Goal: Information Seeking & Learning: Learn about a topic

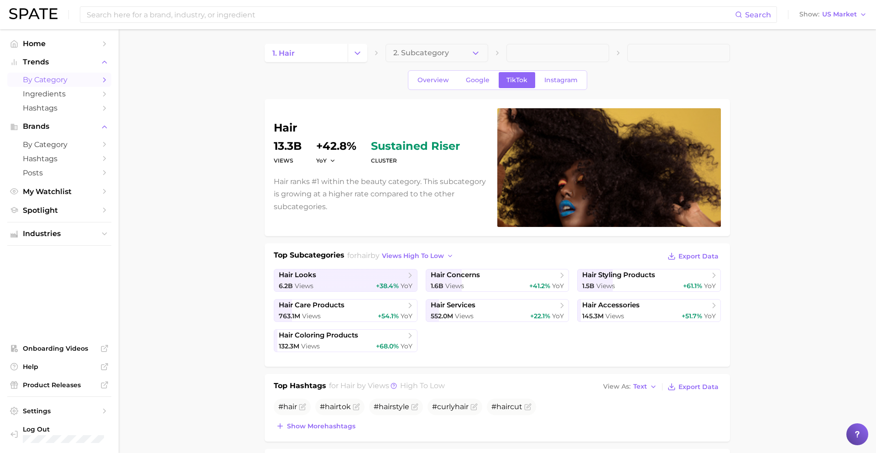
click at [40, 81] on span "by Category" at bounding box center [59, 79] width 73 height 9
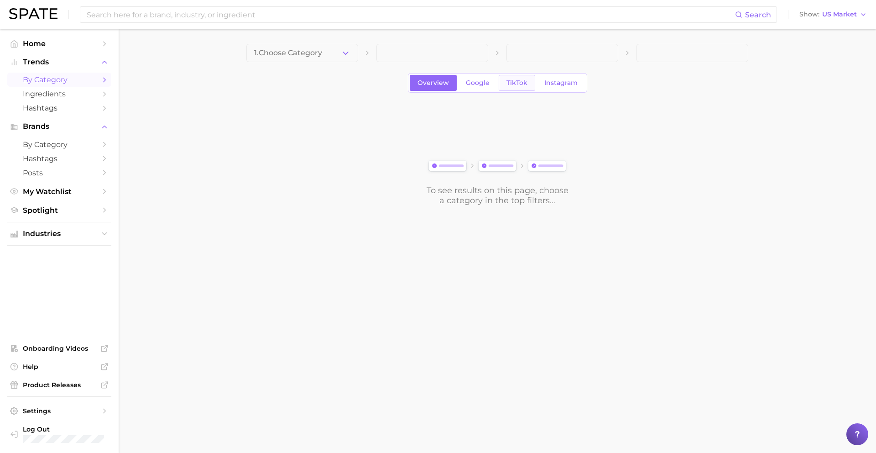
click at [509, 80] on span "TikTok" at bounding box center [516, 83] width 21 height 8
click at [305, 49] on span "1. Choose Category" at bounding box center [288, 53] width 68 height 8
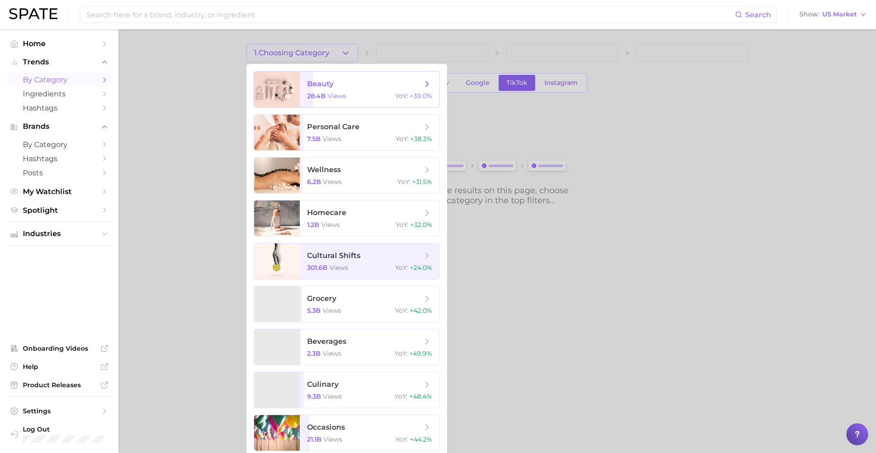
click at [310, 74] on span "beauty 28.4b views YoY : +39.0%" at bounding box center [370, 90] width 140 height 36
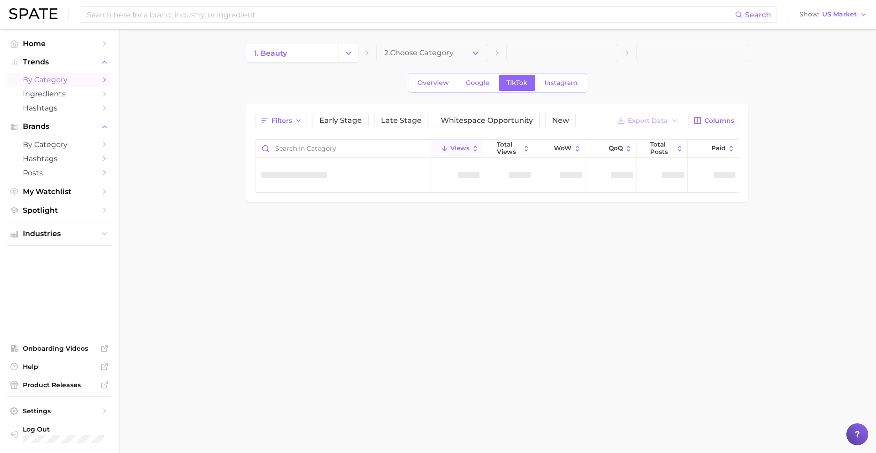
click at [443, 38] on main "1. beauty 2. Choose Category Overview Google TikTok Instagram Filters Early Sta…" at bounding box center [497, 138] width 757 height 218
click at [440, 56] on span "2. Choose Category" at bounding box center [418, 53] width 69 height 8
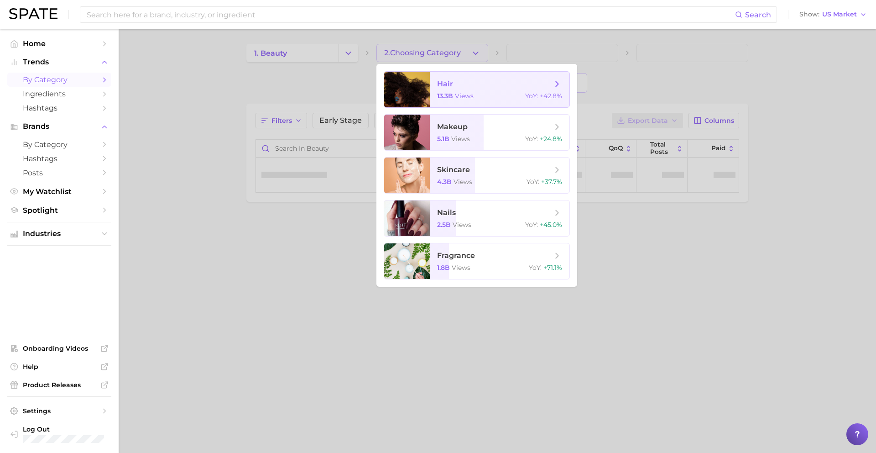
click at [447, 79] on span "hair" at bounding box center [445, 83] width 16 height 9
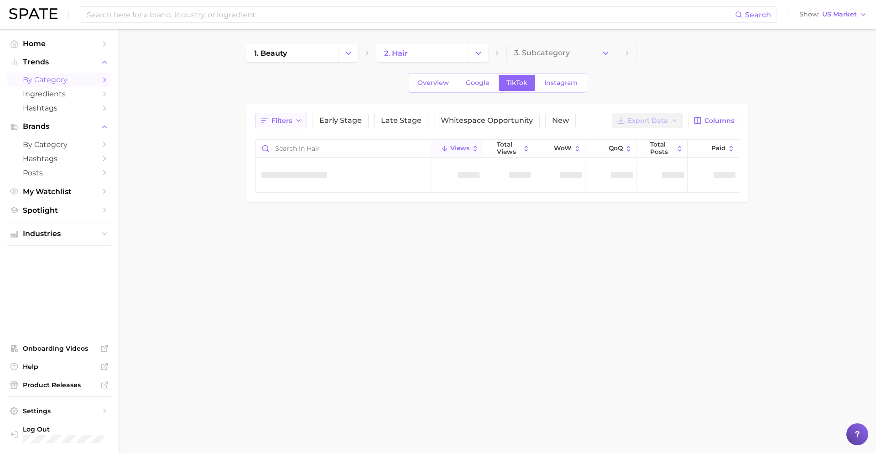
click at [291, 120] on span "Filters" at bounding box center [282, 121] width 21 height 8
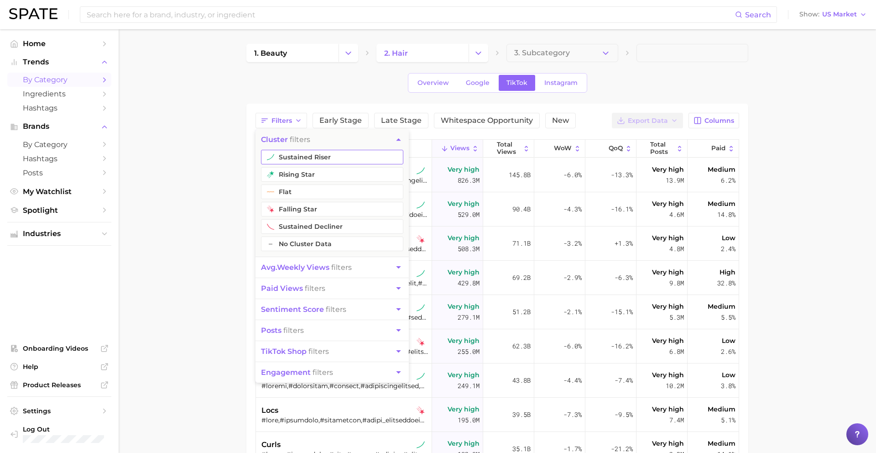
click at [299, 158] on button "sustained riser" at bounding box center [332, 157] width 142 height 15
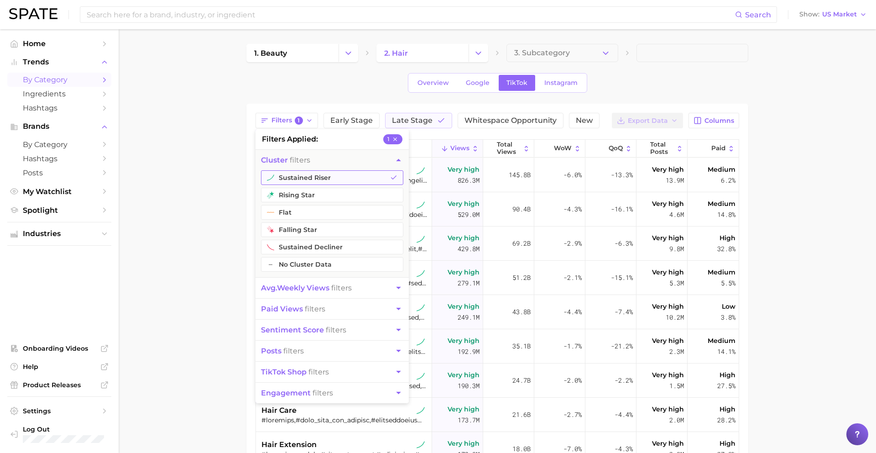
click at [292, 180] on button "sustained riser" at bounding box center [332, 177] width 142 height 15
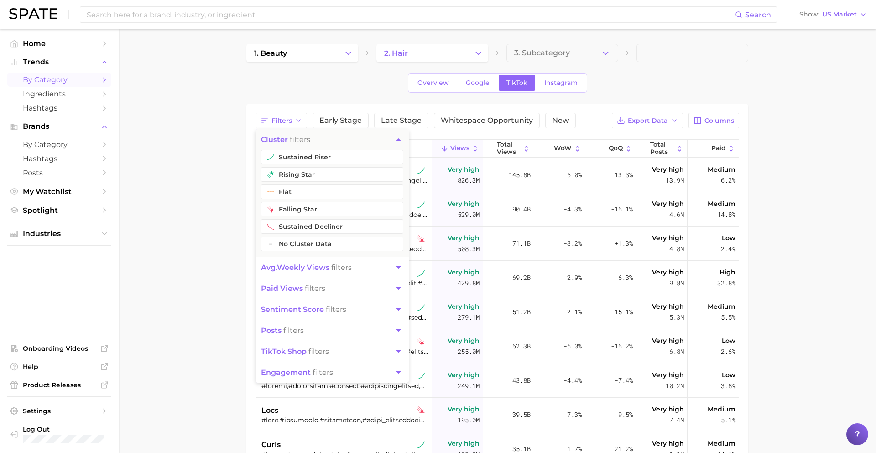
click at [289, 270] on span "avg. weekly views" at bounding box center [295, 267] width 68 height 9
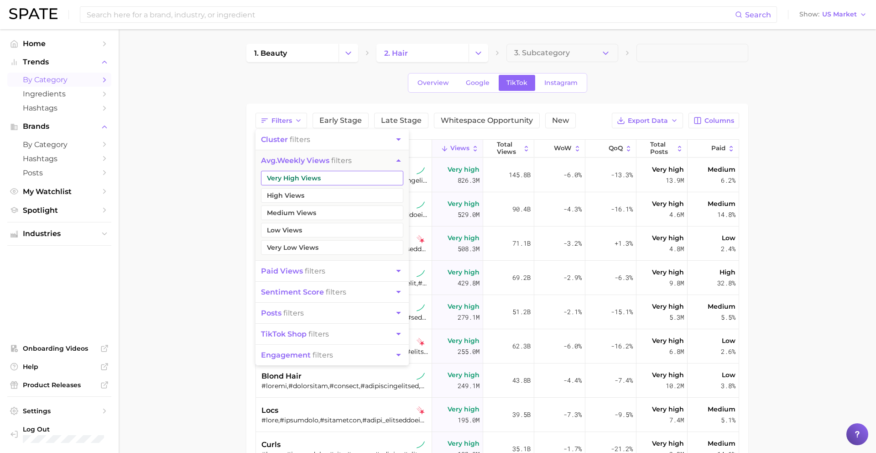
click at [308, 173] on button "Very High Views" at bounding box center [332, 178] width 142 height 15
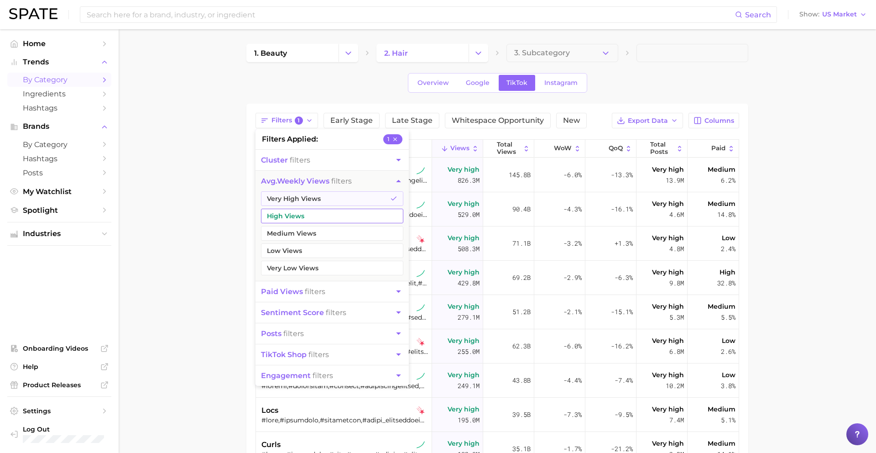
click at [298, 218] on button "High Views" at bounding box center [332, 216] width 142 height 15
click at [293, 235] on button "Medium Views" at bounding box center [332, 233] width 142 height 15
click at [222, 225] on main "1. beauty 2. hair 3. Subcategory Overview Google TikTok Instagram Filters 3 fil…" at bounding box center [497, 337] width 757 height 617
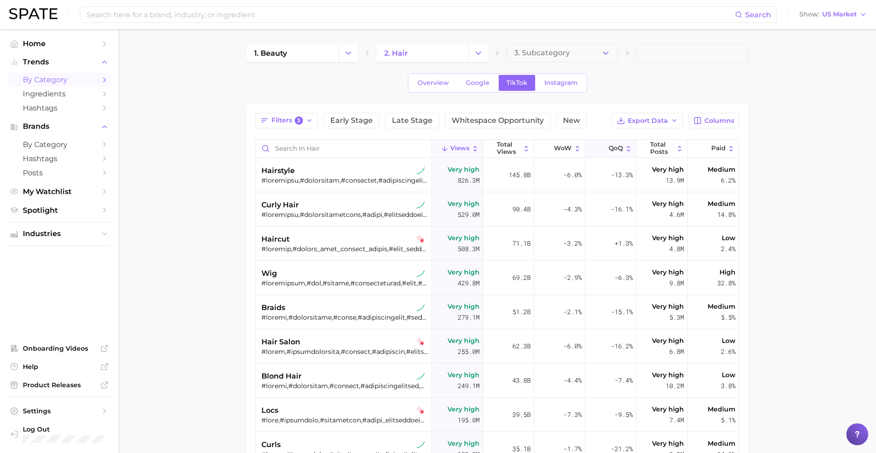
click at [599, 147] on icon at bounding box center [603, 149] width 8 height 8
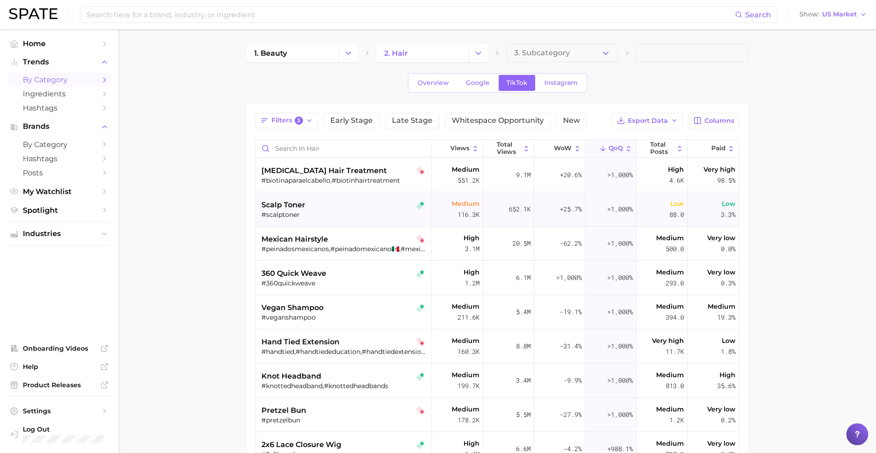
click at [292, 211] on div "#scalptoner" at bounding box center [344, 214] width 167 height 8
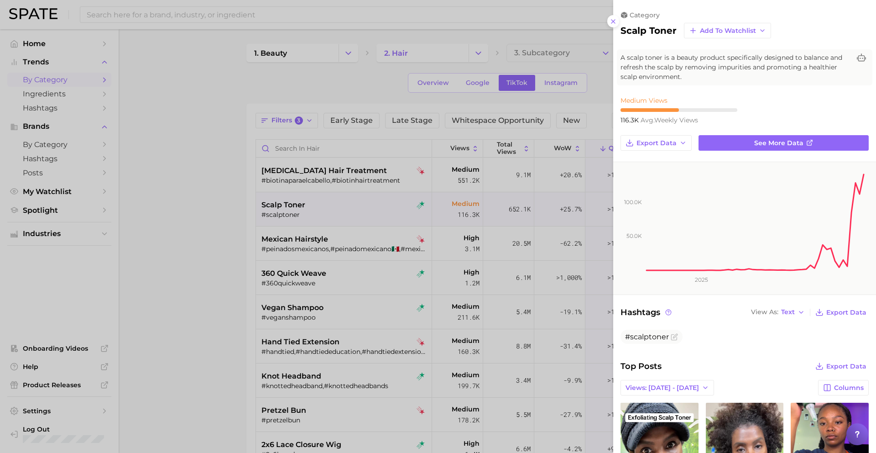
click at [433, 219] on div at bounding box center [438, 226] width 876 height 453
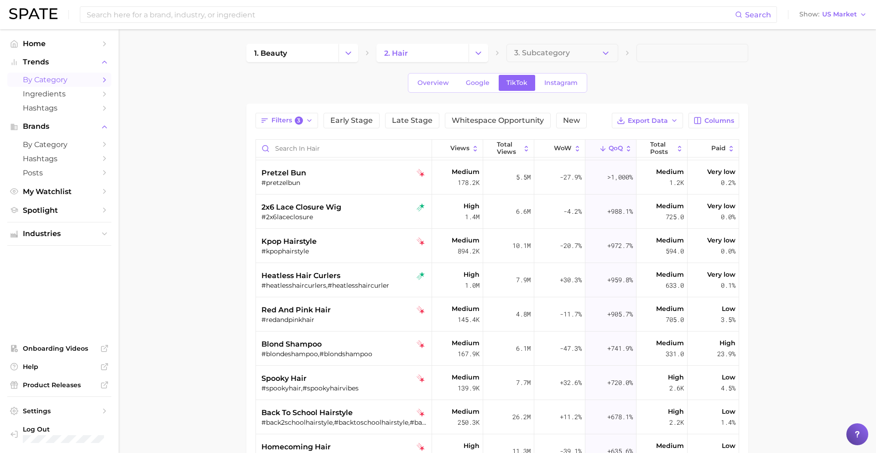
scroll to position [247, 0]
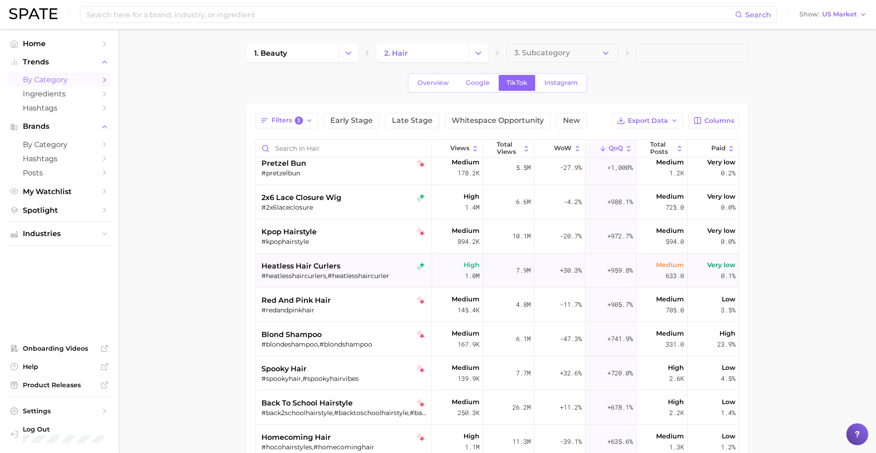
click at [365, 270] on div "heatless hair curlers" at bounding box center [344, 266] width 167 height 11
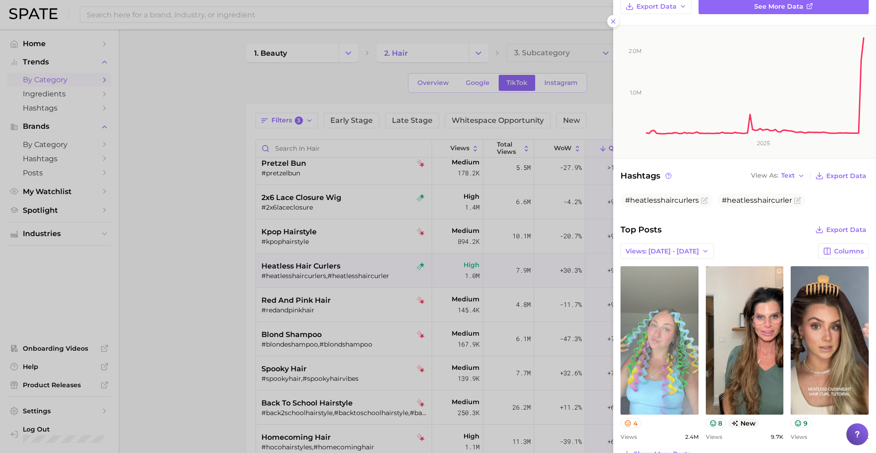
scroll to position [136, 0]
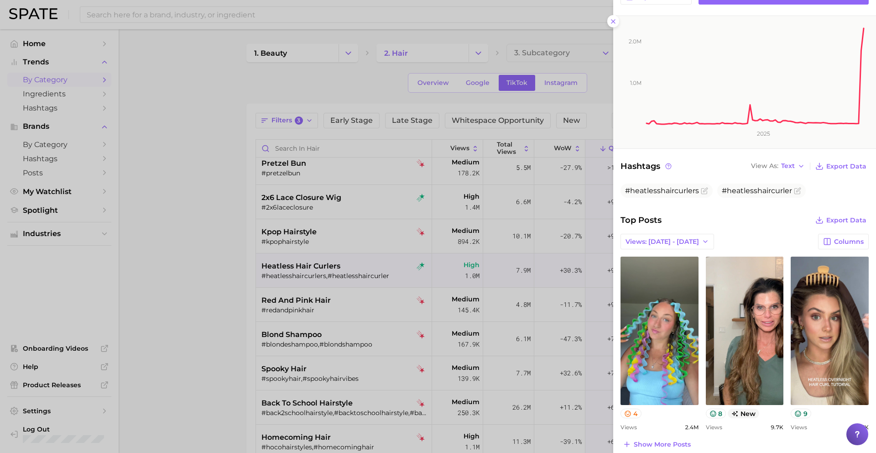
click at [368, 312] on div at bounding box center [438, 226] width 876 height 453
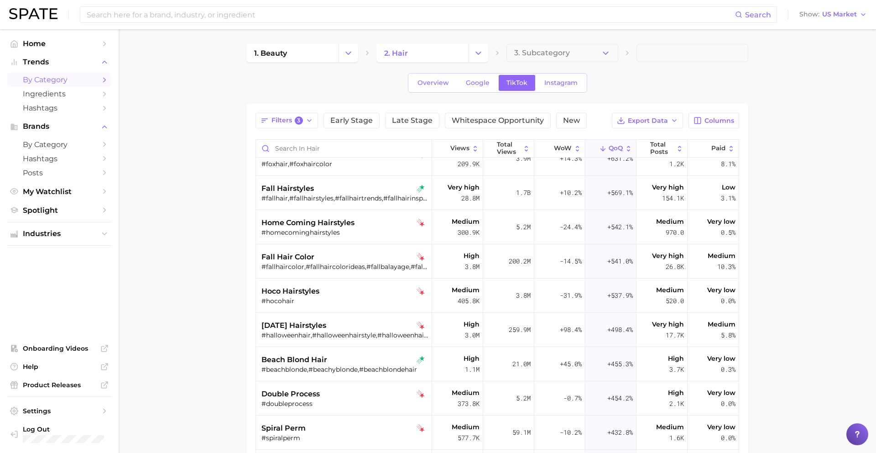
scroll to position [567, 0]
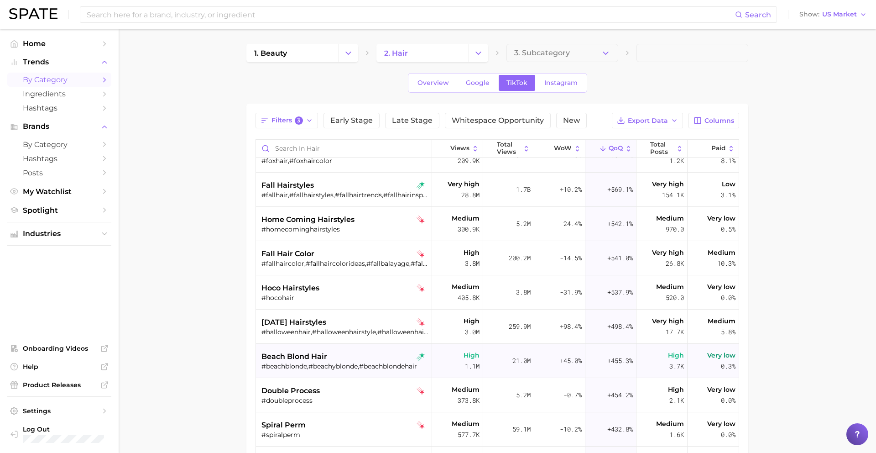
click at [352, 359] on div "beach blond hair" at bounding box center [344, 356] width 167 height 11
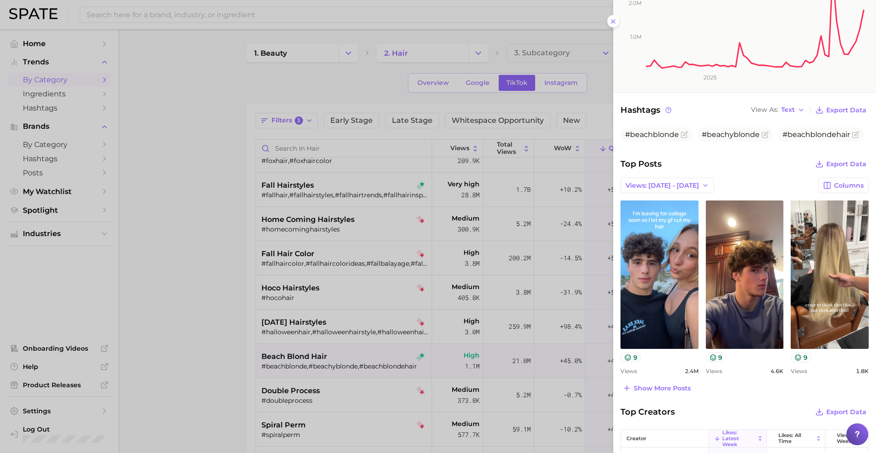
scroll to position [249, 0]
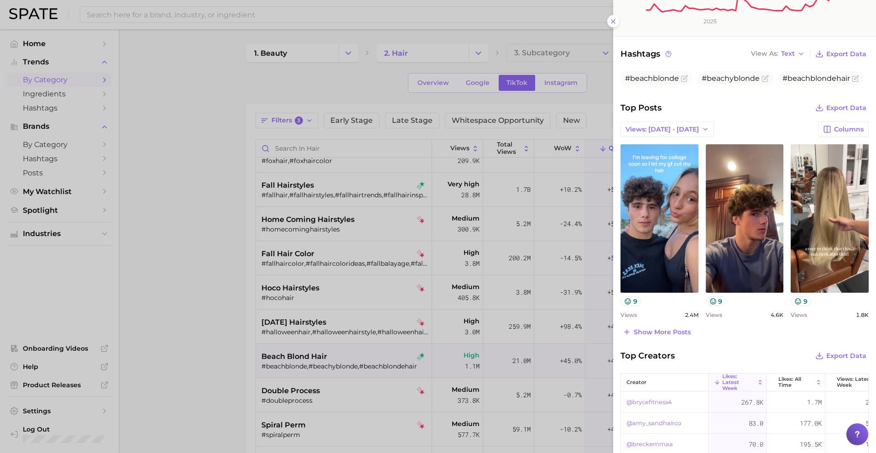
click at [451, 315] on div at bounding box center [438, 226] width 876 height 453
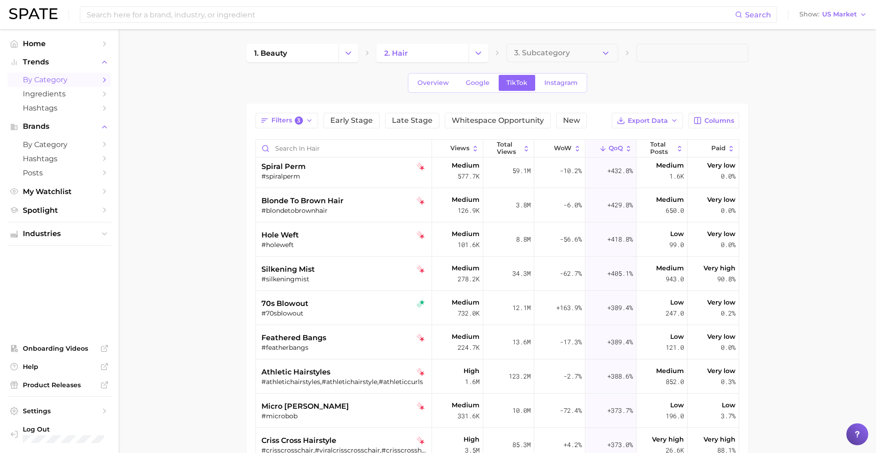
scroll to position [829, 0]
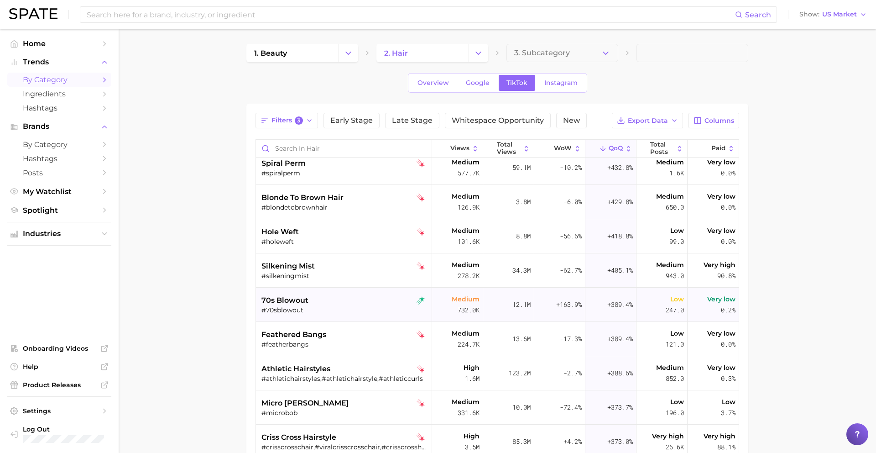
click at [356, 312] on div "#70sblowout" at bounding box center [344, 310] width 167 height 8
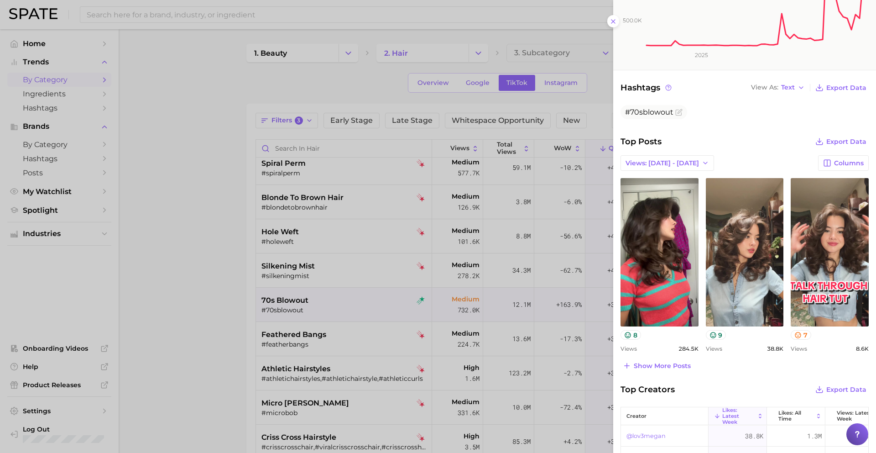
scroll to position [227, 0]
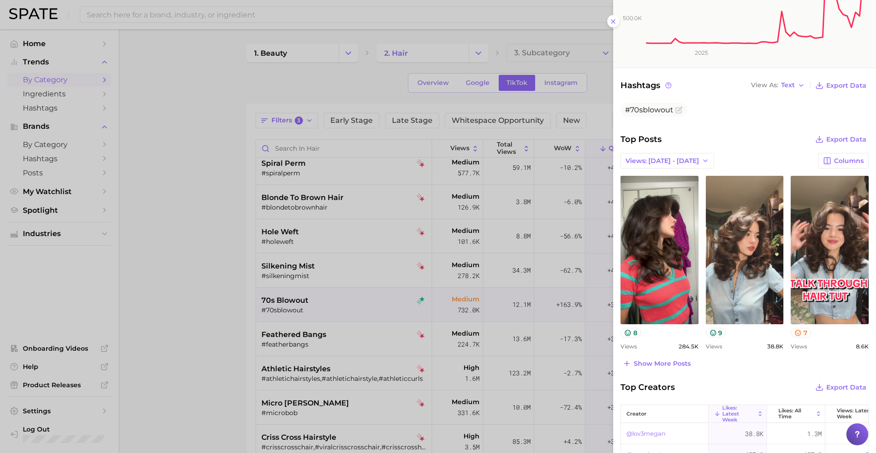
click at [397, 332] on div at bounding box center [438, 226] width 876 height 453
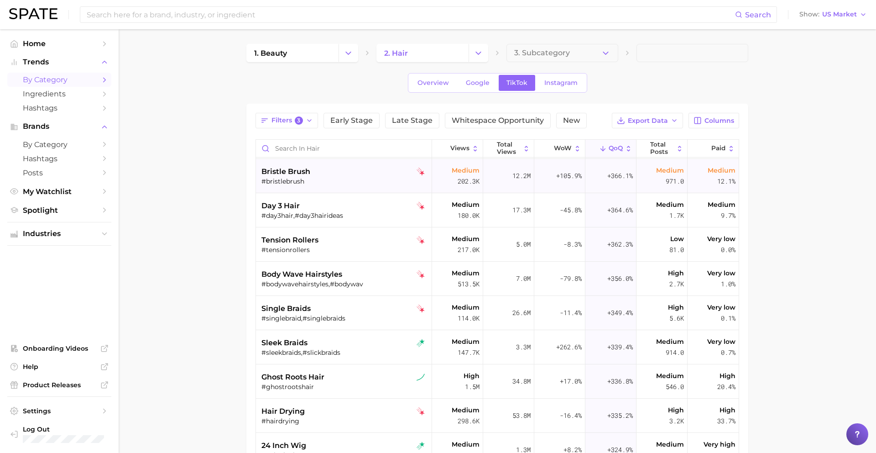
scroll to position [1172, 0]
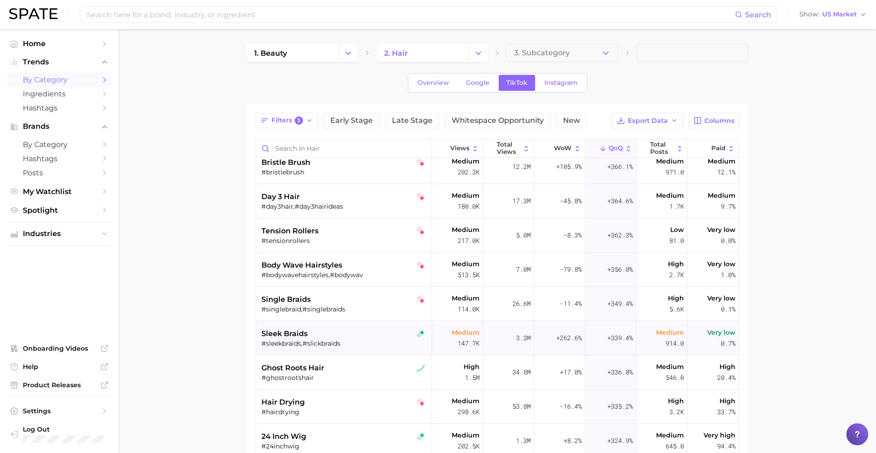
click at [334, 344] on div "#sleekbraids,#slickbraids" at bounding box center [344, 343] width 167 height 8
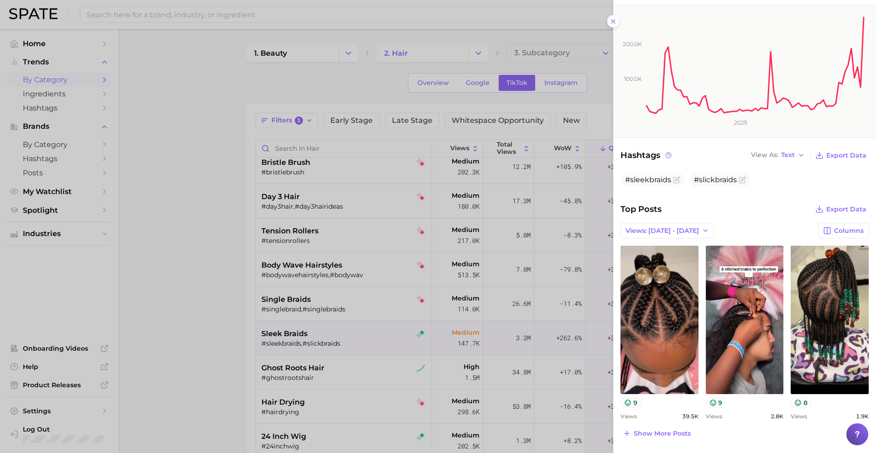
scroll to position [161, 0]
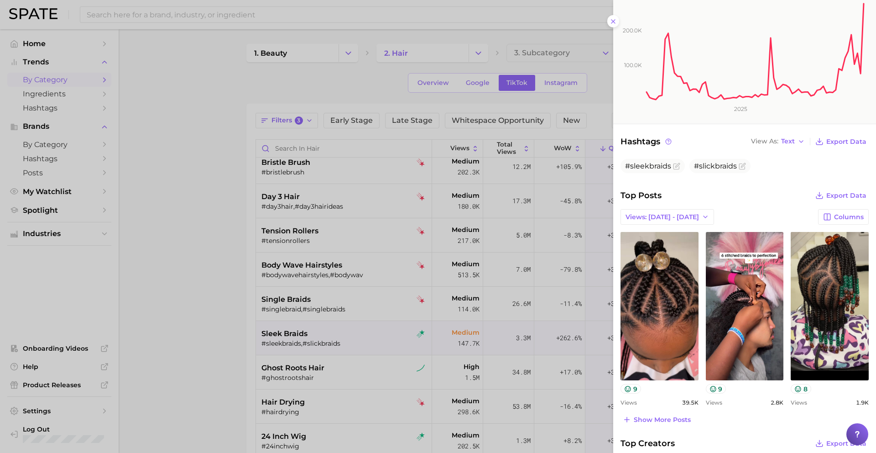
click at [378, 377] on div at bounding box center [438, 226] width 876 height 453
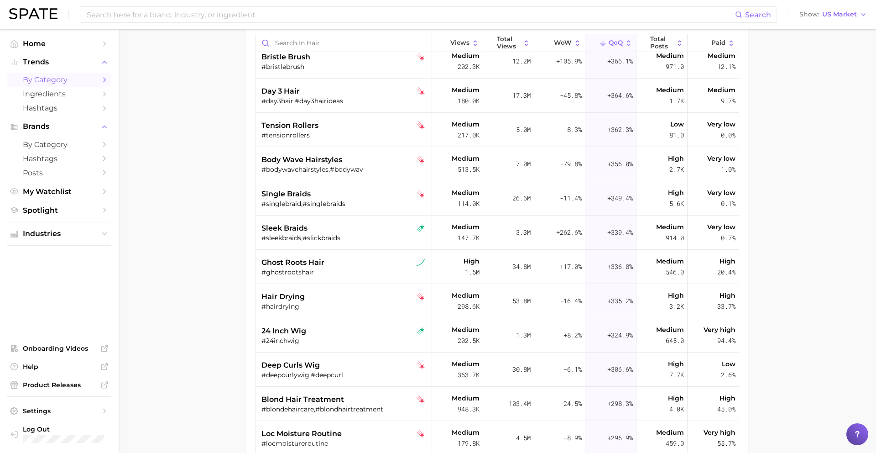
scroll to position [0, 0]
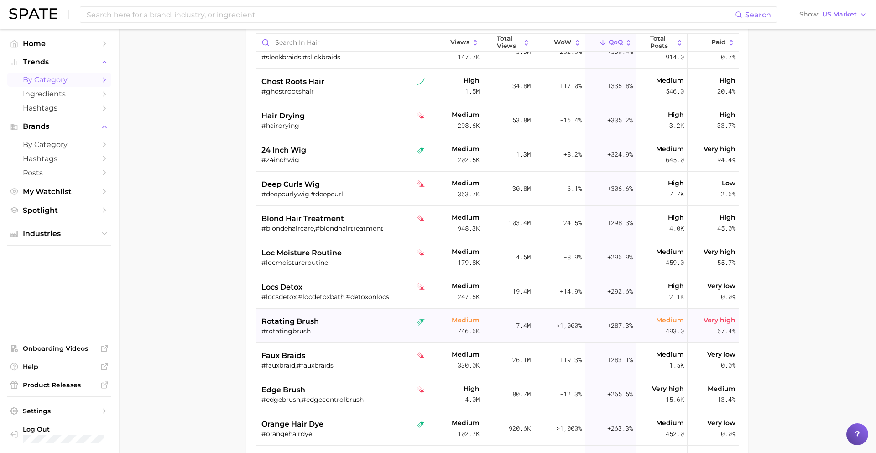
click at [375, 331] on div "#rotatingbrush" at bounding box center [344, 331] width 167 height 8
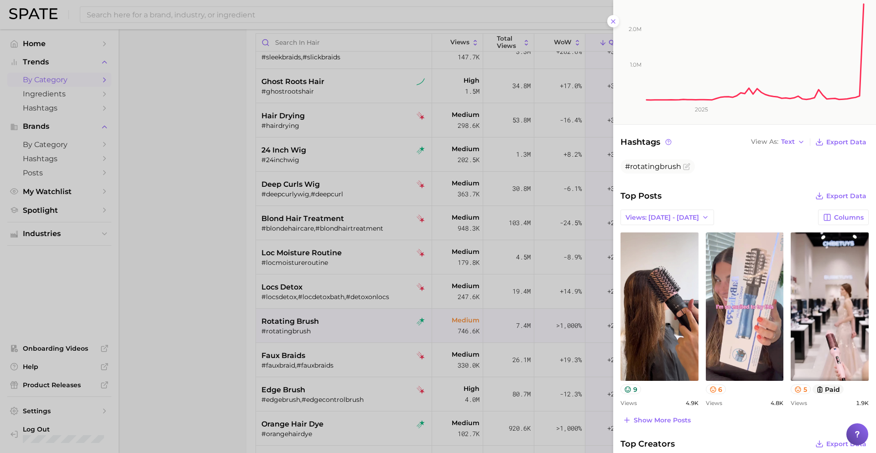
click at [355, 321] on div at bounding box center [438, 226] width 876 height 453
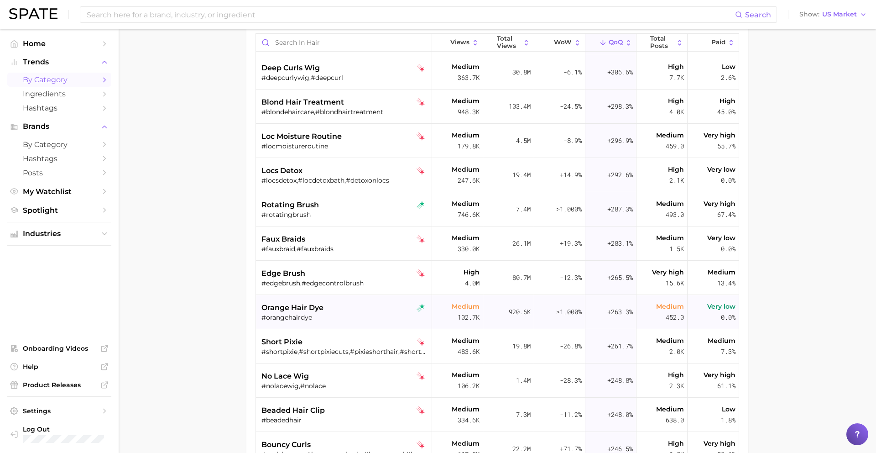
click at [343, 309] on div "orange hair dye" at bounding box center [344, 307] width 167 height 11
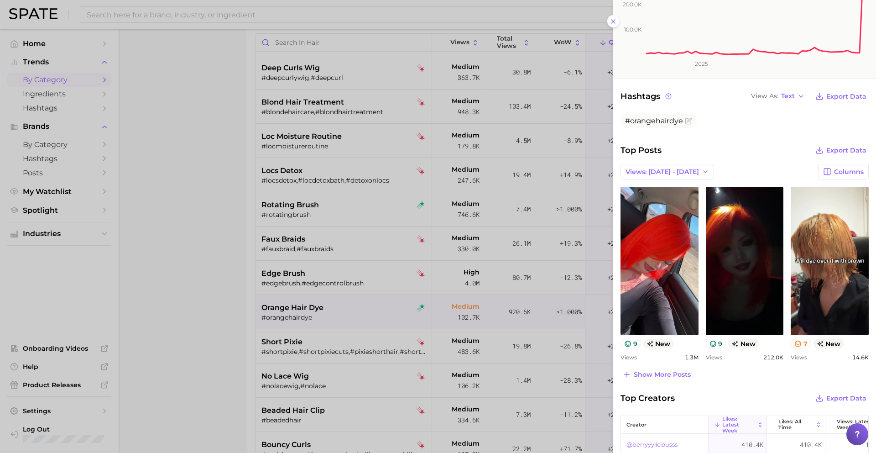
click at [415, 361] on div at bounding box center [438, 226] width 876 height 453
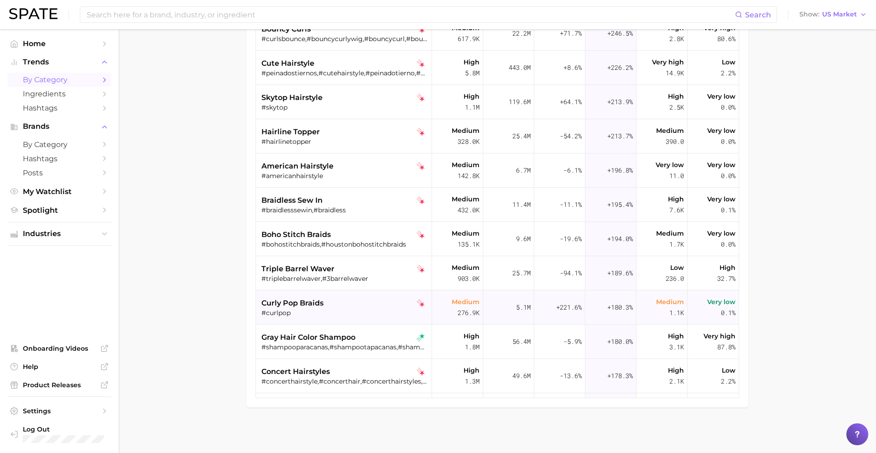
click at [352, 311] on div "#curlpop" at bounding box center [344, 312] width 167 height 8
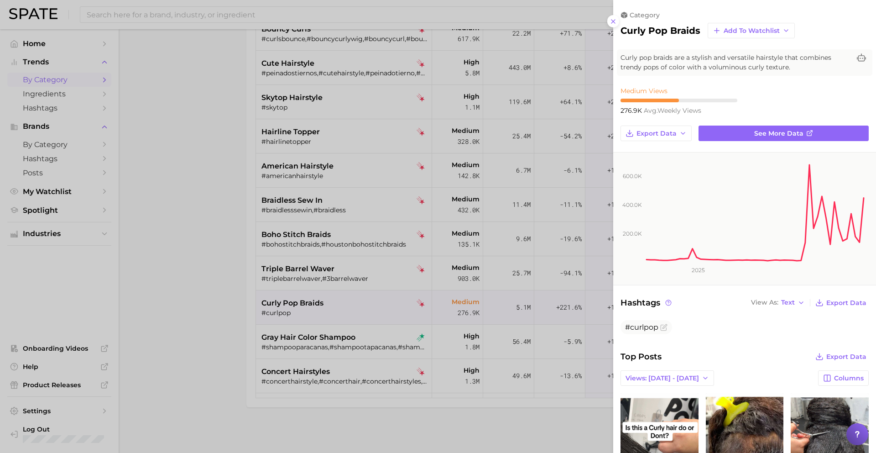
click at [352, 311] on div at bounding box center [438, 226] width 876 height 453
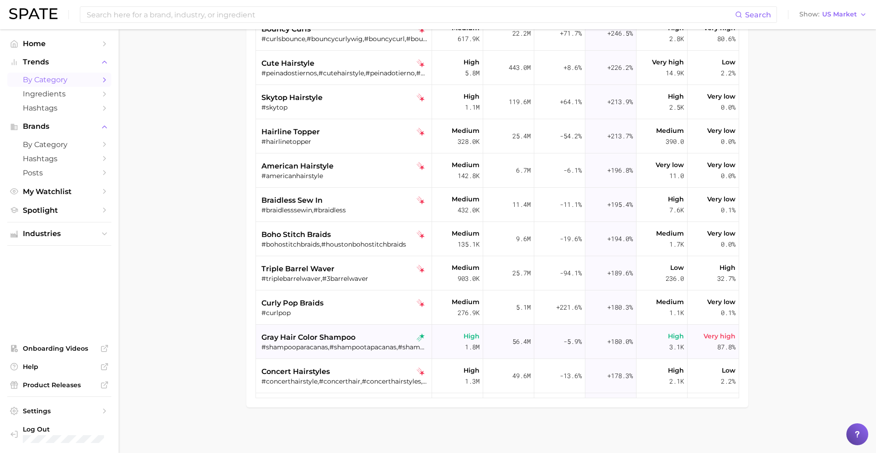
click at [355, 342] on span "gray hair color shampoo" at bounding box center [308, 337] width 94 height 11
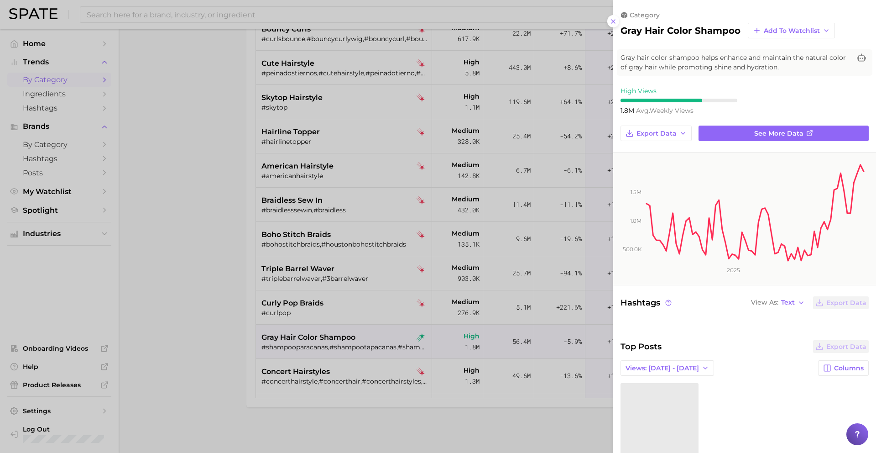
click at [355, 342] on div at bounding box center [438, 226] width 876 height 453
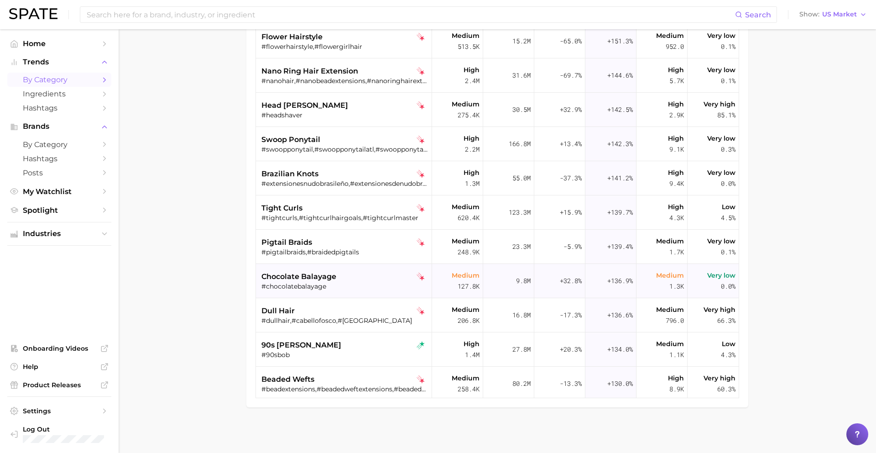
click at [367, 272] on div "chocolate balayage" at bounding box center [344, 276] width 167 height 11
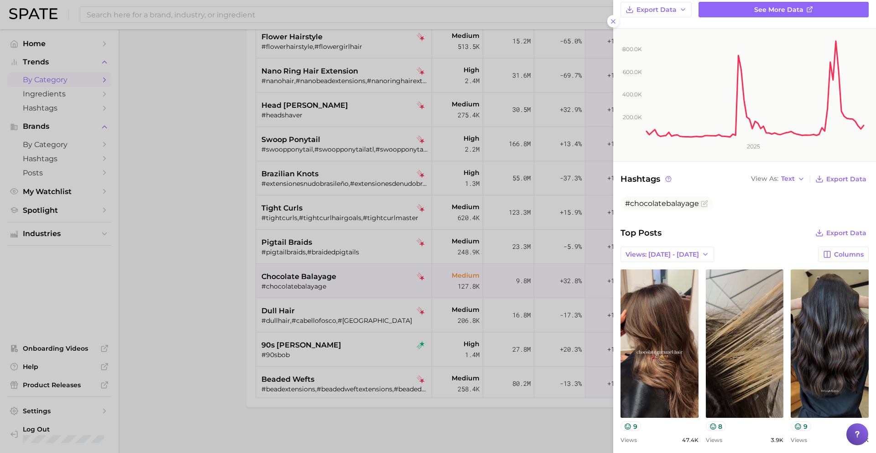
click at [361, 265] on div at bounding box center [438, 226] width 876 height 453
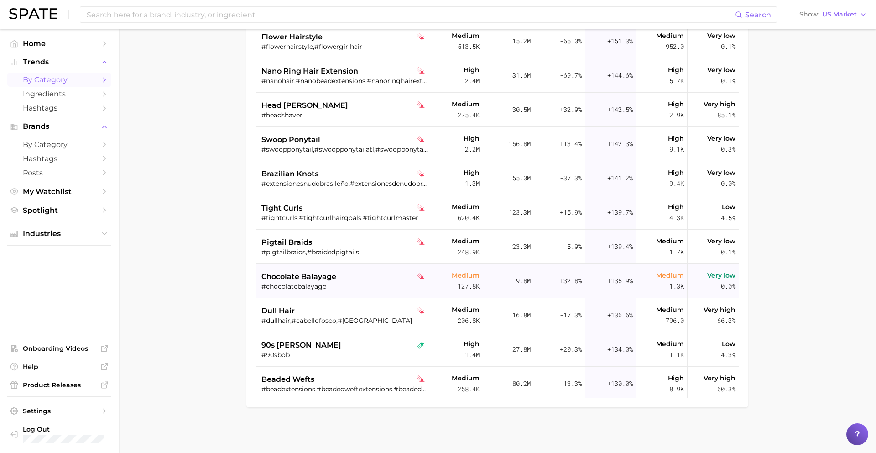
click at [354, 287] on div "#chocolatebalayage" at bounding box center [344, 286] width 167 height 8
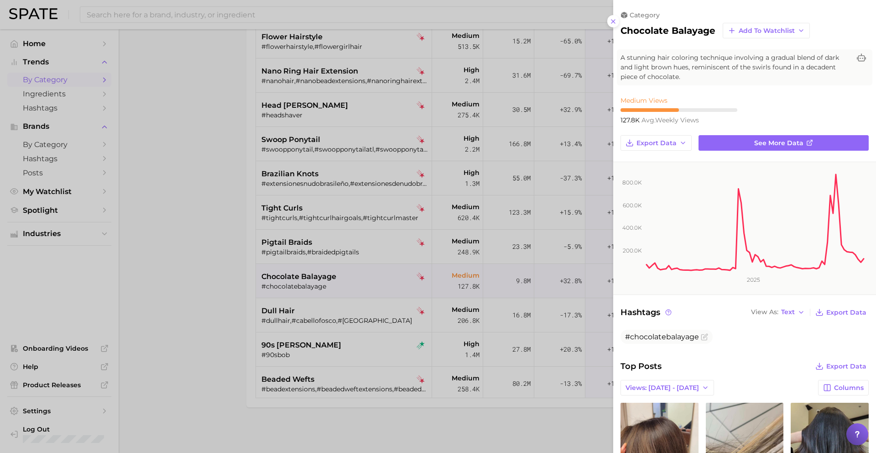
click at [355, 287] on div at bounding box center [438, 226] width 876 height 453
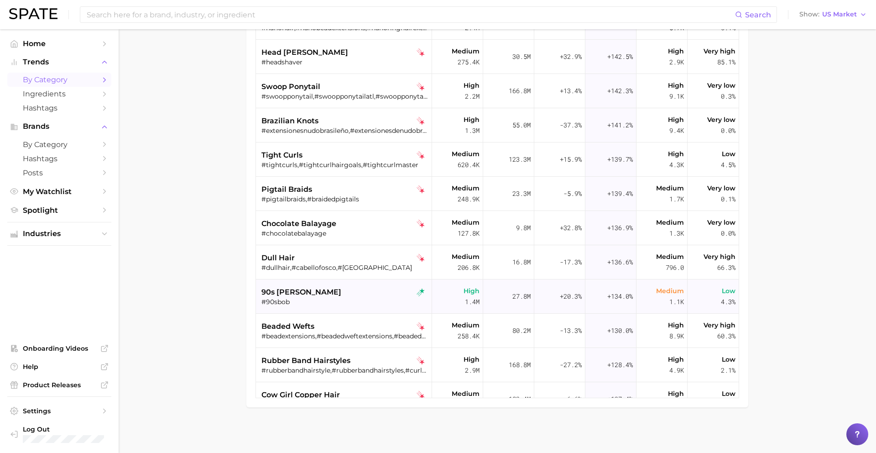
click at [362, 295] on div "90s bob" at bounding box center [344, 292] width 167 height 11
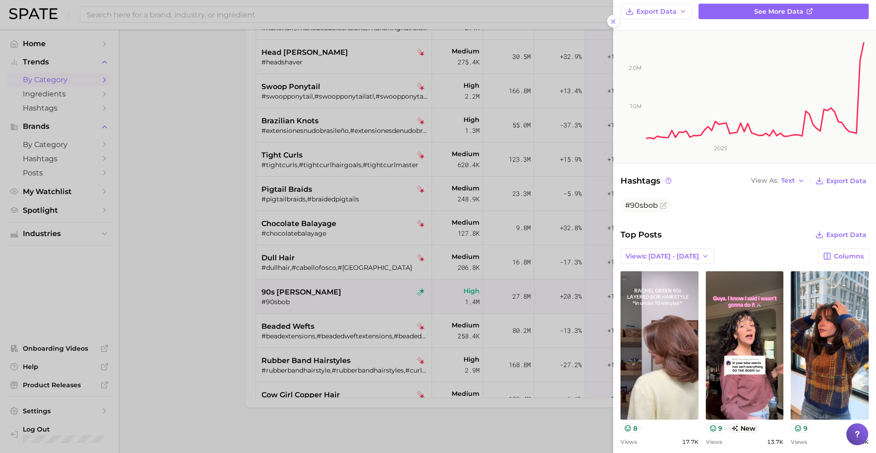
click at [418, 292] on div at bounding box center [438, 226] width 876 height 453
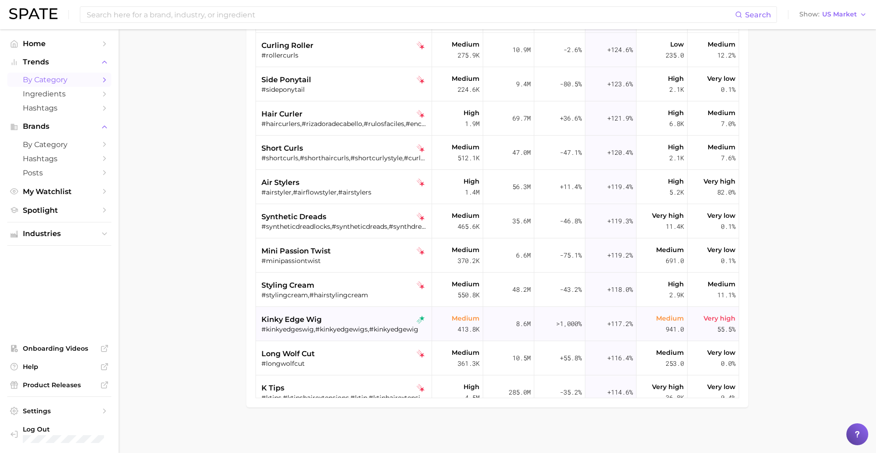
click at [349, 332] on div "#kinkyedgeswig,#kinkyedgewigs,#kinkyedgewig" at bounding box center [344, 329] width 167 height 8
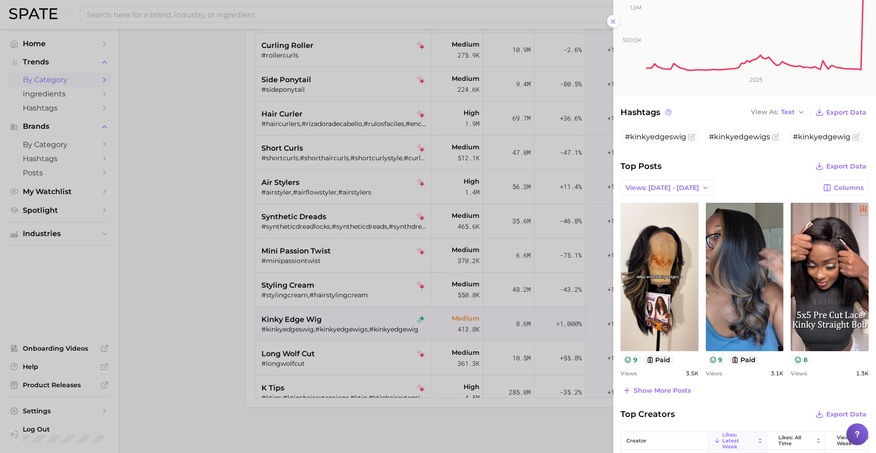
click at [336, 337] on div at bounding box center [438, 226] width 876 height 453
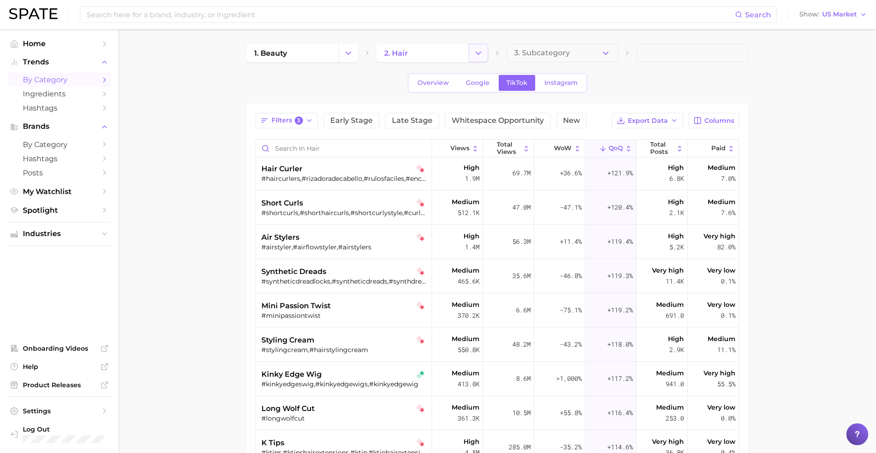
click at [480, 53] on icon "Change Category" at bounding box center [479, 53] width 10 height 10
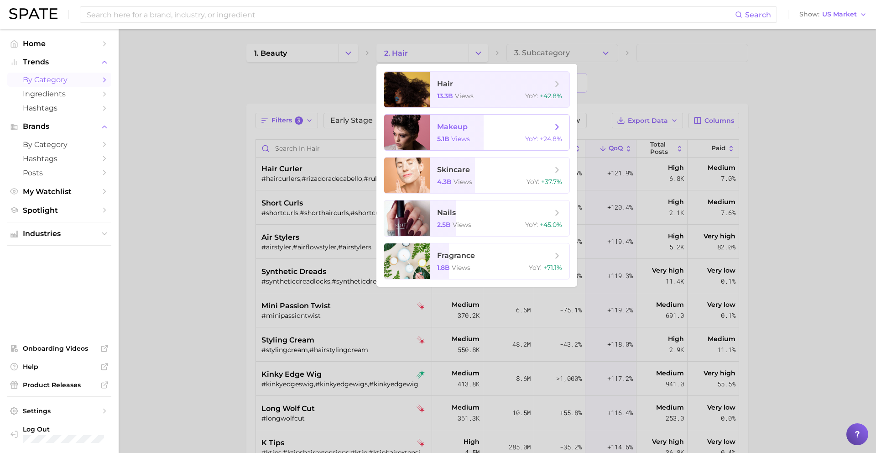
click at [476, 134] on span "makeup 5.1b views YoY : +24.8%" at bounding box center [500, 133] width 140 height 36
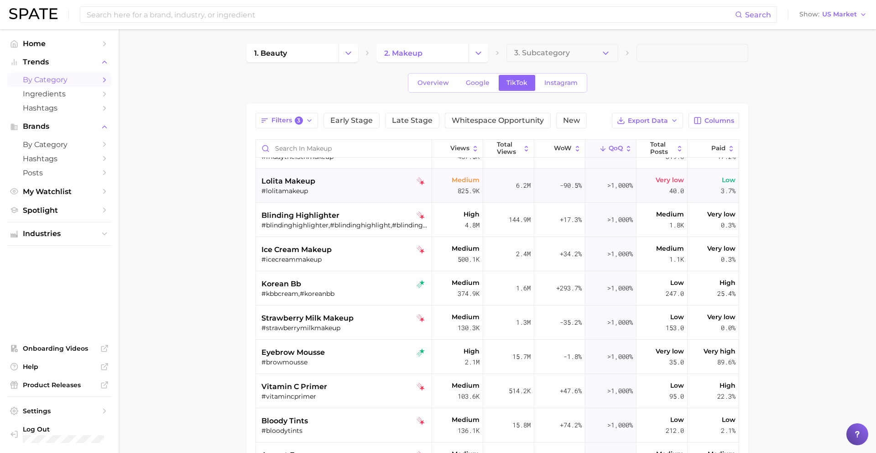
scroll to position [29, 0]
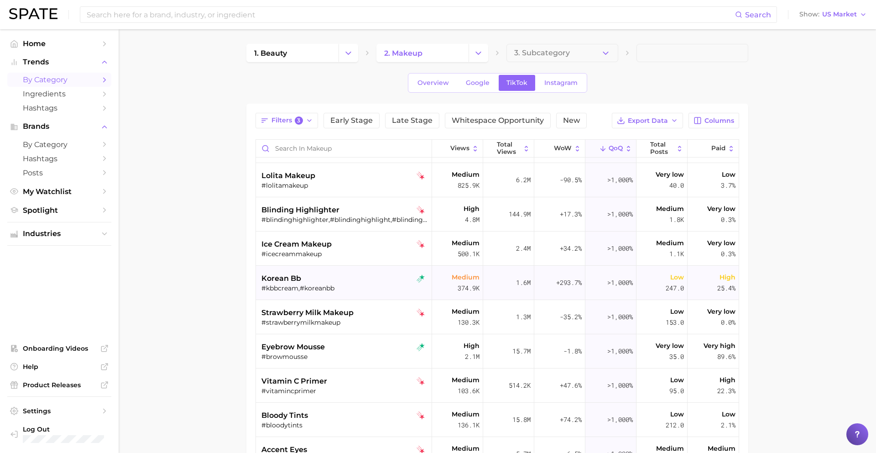
click at [349, 272] on div "korean bb #kbbcream,#koreanbb" at bounding box center [344, 283] width 167 height 34
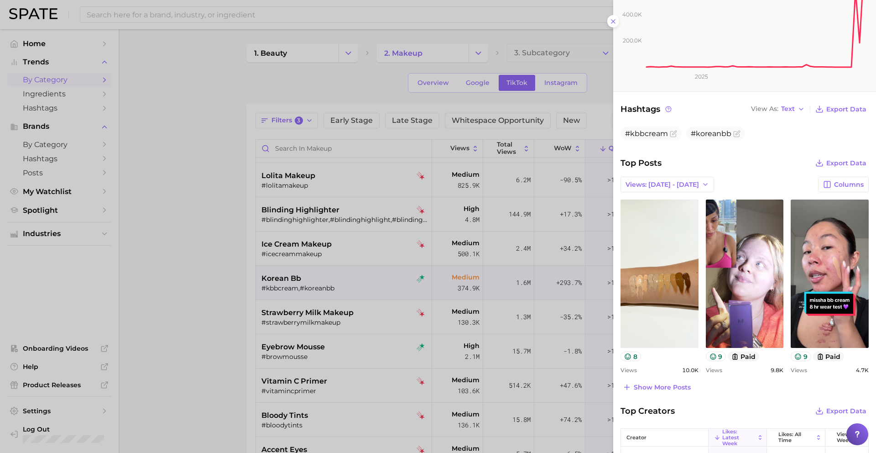
scroll to position [204, 0]
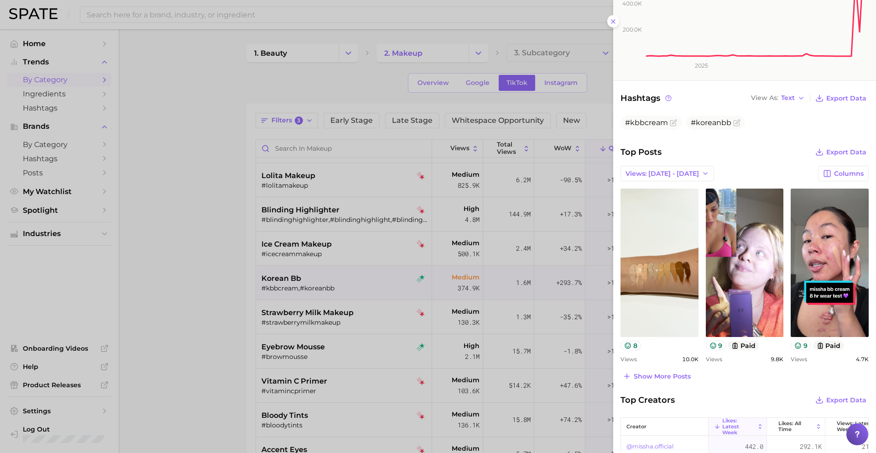
click at [395, 285] on div at bounding box center [438, 226] width 876 height 453
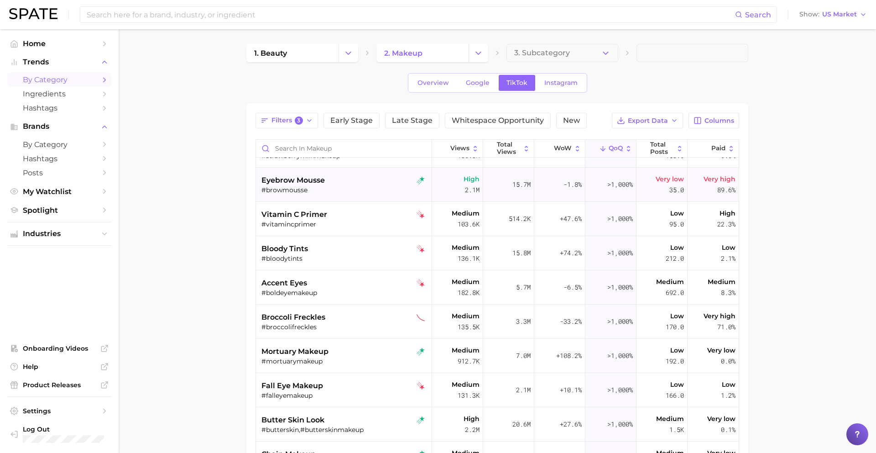
scroll to position [212, 0]
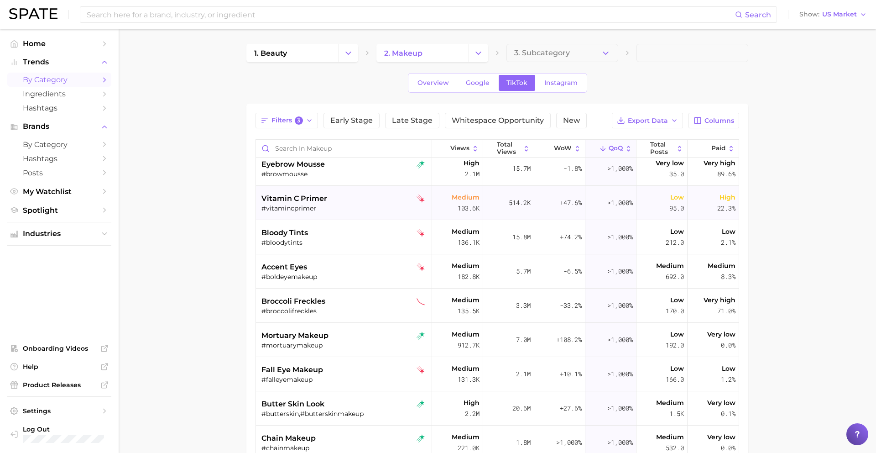
click at [363, 209] on div "#vitamincprimer" at bounding box center [344, 208] width 167 height 8
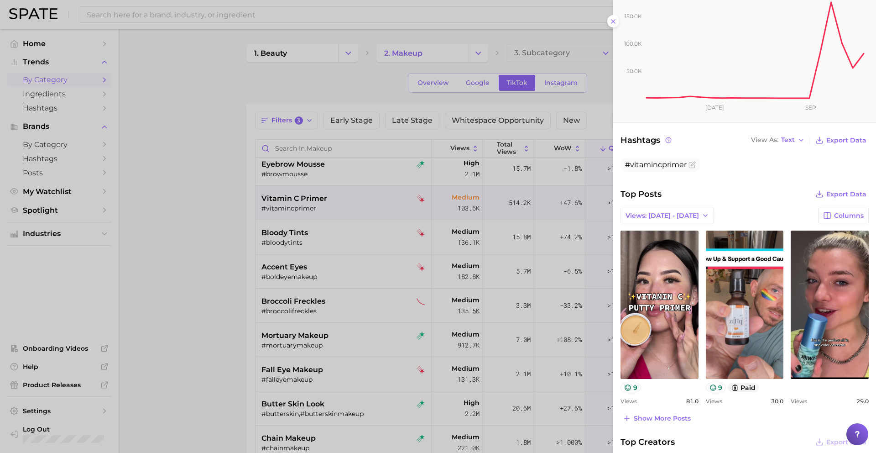
scroll to position [173, 0]
click at [394, 251] on div at bounding box center [438, 226] width 876 height 453
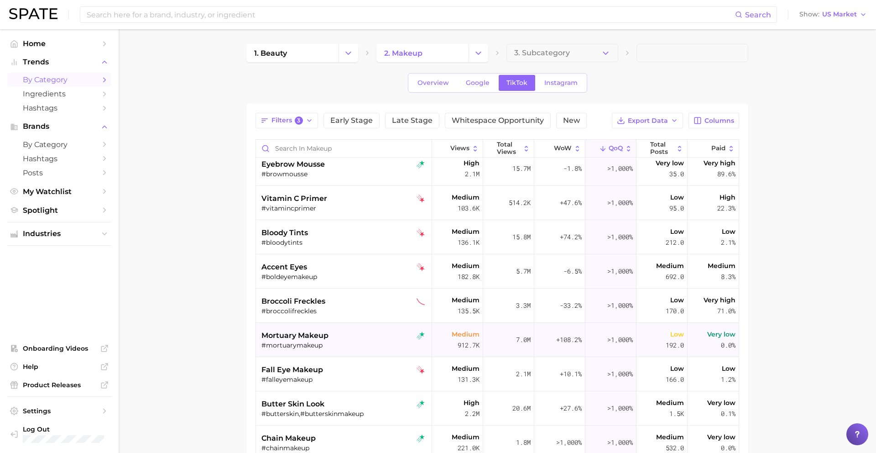
click at [366, 338] on div "mortuary makeup" at bounding box center [344, 335] width 167 height 11
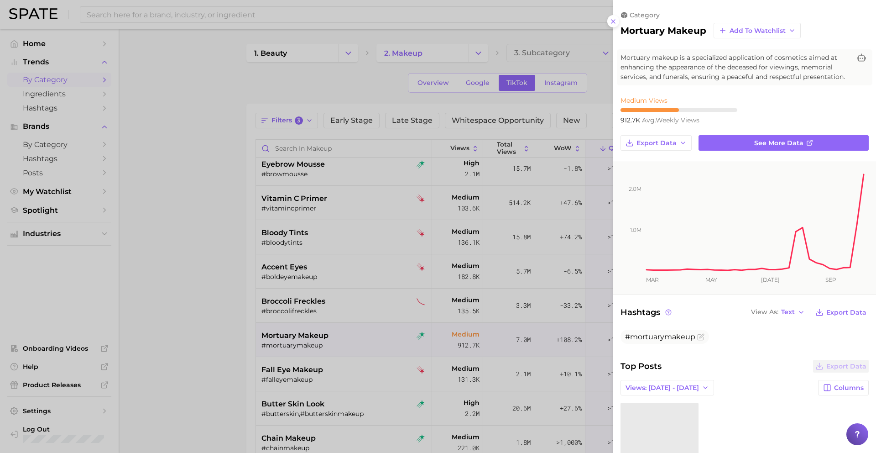
click at [366, 338] on div at bounding box center [438, 226] width 876 height 453
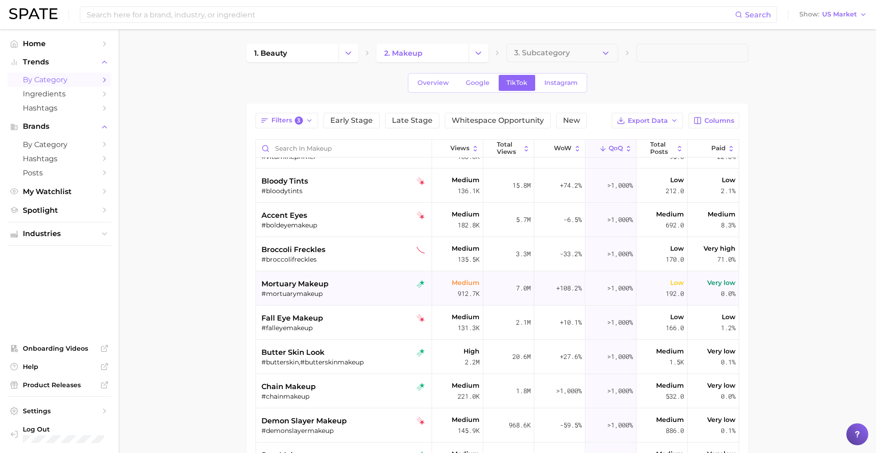
scroll to position [268, 0]
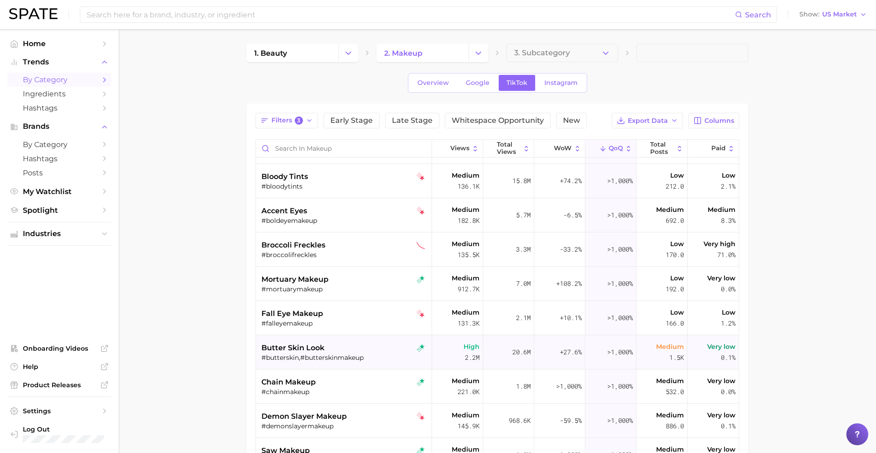
click at [361, 344] on div "butter skin look" at bounding box center [344, 347] width 167 height 11
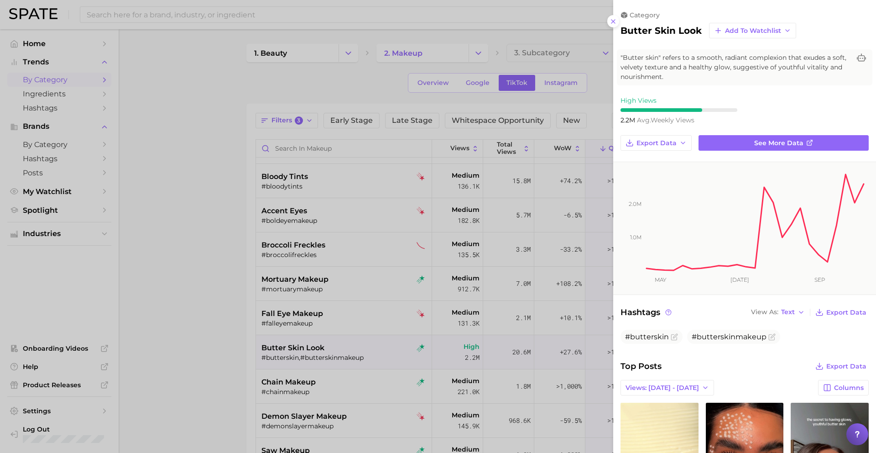
scroll to position [0, 0]
click at [371, 332] on div at bounding box center [438, 226] width 876 height 453
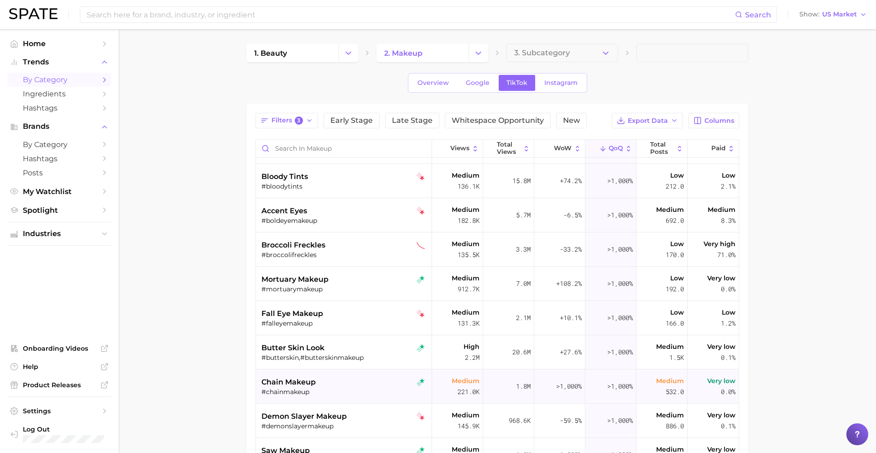
click at [354, 379] on div "chain makeup" at bounding box center [344, 381] width 167 height 11
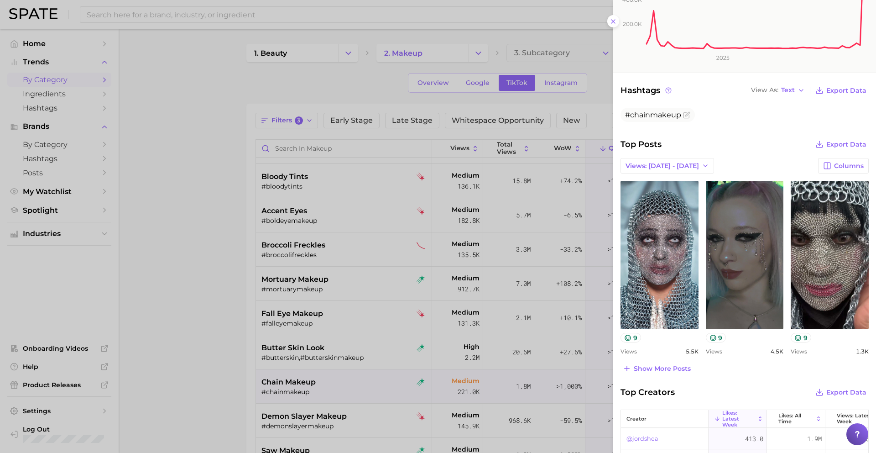
scroll to position [219, 0]
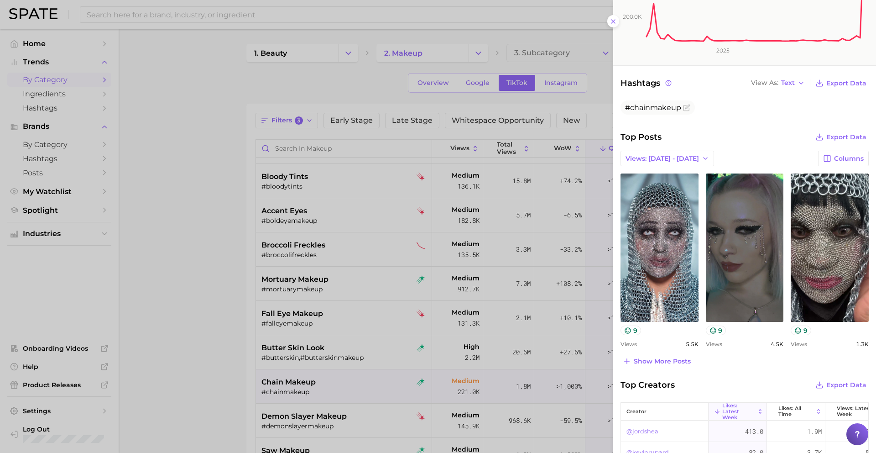
click at [475, 323] on div at bounding box center [438, 226] width 876 height 453
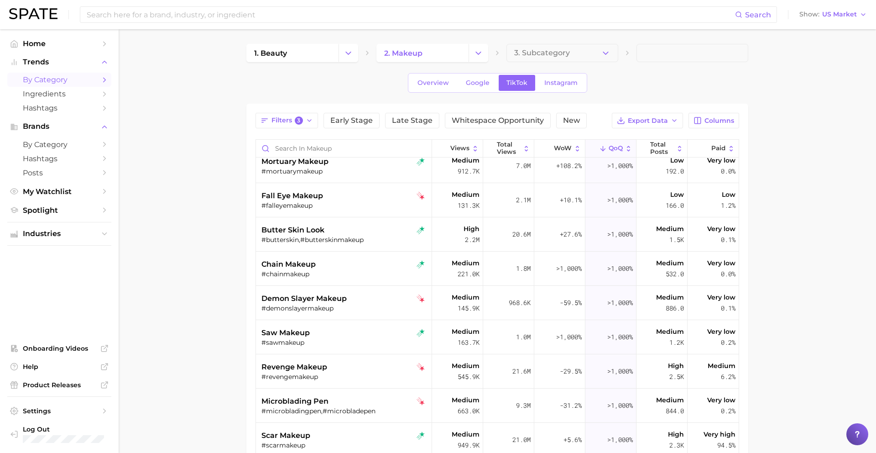
scroll to position [390, 0]
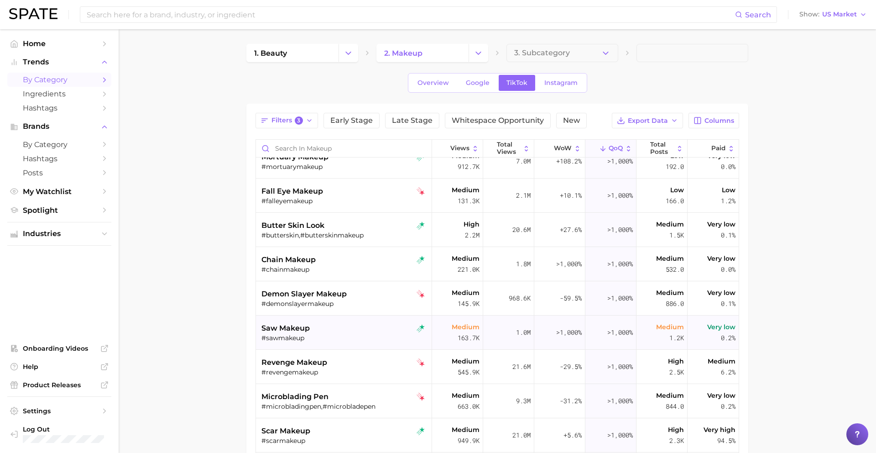
click at [382, 337] on div "#sawmakeup" at bounding box center [344, 338] width 167 height 8
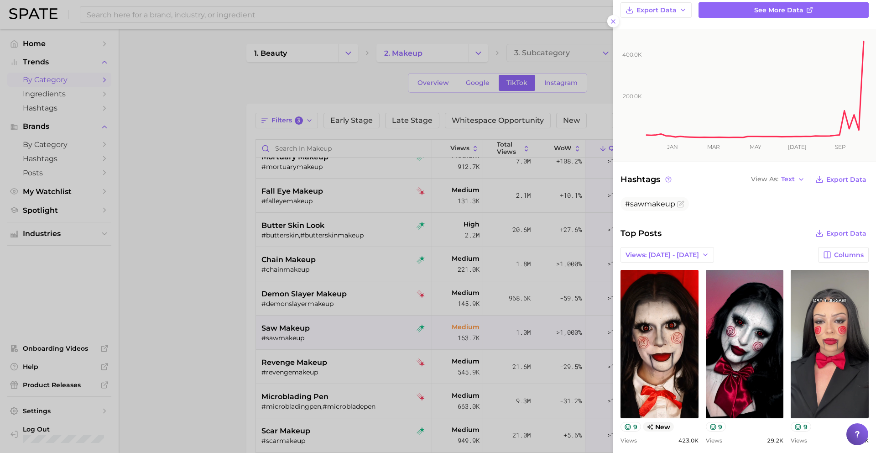
scroll to position [124, 0]
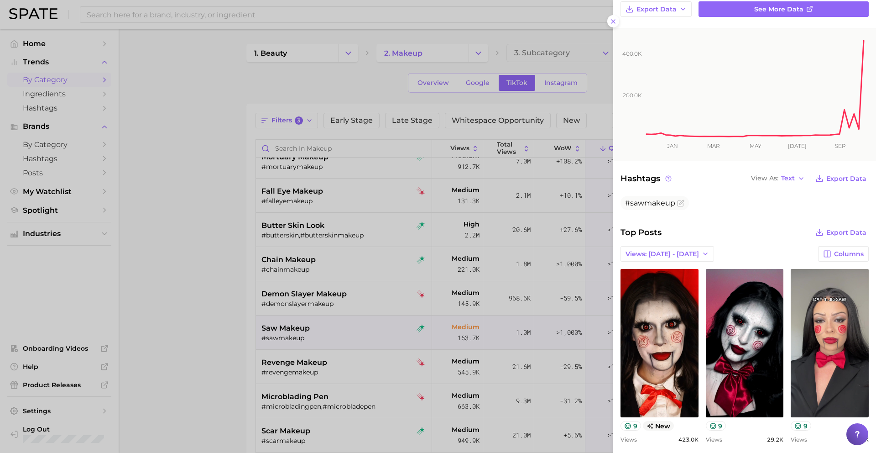
click at [488, 319] on div at bounding box center [438, 226] width 876 height 453
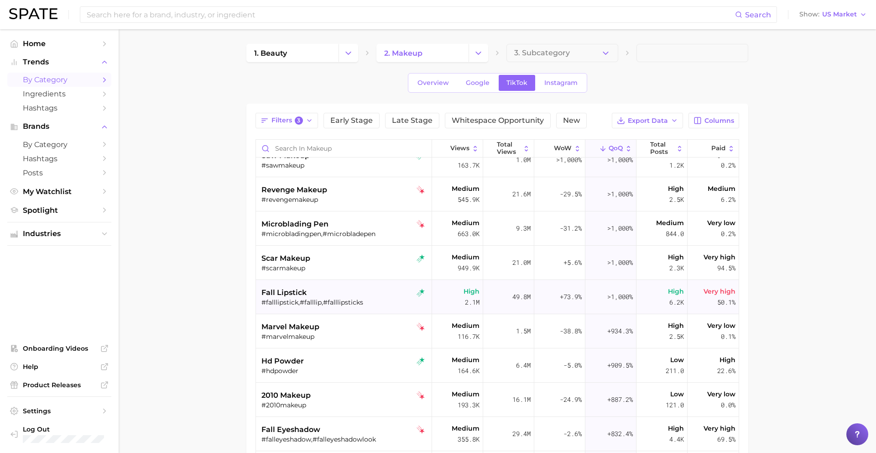
scroll to position [591, 0]
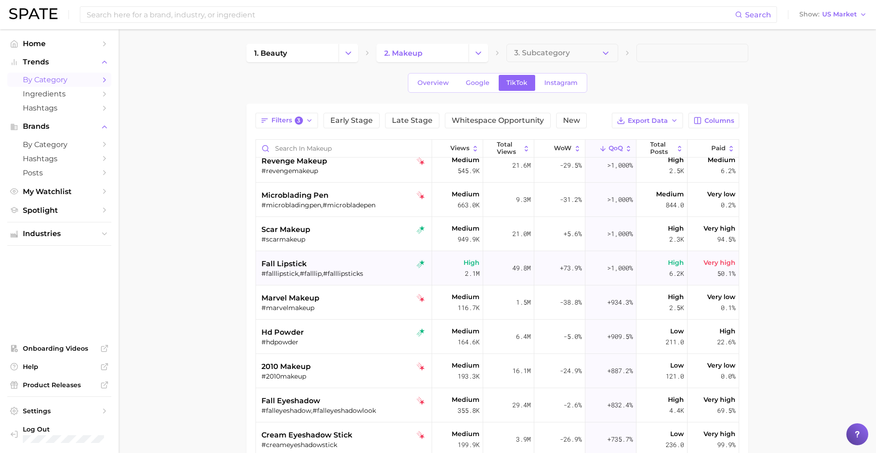
click at [373, 267] on div "fall lipstick" at bounding box center [344, 263] width 167 height 11
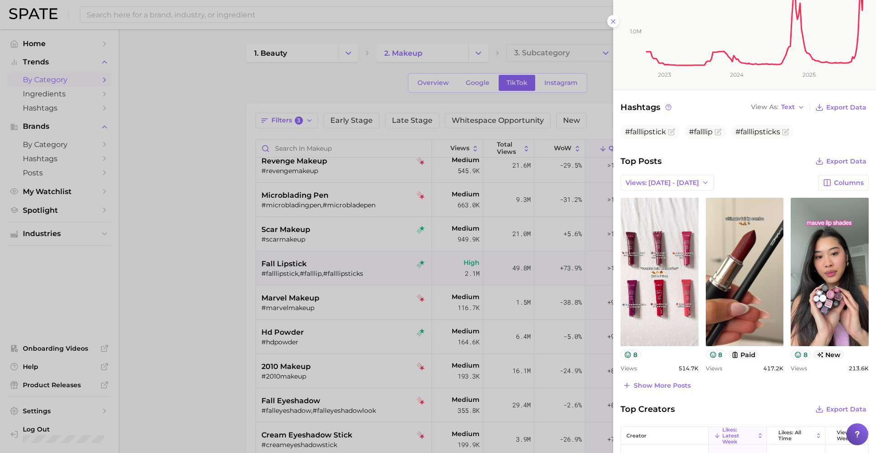
scroll to position [0, 0]
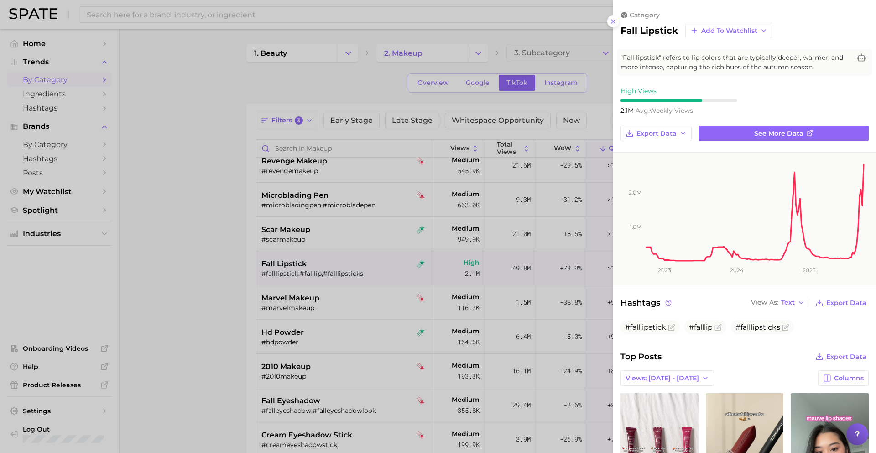
click at [373, 256] on div at bounding box center [438, 226] width 876 height 453
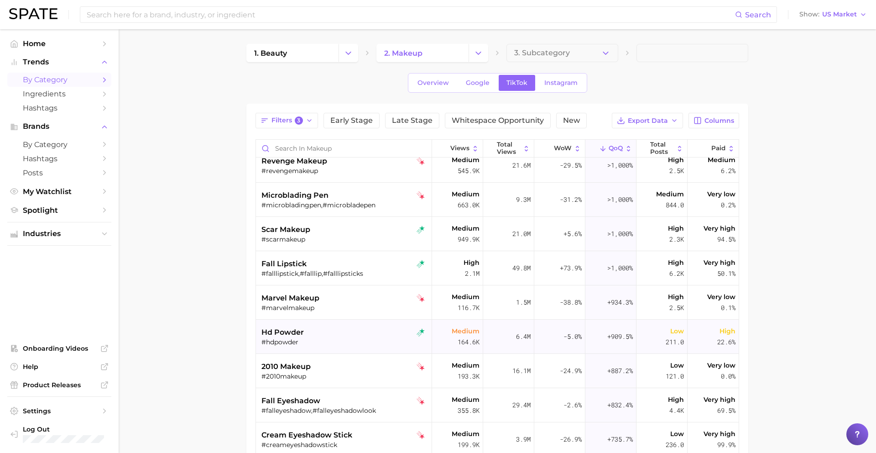
click at [363, 321] on div "hd powder #hdpowder" at bounding box center [344, 336] width 167 height 34
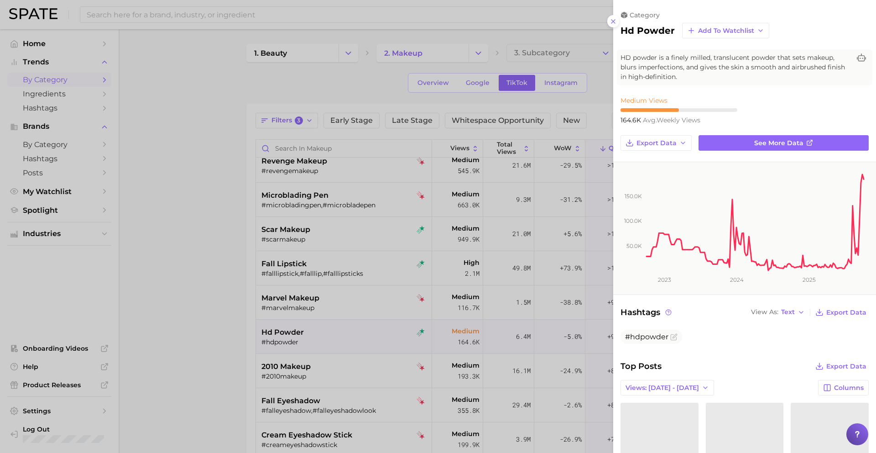
click at [366, 324] on div at bounding box center [438, 226] width 876 height 453
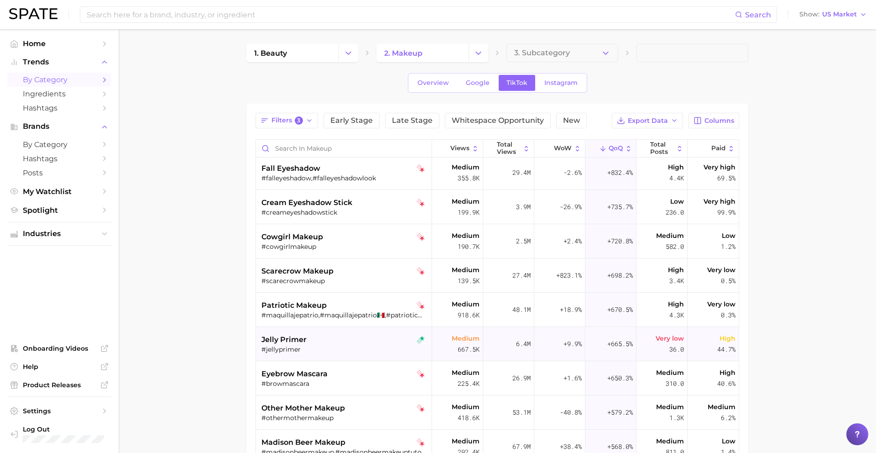
click at [365, 344] on div "jelly primer" at bounding box center [344, 339] width 167 height 11
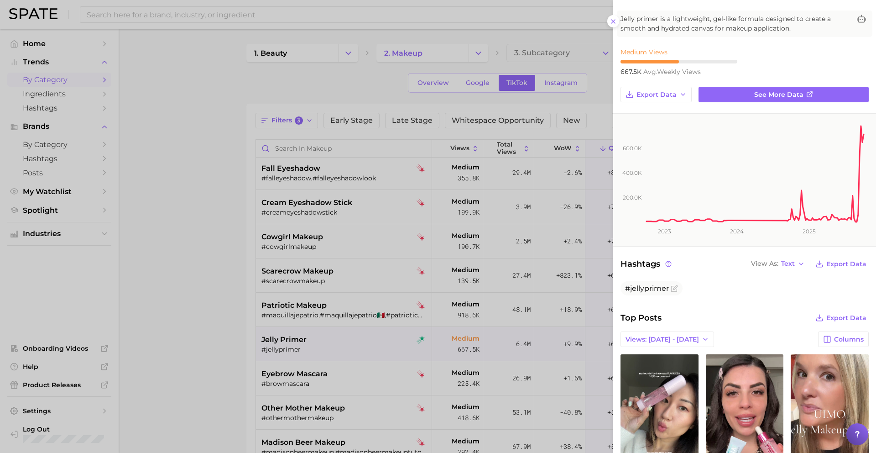
click at [368, 355] on div at bounding box center [438, 226] width 876 height 453
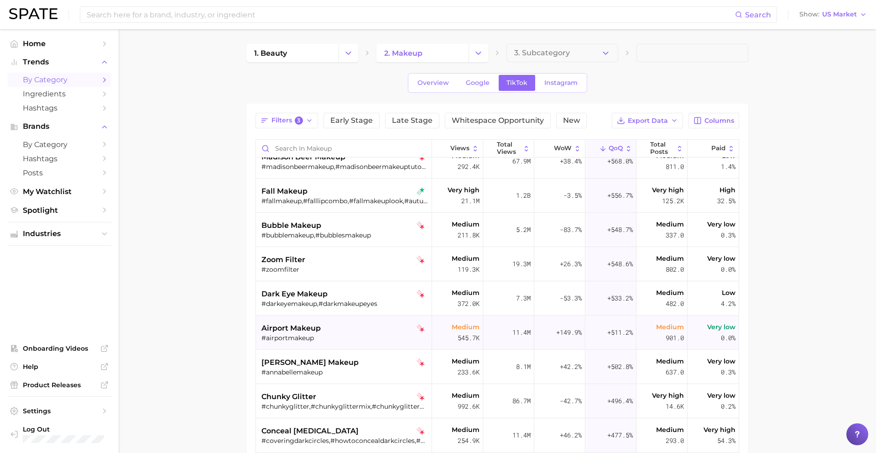
click at [373, 324] on div "airport makeup" at bounding box center [344, 328] width 167 height 11
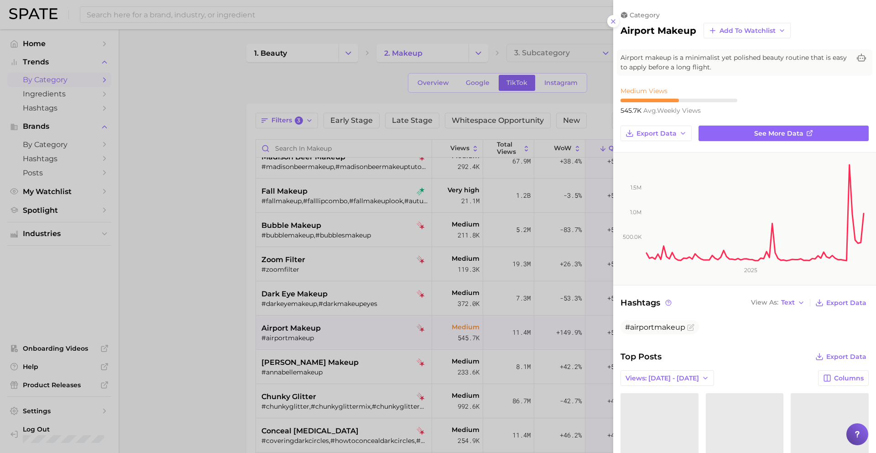
click at [373, 324] on div at bounding box center [438, 226] width 876 height 453
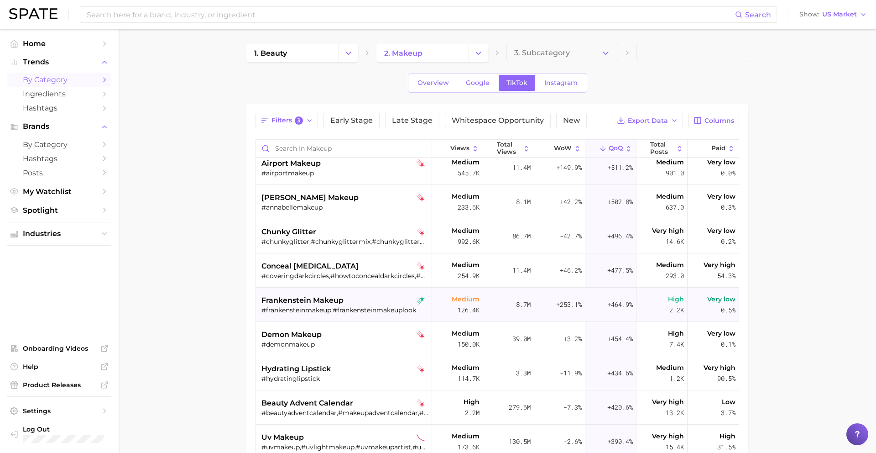
click at [367, 301] on div "frankenstein makeup" at bounding box center [344, 300] width 167 height 11
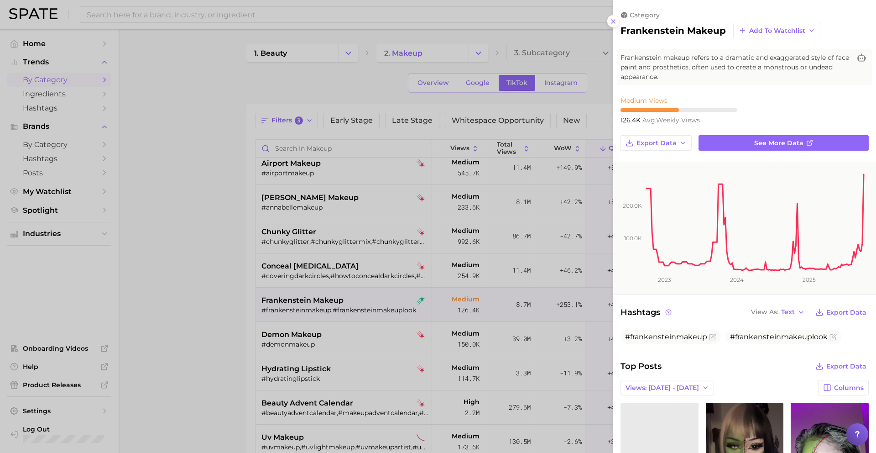
click at [371, 303] on div at bounding box center [438, 226] width 876 height 453
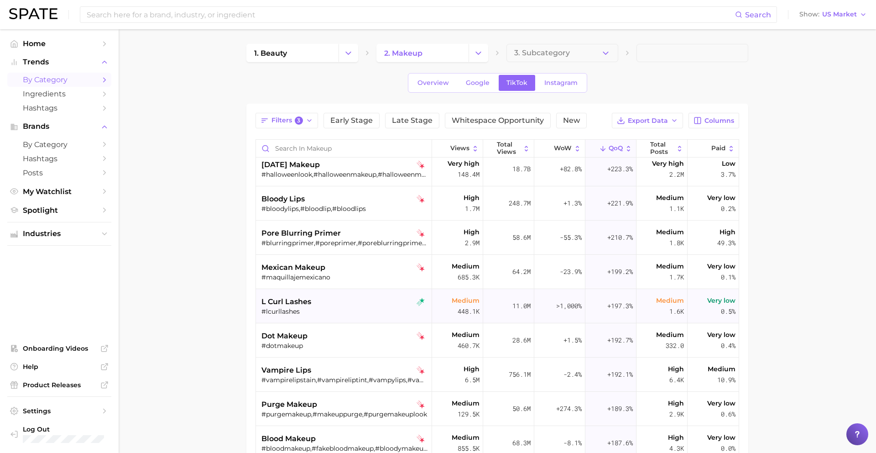
click at [360, 302] on div "l curl lashes" at bounding box center [344, 301] width 167 height 11
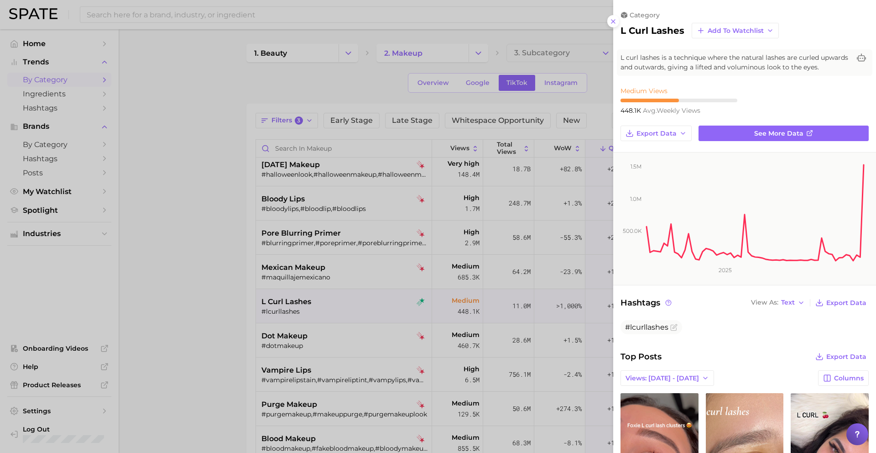
click at [437, 328] on div at bounding box center [438, 226] width 876 height 453
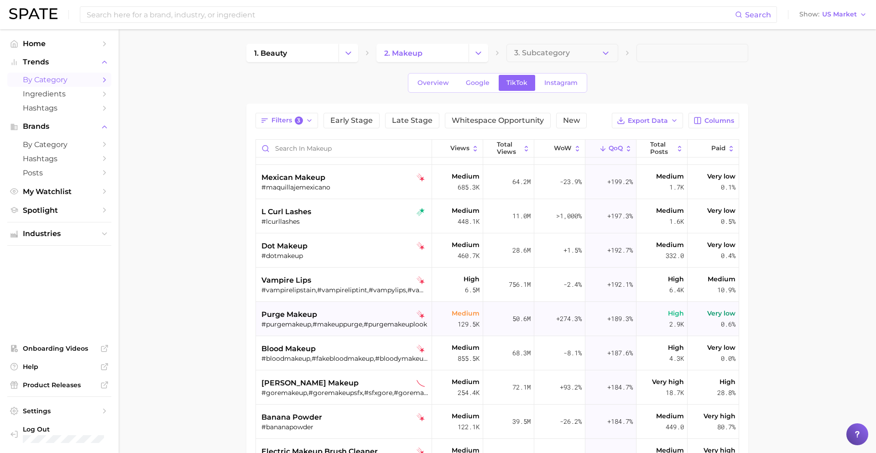
click at [337, 329] on div "purge makeup #purgemakeup,#makeuppurge,#purgemakeuplook" at bounding box center [344, 319] width 167 height 34
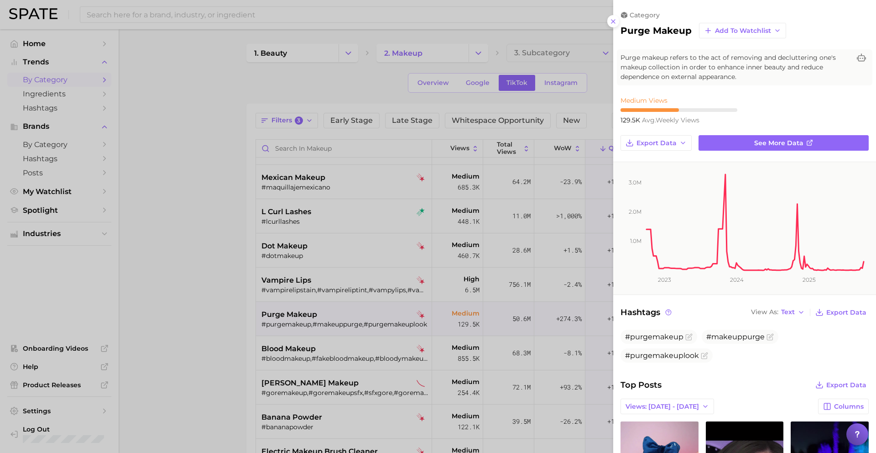
click at [337, 329] on div at bounding box center [438, 226] width 876 height 453
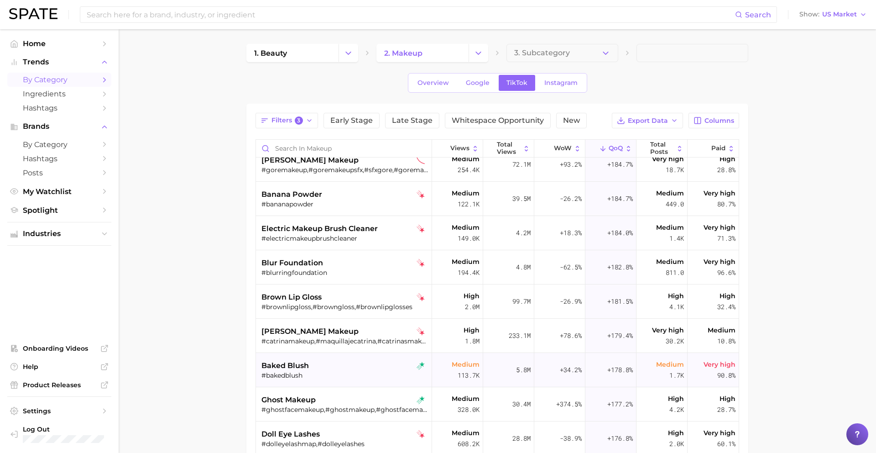
click at [340, 361] on div "baked blush" at bounding box center [344, 365] width 167 height 11
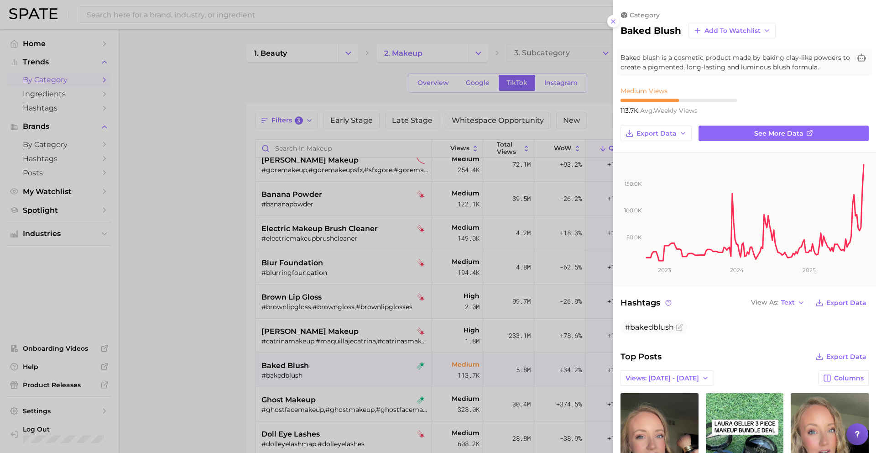
click at [380, 326] on div at bounding box center [438, 226] width 876 height 453
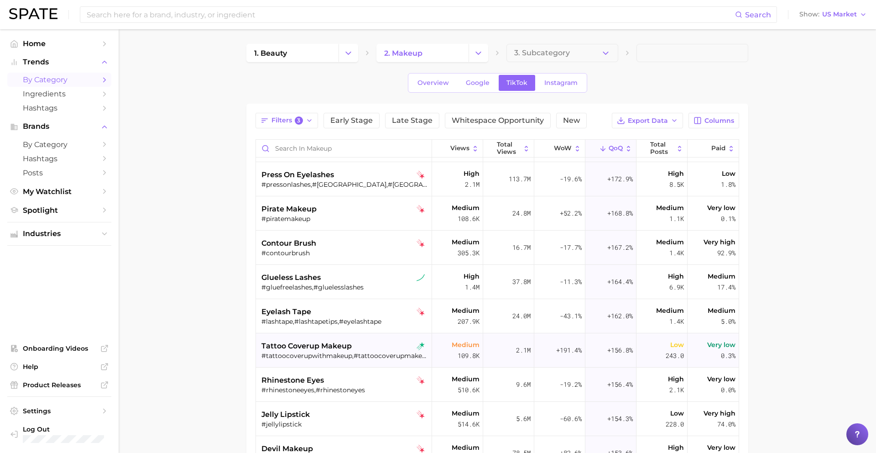
click at [363, 352] on div "#tattoocoverupwithmakeup,#tattoocoverupmakeup" at bounding box center [344, 355] width 167 height 8
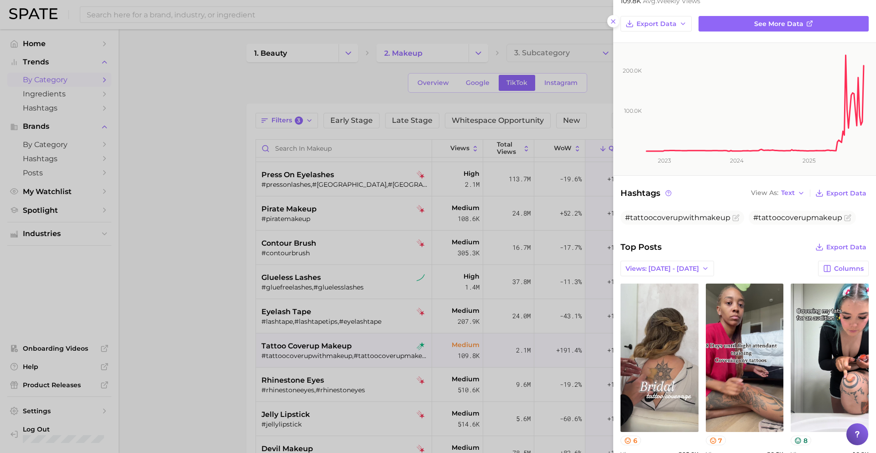
click at [430, 339] on div at bounding box center [438, 226] width 876 height 453
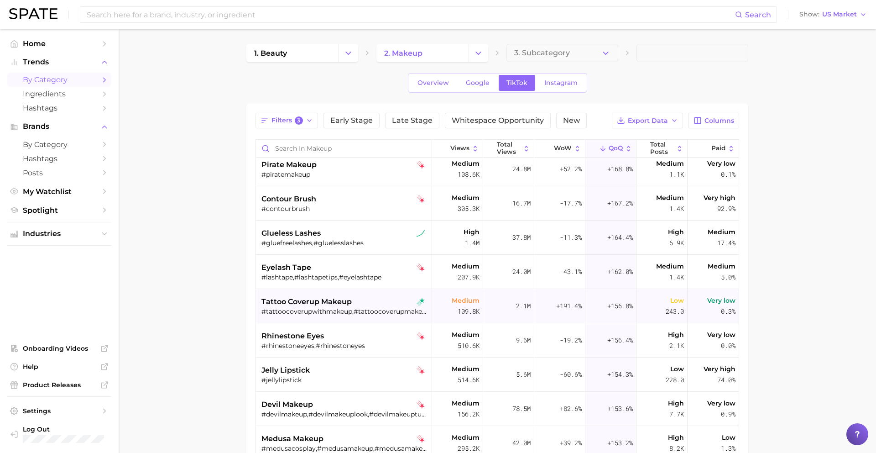
click at [362, 313] on div "#tattoocoverupwithmakeup,#tattoocoverupmakeup" at bounding box center [344, 311] width 167 height 8
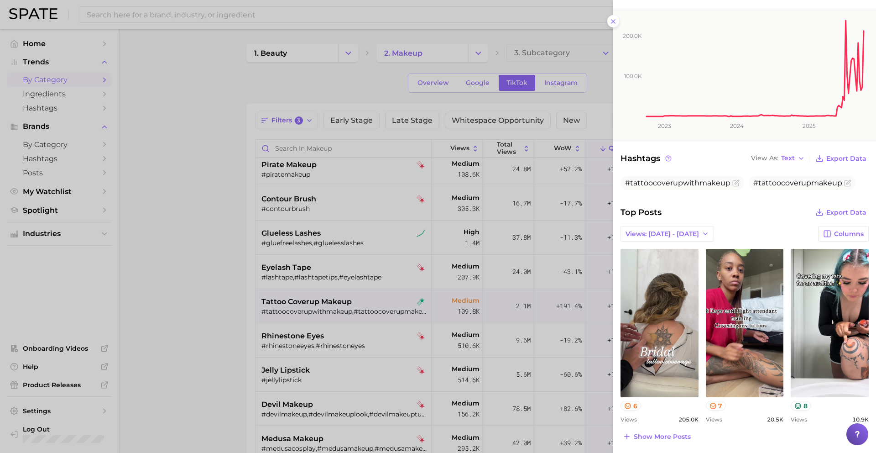
click at [373, 339] on div at bounding box center [438, 226] width 876 height 453
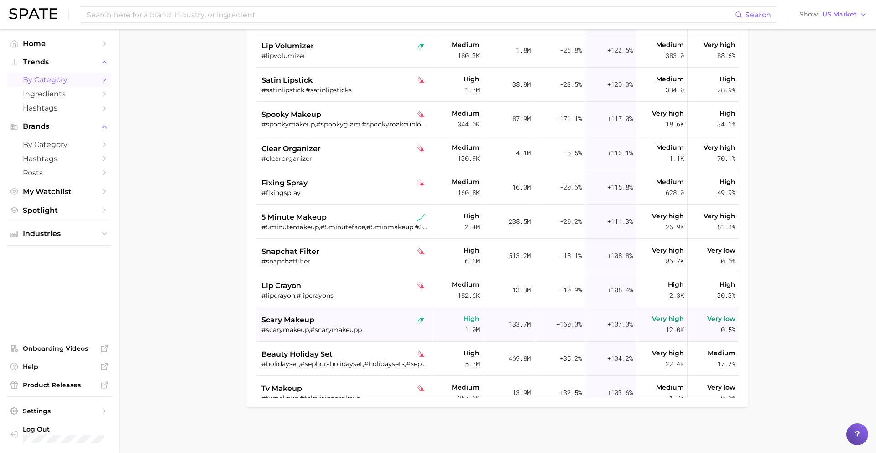
click at [373, 325] on div "#scarymakeup,#scarymakeupp" at bounding box center [344, 329] width 167 height 8
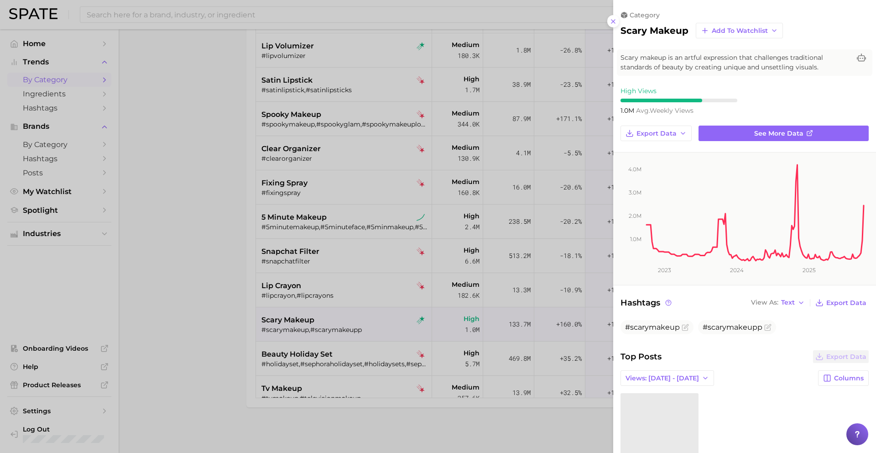
click at [371, 324] on div at bounding box center [438, 226] width 876 height 453
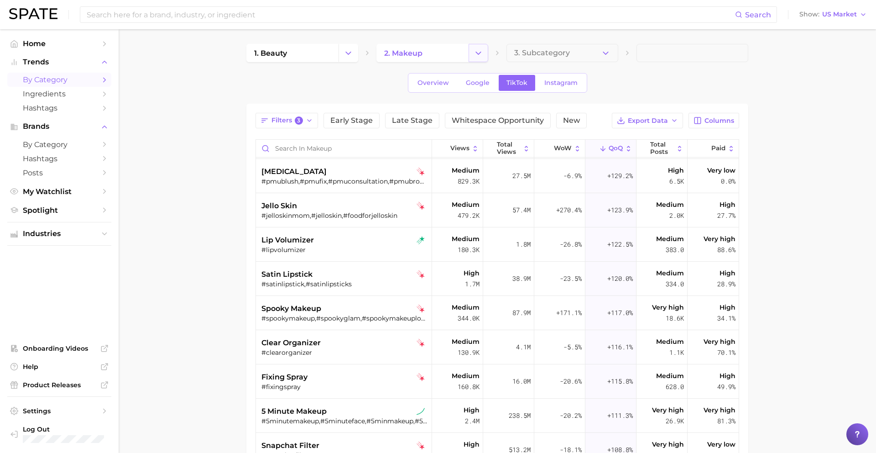
click at [475, 57] on button "Change Category" at bounding box center [479, 53] width 20 height 18
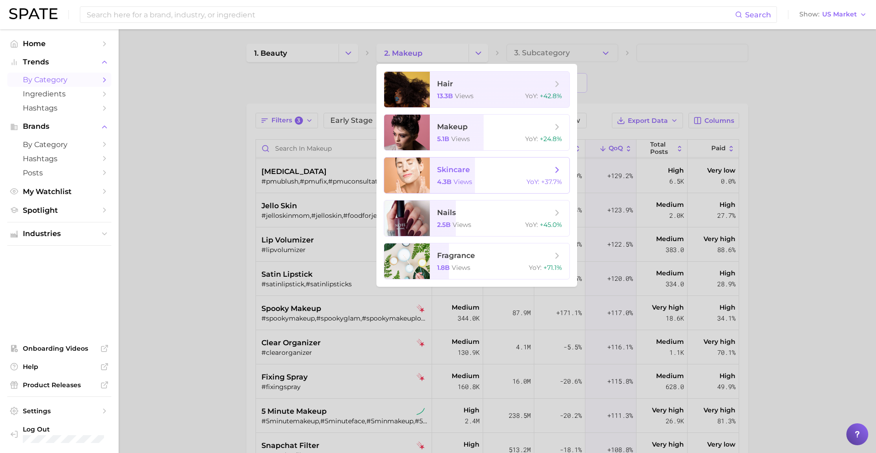
click at [459, 174] on span "skincare" at bounding box center [494, 170] width 115 height 10
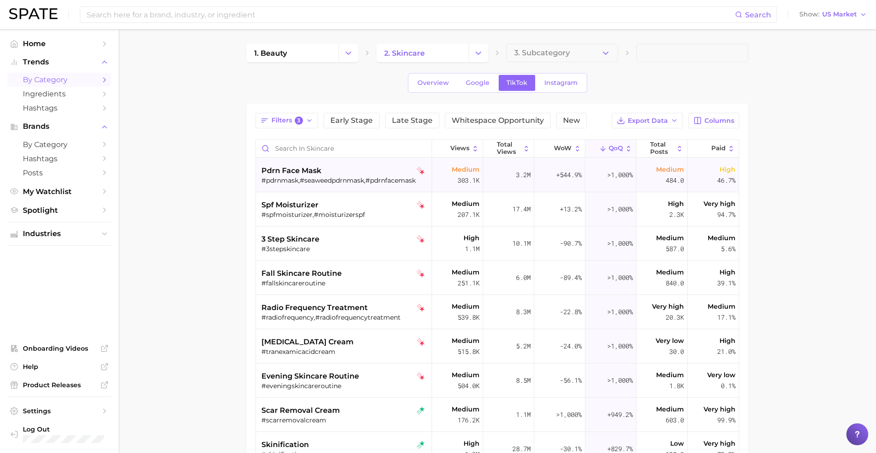
click at [343, 175] on div "pdrn face mask" at bounding box center [344, 170] width 167 height 11
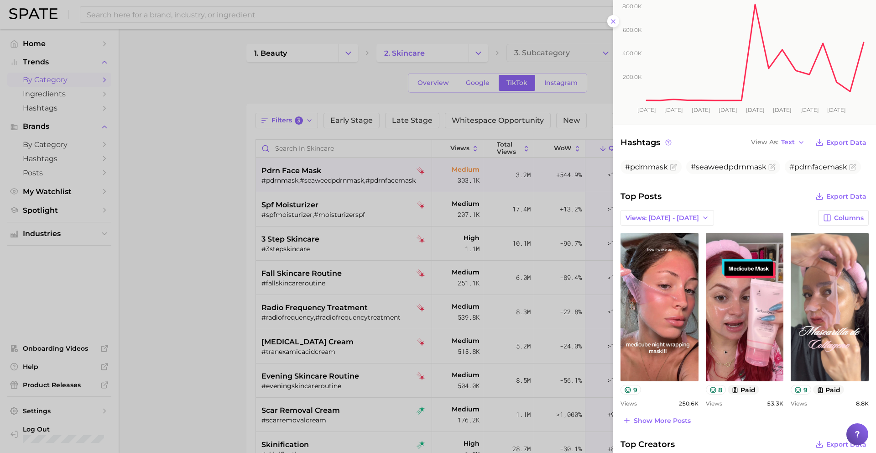
click at [493, 188] on div at bounding box center [438, 226] width 876 height 453
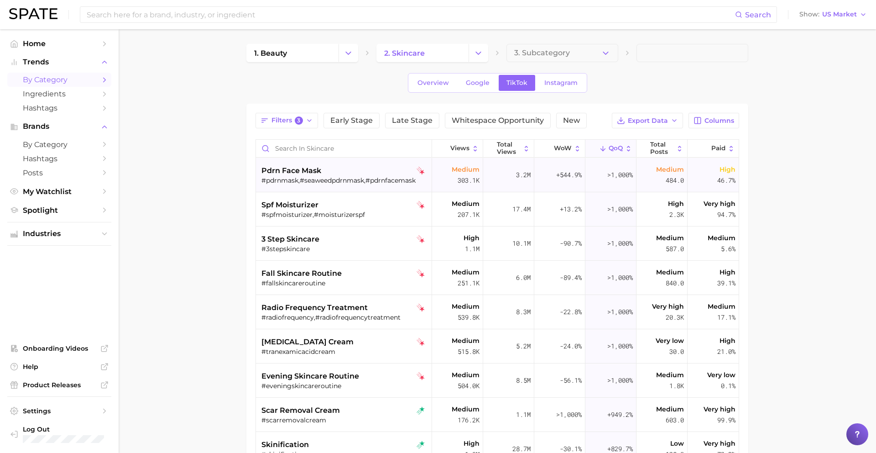
click at [379, 178] on div "#pdrnmask,#seaweedpdrnmask,#pdrnfacemask" at bounding box center [344, 180] width 167 height 8
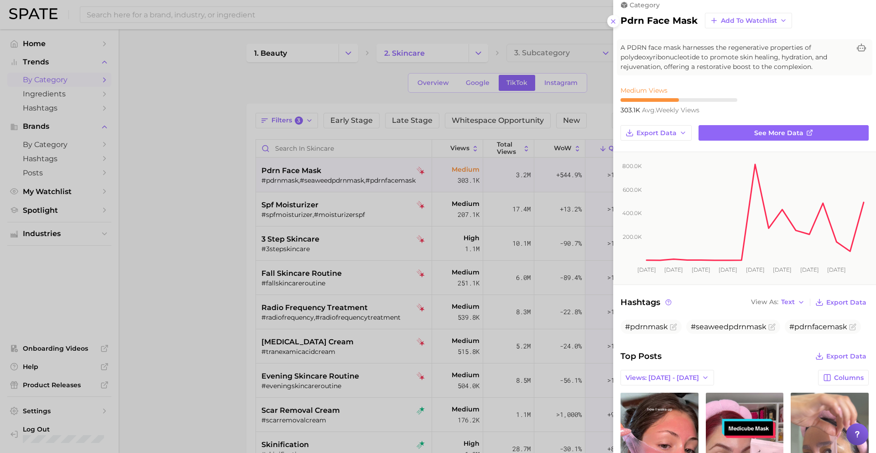
click at [424, 235] on div at bounding box center [438, 226] width 876 height 453
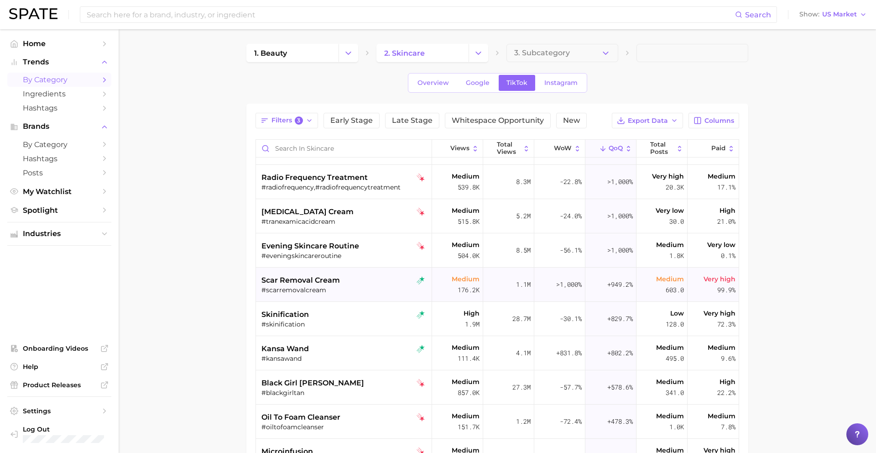
click at [355, 267] on div "scar removal cream #scarremovalcream" at bounding box center [344, 284] width 167 height 34
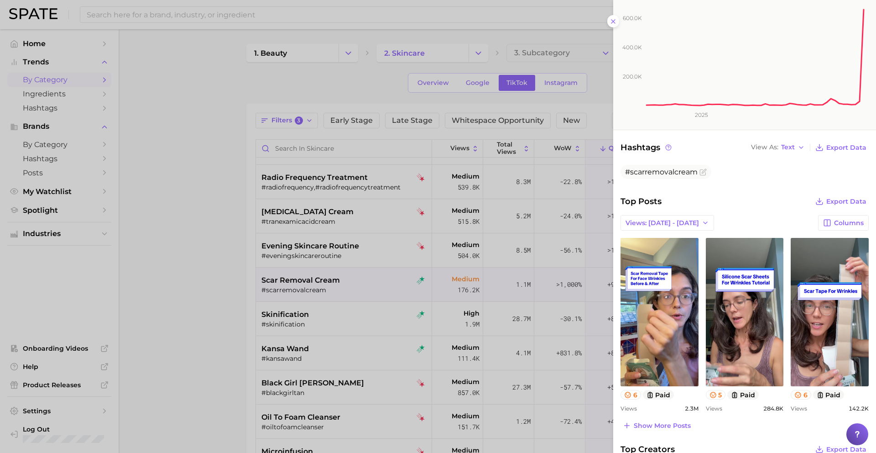
click at [359, 266] on div at bounding box center [438, 226] width 876 height 453
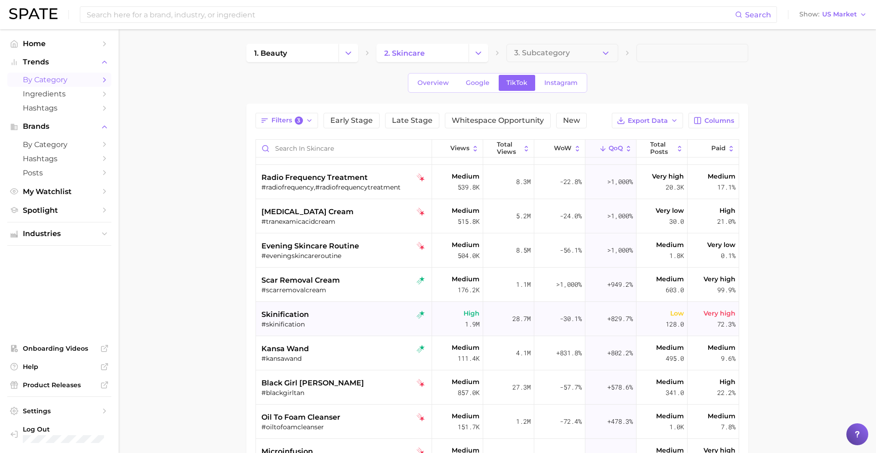
click at [353, 326] on div "#skinification" at bounding box center [344, 324] width 167 height 8
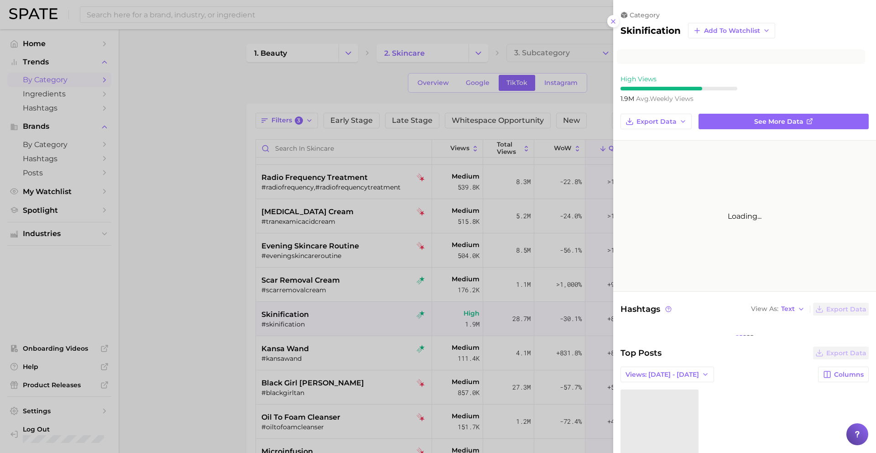
click at [353, 326] on div at bounding box center [438, 226] width 876 height 453
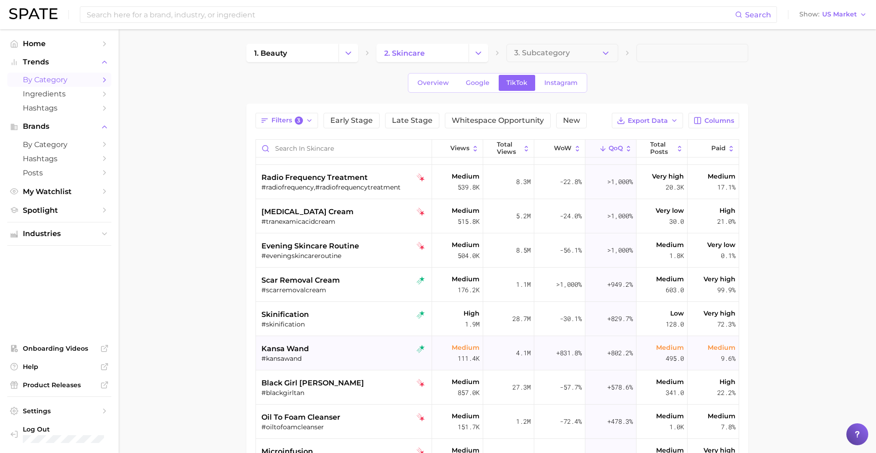
click at [353, 354] on div "#kansawand" at bounding box center [344, 358] width 167 height 8
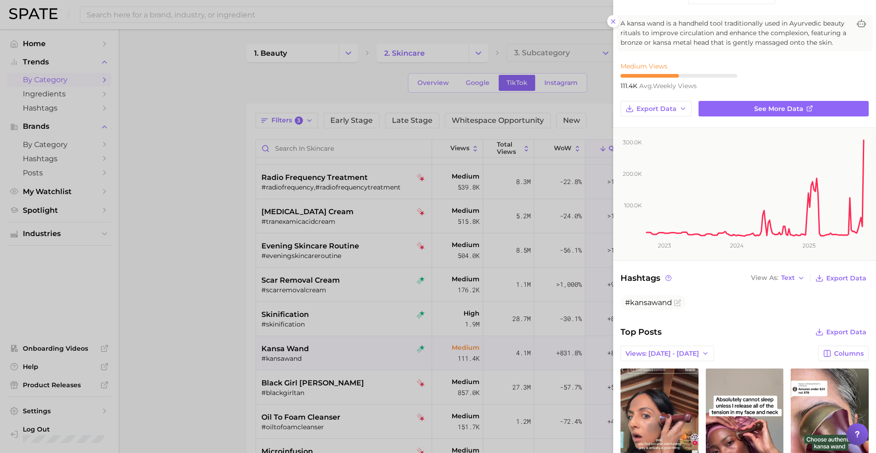
click at [355, 362] on div at bounding box center [438, 226] width 876 height 453
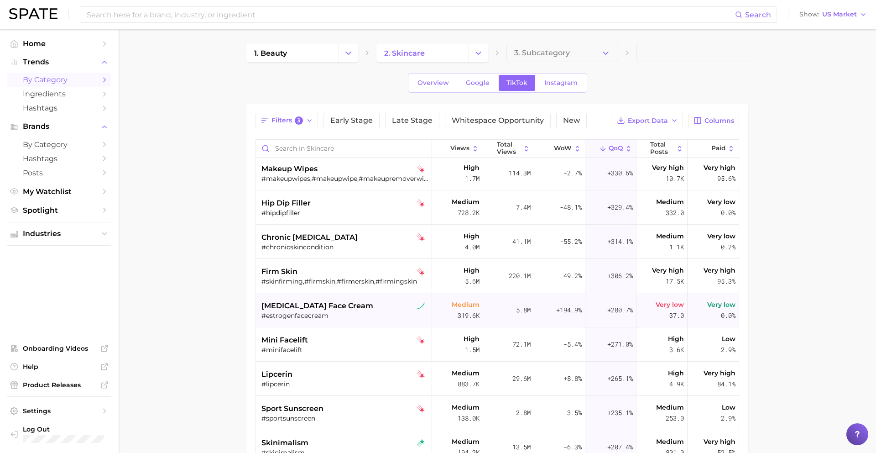
click at [365, 305] on div "estrogen face cream" at bounding box center [344, 305] width 167 height 11
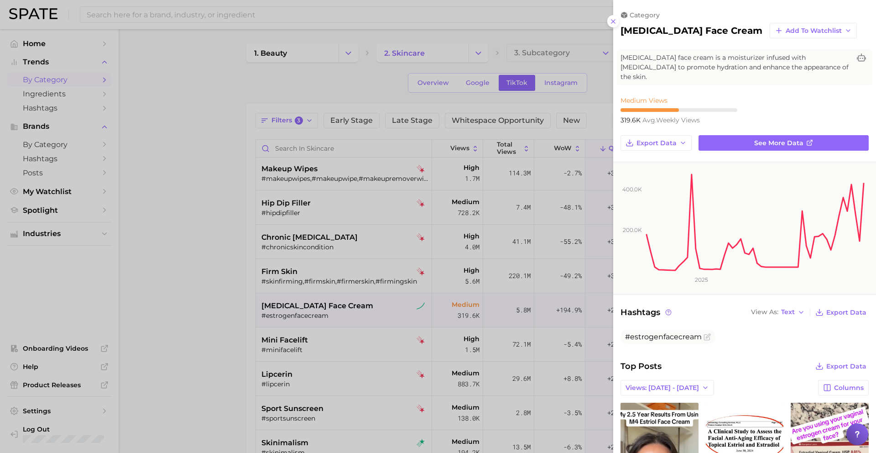
click at [360, 310] on div at bounding box center [438, 226] width 876 height 453
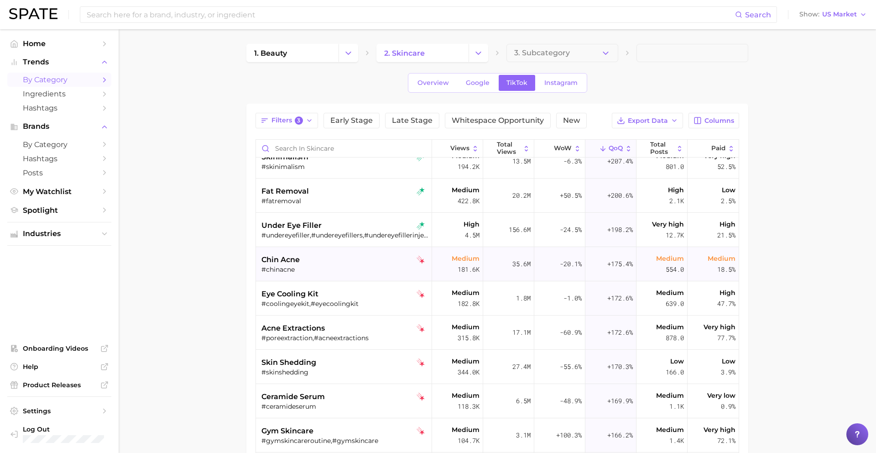
click at [352, 251] on div "chin acne #chinacne" at bounding box center [344, 264] width 167 height 34
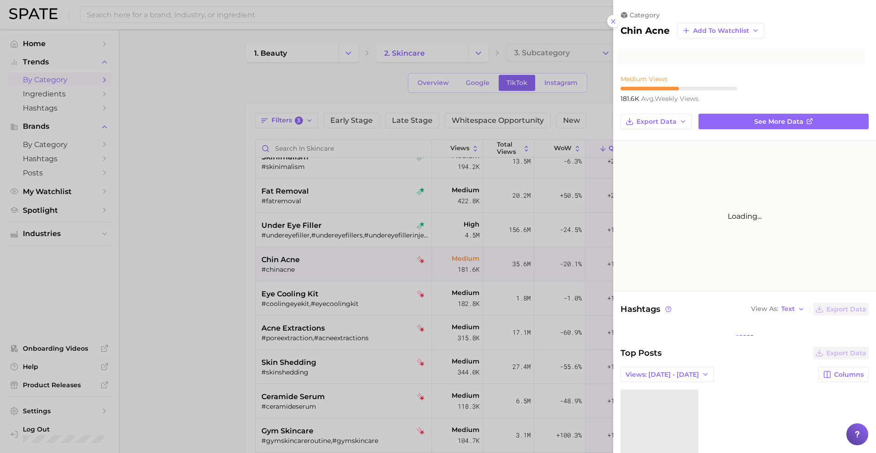
click at [354, 234] on div at bounding box center [438, 226] width 876 height 453
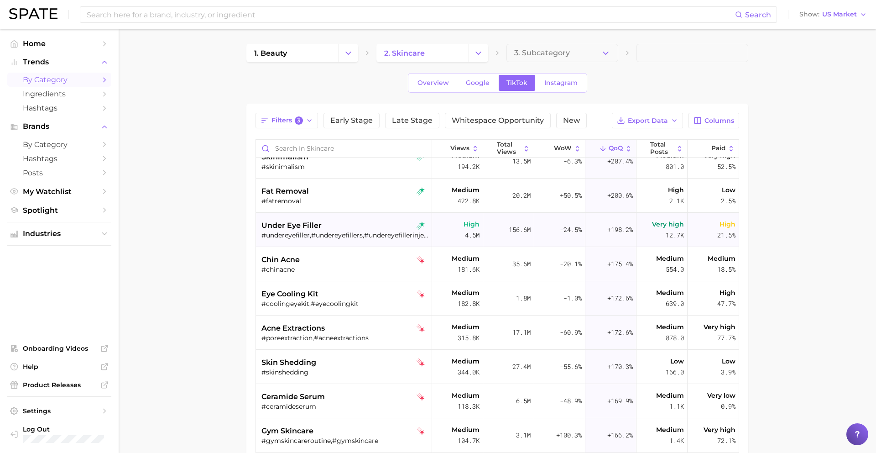
click at [354, 230] on div "under eye filler" at bounding box center [344, 225] width 167 height 11
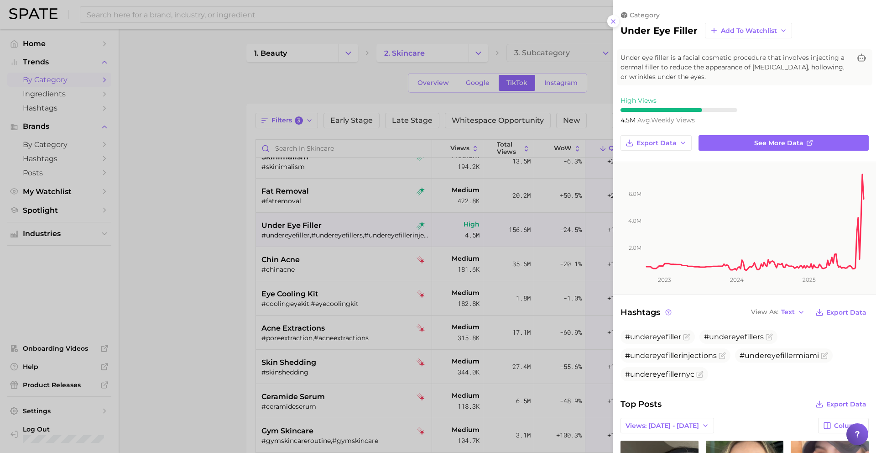
click at [354, 230] on div at bounding box center [438, 226] width 876 height 453
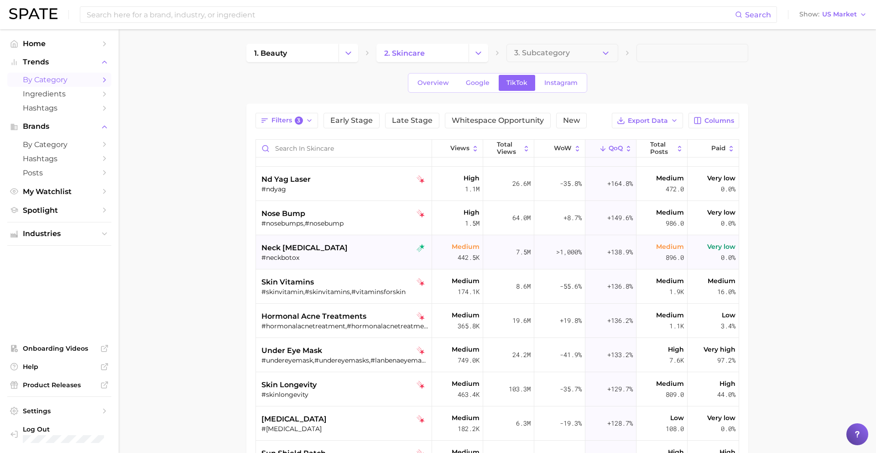
click at [351, 250] on div "neck botox" at bounding box center [344, 247] width 167 height 11
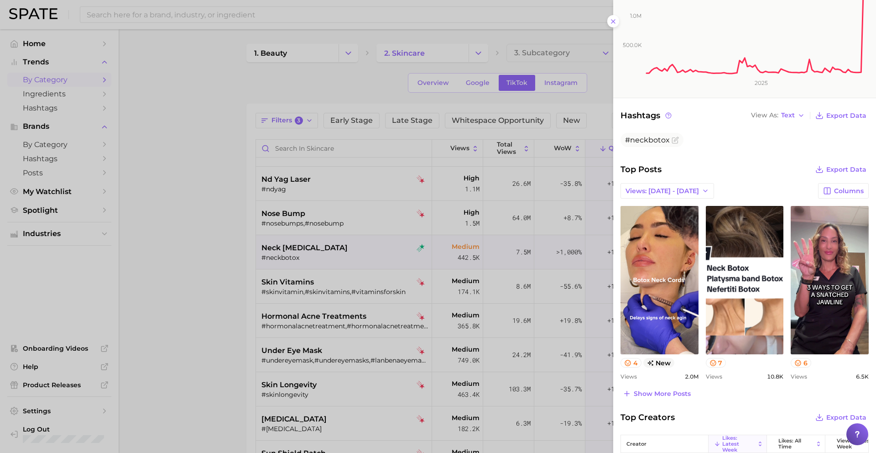
click at [350, 301] on div at bounding box center [438, 226] width 876 height 453
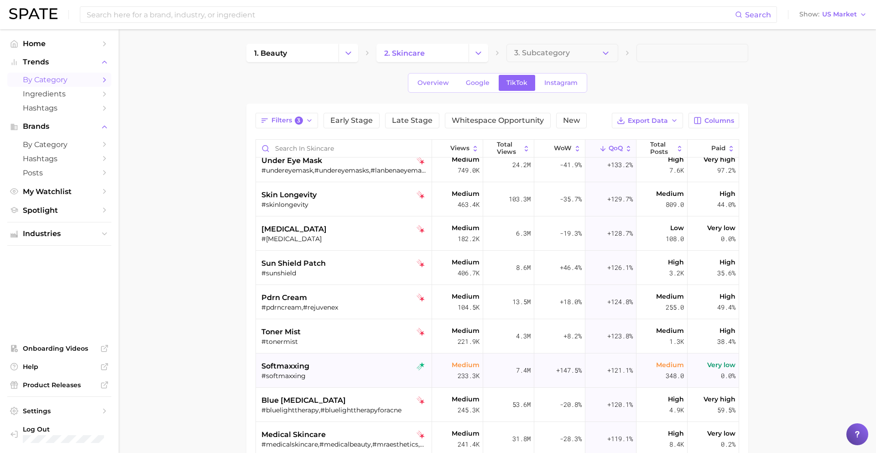
click at [339, 374] on div "#softmaxxing" at bounding box center [344, 375] width 167 height 8
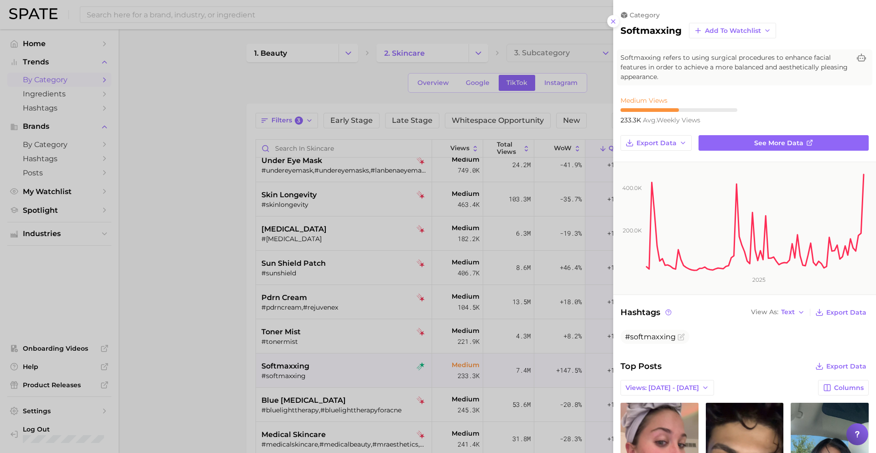
click at [420, 321] on div at bounding box center [438, 226] width 876 height 453
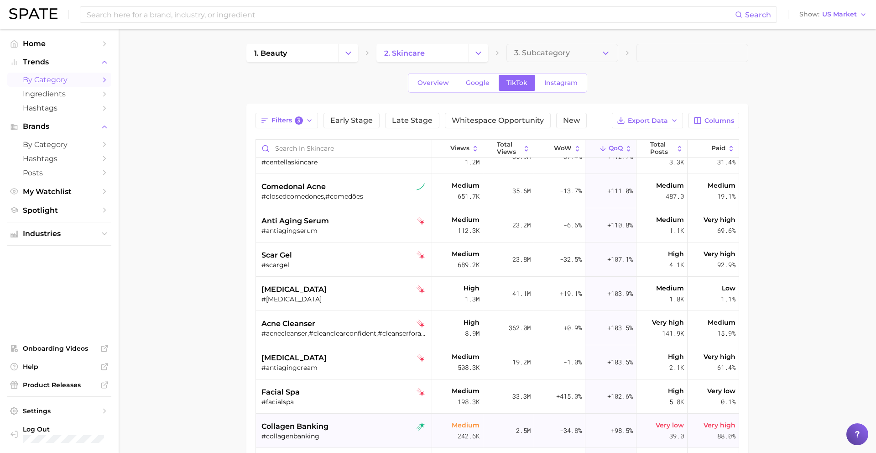
click at [367, 431] on div "collagen banking" at bounding box center [344, 426] width 167 height 11
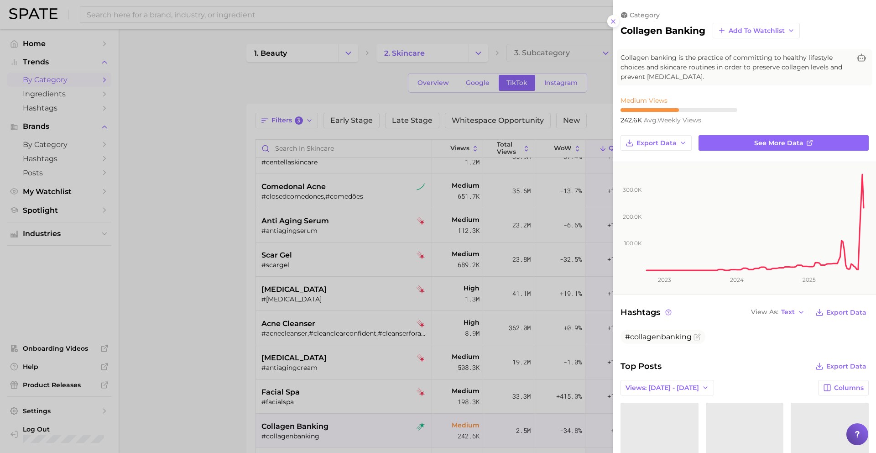
click at [367, 431] on div at bounding box center [438, 226] width 876 height 453
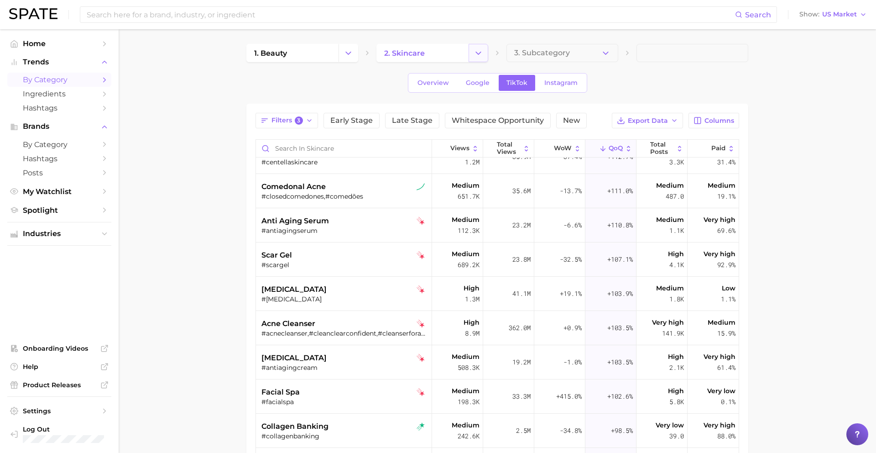
click at [477, 51] on icon "Change Category" at bounding box center [479, 53] width 10 height 10
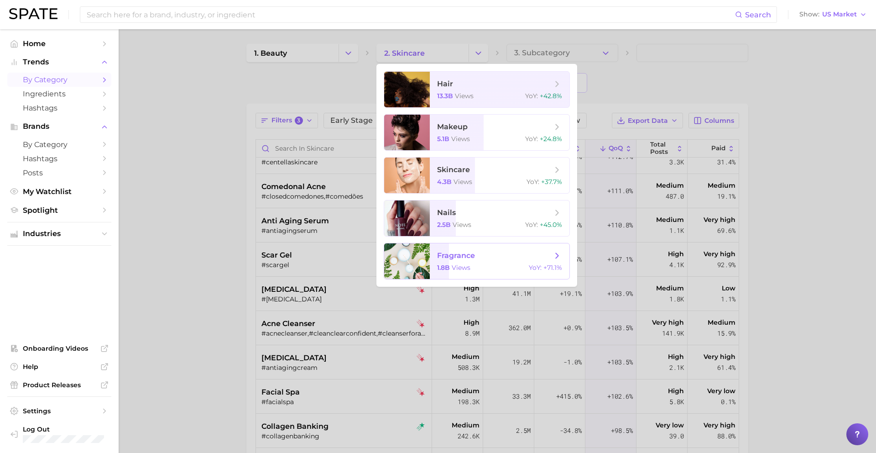
click at [470, 259] on span "fragrance" at bounding box center [456, 255] width 38 height 9
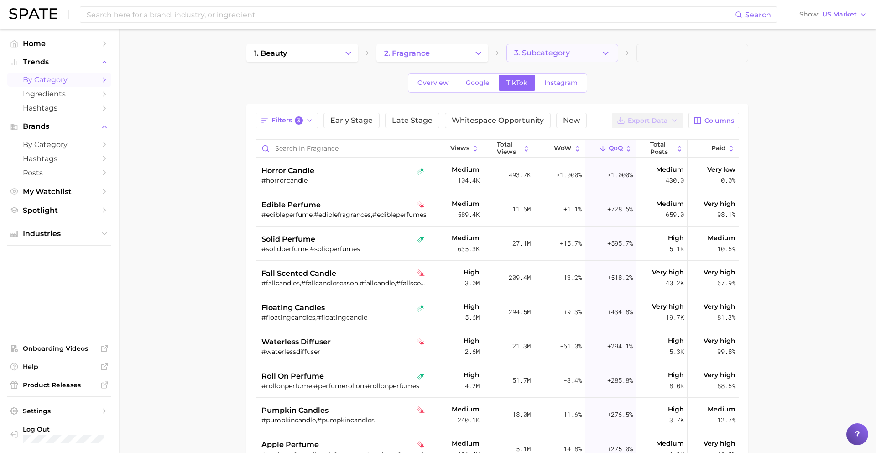
click at [573, 49] on button "3. Subcategory" at bounding box center [562, 53] width 112 height 18
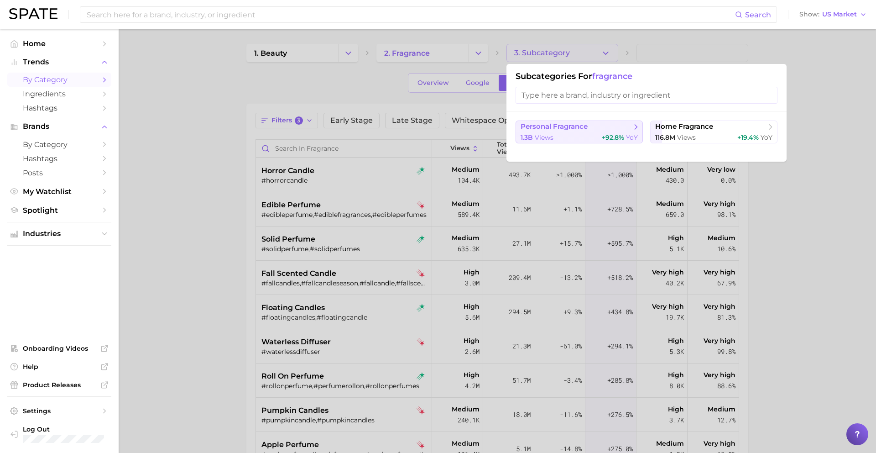
click at [583, 142] on button "personal fragrance 1.3b views +92.8% YoY" at bounding box center [579, 131] width 127 height 23
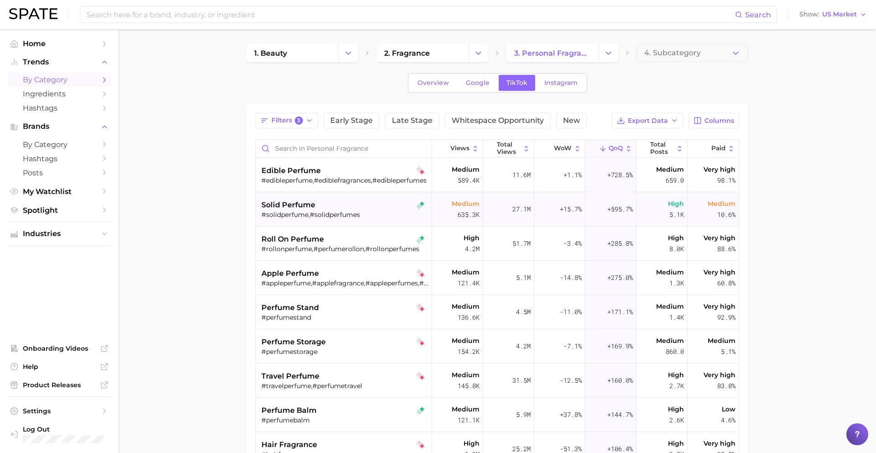
click at [359, 218] on div "#solidperfume,#solidperfumes" at bounding box center [344, 214] width 167 height 8
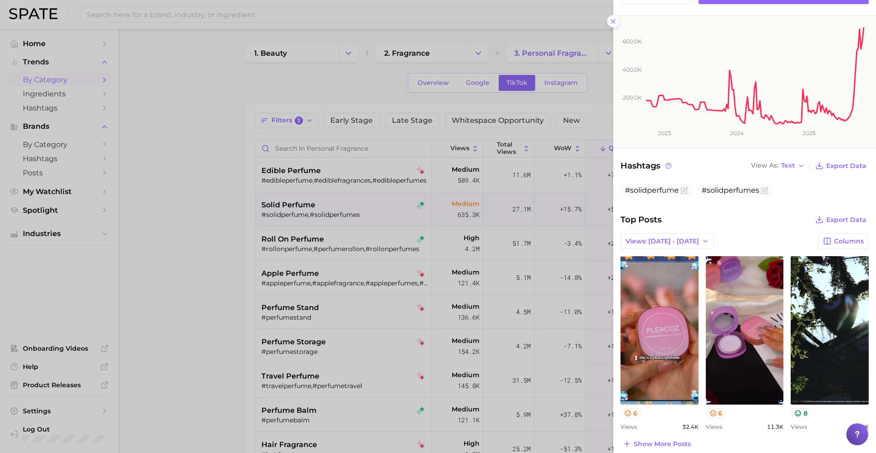
click at [464, 251] on div at bounding box center [438, 226] width 876 height 453
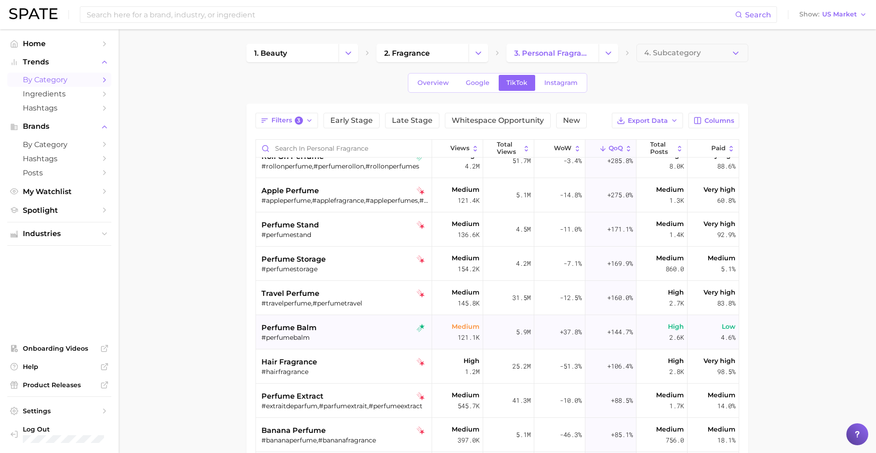
click at [365, 336] on div "#perfumebalm" at bounding box center [344, 337] width 167 height 8
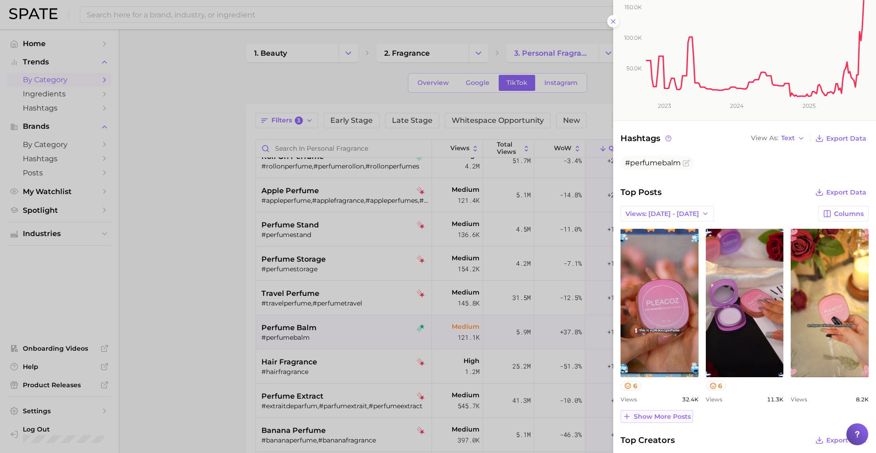
click at [669, 417] on span "Show more posts" at bounding box center [662, 416] width 57 height 8
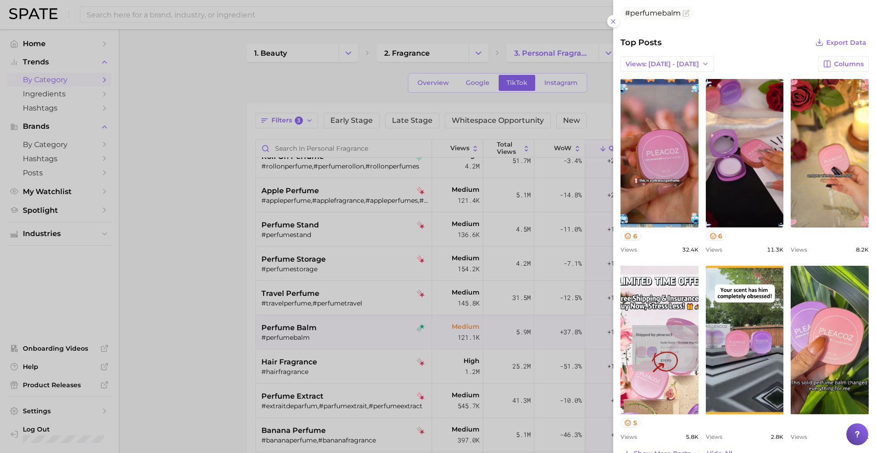
click at [418, 281] on div at bounding box center [438, 226] width 876 height 453
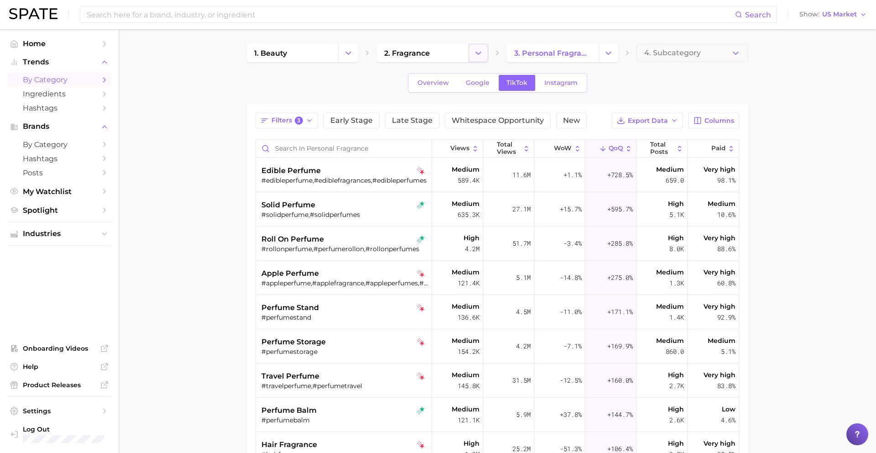
click at [478, 52] on icon "Change Category" at bounding box center [479, 53] width 10 height 10
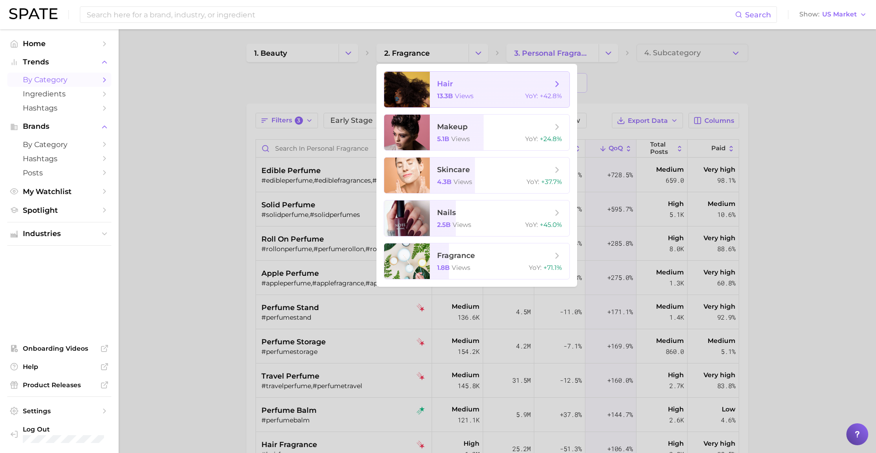
click at [458, 95] on span "views" at bounding box center [464, 96] width 19 height 8
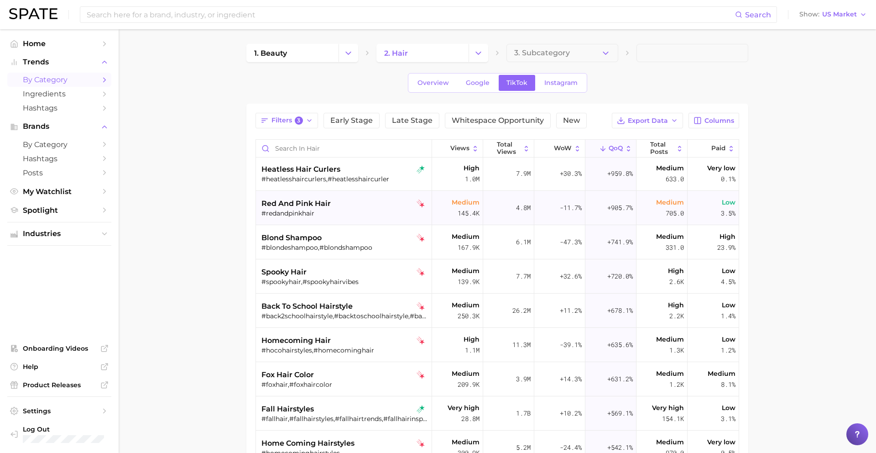
scroll to position [344, 0]
click at [384, 275] on div "spooky hair" at bounding box center [344, 271] width 167 height 11
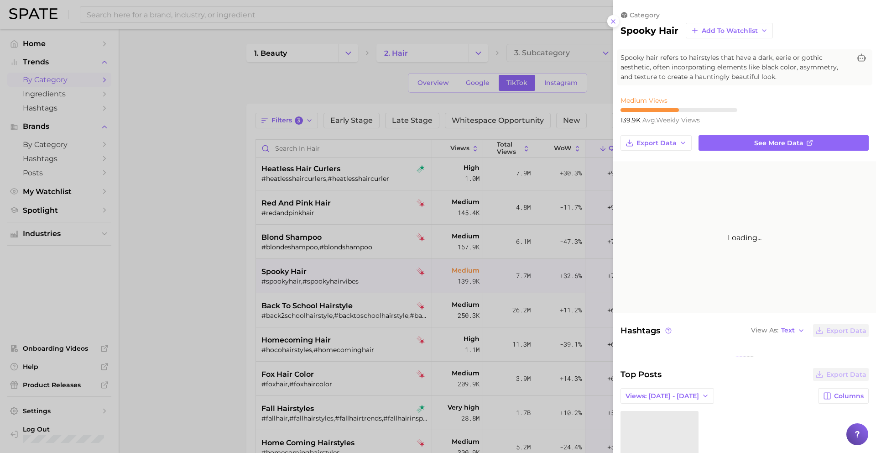
click at [384, 275] on div at bounding box center [438, 226] width 876 height 453
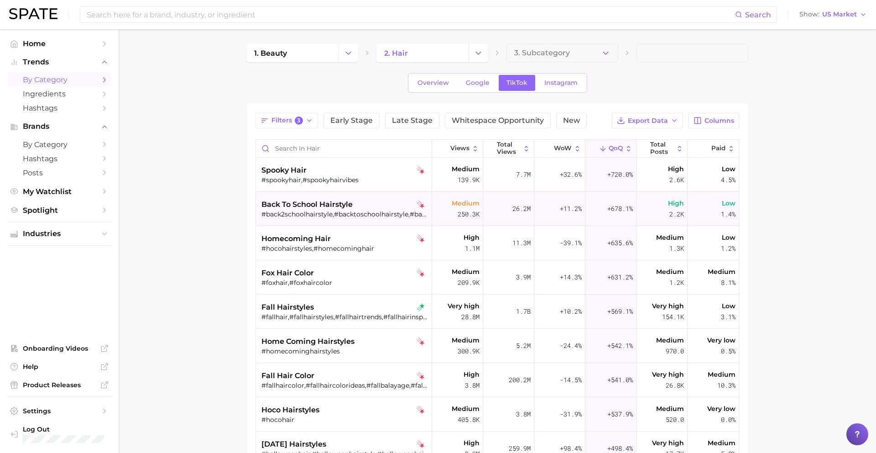
scroll to position [447, 0]
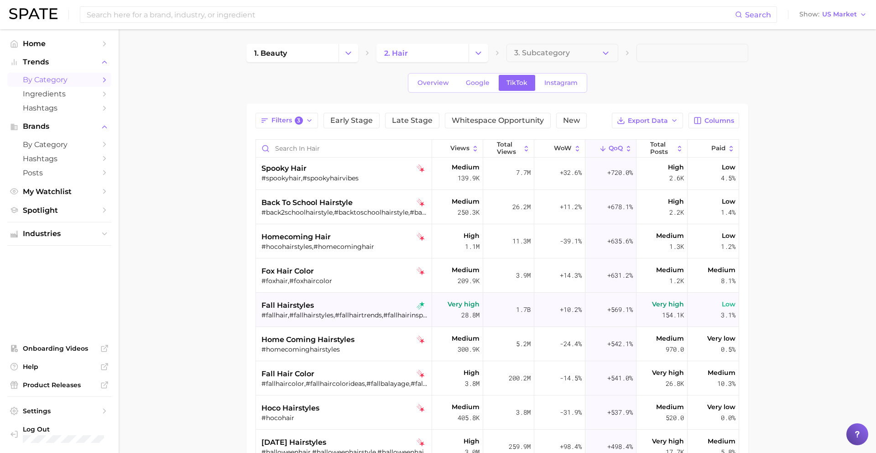
click at [381, 313] on div "#fallhair,#fallhairstyles,#fallhairtrends,#fallhairinspo,#fallhairstyle,#fallha…" at bounding box center [344, 315] width 167 height 8
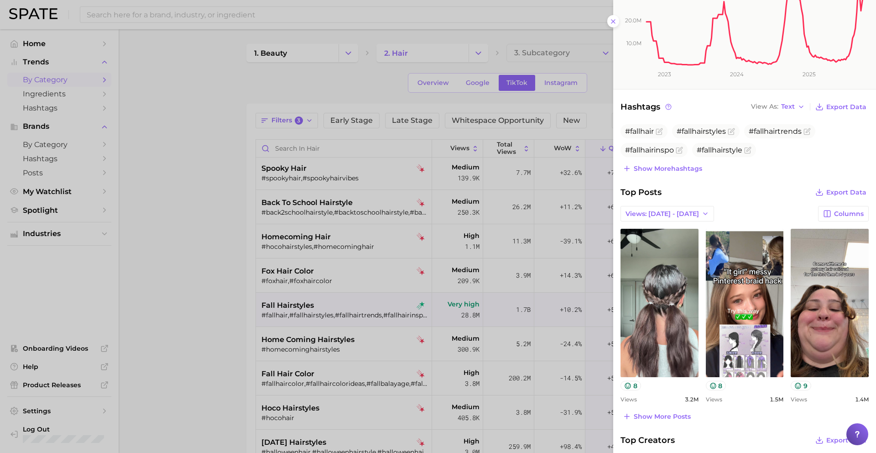
scroll to position [0, 0]
click at [383, 374] on div at bounding box center [438, 226] width 876 height 453
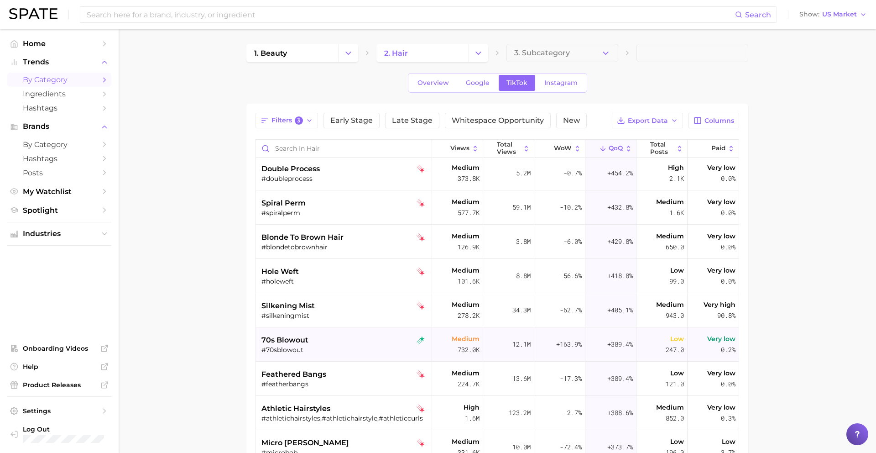
scroll to position [800, 0]
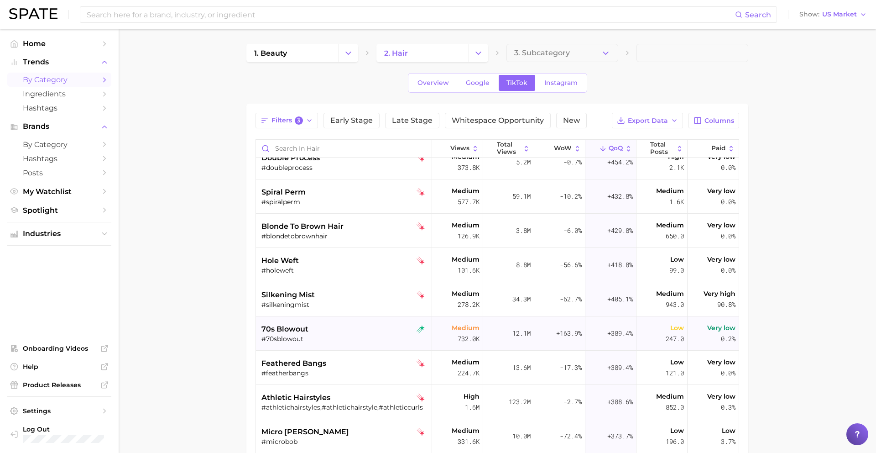
click at [378, 330] on div "70s blowout" at bounding box center [344, 329] width 167 height 11
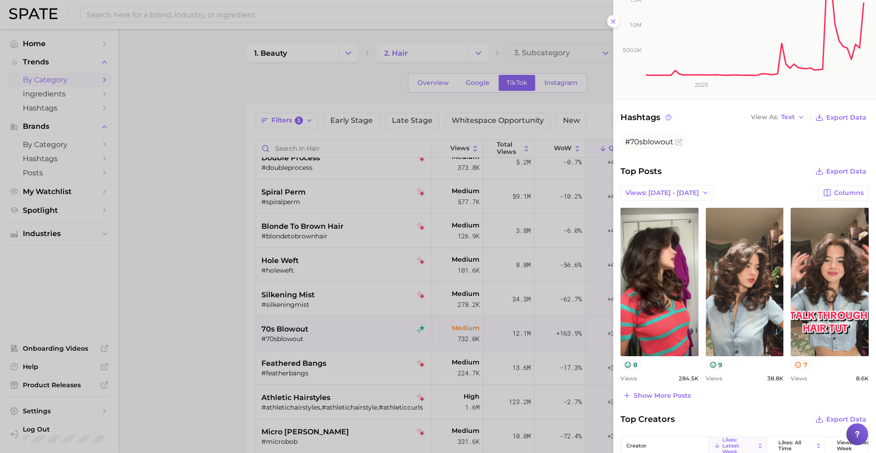
scroll to position [196, 0]
click at [673, 391] on span "Show more posts" at bounding box center [662, 395] width 57 height 8
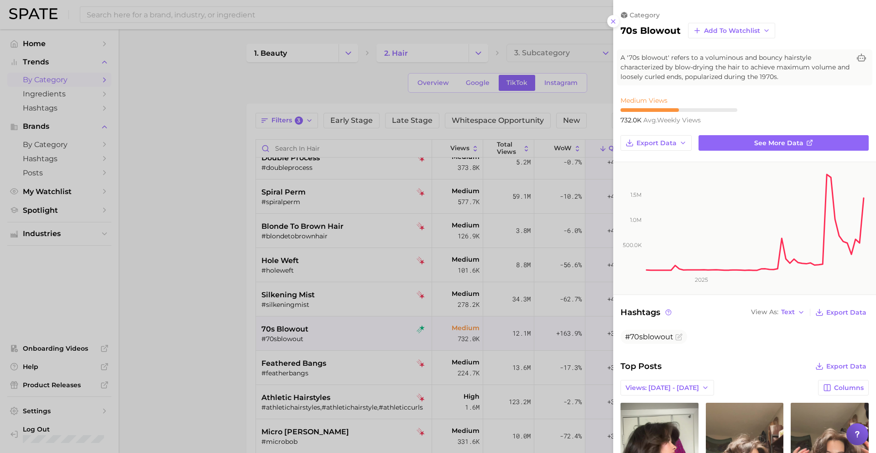
scroll to position [10, 0]
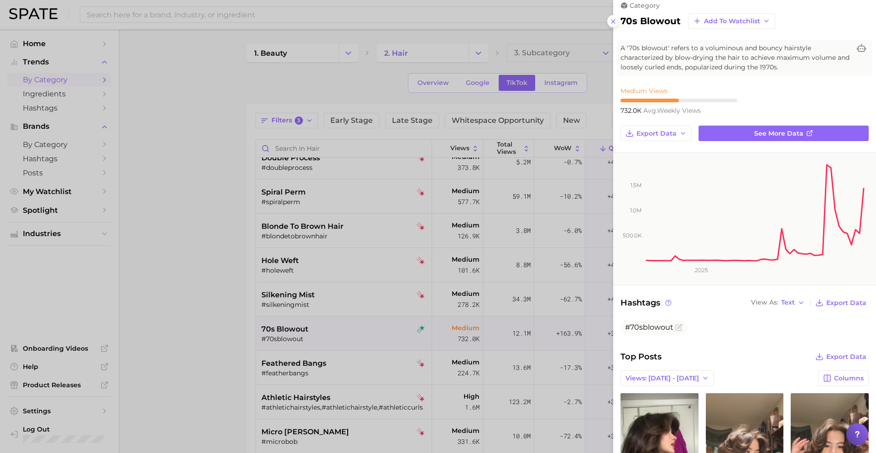
click at [357, 374] on div at bounding box center [438, 226] width 876 height 453
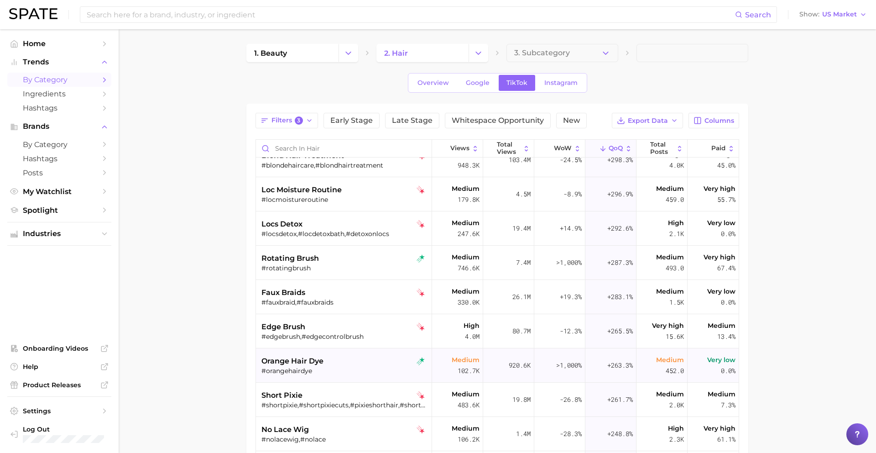
scroll to position [1525, 0]
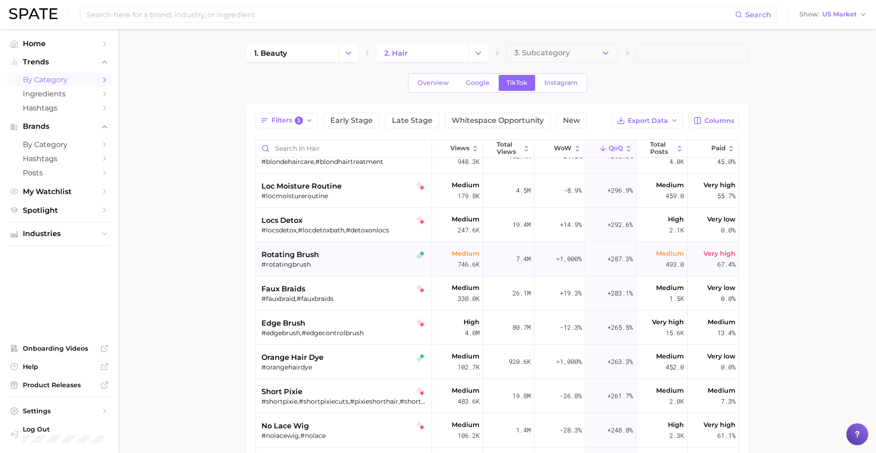
click at [349, 265] on div "#rotatingbrush" at bounding box center [344, 264] width 167 height 8
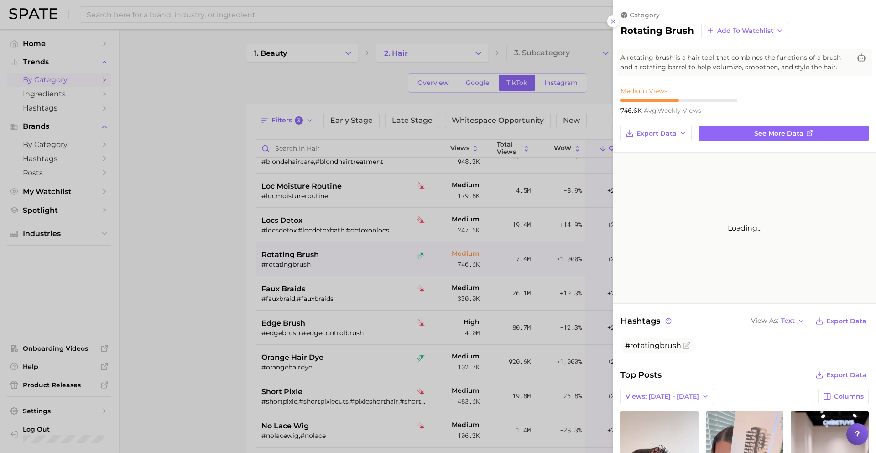
scroll to position [0, 0]
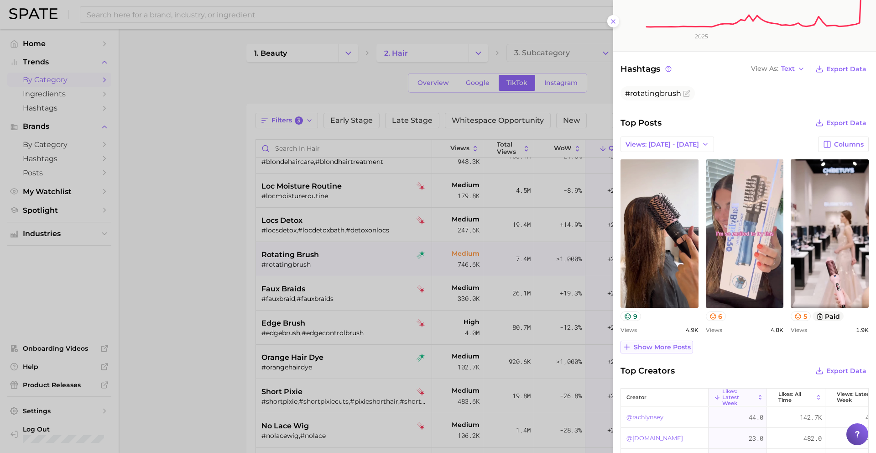
click at [659, 346] on span "Show more posts" at bounding box center [662, 347] width 57 height 8
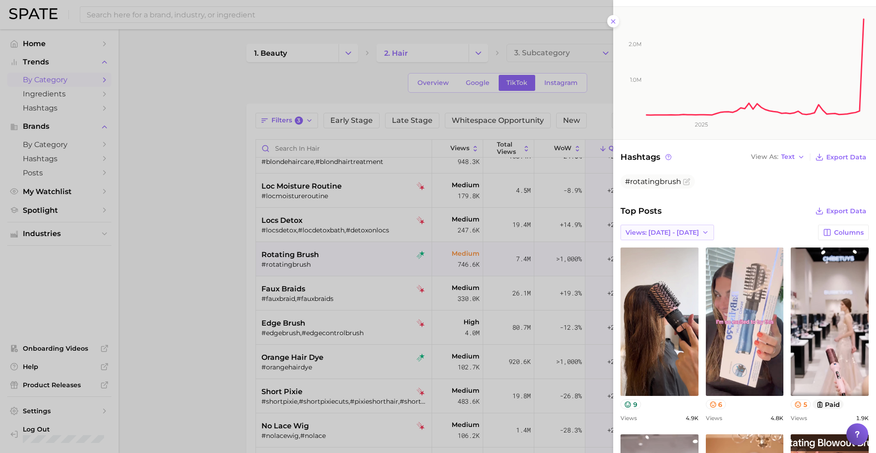
click at [662, 235] on button "Views: [DATE] - [DATE]" at bounding box center [668, 233] width 94 height 16
click at [663, 267] on span "Views: Sep 21 - 28" at bounding box center [661, 266] width 73 height 8
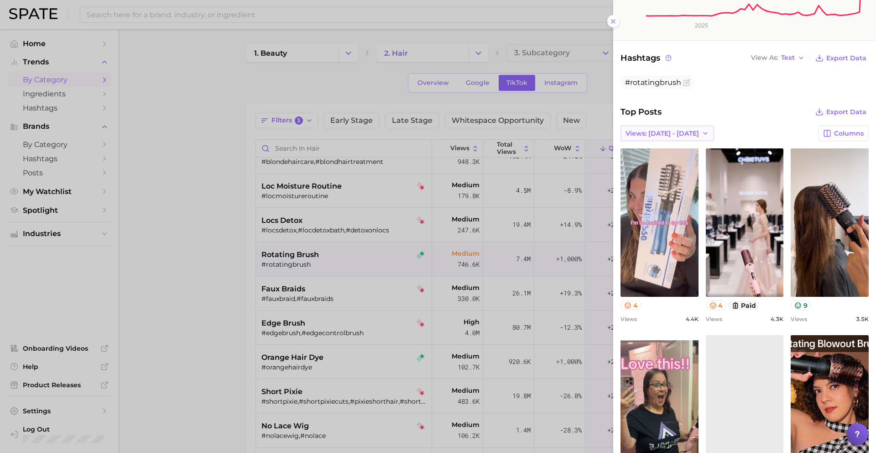
click at [674, 130] on span "Views: Sep 21 - 28" at bounding box center [662, 134] width 73 height 8
click at [668, 149] on span "Views: [DATE] - [DATE]" at bounding box center [661, 150] width 73 height 8
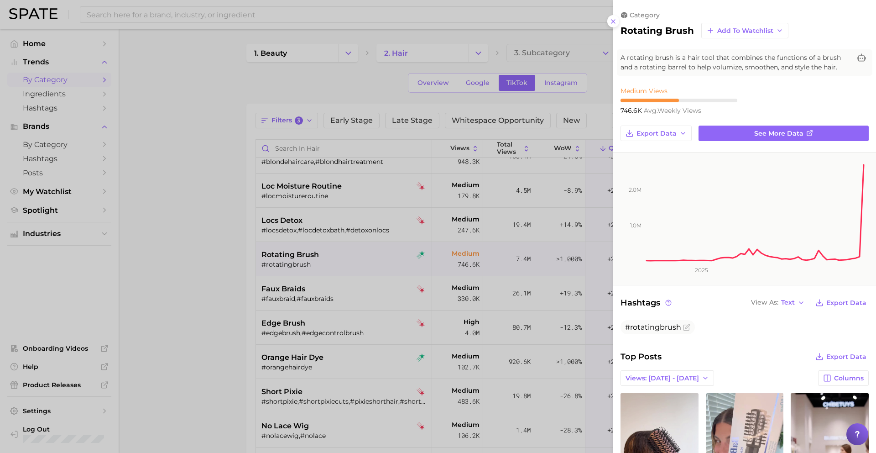
click at [398, 292] on div at bounding box center [438, 226] width 876 height 453
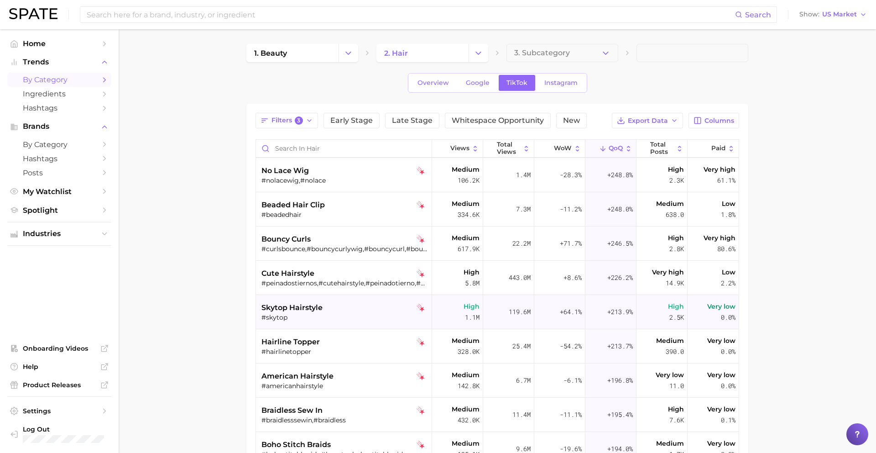
click at [372, 305] on div "skytop hairstyle" at bounding box center [344, 307] width 167 height 11
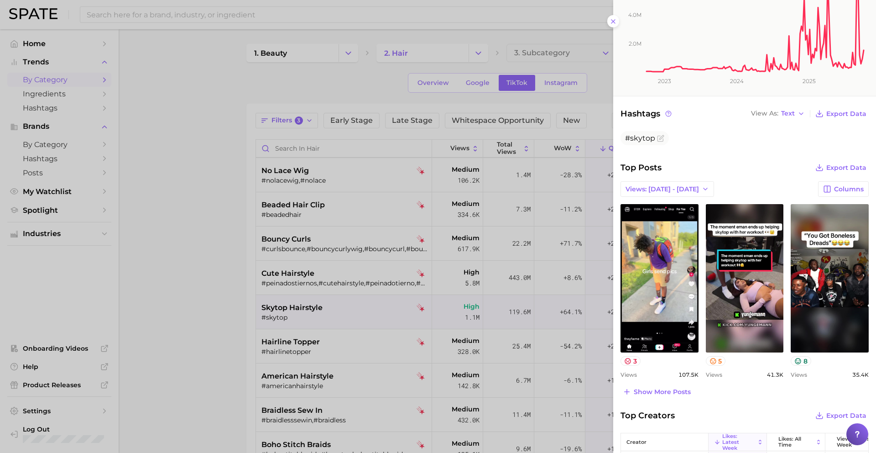
click at [418, 376] on div at bounding box center [438, 226] width 876 height 453
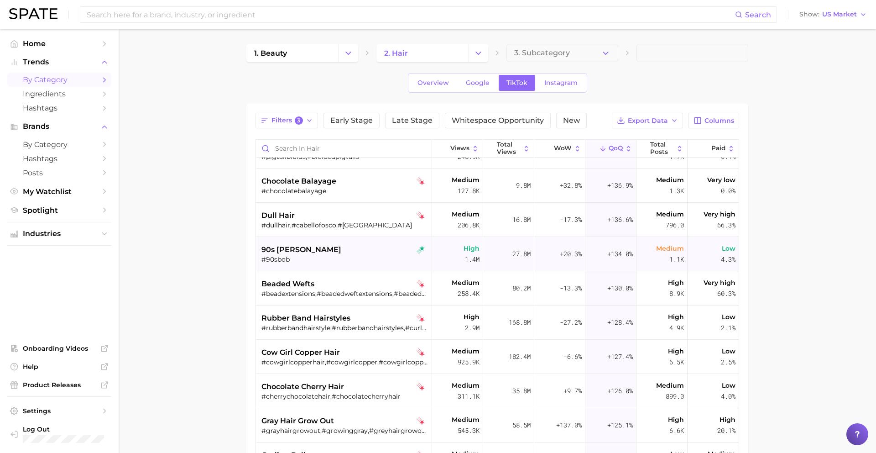
click at [366, 249] on div "90s bob" at bounding box center [344, 249] width 167 height 11
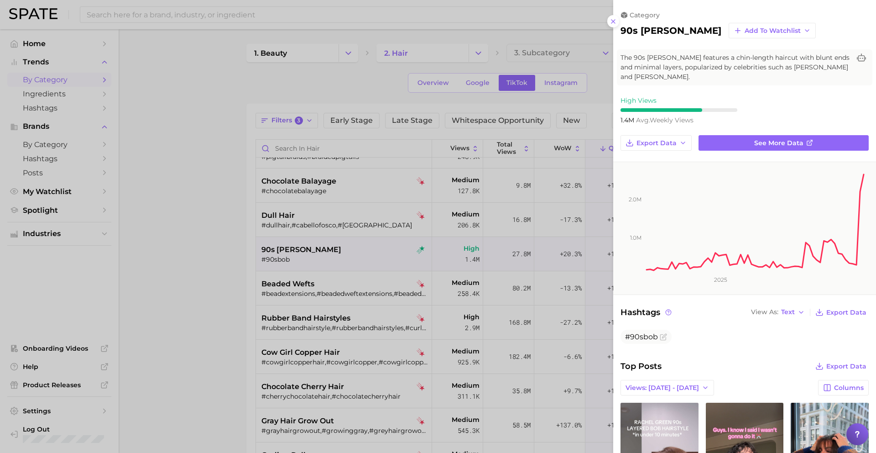
click at [366, 249] on div at bounding box center [438, 226] width 876 height 453
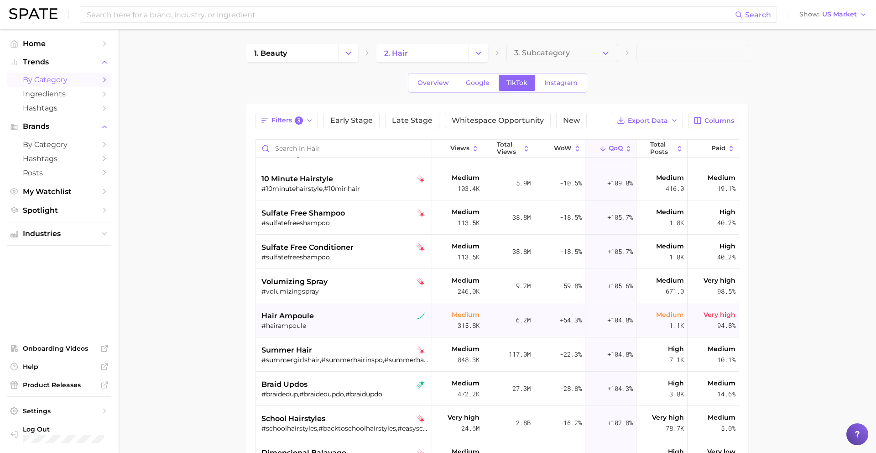
click at [362, 324] on div "#hairampoule" at bounding box center [344, 325] width 167 height 8
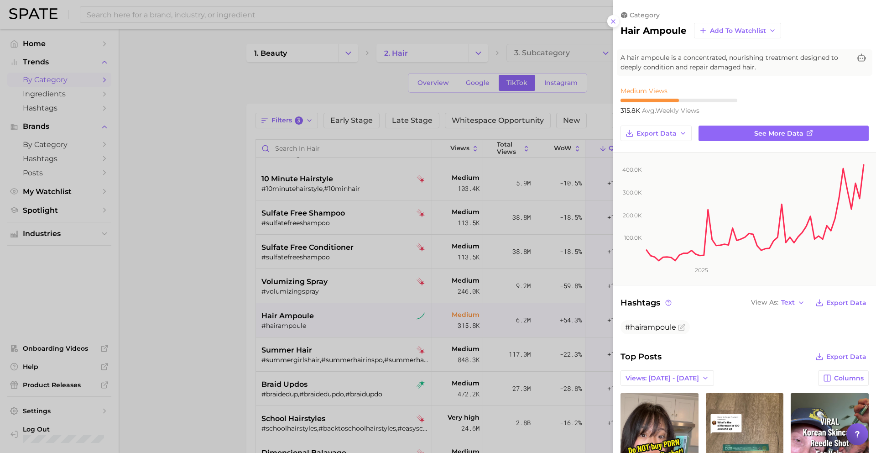
click at [520, 330] on div at bounding box center [438, 226] width 876 height 453
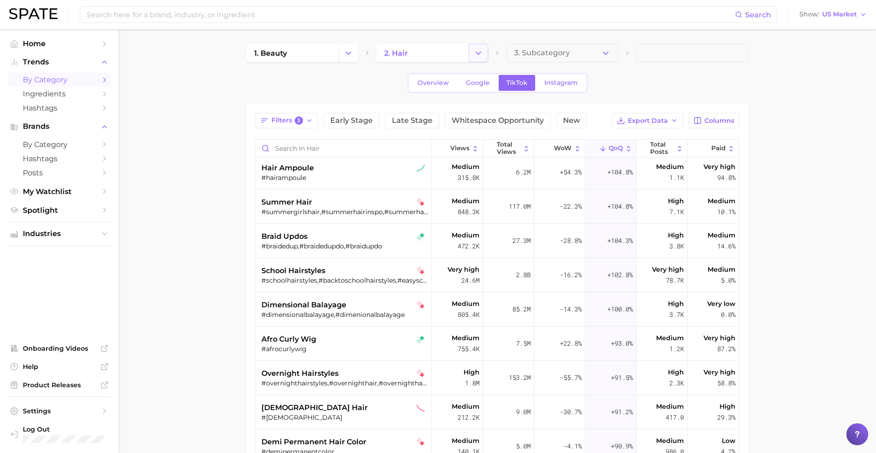
click at [474, 56] on icon "Change Category" at bounding box center [479, 53] width 10 height 10
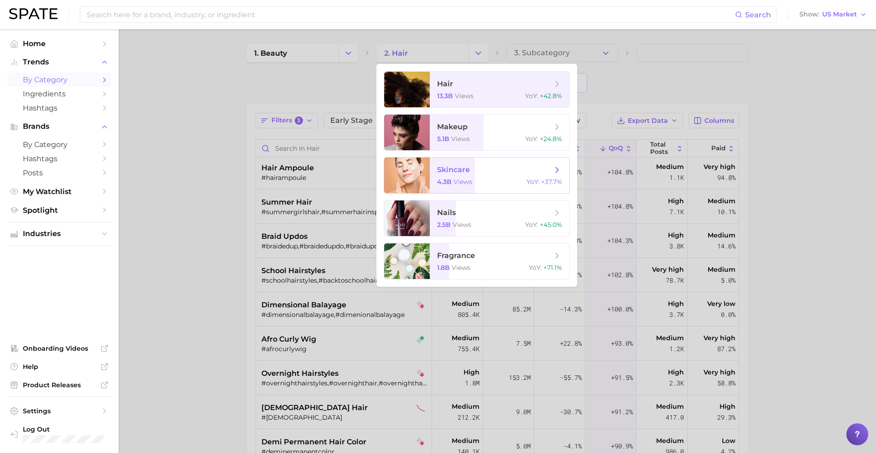
click at [472, 177] on span "skincare 4.3b views YoY : +37.7%" at bounding box center [500, 175] width 140 height 36
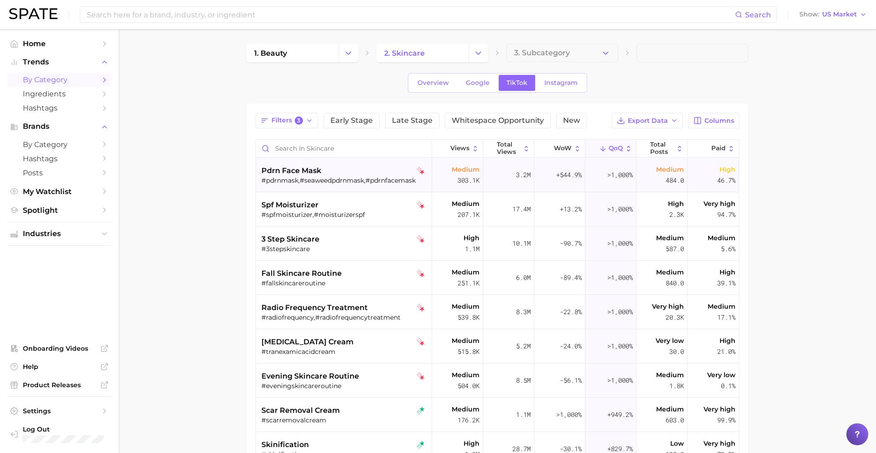
click at [381, 162] on div "pdrn face mask #pdrnmask,#seaweedpdrnmask,#pdrnfacemask" at bounding box center [344, 175] width 167 height 34
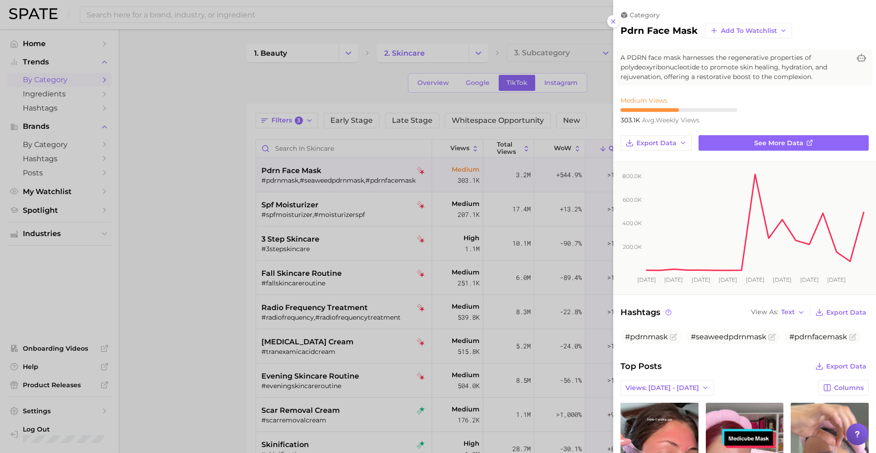
click at [381, 162] on div at bounding box center [438, 226] width 876 height 453
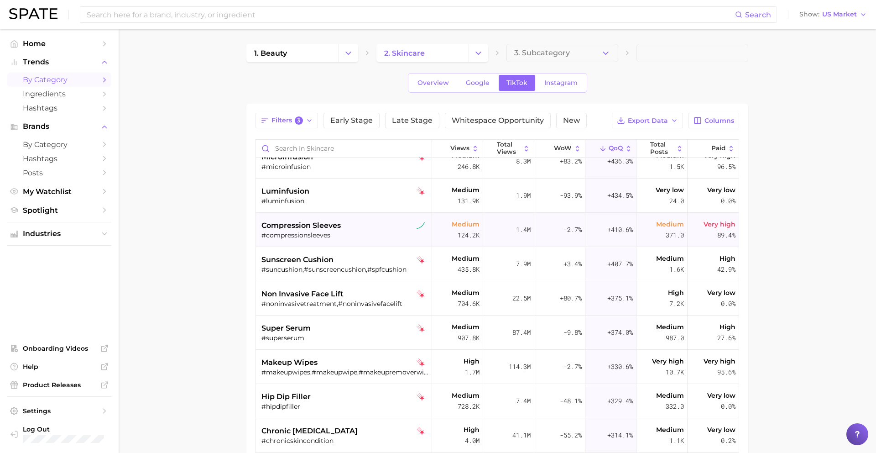
scroll to position [431, 0]
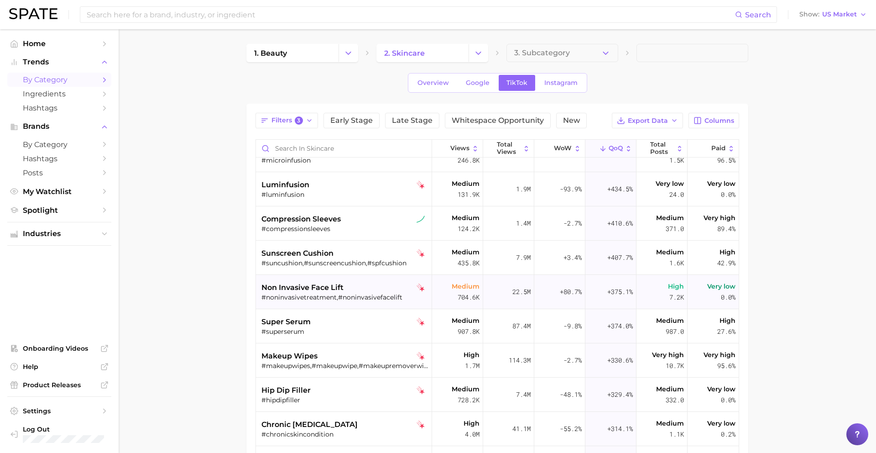
click at [394, 302] on div "non invasive face lift #noninvasivetreatment,#noninvasivefacelift" at bounding box center [344, 292] width 167 height 34
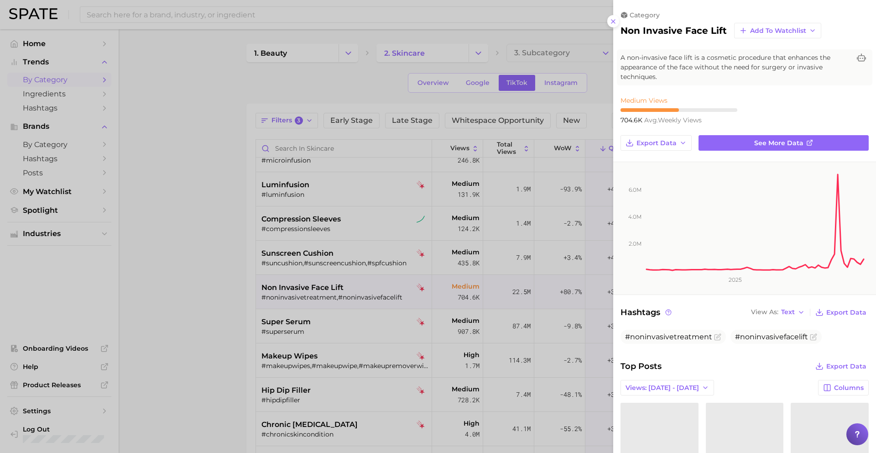
click at [393, 295] on div at bounding box center [438, 226] width 876 height 453
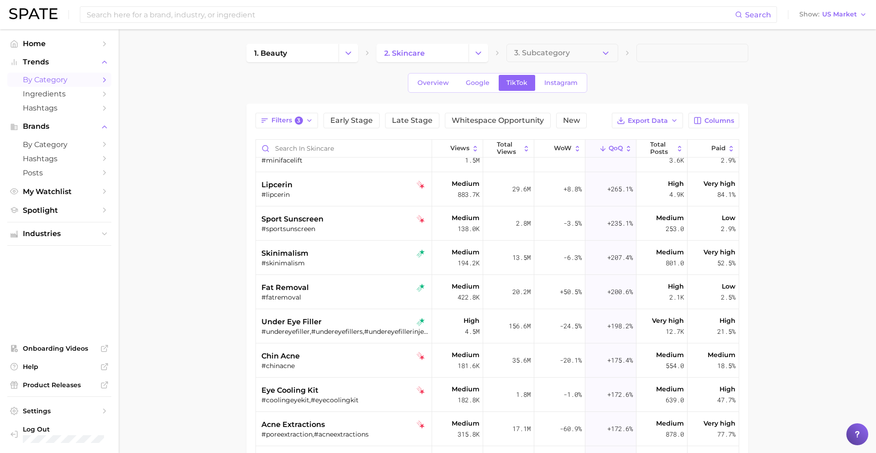
scroll to position [817, 0]
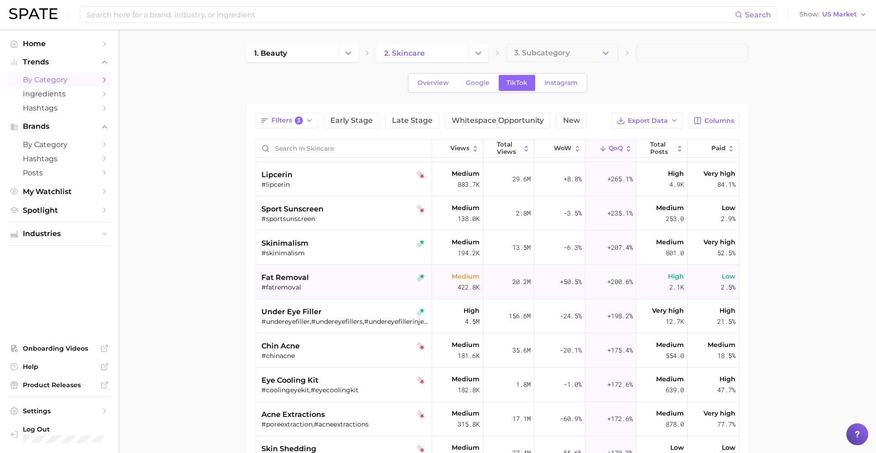
click at [382, 286] on div "#fatremoval" at bounding box center [344, 287] width 167 height 8
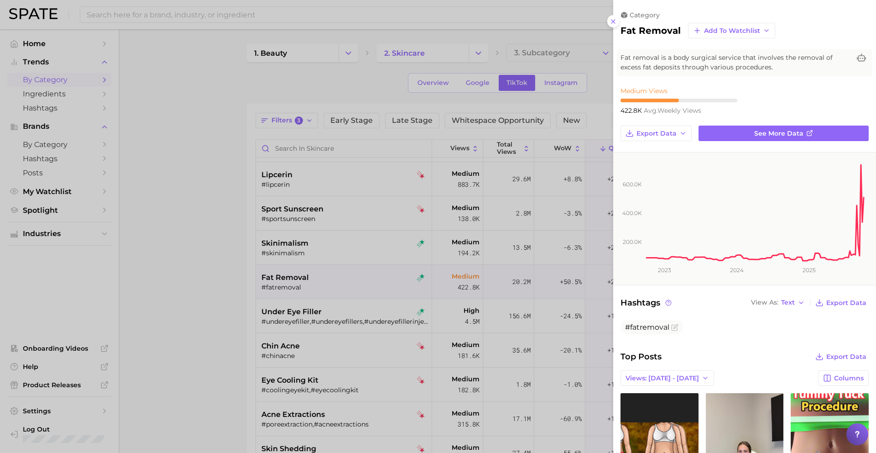
click at [382, 286] on div at bounding box center [438, 226] width 876 height 453
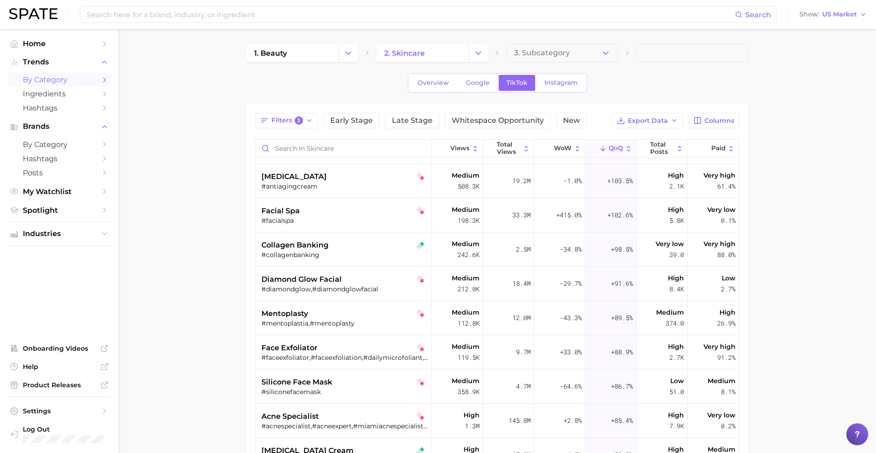
scroll to position [1980, 0]
click at [473, 52] on button "Change Category" at bounding box center [479, 53] width 20 height 18
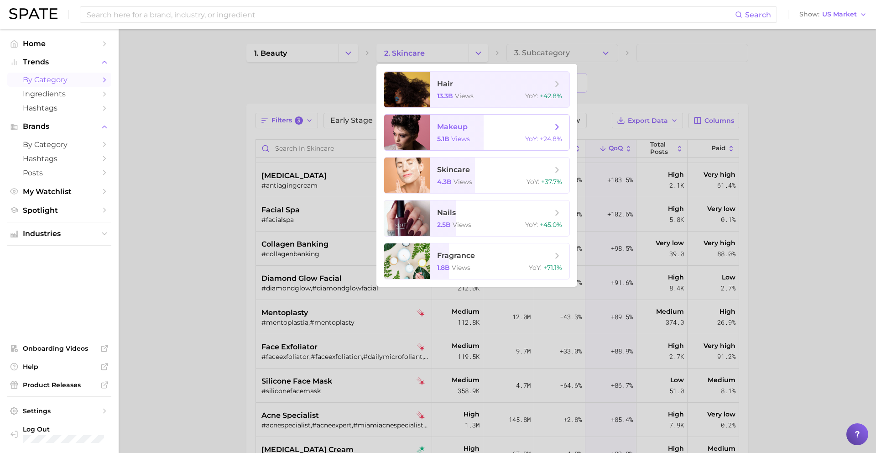
click at [467, 136] on span "views" at bounding box center [460, 139] width 19 height 8
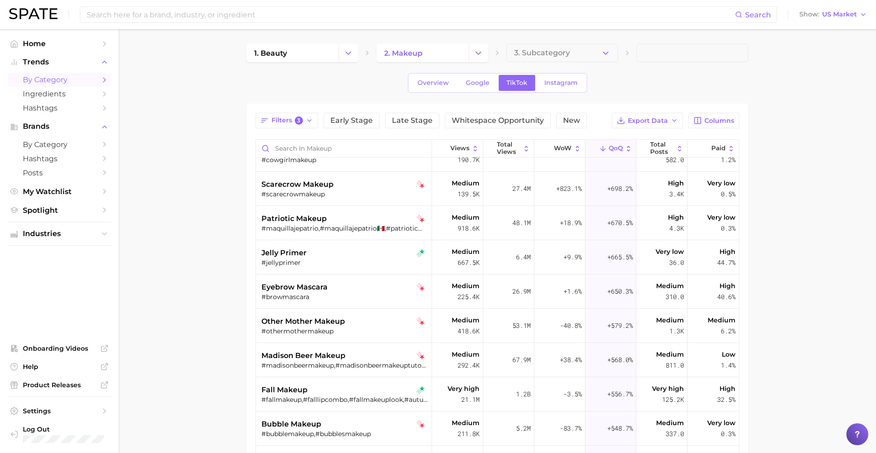
scroll to position [911, 0]
click at [370, 292] on div "eyebrow mascara" at bounding box center [344, 286] width 167 height 11
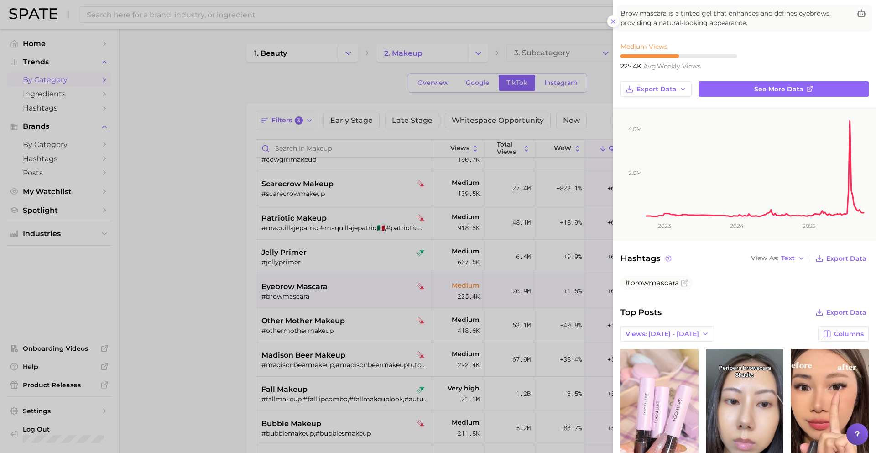
scroll to position [44, 0]
click at [306, 265] on div at bounding box center [438, 226] width 876 height 453
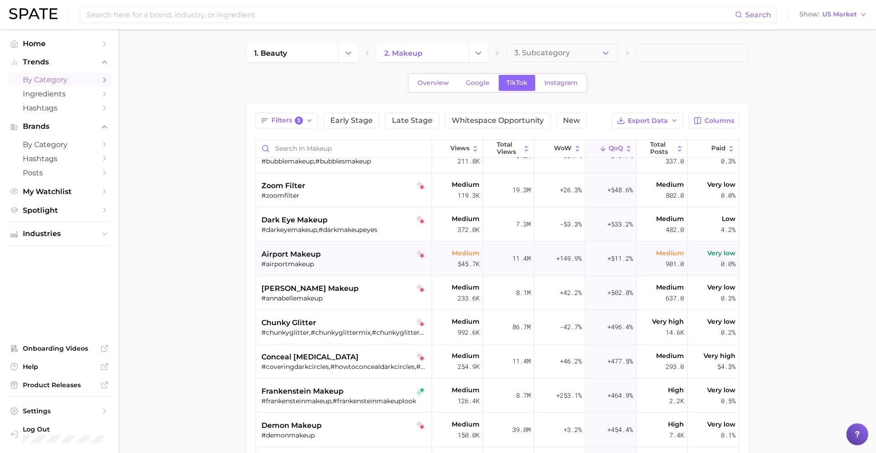
scroll to position [1185, 0]
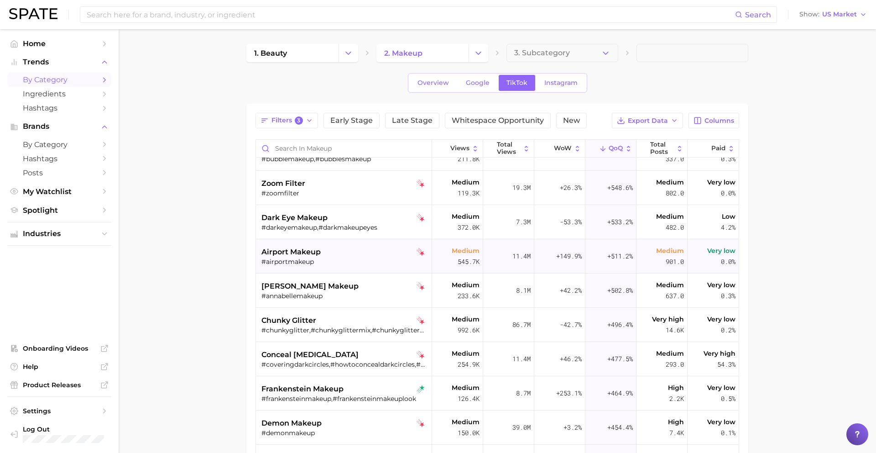
click at [323, 263] on div "#airportmakeup" at bounding box center [344, 261] width 167 height 8
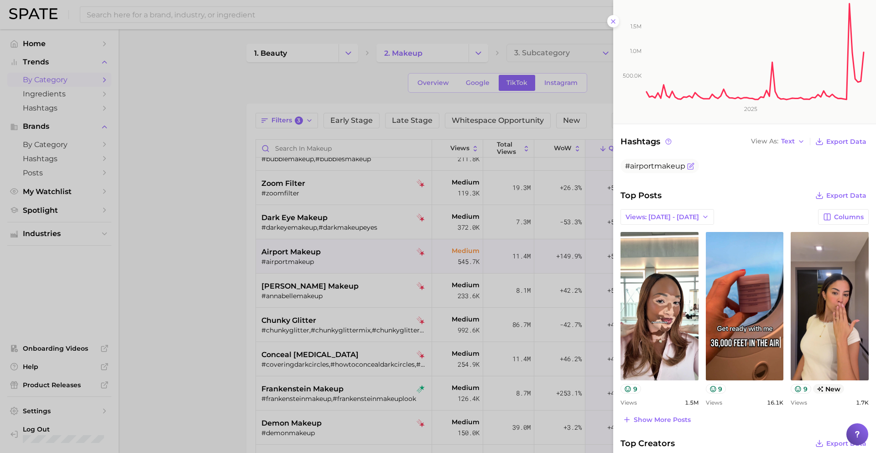
scroll to position [203, 0]
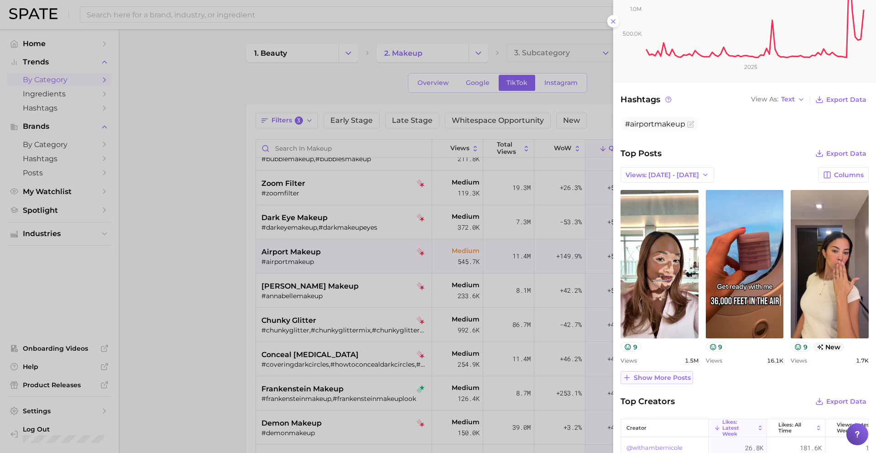
click at [651, 374] on span "Show more posts" at bounding box center [662, 378] width 57 height 8
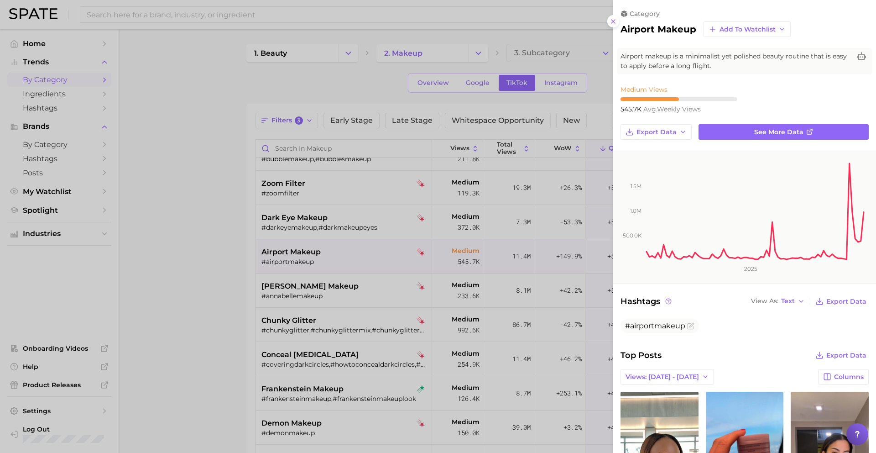
scroll to position [0, 0]
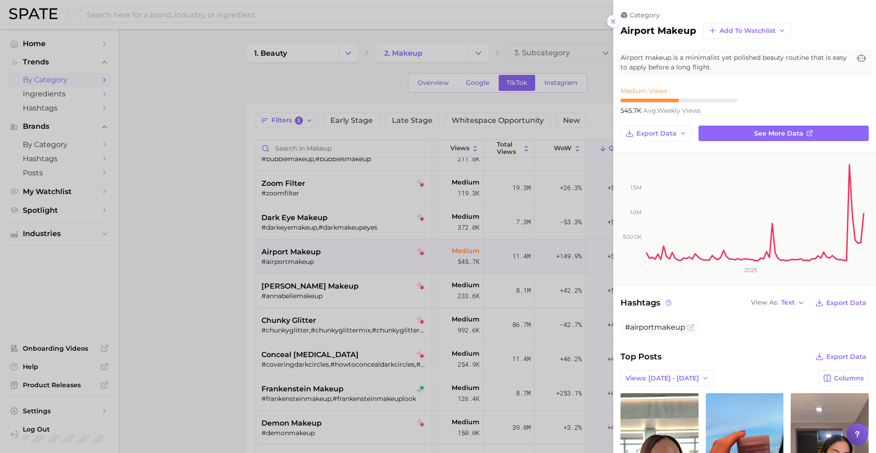
click at [372, 350] on div at bounding box center [438, 226] width 876 height 453
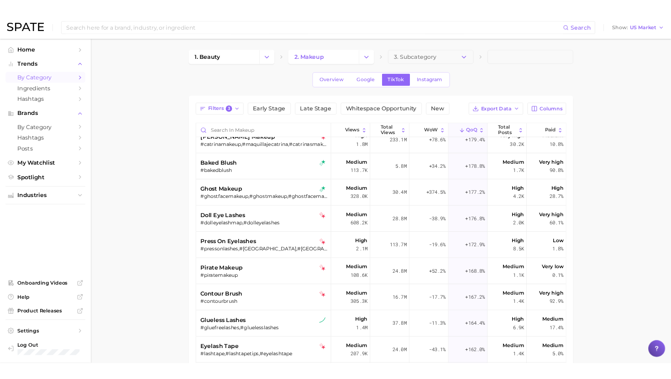
scroll to position [2474, 0]
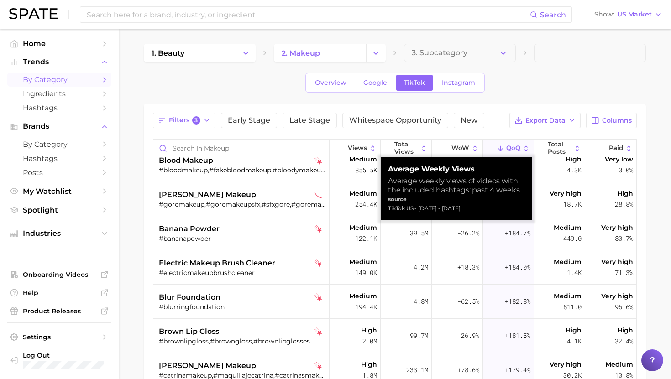
click at [429, 210] on div "TikTok US - Oct 5, 2025 - Sep 7, 2025" at bounding box center [456, 208] width 137 height 9
copy div "TikTok US - Oct 5, 2025 - Sep 7, 2025"
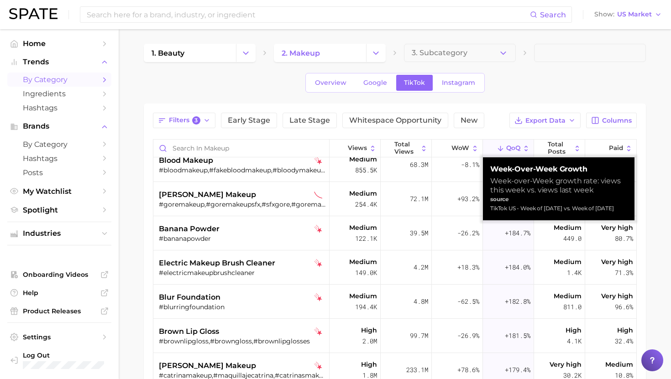
click at [512, 204] on div "TikTok US - Week of Oct 5, 2025 vs. Week of Sep 28, 2025" at bounding box center [558, 208] width 137 height 9
click at [508, 209] on div "TikTok US - Week of Oct 5, 2025 vs. Week of Sep 28, 2025" at bounding box center [558, 208] width 137 height 9
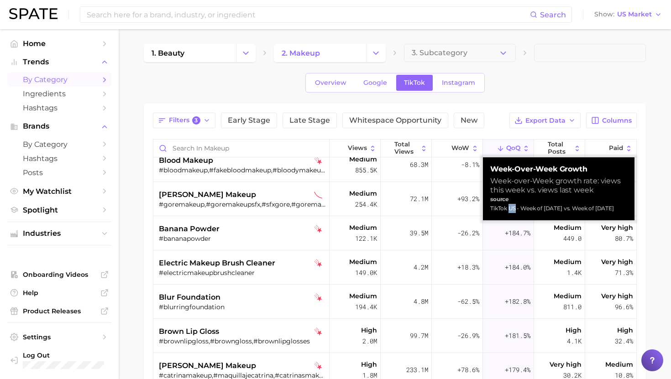
copy div "TikTok US - Week of Oct 5, 2025 vs. Week of Sep 28, 2025"
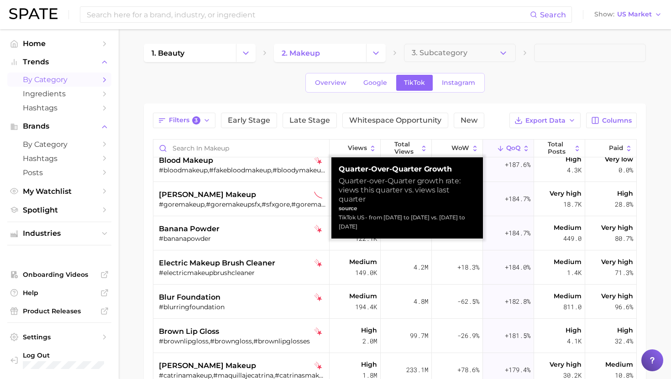
click at [432, 217] on div "TikTok US - from Jul 13, 2025 to Oct 5, 2025 vs. Apr 20, 2025 to Jul 13, 2025" at bounding box center [407, 222] width 137 height 18
copy div "TikTok US - from Jul 13, 2025 to Oct 5, 2025 vs. Apr 20, 2025 to Jul 13, 2025"
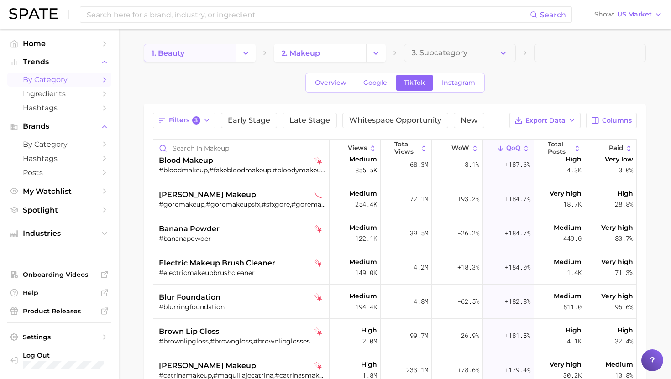
click at [209, 53] on link "1. beauty" at bounding box center [190, 53] width 92 height 18
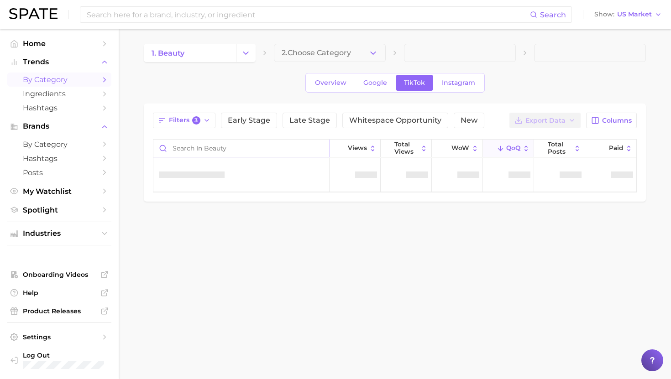
click at [212, 144] on input "Search in beauty" at bounding box center [241, 148] width 176 height 17
type input "scalp toner"
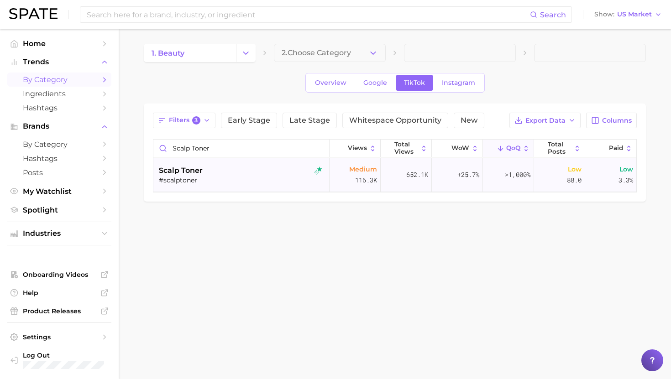
click at [220, 178] on div "#scalptoner" at bounding box center [242, 180] width 167 height 8
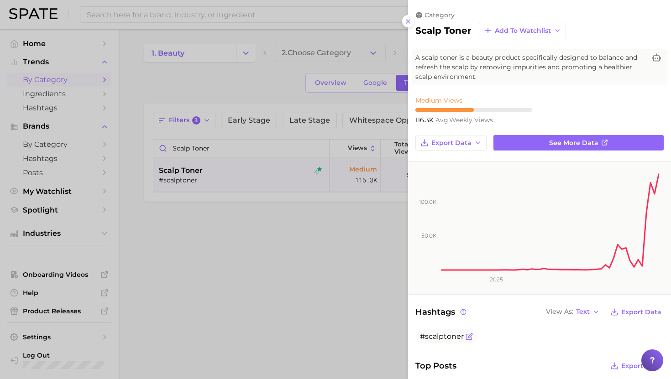
click at [439, 335] on span "#scalptoner" at bounding box center [442, 336] width 44 height 9
click at [308, 204] on div at bounding box center [335, 189] width 671 height 379
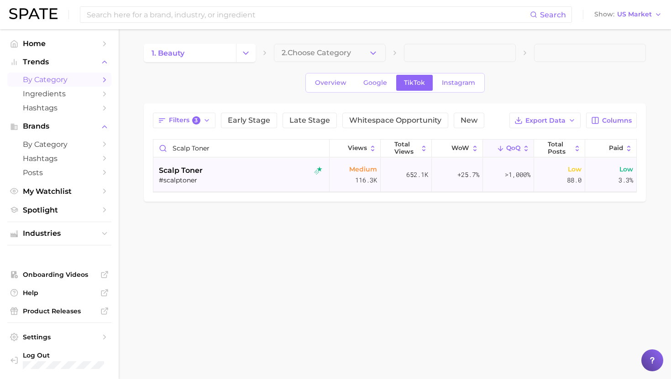
click at [249, 184] on div "#scalptoner" at bounding box center [242, 180] width 167 height 8
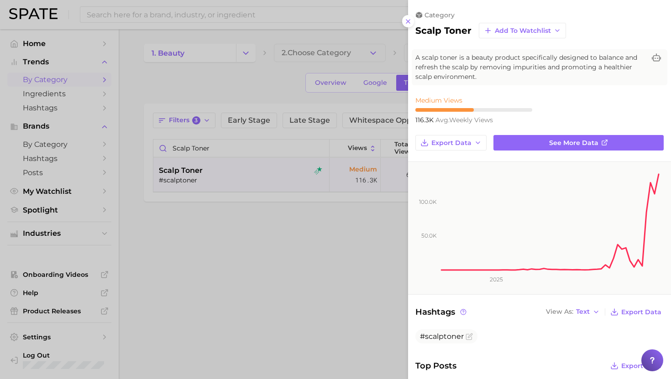
click at [209, 134] on div at bounding box center [335, 189] width 671 height 379
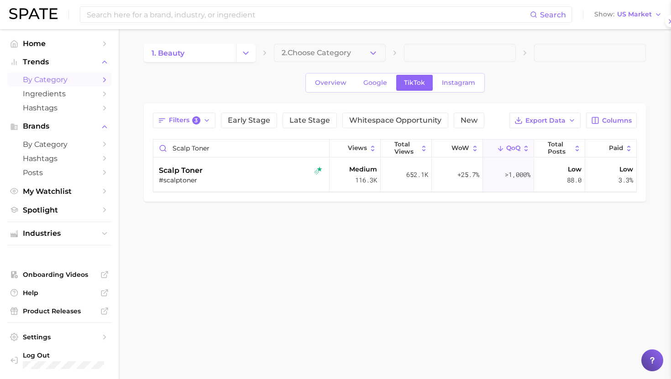
click at [203, 156] on div at bounding box center [335, 189] width 671 height 379
click at [203, 156] on input "scalp toner" at bounding box center [241, 148] width 176 height 17
type input "kansa wand"
click at [207, 171] on div "kansa wand" at bounding box center [242, 170] width 167 height 11
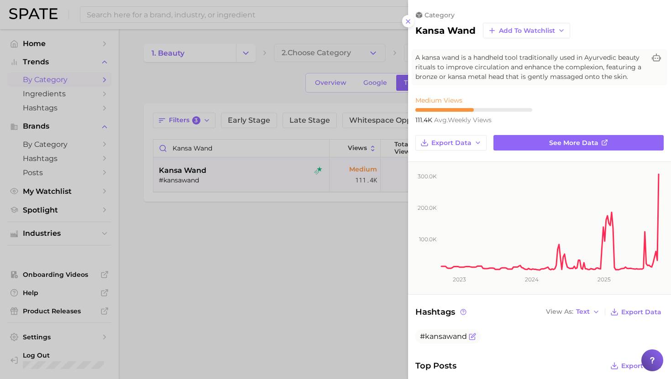
click at [447, 334] on span "#kansawand" at bounding box center [443, 336] width 47 height 9
click at [262, 206] on div at bounding box center [335, 189] width 671 height 379
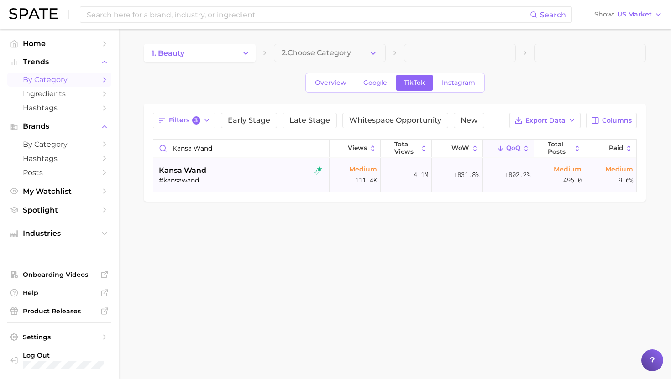
click at [224, 171] on div "kansa wand" at bounding box center [242, 170] width 167 height 11
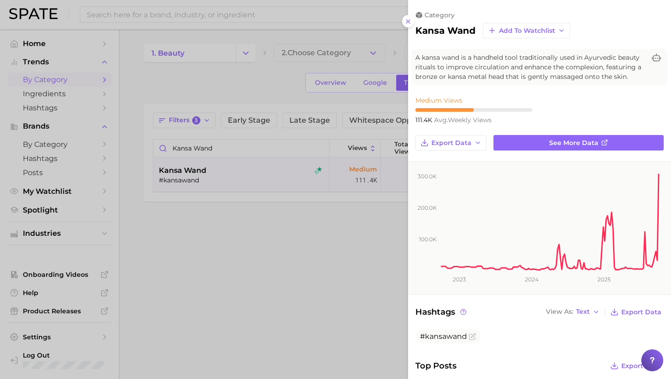
click at [204, 151] on div at bounding box center [335, 189] width 671 height 379
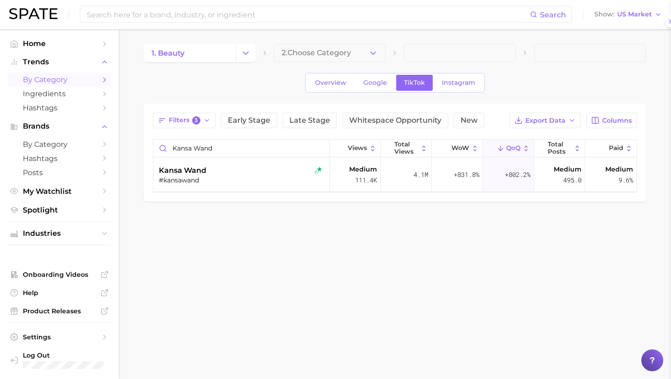
click at [204, 151] on div at bounding box center [335, 189] width 671 height 379
click at [204, 151] on input "kansa wand" at bounding box center [241, 148] width 176 height 17
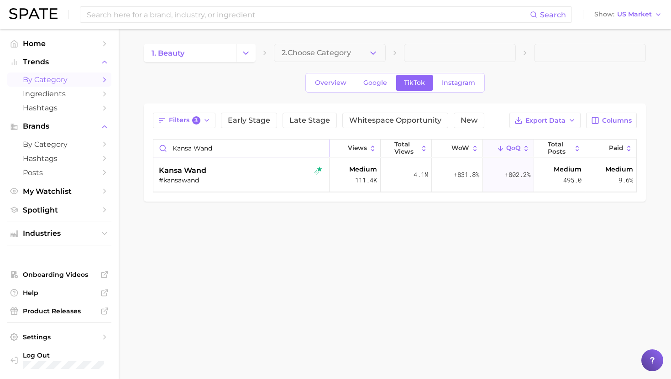
click at [204, 151] on input "kansa wand" at bounding box center [241, 148] width 176 height 17
type input "l curl lashes"
click at [204, 179] on div "#lcurllashes" at bounding box center [242, 180] width 167 height 8
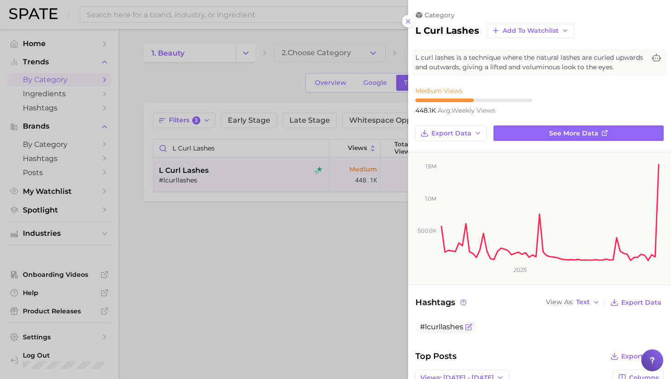
click at [444, 326] on span "#lcurllashes" at bounding box center [441, 327] width 43 height 9
click at [278, 289] on div at bounding box center [335, 189] width 671 height 379
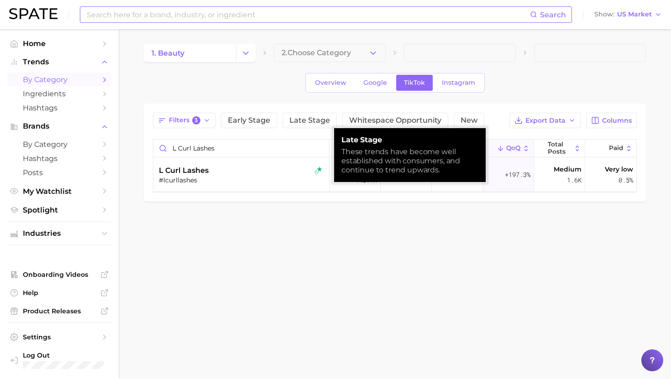
click at [439, 242] on main "1. beauty 2. Choose Category Overview Google TikTok Instagram Filters 3 Early S…" at bounding box center [395, 138] width 552 height 218
click at [485, 100] on div "1. beauty 2. Choose Category Overview Google TikTok Instagram Filters 3 Early S…" at bounding box center [395, 123] width 502 height 158
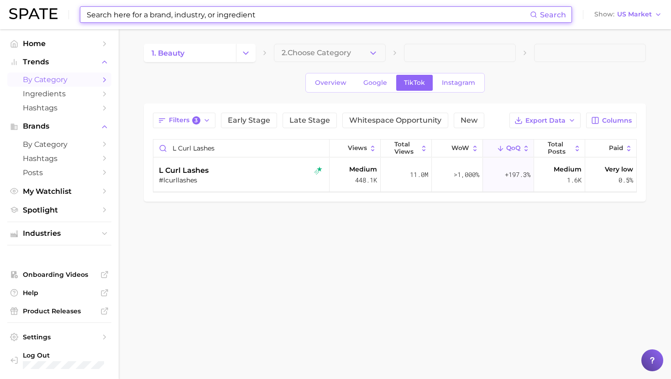
click at [201, 16] on input at bounding box center [308, 15] width 444 height 16
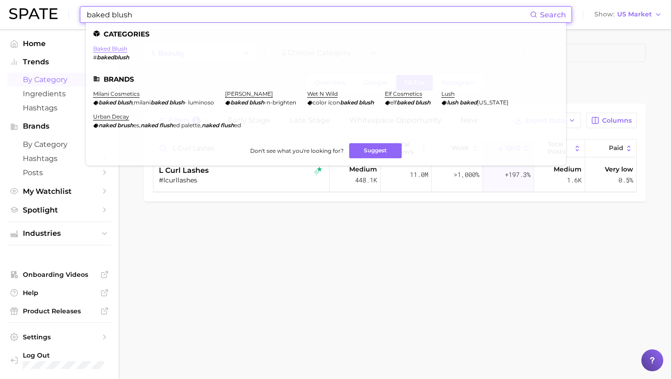
type input "baked blush"
click at [116, 48] on link "baked blush" at bounding box center [110, 48] width 34 height 7
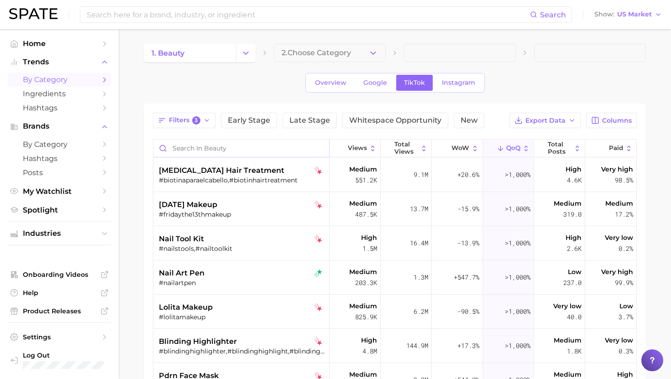
click at [189, 150] on input "Search in beauty" at bounding box center [241, 148] width 176 height 17
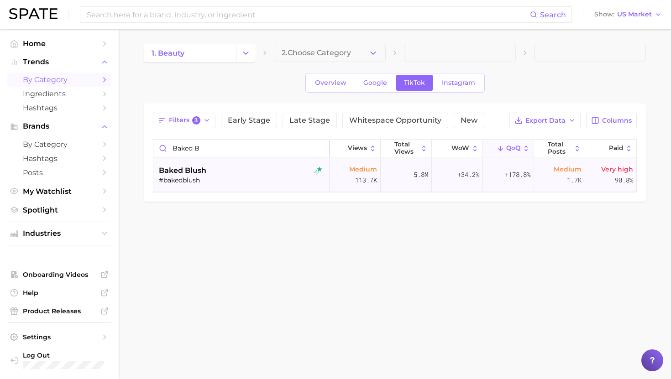
type input "baked b"
click at [193, 185] on div "baked blush #bakedblush" at bounding box center [242, 175] width 167 height 34
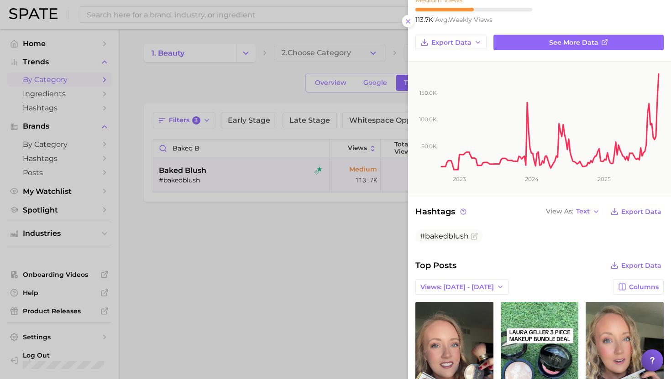
scroll to position [117, 0]
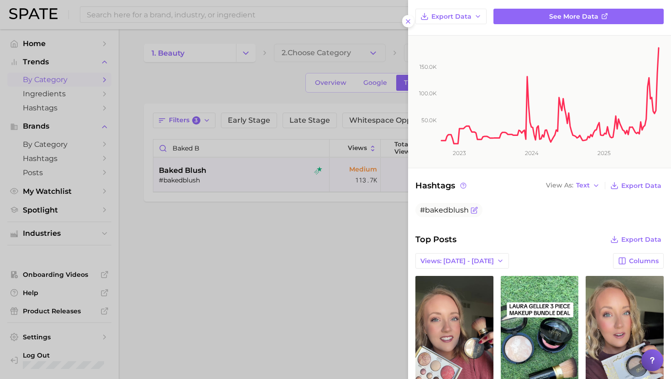
click at [443, 204] on span "#bakedblush" at bounding box center [448, 210] width 67 height 14
click at [336, 234] on div at bounding box center [335, 189] width 671 height 379
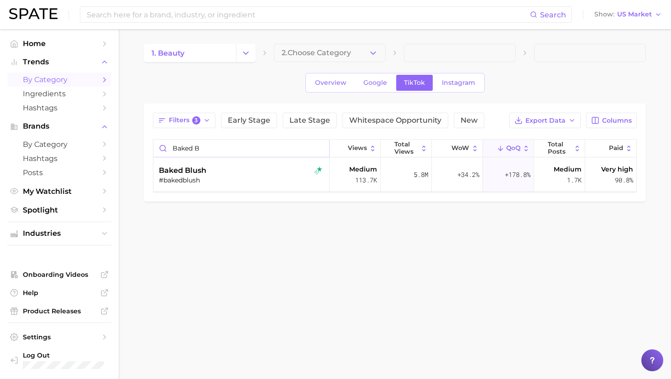
click at [215, 153] on input "baked b" at bounding box center [241, 148] width 176 height 17
type input "hair ampoule"
click at [208, 179] on div "#hairampoule" at bounding box center [242, 180] width 167 height 8
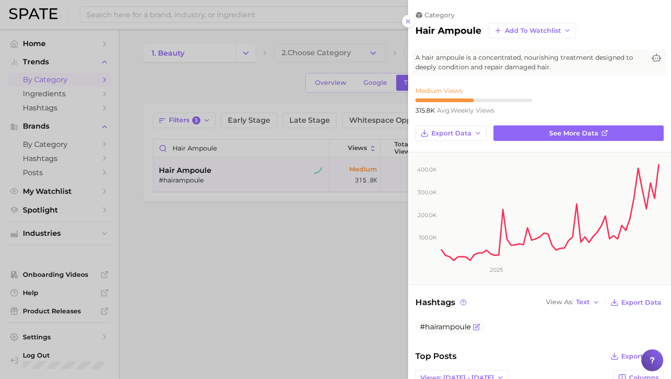
click at [431, 326] on span "#hairampoule" at bounding box center [445, 327] width 51 height 9
copy div "#hairampoule"
click at [370, 239] on div at bounding box center [335, 189] width 671 height 379
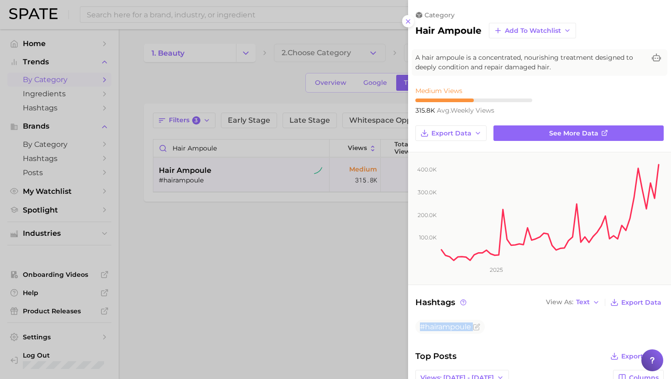
click at [370, 239] on div at bounding box center [335, 189] width 671 height 379
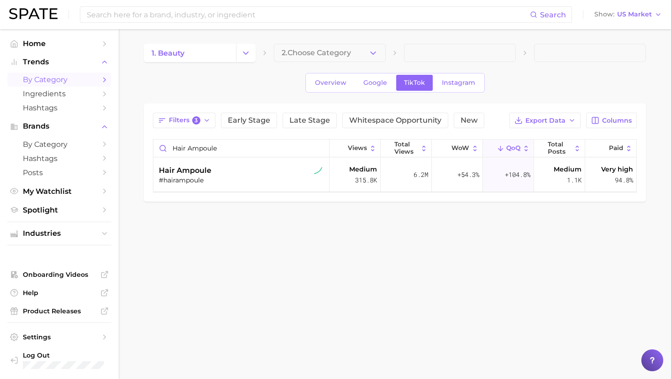
click at [370, 239] on main "1. beauty 2. Choose Category Overview Google TikTok Instagram Filters 3 Early S…" at bounding box center [395, 138] width 552 height 218
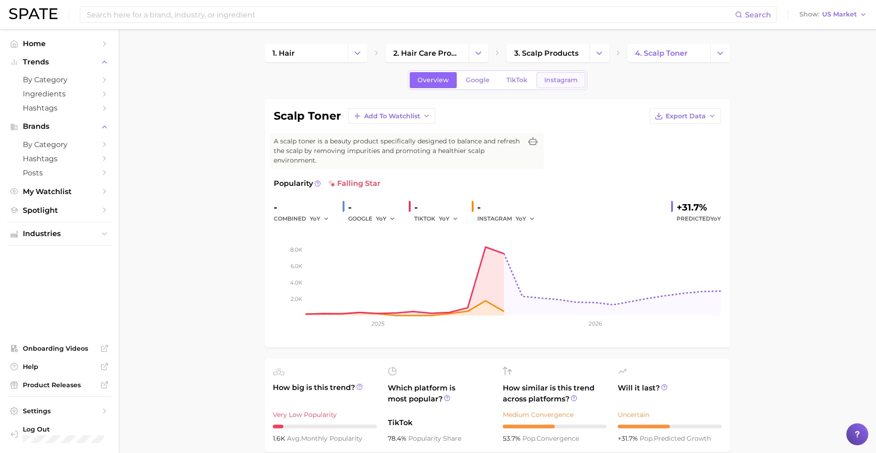
click at [556, 79] on span "Instagram" at bounding box center [560, 80] width 33 height 8
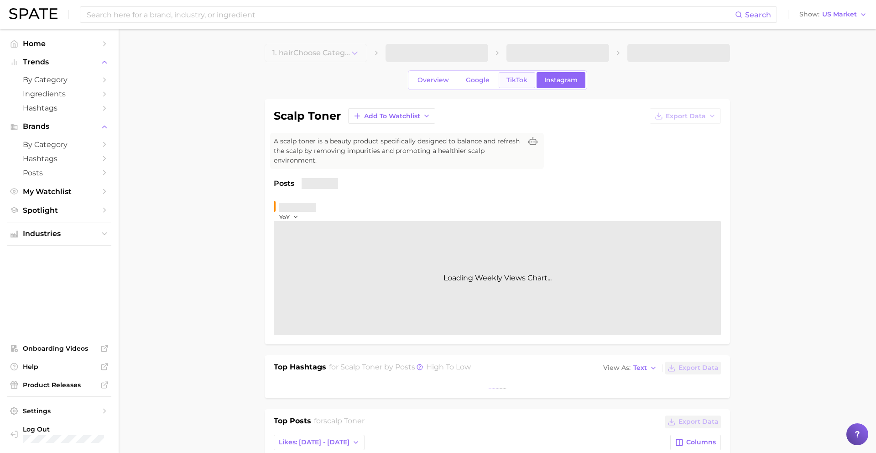
click at [524, 79] on span "TikTok" at bounding box center [516, 80] width 21 height 8
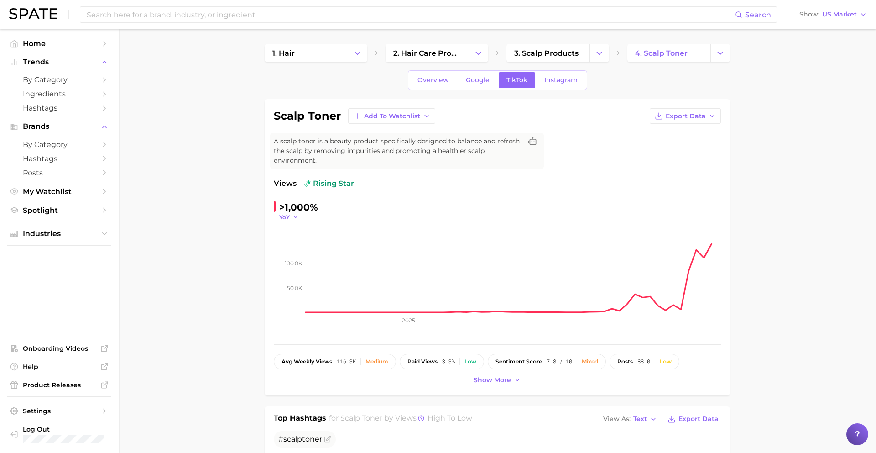
click at [286, 215] on span "YoY" at bounding box center [284, 217] width 10 height 8
click at [292, 247] on span "QoQ" at bounding box center [291, 246] width 15 height 8
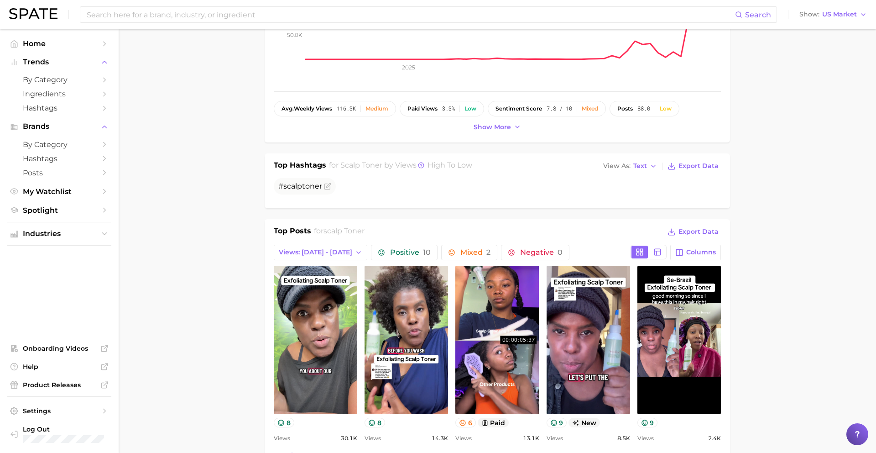
scroll to position [303, 0]
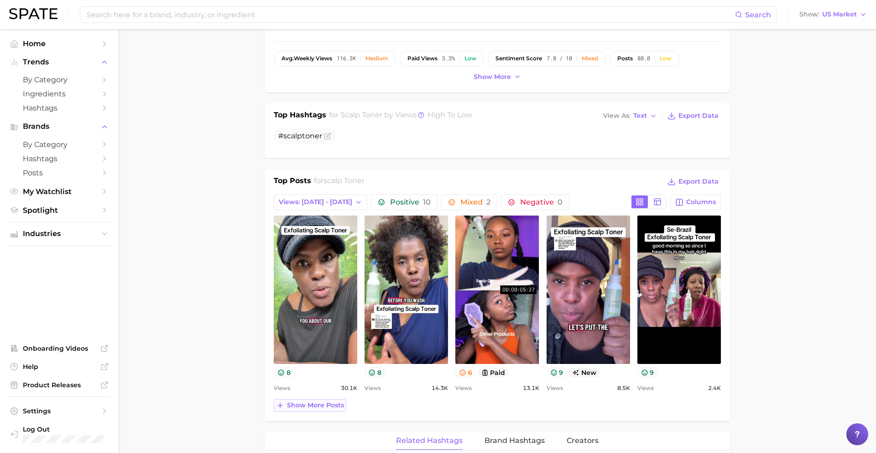
click at [298, 406] on span "Show more posts" at bounding box center [315, 405] width 57 height 8
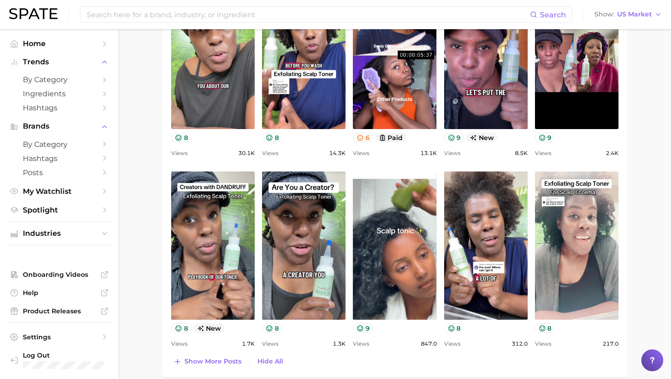
scroll to position [543, 0]
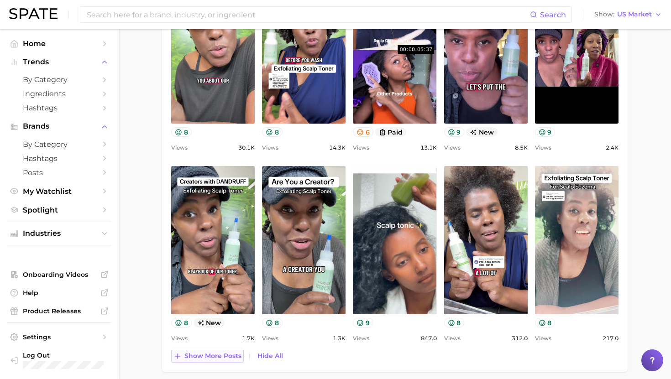
click at [217, 357] on span "Show more posts" at bounding box center [212, 356] width 57 height 8
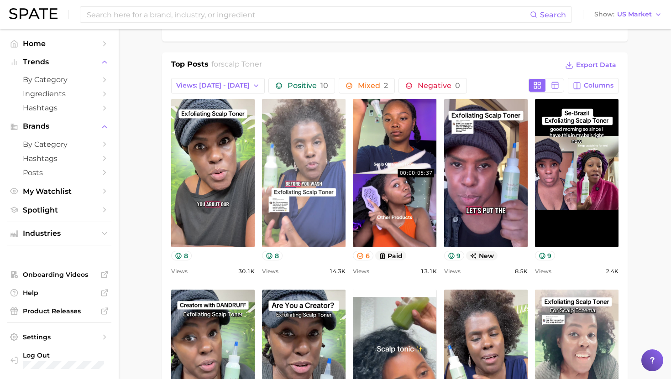
scroll to position [411, 0]
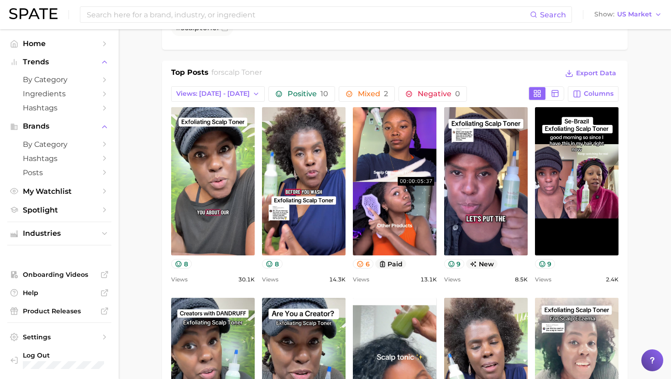
click at [231, 104] on div "Top Posts for scalp toner Export Data Views: Sep 28 - Oct 5 Positive 10 Mixed 2…" at bounding box center [394, 371] width 447 height 609
click at [231, 89] on button "Views: [DATE] - [DATE]" at bounding box center [218, 94] width 94 height 16
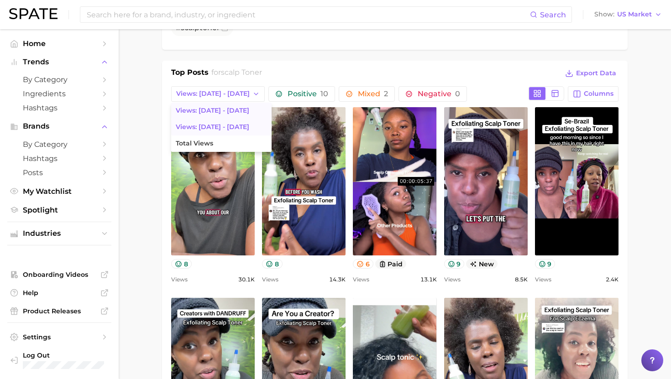
click at [228, 128] on span "Views: Sep 21 - 28" at bounding box center [212, 127] width 73 height 8
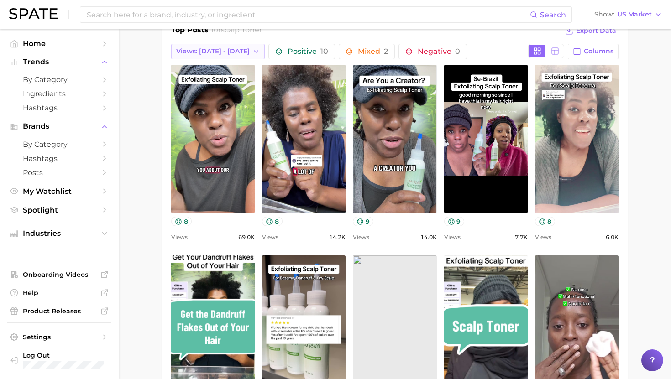
scroll to position [453, 0]
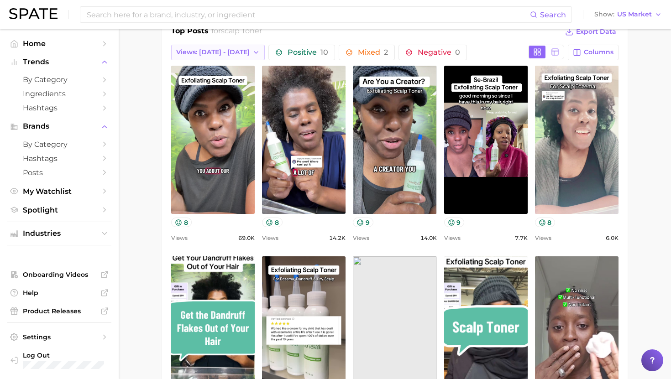
click at [214, 53] on span "Views: Sep 21 - 28" at bounding box center [212, 52] width 73 height 8
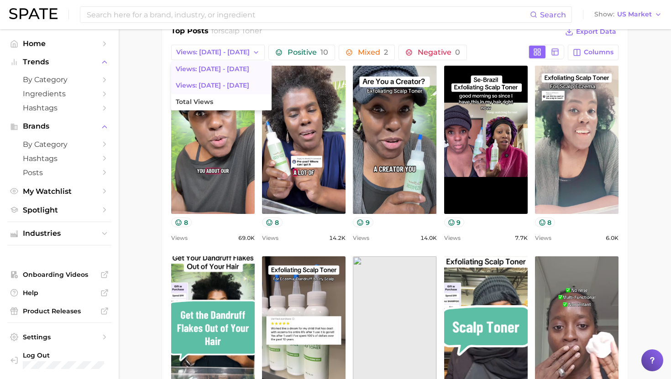
click at [212, 72] on span "Views: [DATE] - [DATE]" at bounding box center [212, 69] width 73 height 8
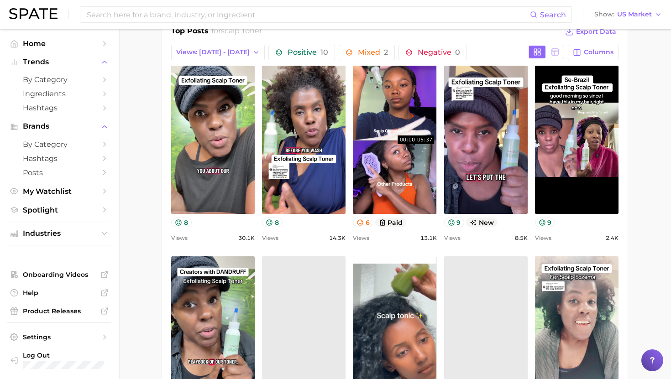
scroll to position [0, 0]
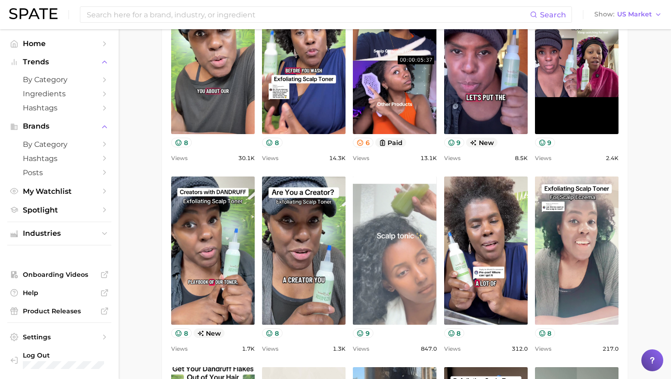
click at [391, 215] on link "view post on TikTok" at bounding box center [395, 251] width 84 height 148
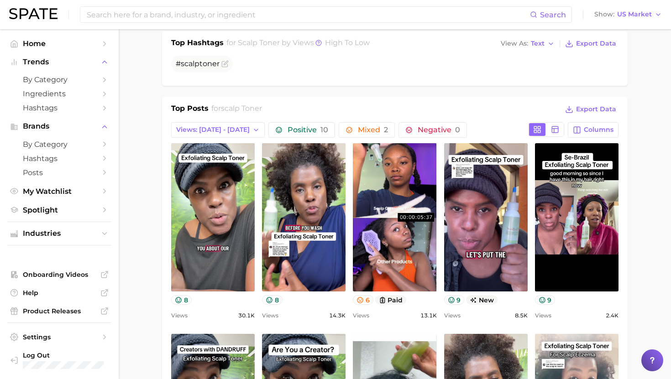
scroll to position [380, 0]
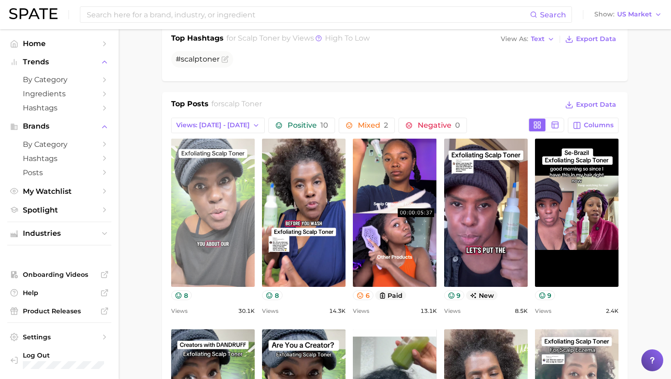
click at [240, 252] on link "view post on TikTok" at bounding box center [213, 213] width 84 height 148
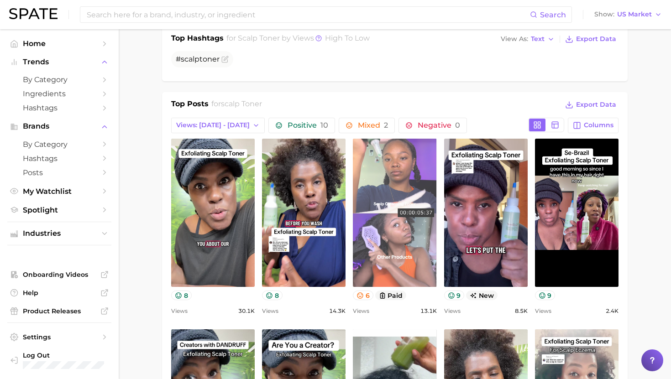
click at [365, 156] on link "view post on TikTok" at bounding box center [395, 213] width 84 height 148
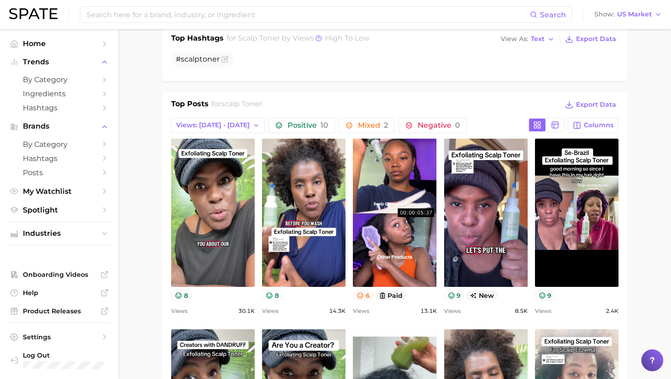
click at [532, 80] on div "Top Hashtags for scalp toner by Views high to low View As Text Export Data # sc…" at bounding box center [394, 53] width 465 height 55
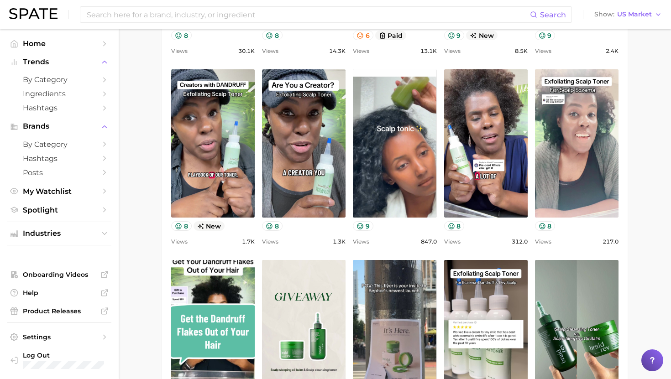
scroll to position [676, 0]
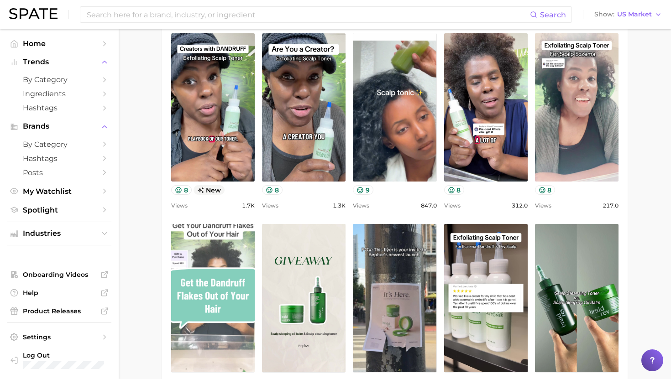
click at [221, 256] on link "view post on TikTok" at bounding box center [213, 298] width 84 height 148
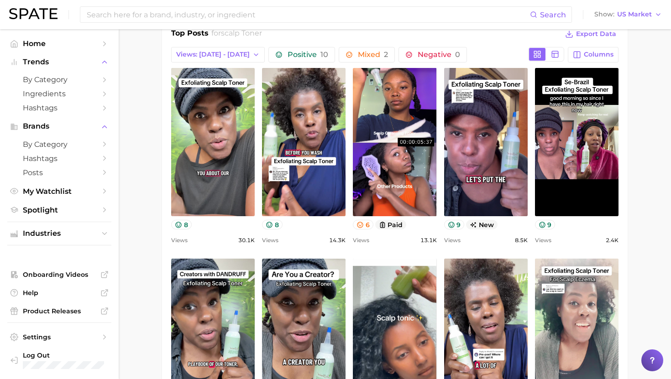
scroll to position [412, 0]
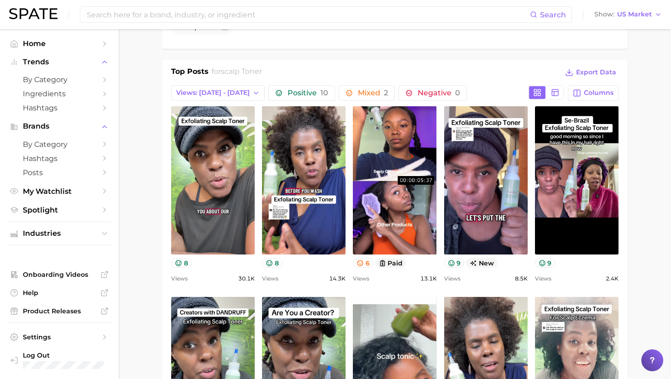
click at [209, 83] on div "Top Posts for scalp toner Export Data Views: Sep 28 - Oct 5 Positive 10 Mixed 2…" at bounding box center [394, 370] width 447 height 609
click at [209, 90] on span "Views: [DATE] - [DATE]" at bounding box center [212, 93] width 73 height 8
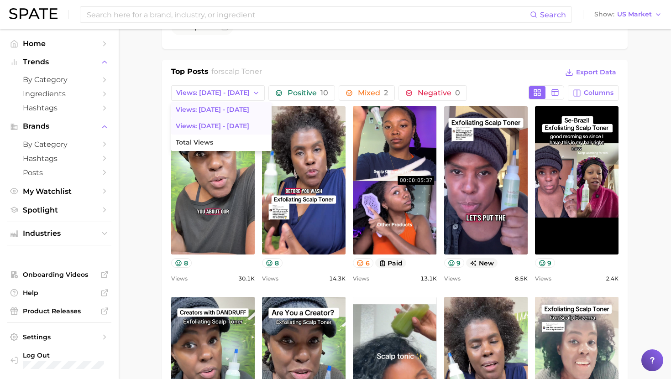
click at [217, 122] on span "Views: Sep 21 - 28" at bounding box center [212, 126] width 73 height 8
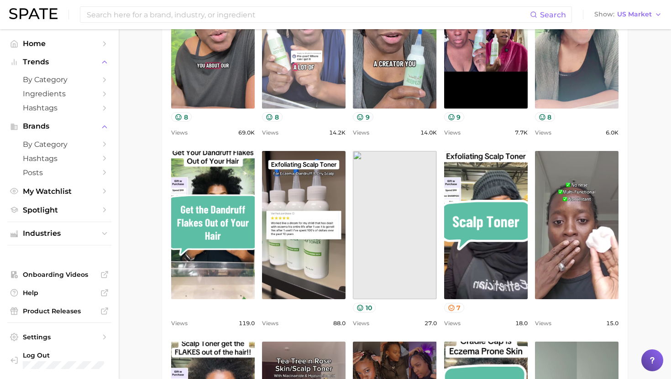
scroll to position [559, 0]
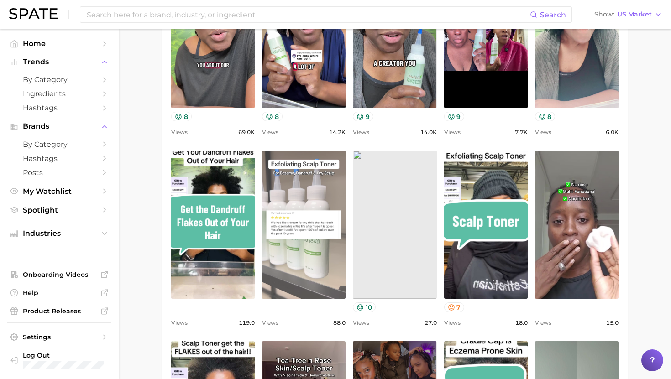
click at [318, 240] on link "view post on TikTok" at bounding box center [304, 225] width 84 height 148
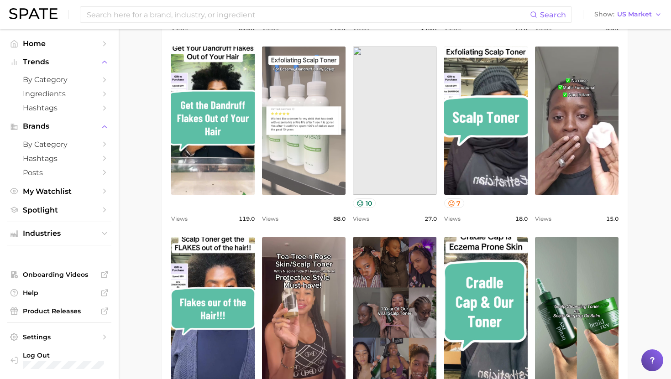
scroll to position [667, 0]
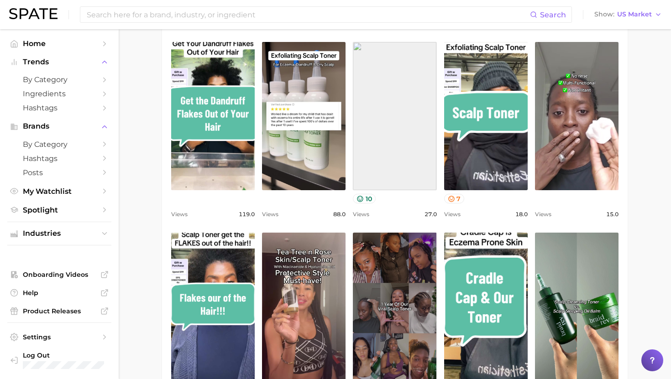
click at [390, 134] on link "view post on TikTok" at bounding box center [395, 116] width 84 height 148
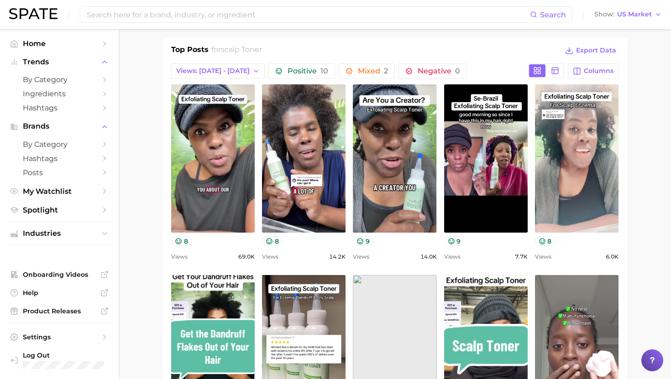
scroll to position [393, 0]
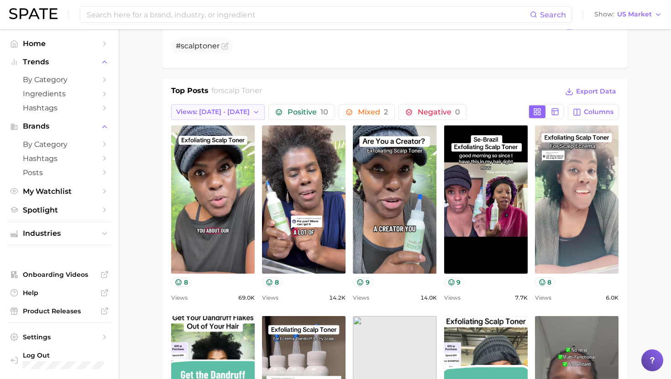
click at [230, 112] on span "Views: Sep 21 - 28" at bounding box center [212, 112] width 73 height 8
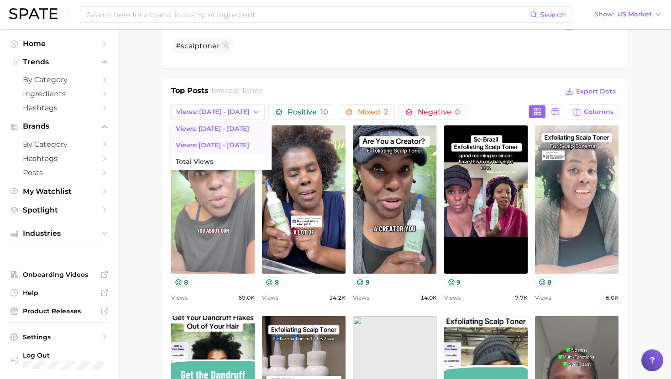
click at [223, 131] on span "Views: [DATE] - [DATE]" at bounding box center [212, 129] width 73 height 8
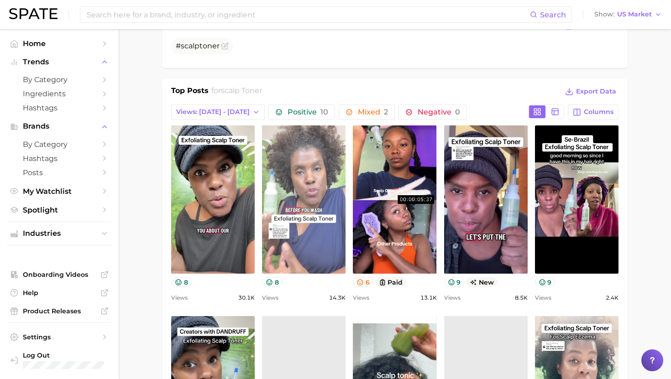
scroll to position [484, 0]
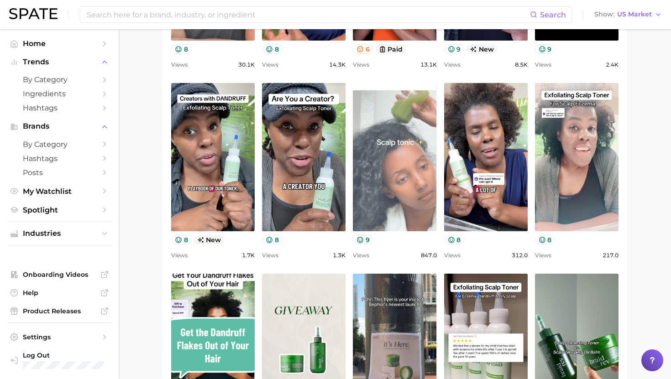
click at [389, 184] on link "view post on TikTok" at bounding box center [395, 157] width 84 height 148
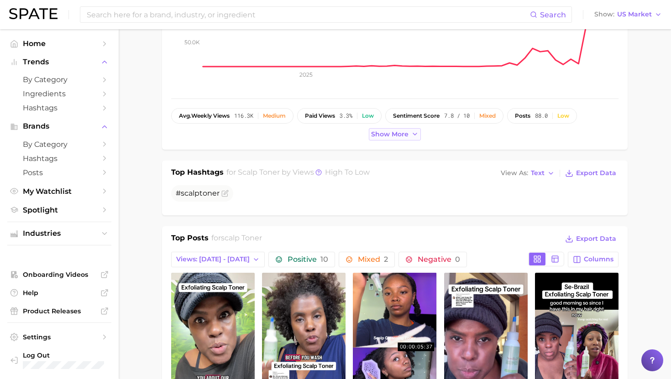
click at [393, 138] on span "Show more" at bounding box center [389, 135] width 37 height 8
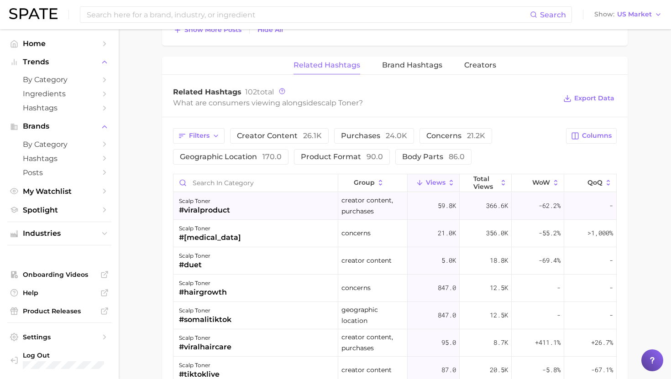
click at [282, 214] on div "scalp toner #viralproduct" at bounding box center [255, 206] width 165 height 27
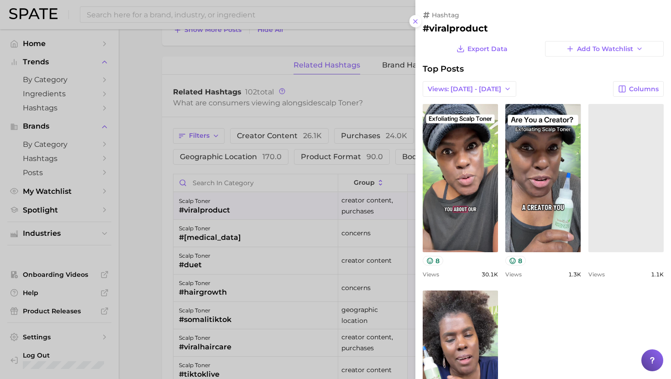
click at [439, 27] on h2 "#viralproduct" at bounding box center [543, 28] width 241 height 11
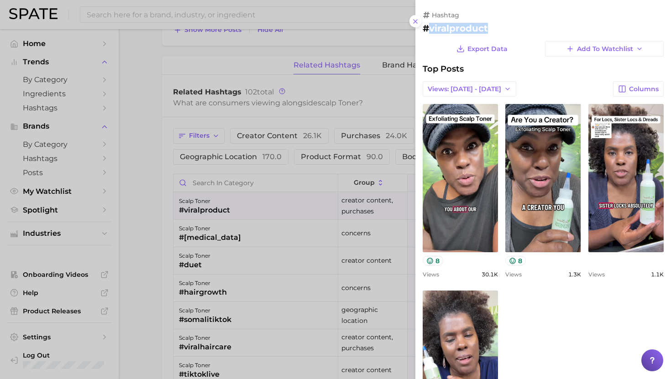
click at [439, 27] on h2 "#viralproduct" at bounding box center [543, 28] width 241 height 11
copy h2 "viralproduct"
click at [305, 225] on div at bounding box center [335, 189] width 671 height 379
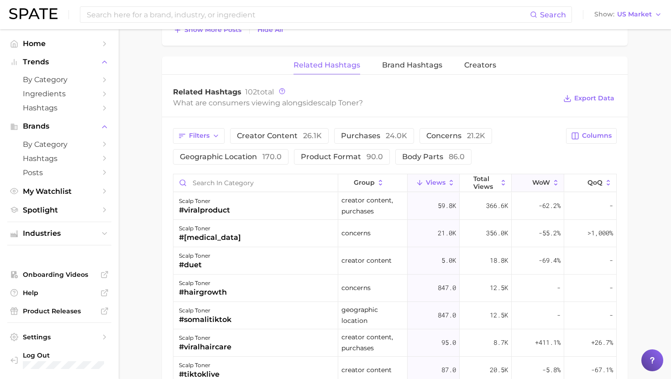
click at [531, 182] on button "WoW" at bounding box center [538, 183] width 52 height 18
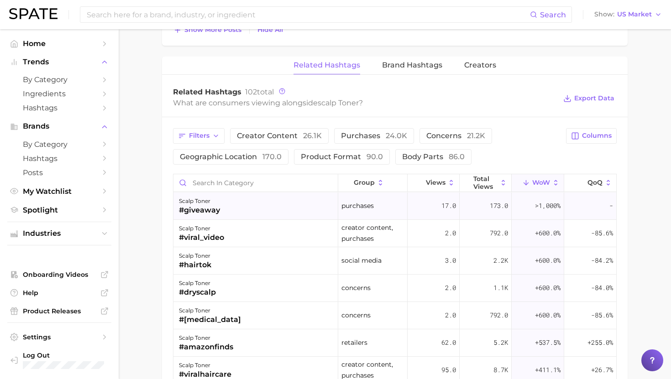
click at [232, 206] on div "scalp toner #giveaway" at bounding box center [255, 206] width 165 height 27
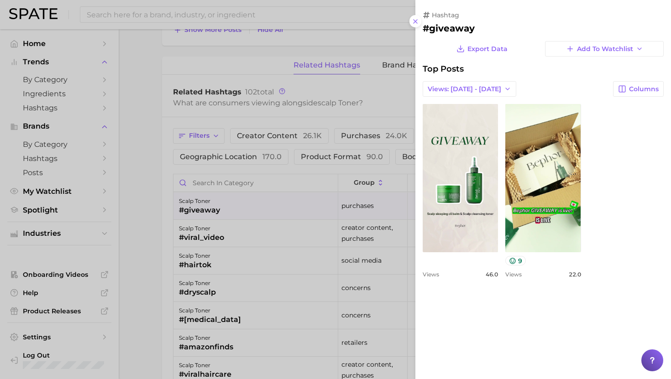
click at [449, 28] on h2 "#giveaway" at bounding box center [543, 28] width 241 height 11
copy h2 "giveaway"
click at [316, 261] on div at bounding box center [335, 189] width 671 height 379
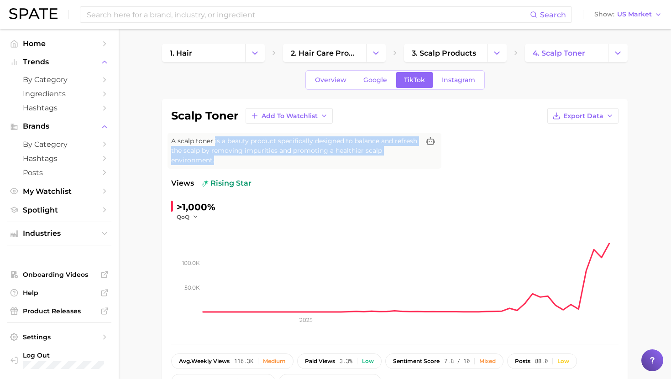
drag, startPoint x: 214, startPoint y: 141, endPoint x: 232, endPoint y: 160, distance: 26.1
click at [232, 160] on span "A scalp toner is a beauty product specifically designed to balance and refresh …" at bounding box center [295, 150] width 248 height 29
copy span "is a beauty product specifically designed to balance and refresh the scalp by r…"
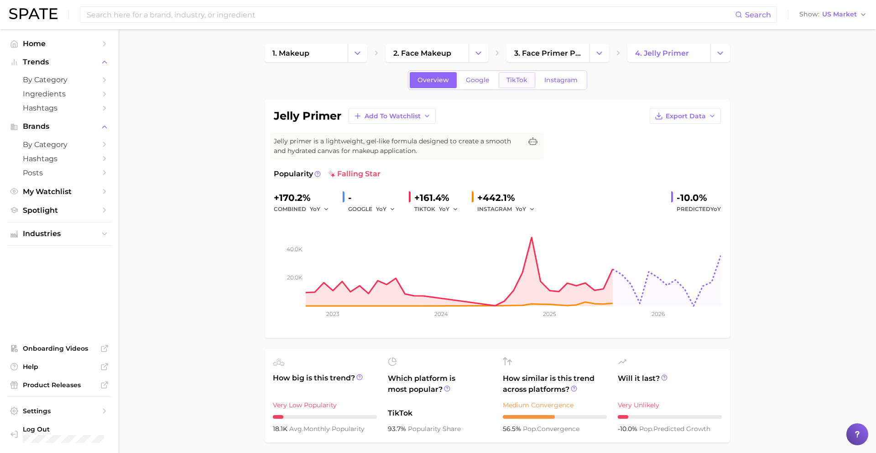
click at [520, 81] on span "TikTok" at bounding box center [516, 80] width 21 height 8
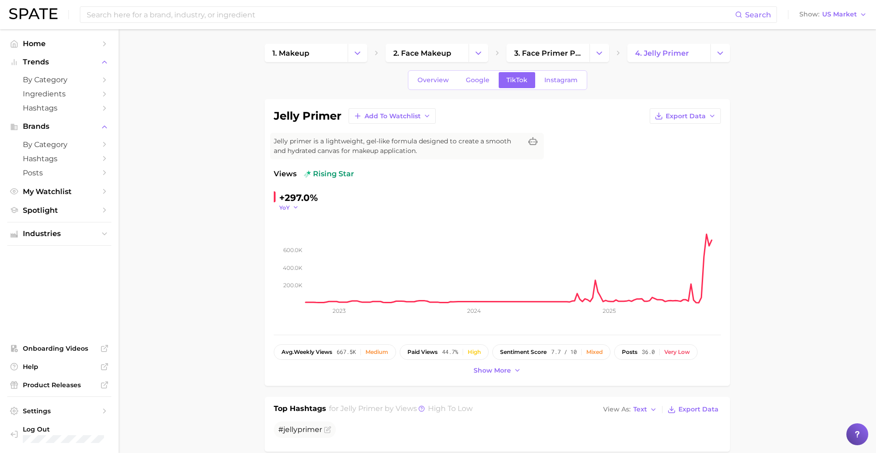
click at [287, 205] on span "YoY" at bounding box center [284, 208] width 10 height 8
click at [290, 238] on span "QoQ" at bounding box center [291, 237] width 15 height 8
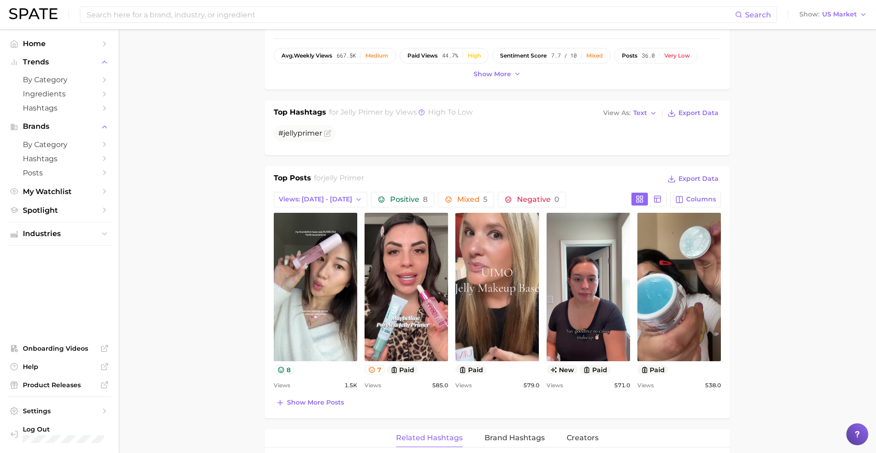
scroll to position [298, 0]
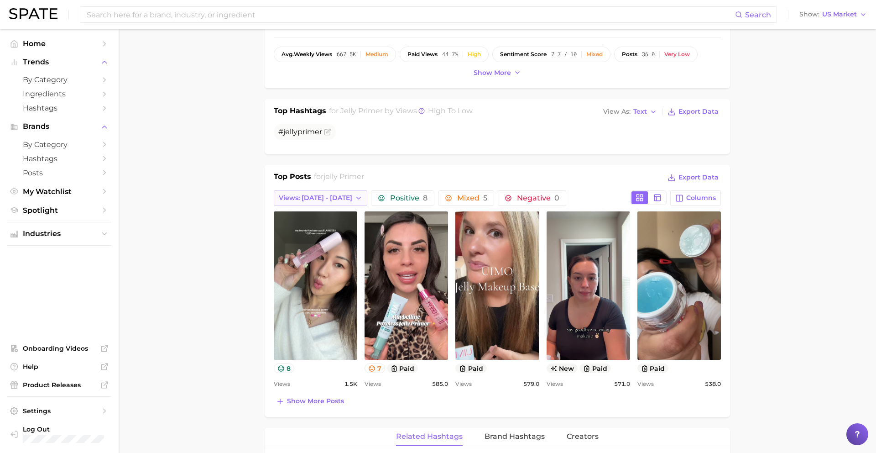
click at [312, 196] on span "Views: [DATE] - [DATE]" at bounding box center [315, 198] width 73 height 8
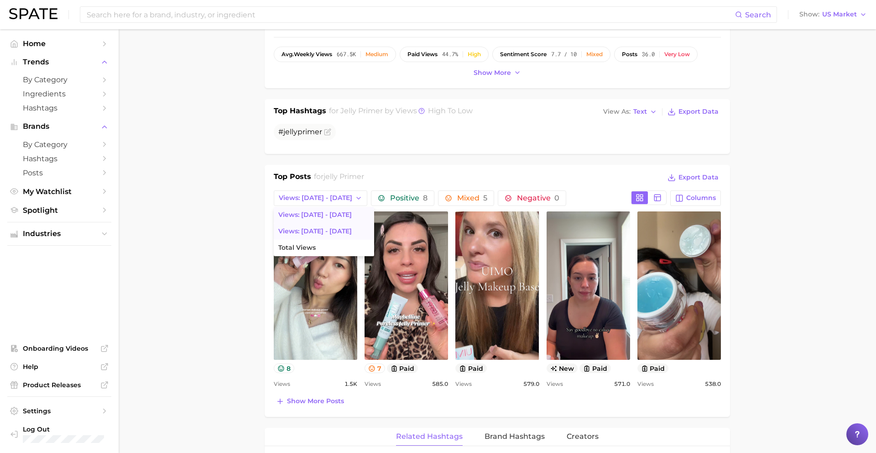
click at [315, 226] on button "Views: [DATE] - [DATE]" at bounding box center [324, 231] width 100 height 16
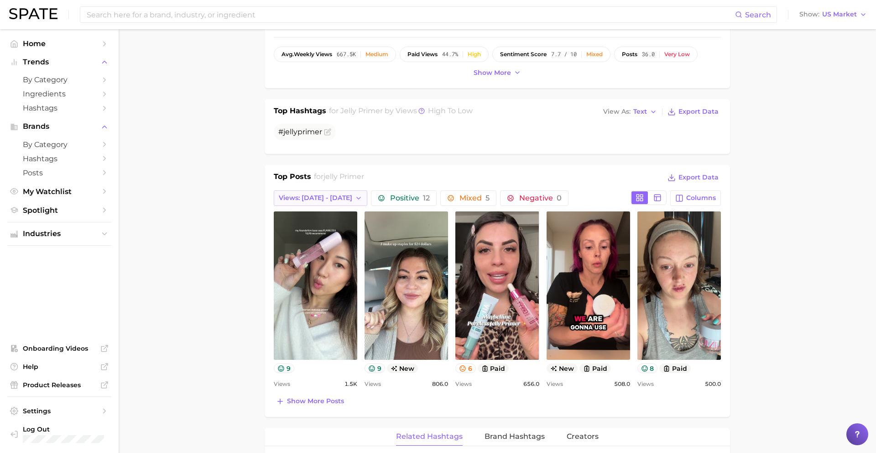
scroll to position [0, 0]
click at [318, 202] on button "Views: [DATE] - [DATE]" at bounding box center [321, 198] width 94 height 16
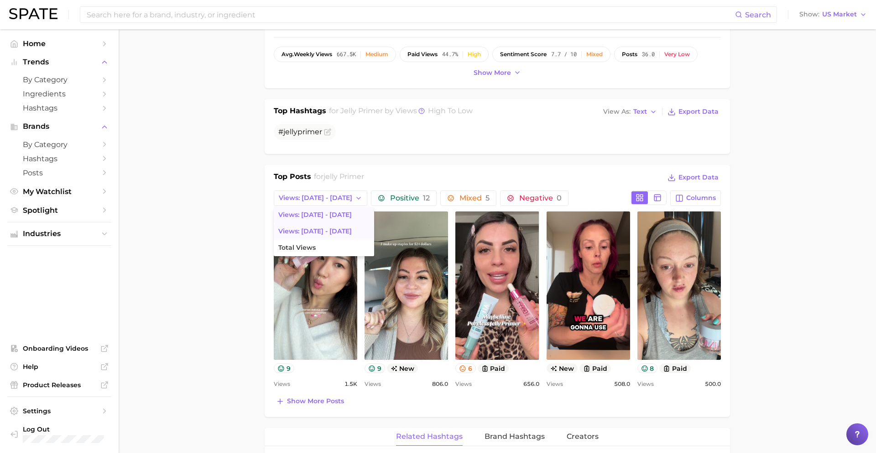
click at [316, 214] on span "Views: [DATE] - [DATE]" at bounding box center [314, 215] width 73 height 8
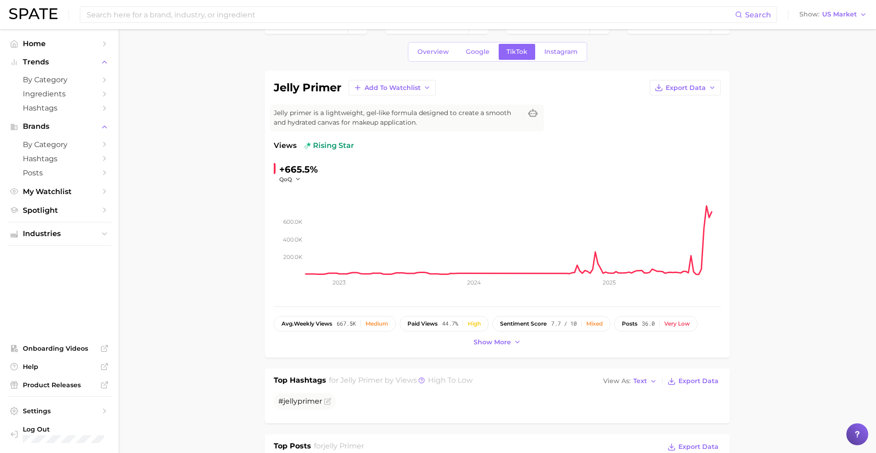
scroll to position [27, 0]
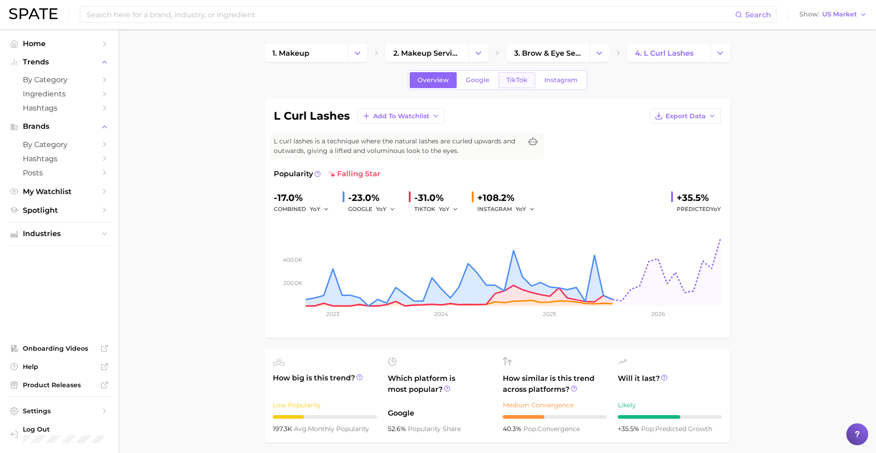
click at [518, 78] on span "TikTok" at bounding box center [516, 80] width 21 height 8
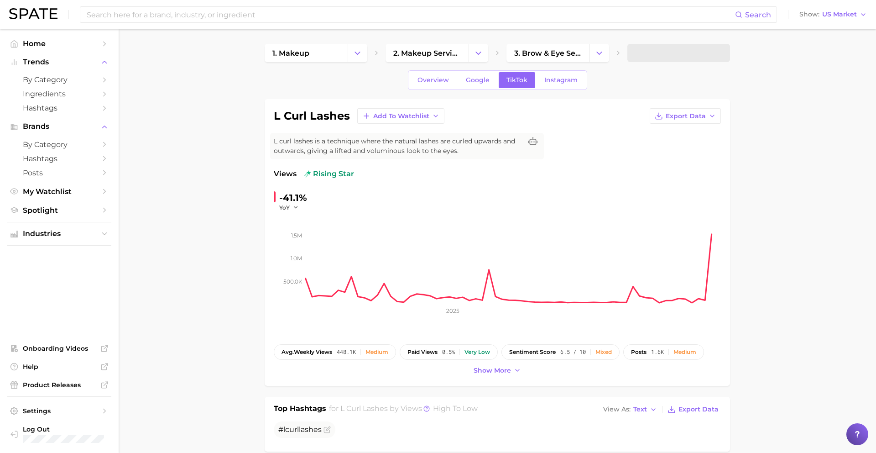
click at [284, 200] on div "-41.1%" at bounding box center [293, 197] width 28 height 15
click at [287, 204] on span "YoY" at bounding box center [284, 208] width 10 height 8
click at [293, 232] on button "QoQ" at bounding box center [329, 237] width 100 height 16
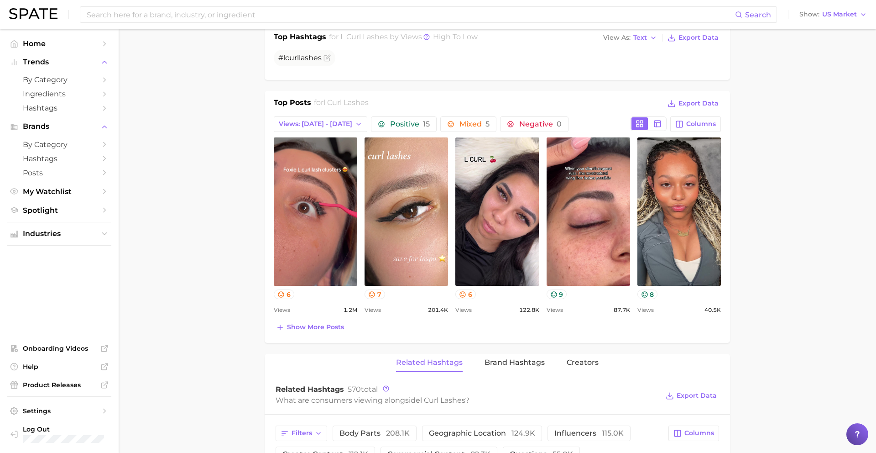
scroll to position [387, 0]
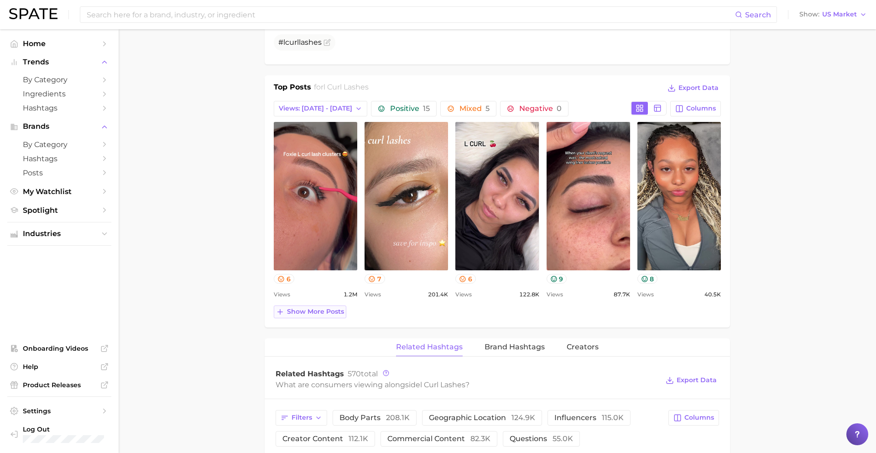
click at [303, 310] on span "Show more posts" at bounding box center [315, 312] width 57 height 8
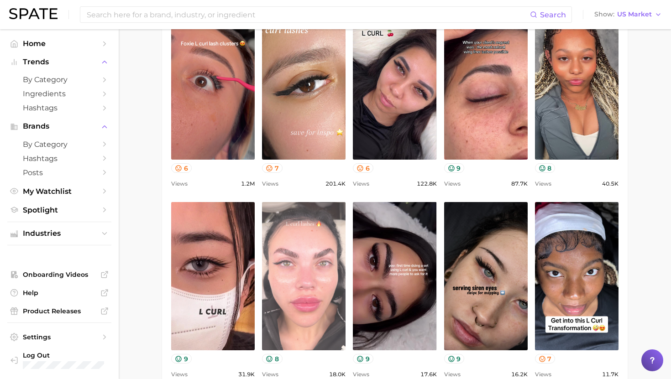
scroll to position [499, 0]
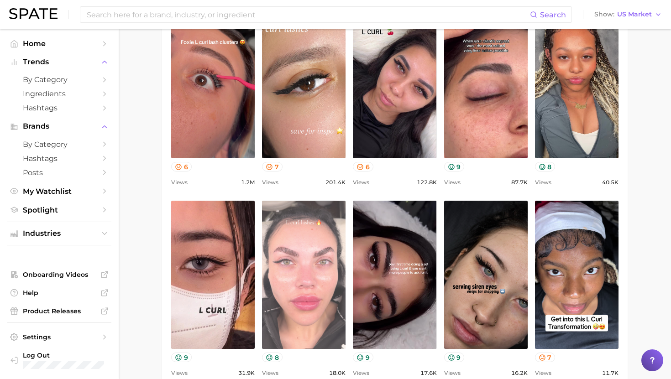
click at [328, 303] on link "view post on TikTok" at bounding box center [304, 275] width 84 height 148
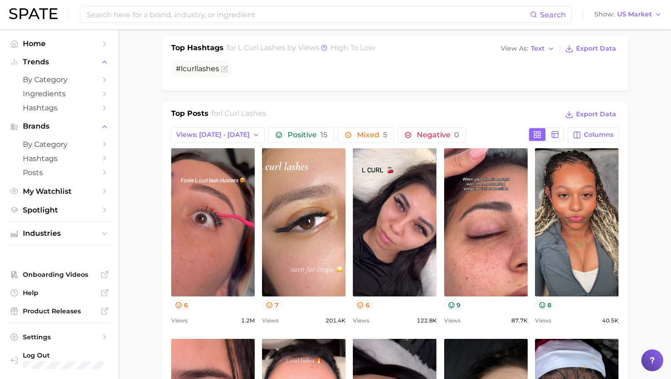
scroll to position [0, 0]
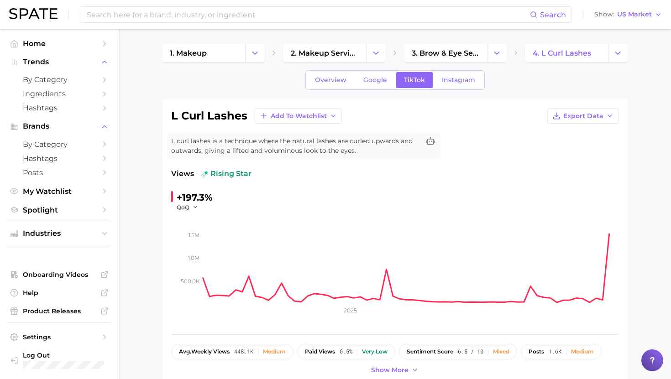
click at [234, 147] on span "L curl lashes is a technique where the natural lashes are curled upwards and ou…" at bounding box center [295, 145] width 248 height 19
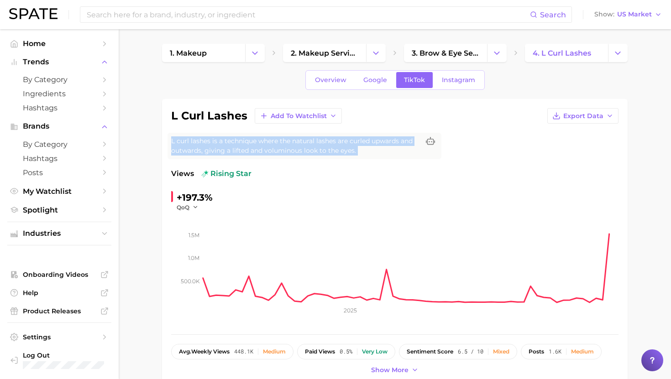
click at [234, 147] on span "L curl lashes is a technique where the natural lashes are curled upwards and ou…" at bounding box center [295, 145] width 248 height 19
copy div "L curl lashes is a technique where the natural lashes are curled upwards and ou…"
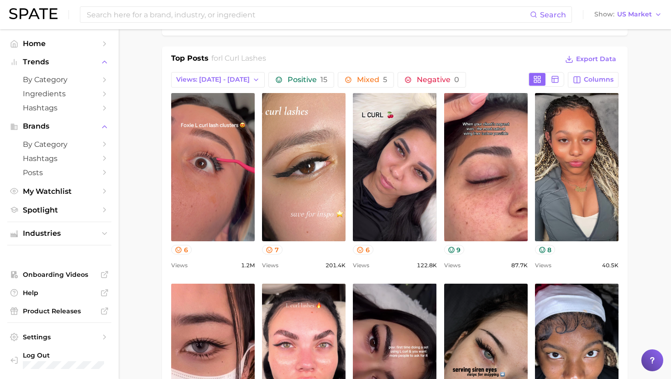
scroll to position [427, 0]
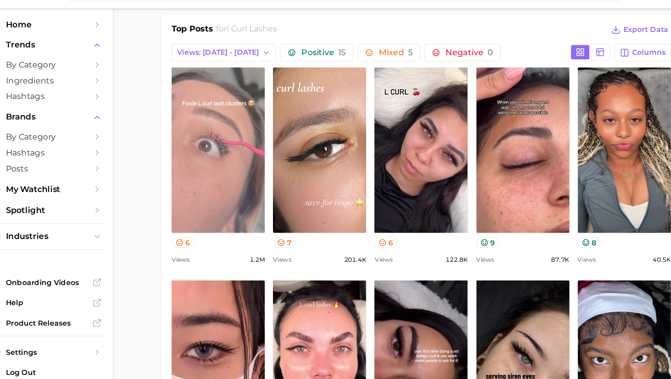
click at [201, 135] on link "view post on TikTok" at bounding box center [213, 156] width 84 height 148
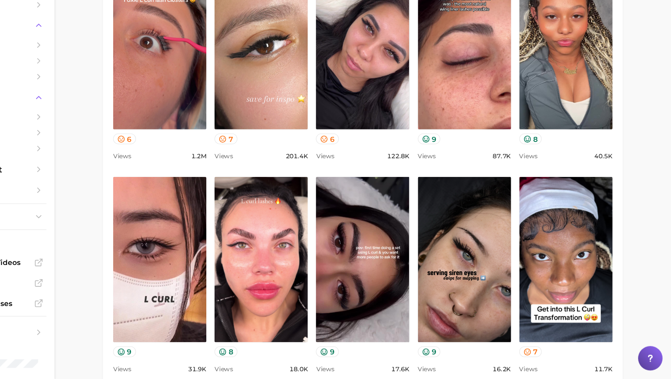
scroll to position [503, 0]
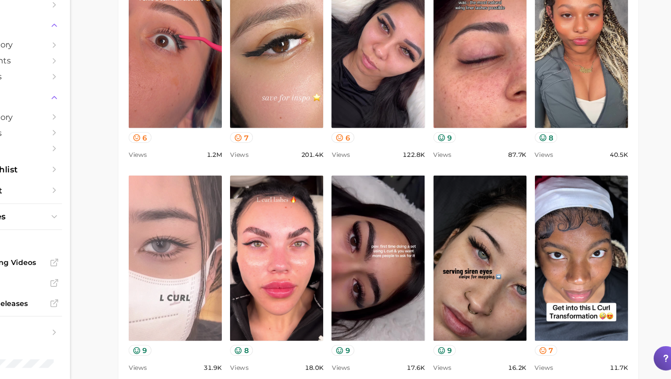
click at [216, 233] on link "view post on TikTok" at bounding box center [213, 271] width 84 height 148
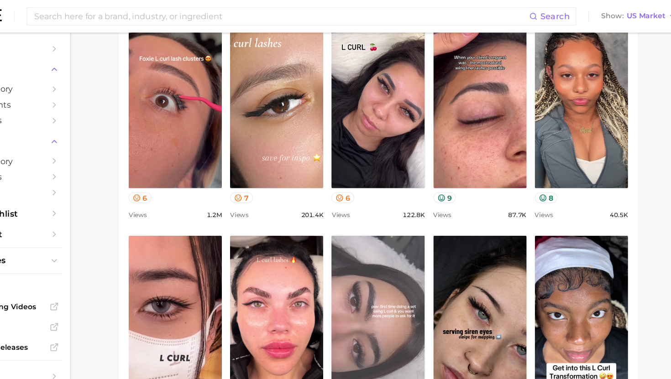
scroll to position [487, 0]
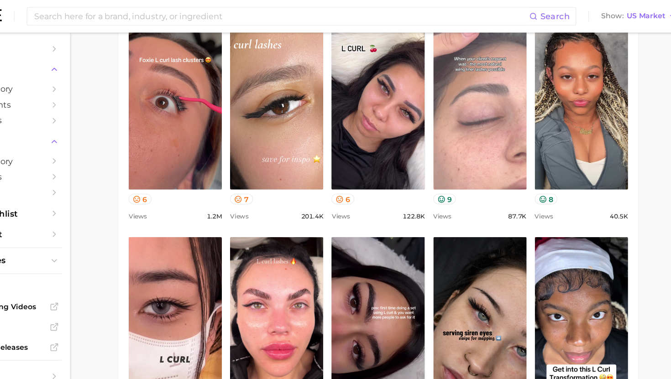
click at [517, 108] on link "view post on TikTok" at bounding box center [486, 95] width 84 height 148
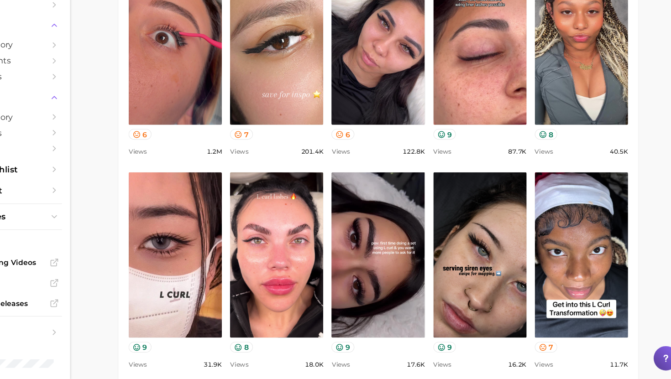
scroll to position [506, 0]
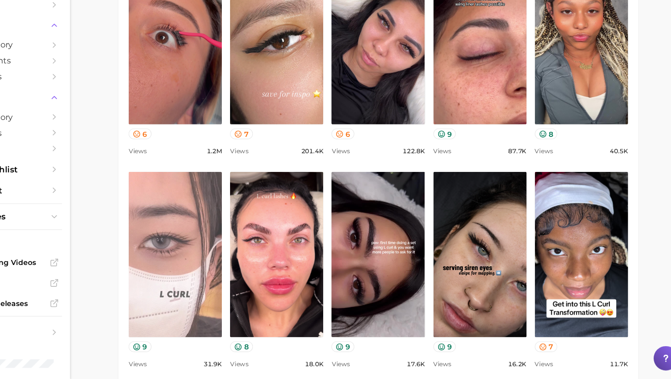
click at [209, 239] on link "view post on TikTok" at bounding box center [213, 267] width 84 height 148
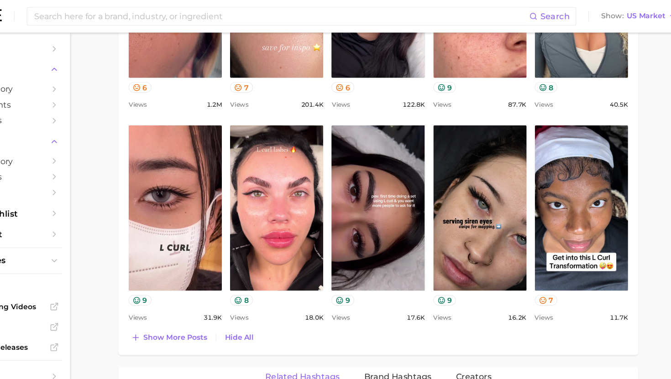
scroll to position [586, 0]
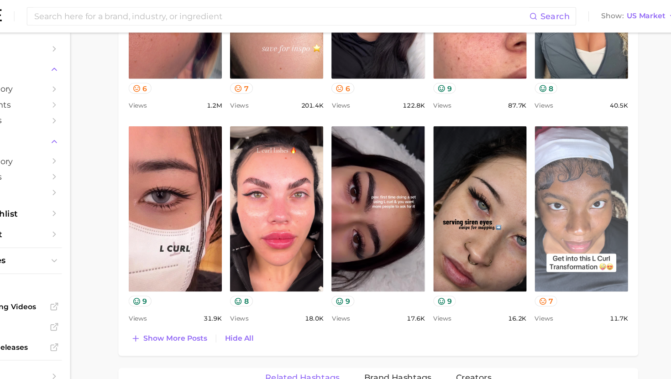
click at [571, 212] on link "view post on TikTok" at bounding box center [577, 187] width 84 height 148
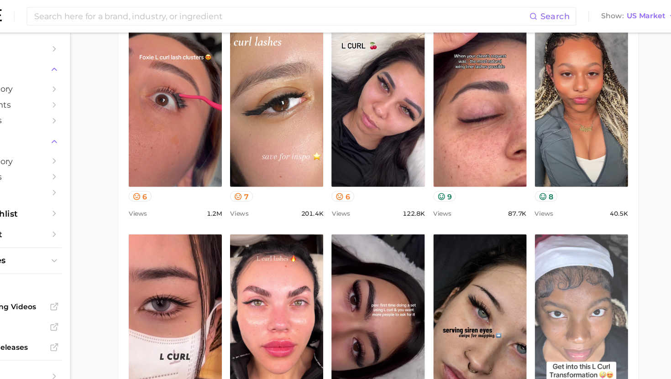
scroll to position [489, 0]
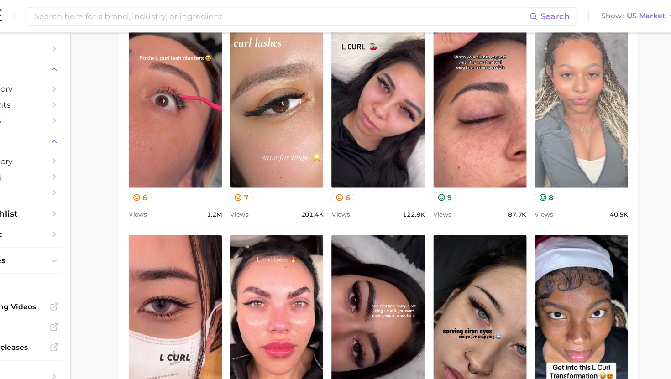
click at [582, 119] on link "view post on TikTok" at bounding box center [577, 94] width 84 height 148
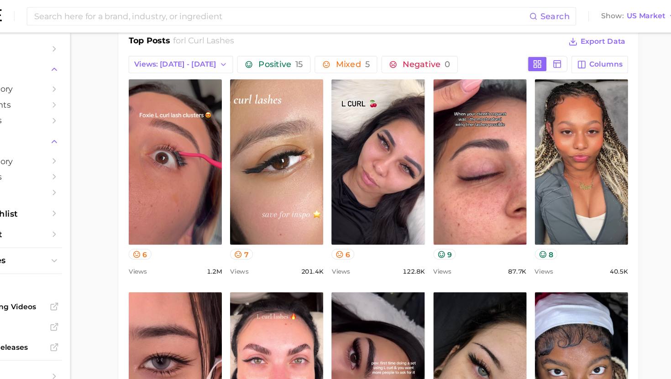
scroll to position [436, 0]
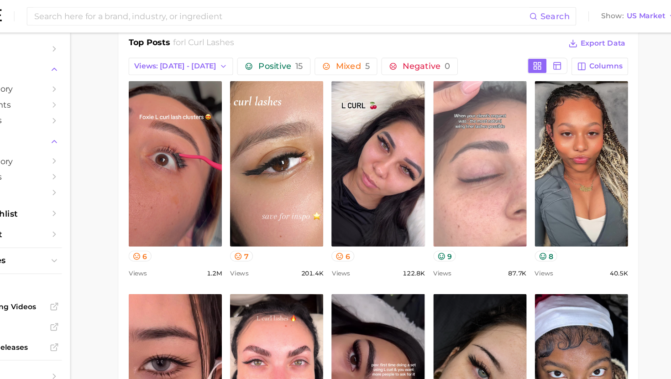
click at [516, 107] on link "view post on TikTok" at bounding box center [486, 147] width 84 height 148
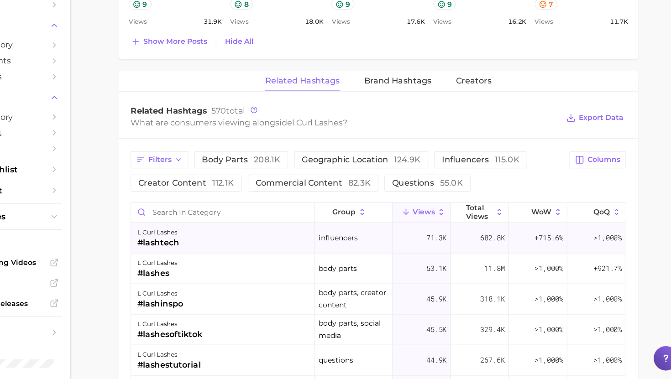
click at [240, 253] on div "l curl lashes #lashtech" at bounding box center [255, 252] width 165 height 27
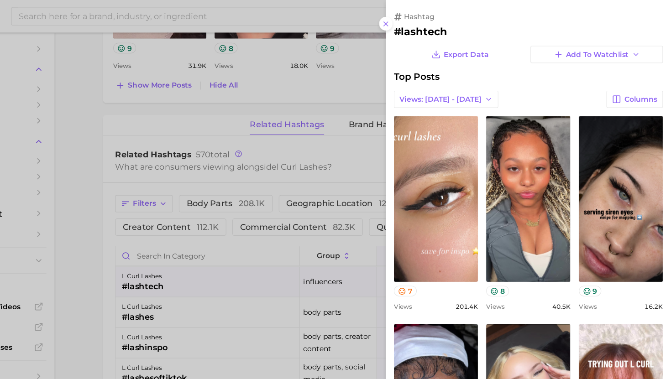
scroll to position [0, 0]
click at [442, 30] on h2 "#lashtech" at bounding box center [543, 28] width 241 height 11
copy h2 "lashtech"
click at [360, 194] on div at bounding box center [335, 189] width 671 height 379
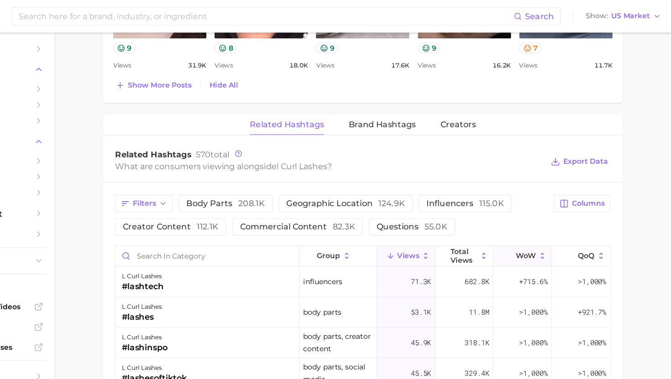
click at [537, 229] on span "WoW" at bounding box center [541, 228] width 18 height 7
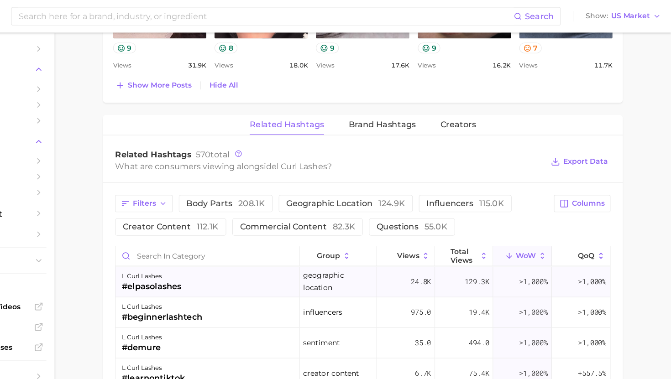
click at [213, 251] on div "#elpasolashes" at bounding box center [205, 256] width 53 height 11
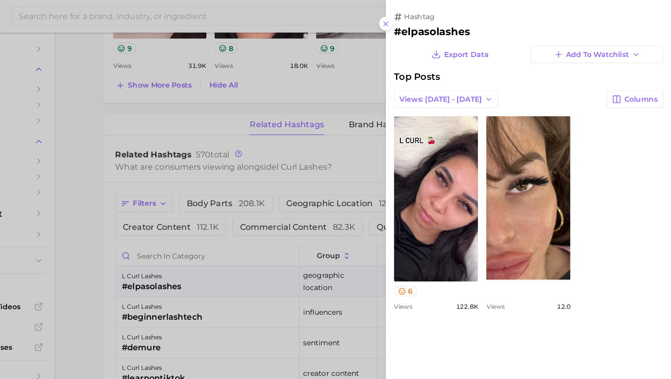
click at [233, 270] on div at bounding box center [335, 189] width 671 height 379
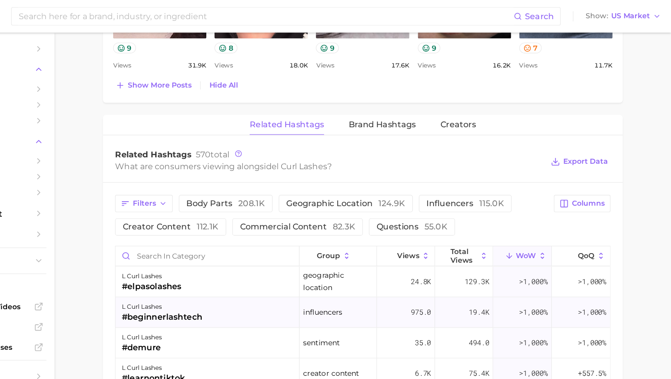
click at [239, 282] on div "#beginnerlashtech" at bounding box center [215, 284] width 72 height 11
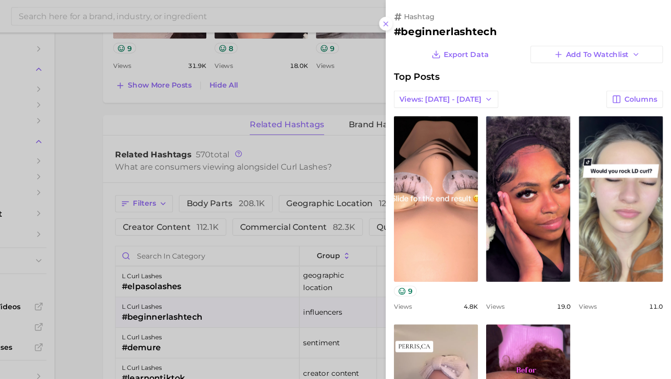
click at [476, 26] on h2 "#beginnerlashtech" at bounding box center [543, 28] width 241 height 11
copy h2 "beginnerlashtech"
click at [385, 232] on div at bounding box center [335, 189] width 671 height 379
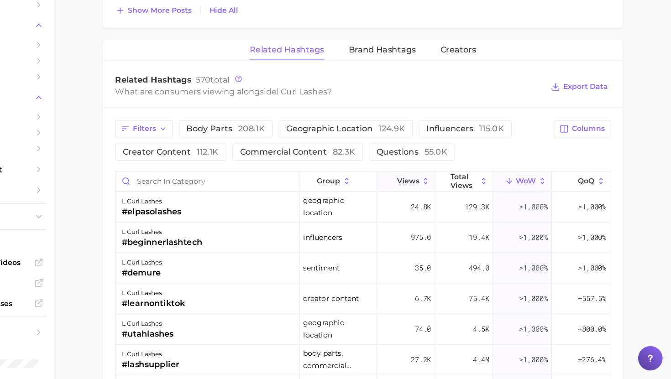
click at [438, 201] on span "Views" at bounding box center [436, 201] width 20 height 7
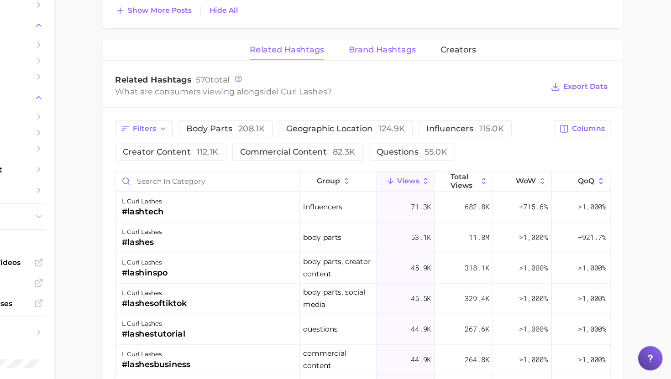
click at [406, 83] on span "Brand Hashtags" at bounding box center [412, 84] width 60 height 8
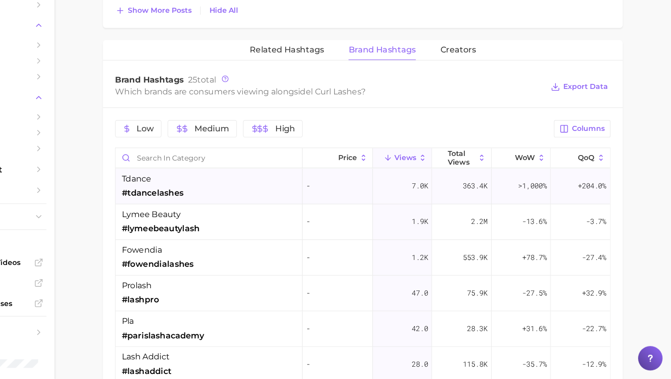
click at [297, 199] on div "tdance #tdancelashes" at bounding box center [256, 206] width 167 height 32
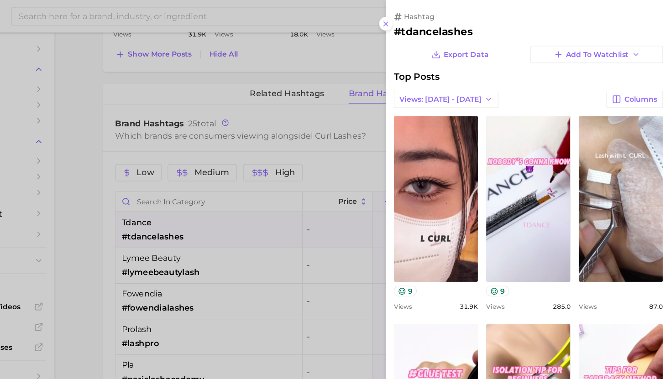
click at [283, 200] on div at bounding box center [335, 189] width 671 height 379
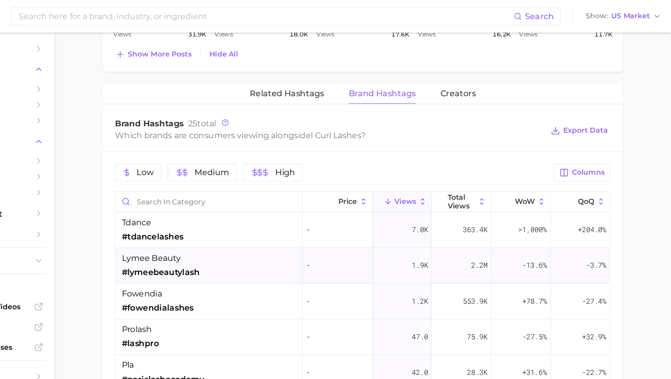
click at [272, 236] on div "lymee beauty #lymeebeautylash" at bounding box center [256, 238] width 167 height 32
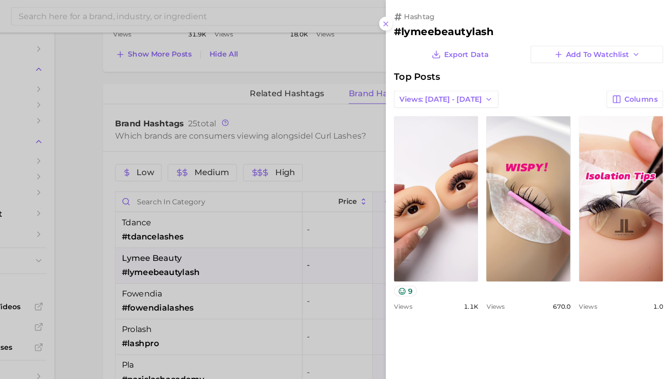
click at [272, 236] on div at bounding box center [335, 189] width 671 height 379
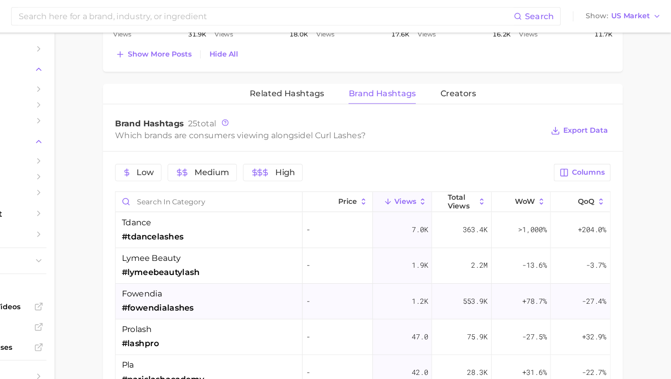
click at [260, 265] on div "fowendia #fowendialashes" at bounding box center [256, 270] width 167 height 32
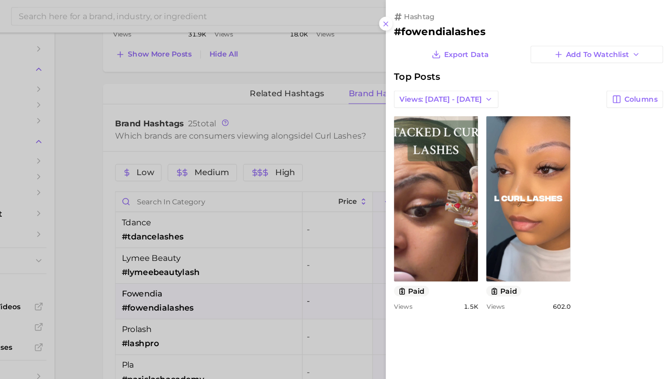
click at [260, 264] on div at bounding box center [335, 189] width 671 height 379
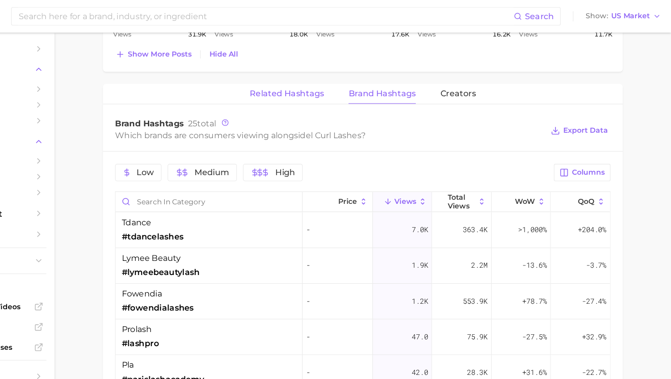
click at [324, 82] on span "Related Hashtags" at bounding box center [326, 84] width 67 height 8
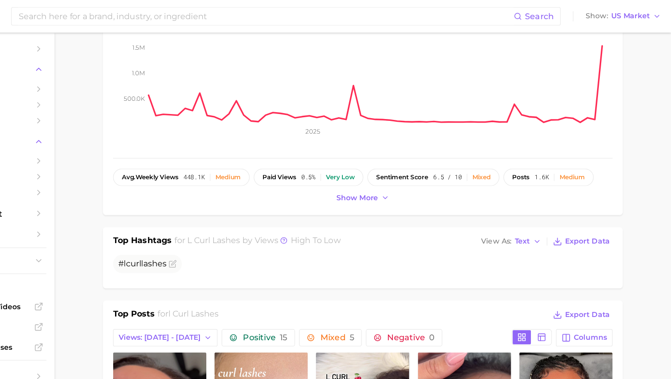
scroll to position [190, 0]
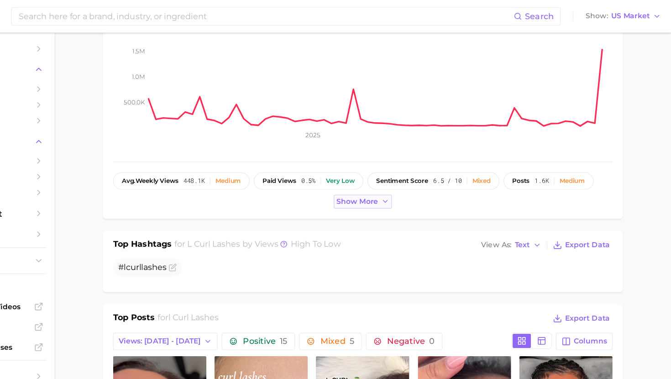
click at [388, 181] on span "Show more" at bounding box center [389, 181] width 37 height 8
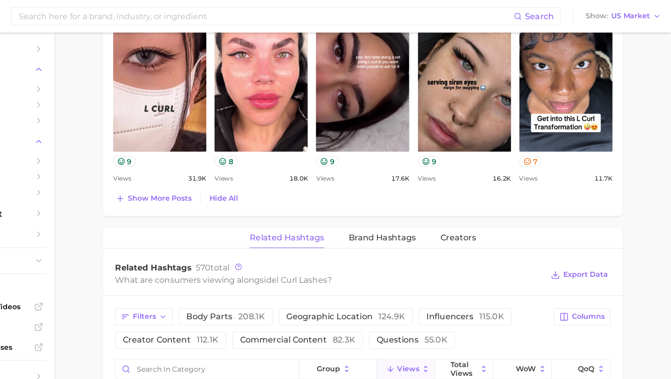
scroll to position [731, 0]
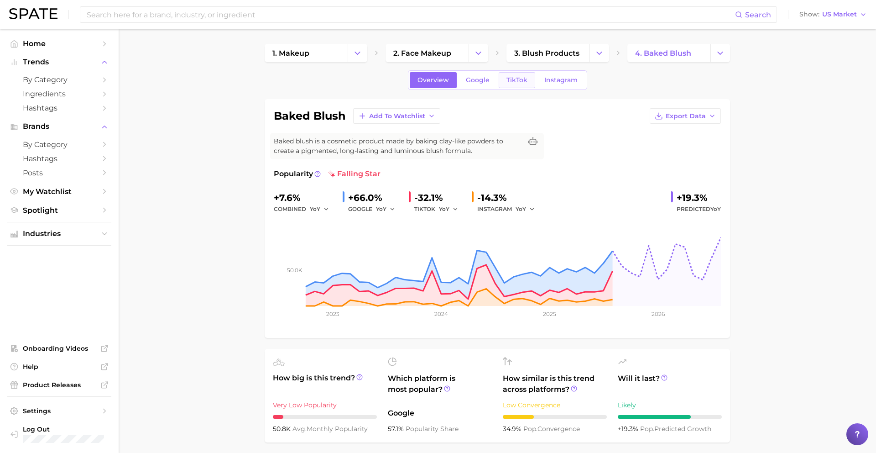
click at [526, 82] on link "TikTok" at bounding box center [517, 80] width 37 height 16
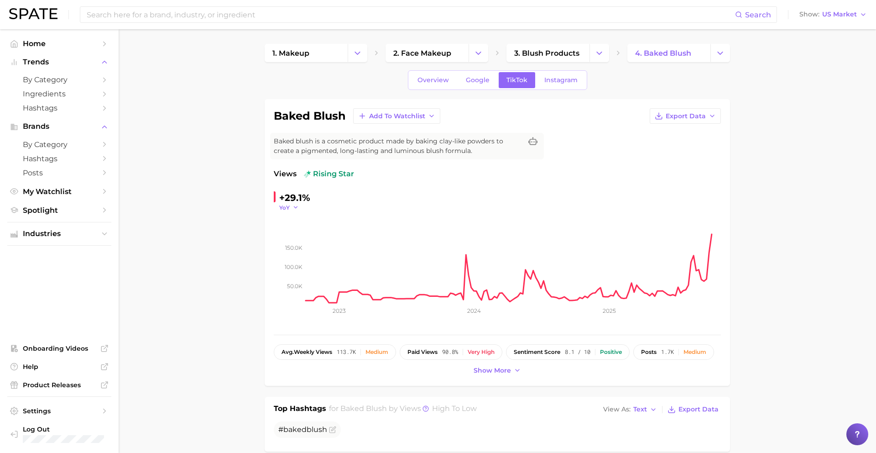
click at [286, 208] on span "YoY" at bounding box center [284, 208] width 10 height 8
click at [293, 234] on span "QoQ" at bounding box center [291, 237] width 15 height 8
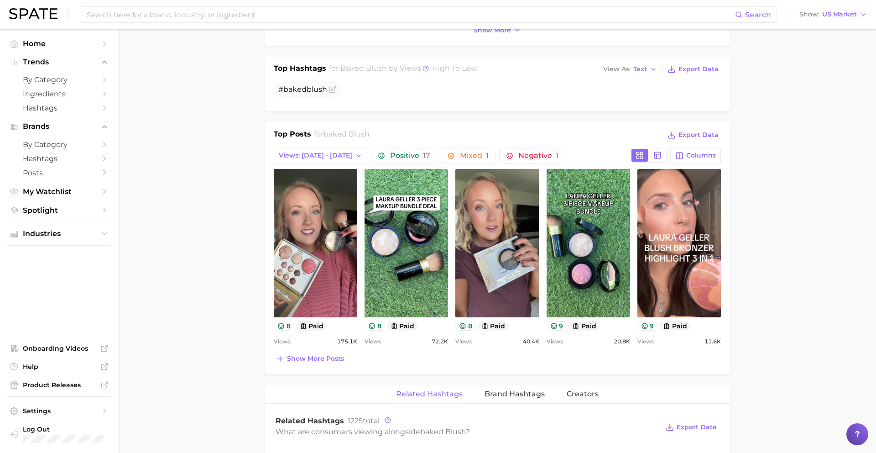
scroll to position [343, 0]
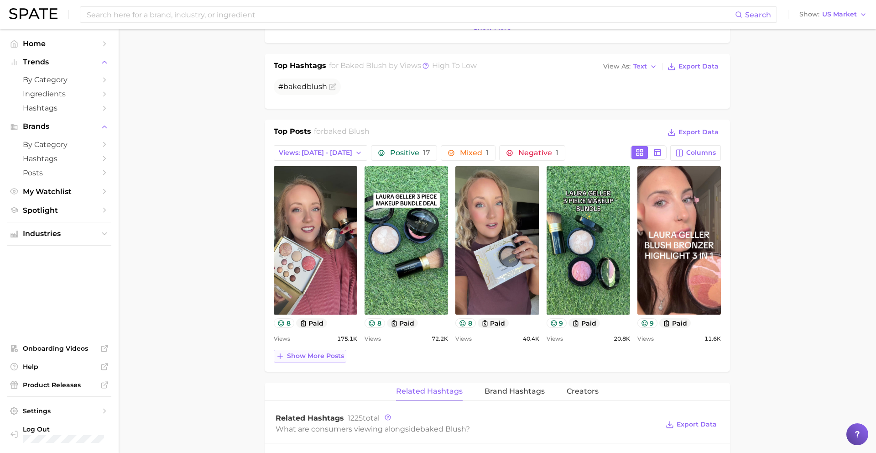
click at [305, 355] on span "Show more posts" at bounding box center [315, 356] width 57 height 8
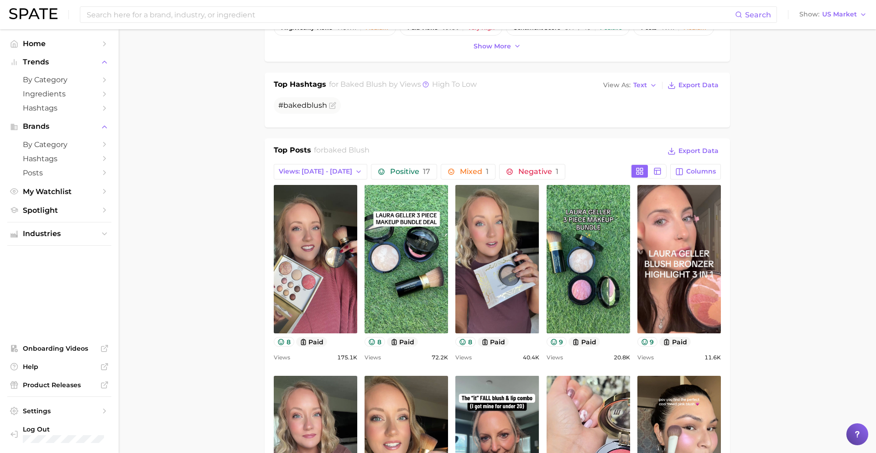
scroll to position [324, 0]
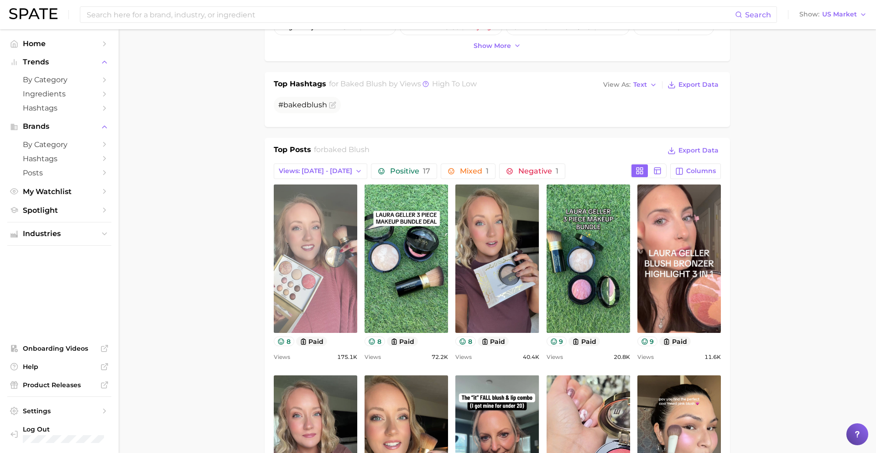
click at [332, 240] on link "view post on TikTok" at bounding box center [316, 258] width 84 height 148
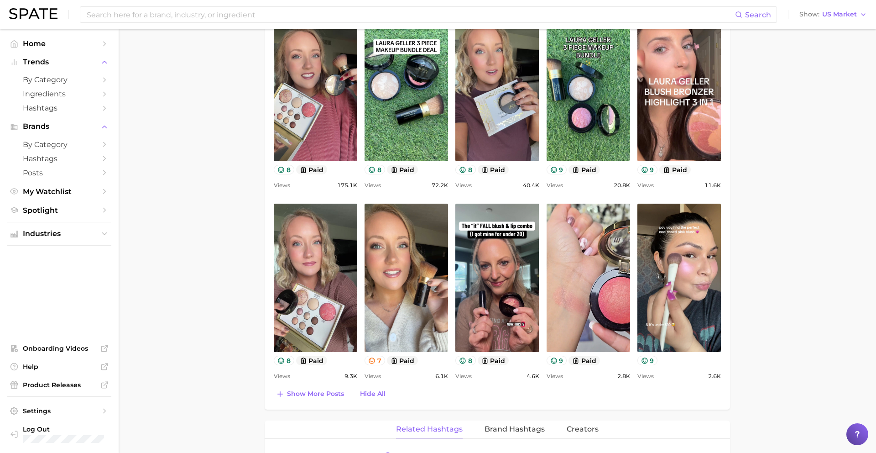
scroll to position [496, 0]
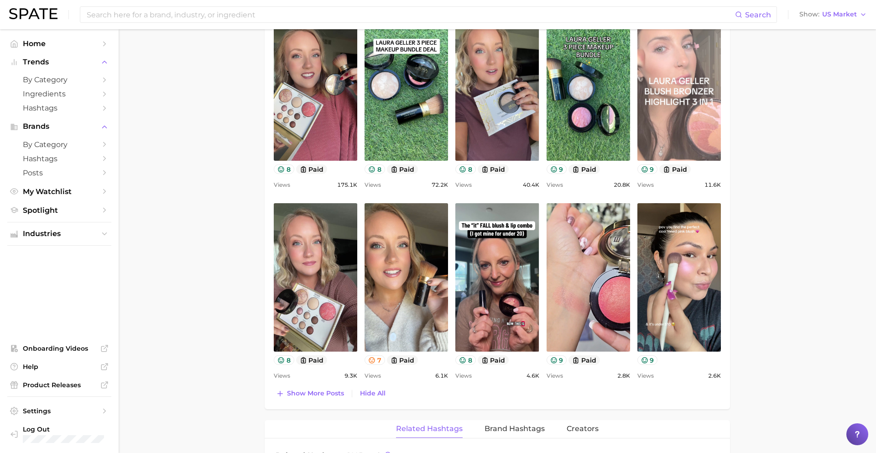
click at [673, 81] on link "view post on TikTok" at bounding box center [679, 86] width 84 height 148
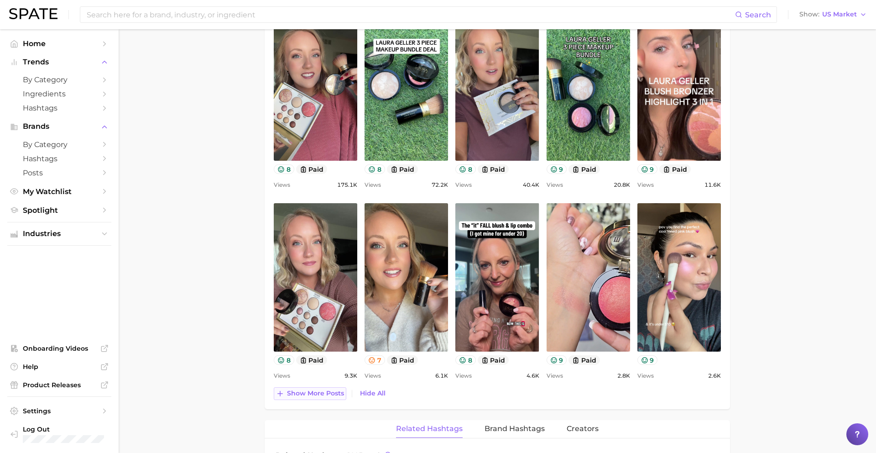
click at [328, 395] on span "Show more posts" at bounding box center [315, 393] width 57 height 8
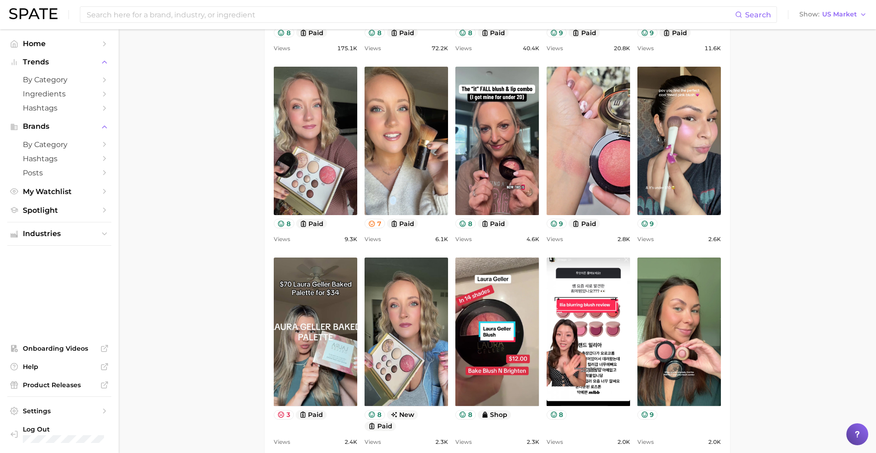
scroll to position [637, 0]
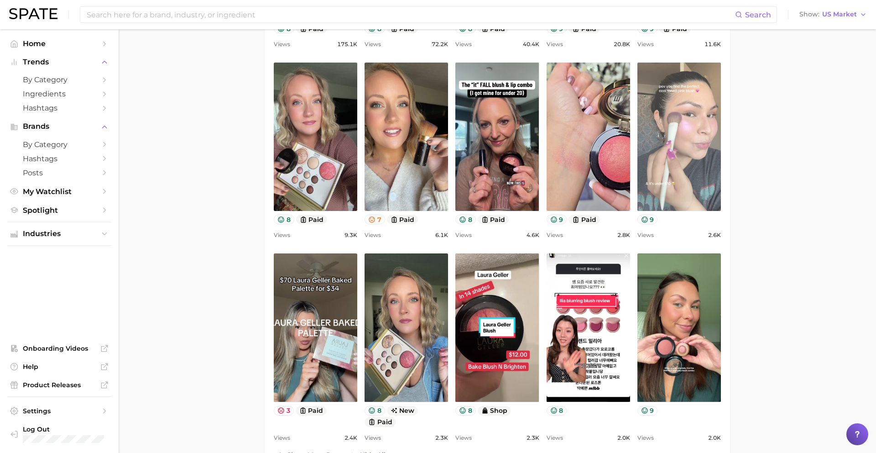
click at [679, 121] on link "view post on TikTok" at bounding box center [679, 137] width 84 height 148
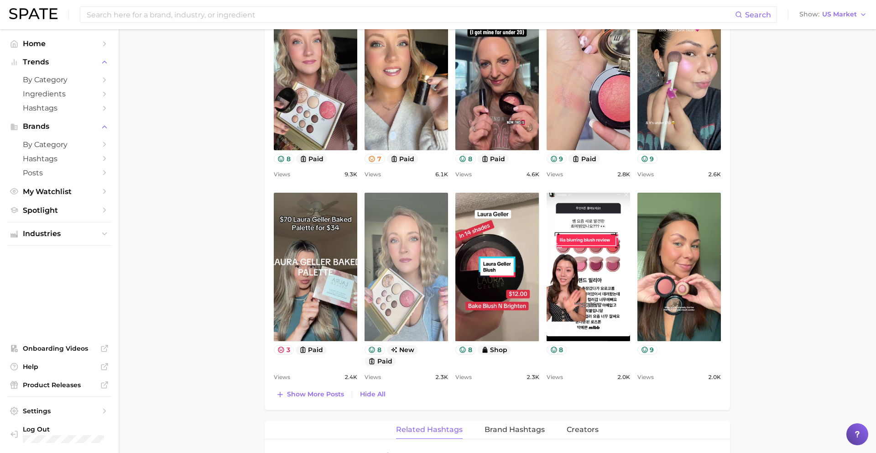
scroll to position [699, 0]
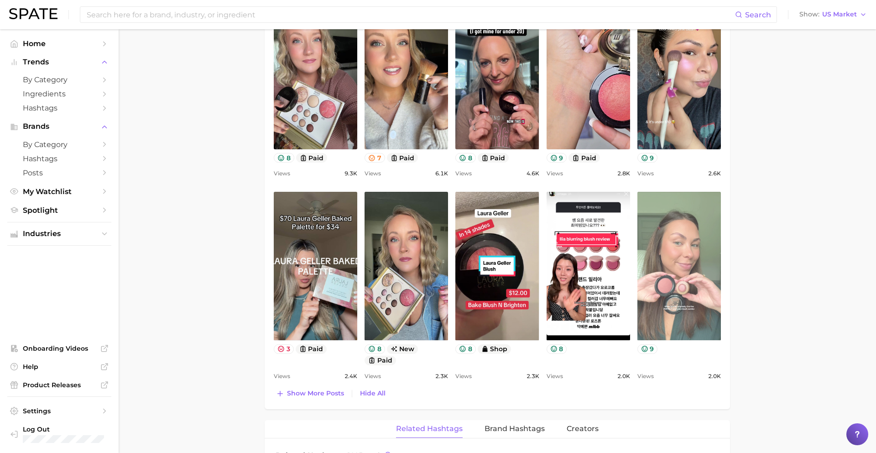
click at [662, 274] on link "view post on TikTok" at bounding box center [679, 266] width 84 height 148
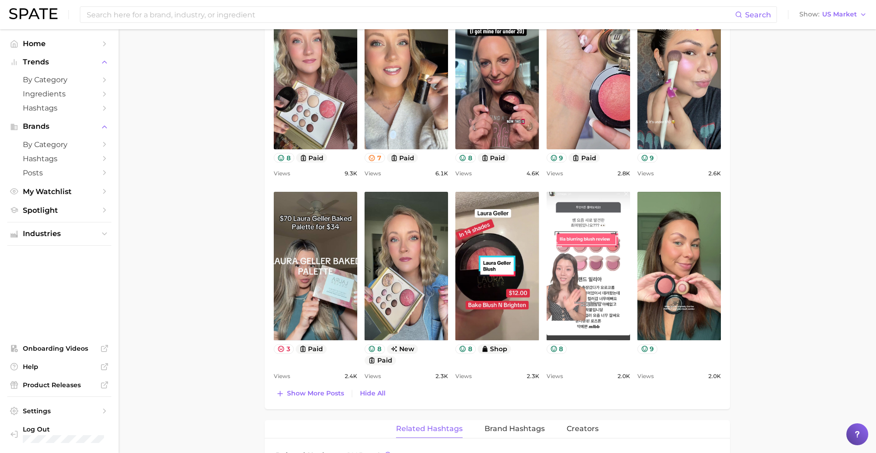
click at [596, 250] on link "view post on TikTok" at bounding box center [589, 266] width 84 height 148
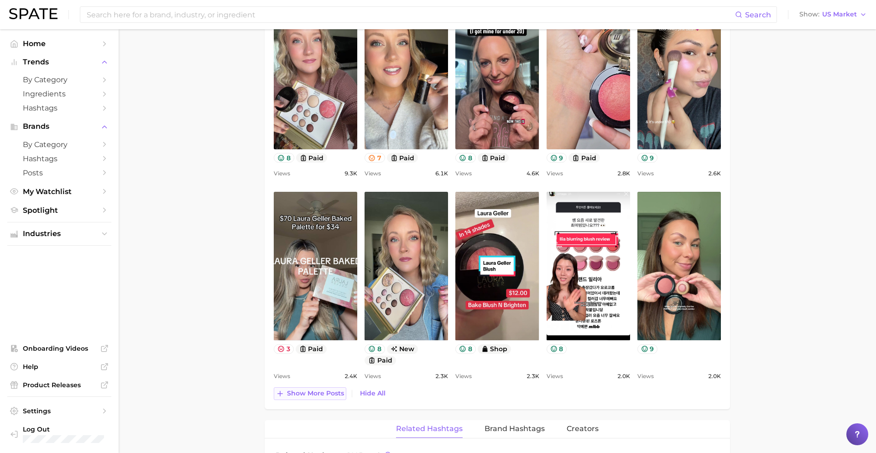
click at [317, 395] on span "Show more posts" at bounding box center [315, 393] width 57 height 8
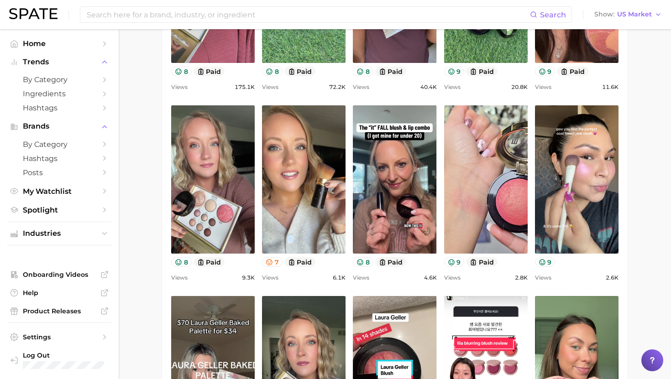
scroll to position [598, 0]
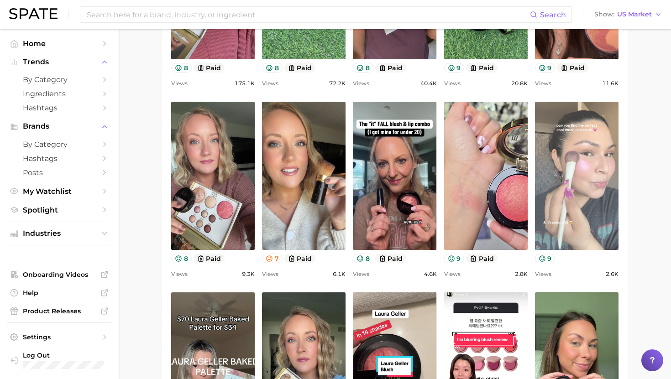
click at [583, 193] on link "view post on TikTok" at bounding box center [577, 176] width 84 height 148
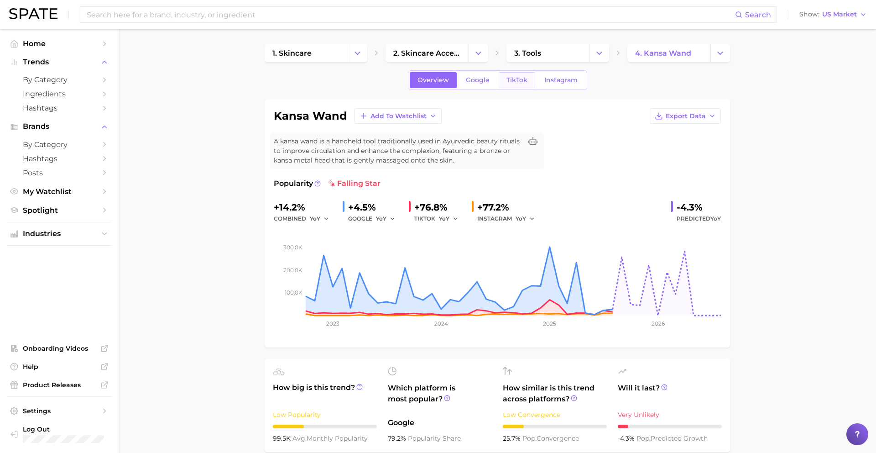
click at [516, 76] on span "TikTok" at bounding box center [516, 80] width 21 height 8
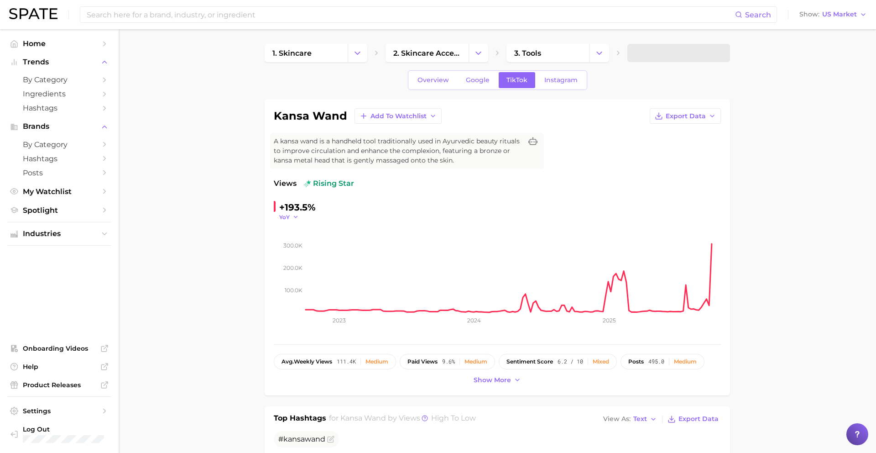
click at [291, 216] on button "YoY" at bounding box center [289, 217] width 20 height 8
click at [292, 248] on span "QoQ" at bounding box center [291, 246] width 15 height 8
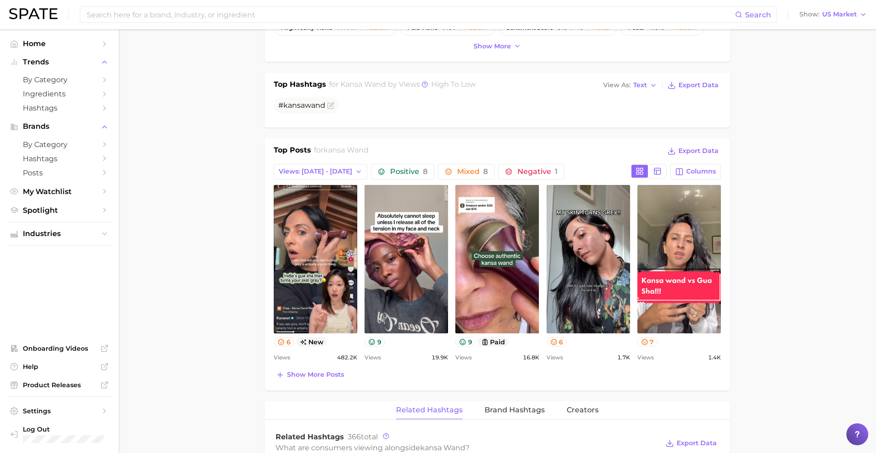
scroll to position [374, 0]
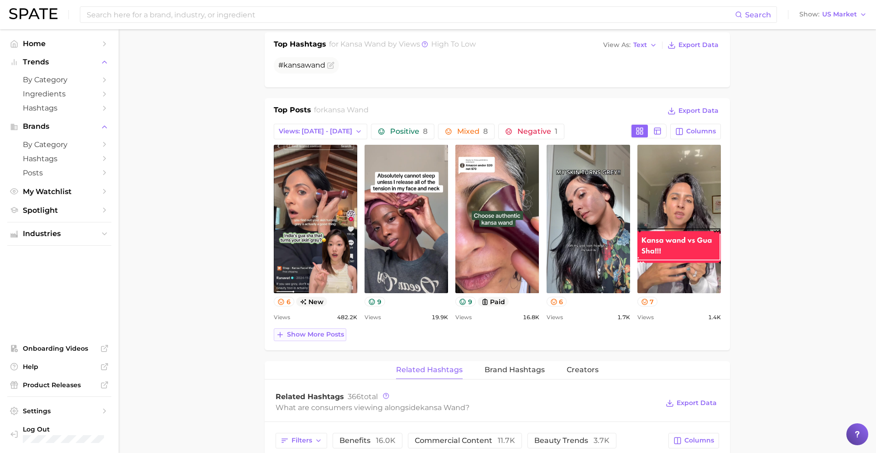
click at [315, 332] on span "Show more posts" at bounding box center [315, 334] width 57 height 8
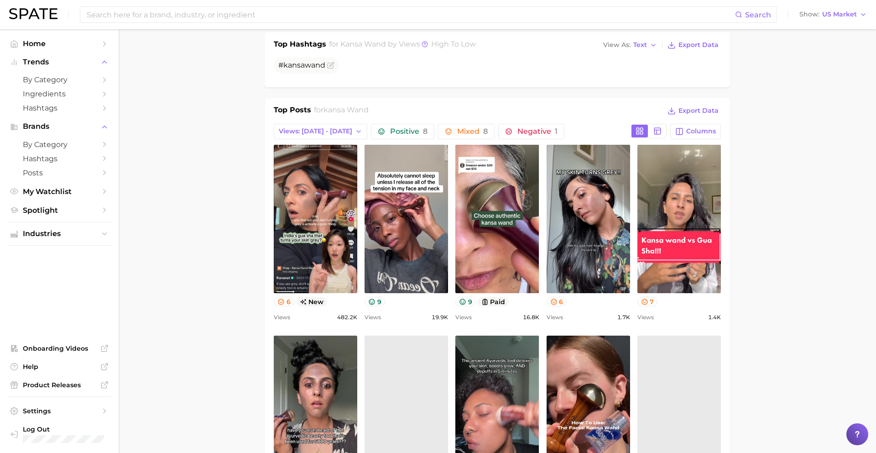
scroll to position [0, 0]
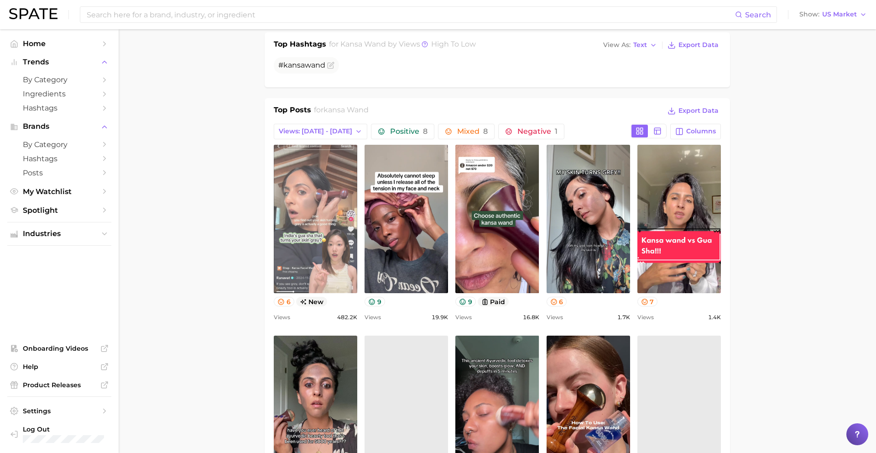
click at [290, 239] on link "view post on TikTok" at bounding box center [316, 219] width 84 height 148
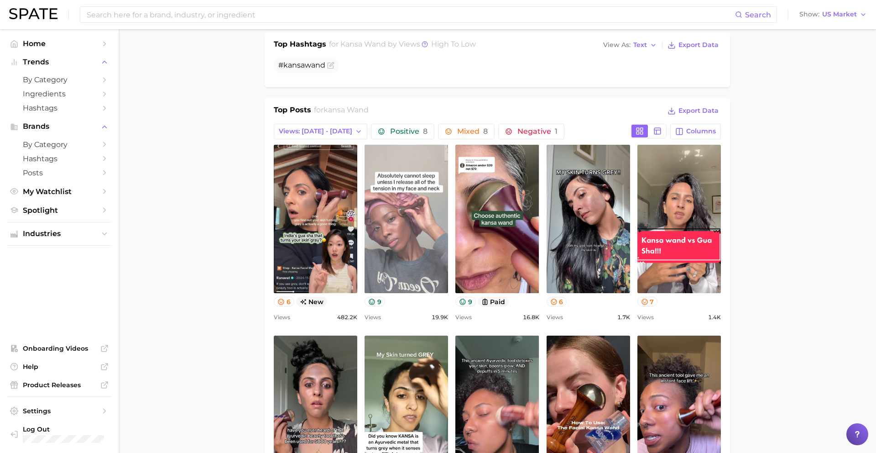
click at [410, 240] on link "view post on TikTok" at bounding box center [407, 219] width 84 height 148
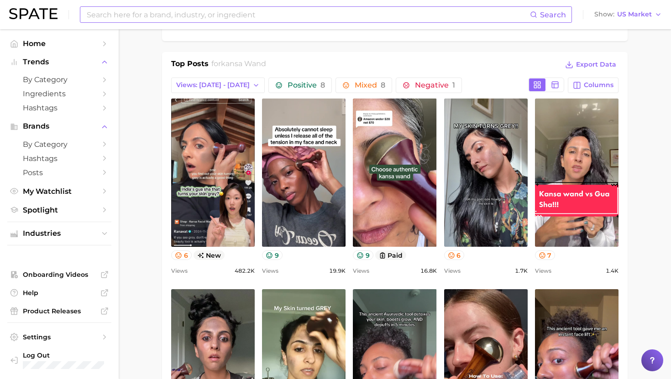
scroll to position [421, 0]
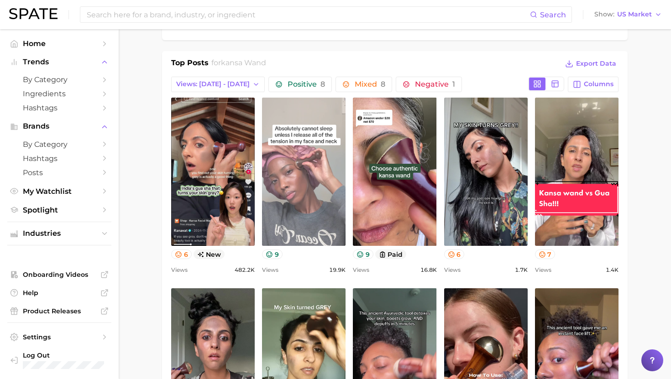
click at [314, 189] on link "view post on TikTok" at bounding box center [304, 172] width 84 height 148
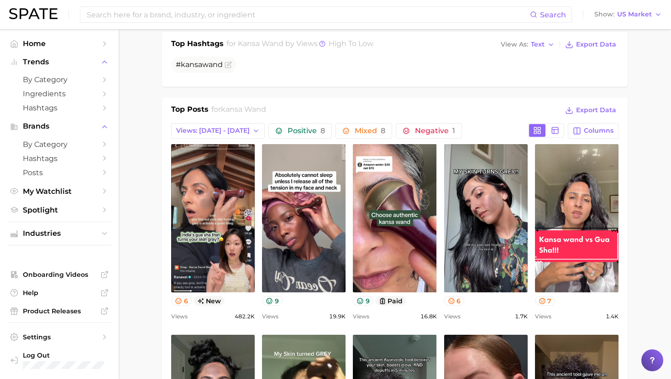
scroll to position [376, 0]
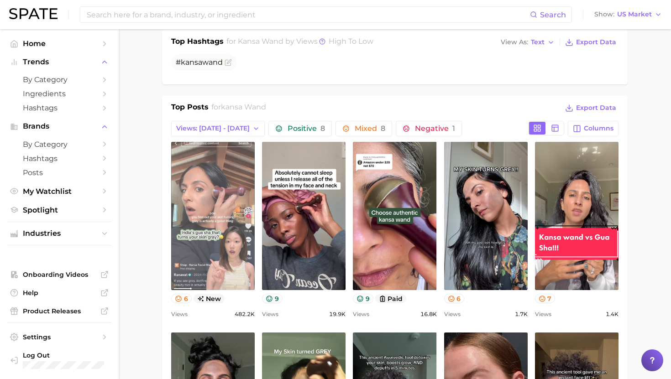
click at [227, 168] on link "view post on TikTok" at bounding box center [213, 216] width 84 height 148
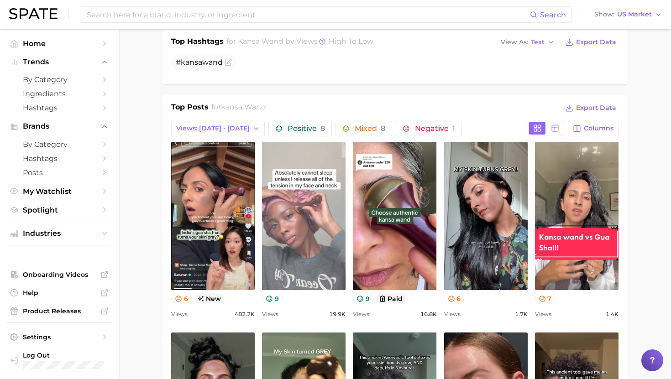
click at [322, 251] on link "view post on TikTok" at bounding box center [304, 216] width 84 height 148
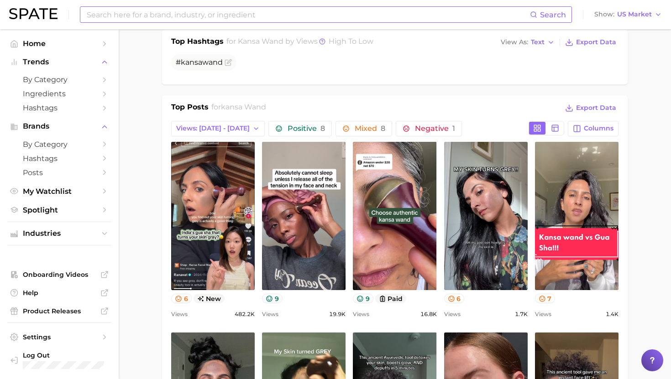
scroll to position [421, 0]
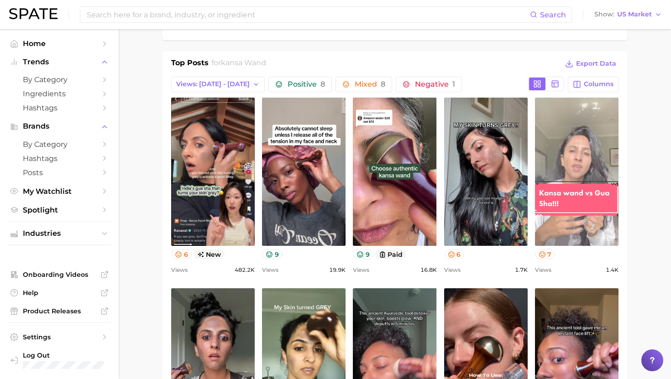
click at [550, 202] on link "view post on TikTok" at bounding box center [577, 172] width 84 height 148
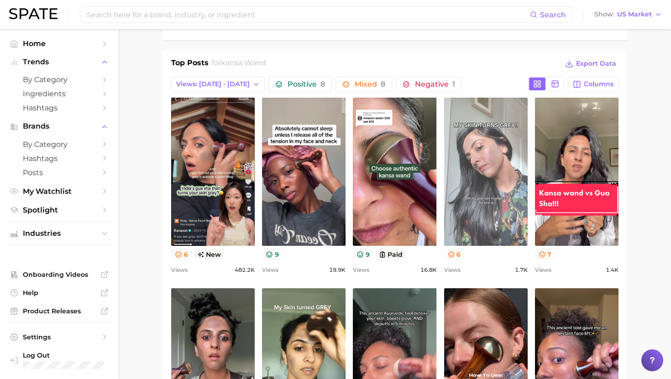
click at [484, 178] on link "view post on TikTok" at bounding box center [486, 172] width 84 height 148
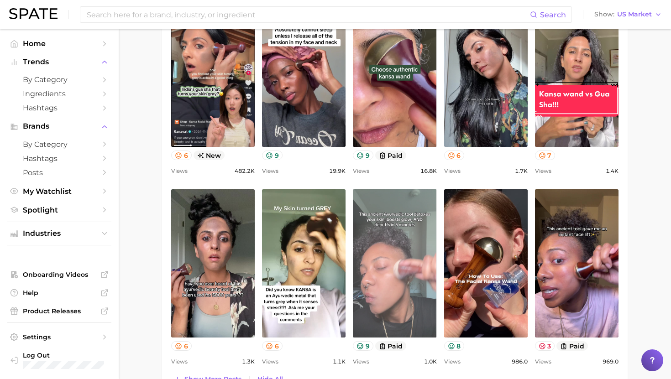
scroll to position [519, 0]
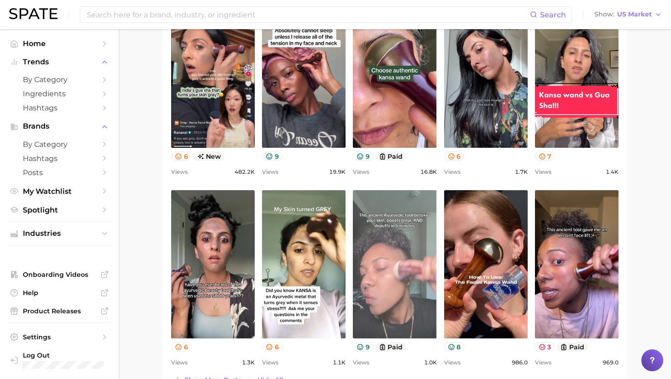
click at [362, 259] on link "view post on TikTok" at bounding box center [395, 264] width 84 height 148
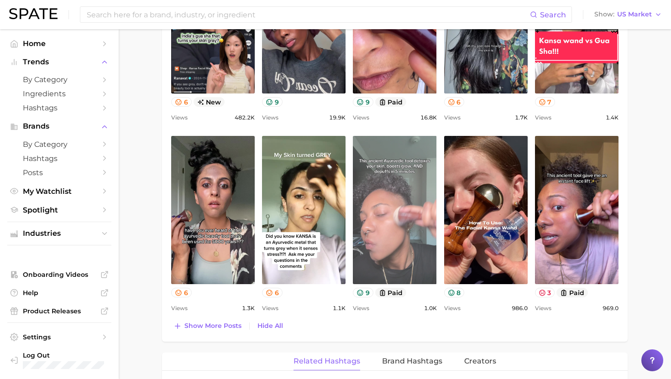
scroll to position [574, 0]
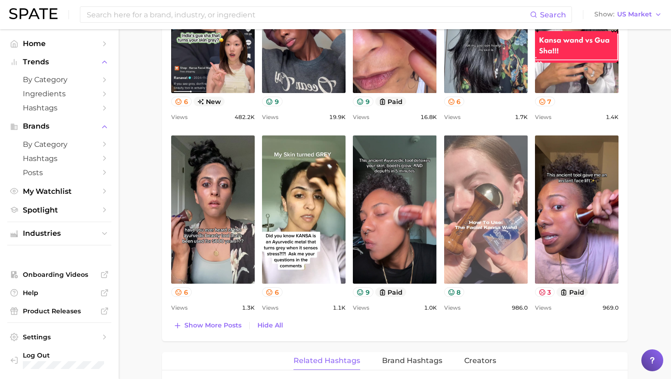
click at [472, 252] on link "view post on TikTok" at bounding box center [486, 210] width 84 height 148
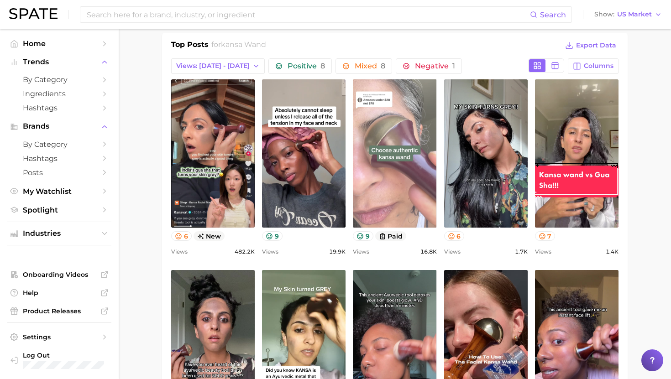
scroll to position [443, 0]
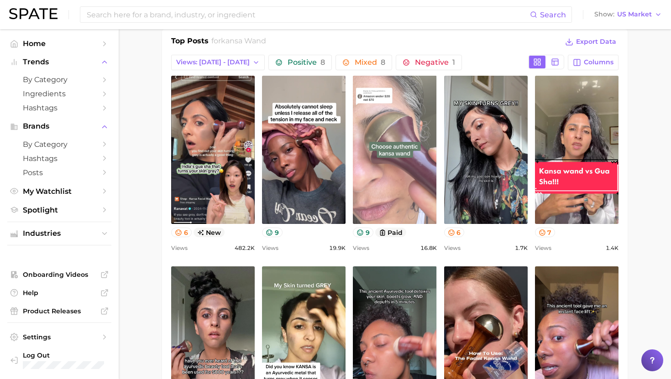
click at [389, 159] on link "view post on TikTok" at bounding box center [395, 150] width 84 height 148
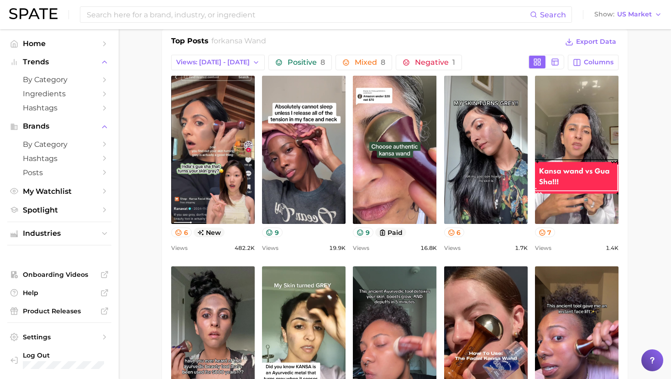
click at [477, 51] on div "Top Posts for kansa wand Export Data Views: Sep 28 - Oct 5 Positive 8 Mixed 8 N…" at bounding box center [394, 250] width 447 height 428
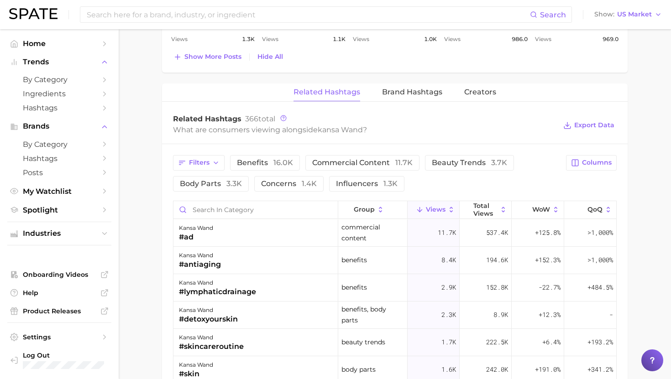
scroll to position [850, 0]
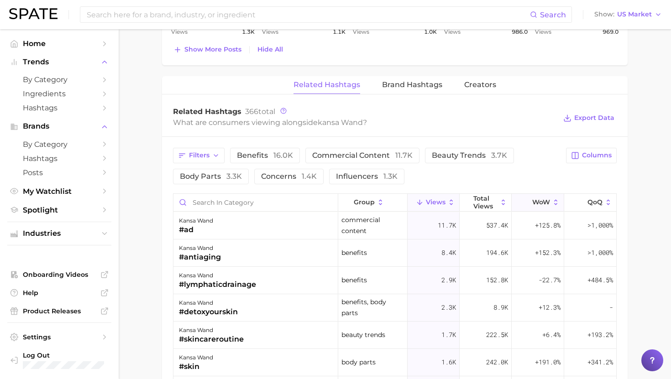
click at [536, 205] on span "WoW" at bounding box center [541, 201] width 18 height 7
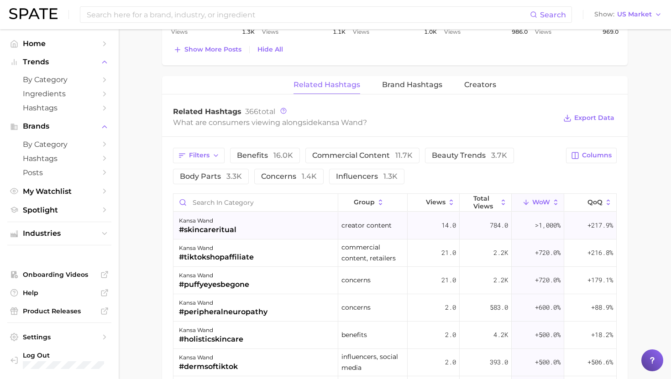
click at [240, 226] on div "kansa wand #skincareritual" at bounding box center [255, 225] width 165 height 27
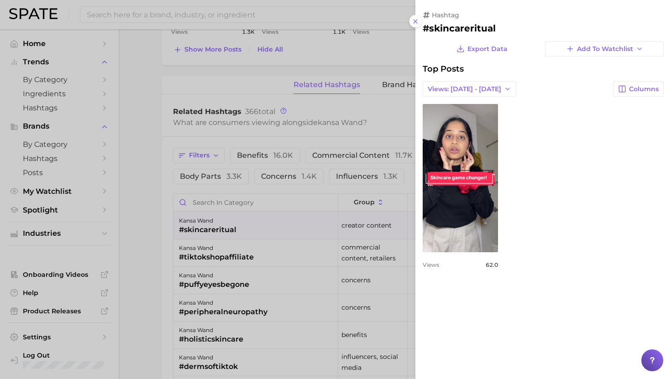
scroll to position [0, 0]
click at [451, 31] on h2 "#skincareritual" at bounding box center [543, 28] width 241 height 11
copy h2 "skincareritual"
click at [367, 163] on div at bounding box center [335, 189] width 671 height 379
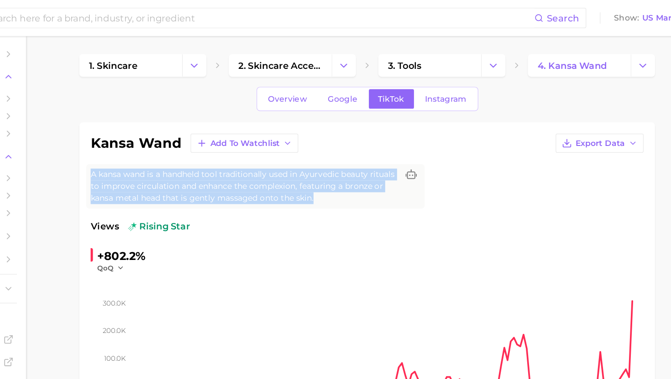
drag, startPoint x: 356, startPoint y: 162, endPoint x: 163, endPoint y: 135, distance: 194.6
click at [163, 135] on div "kansa wand Add to Watchlist Export Data A kansa wand is a handheld tool traditi…" at bounding box center [394, 247] width 465 height 296
copy span "A kansa wand is a handheld tool traditionally used in Ayurvedic beauty rituals …"
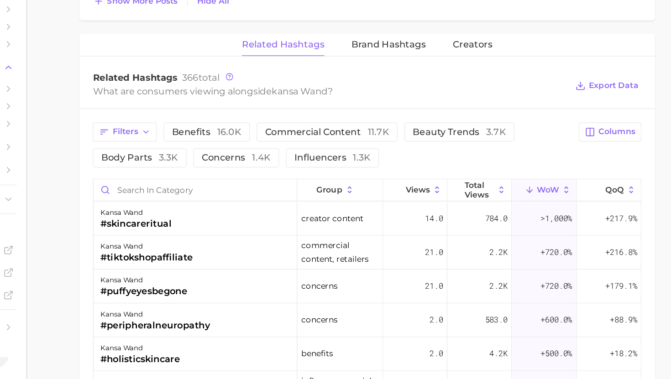
scroll to position [826, 0]
click at [439, 226] on span "Views" at bounding box center [436, 225] width 20 height 7
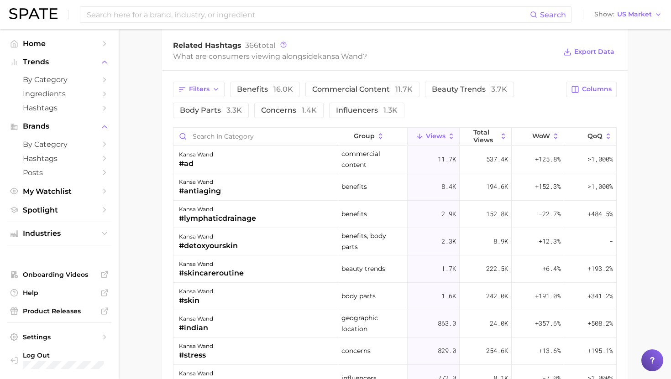
scroll to position [919, 0]
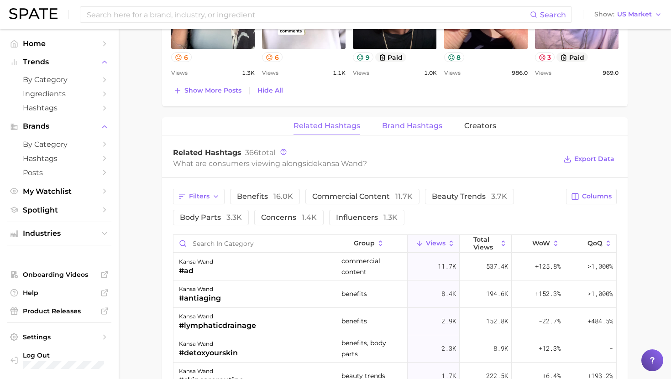
click at [403, 124] on span "Brand Hashtags" at bounding box center [412, 126] width 60 height 8
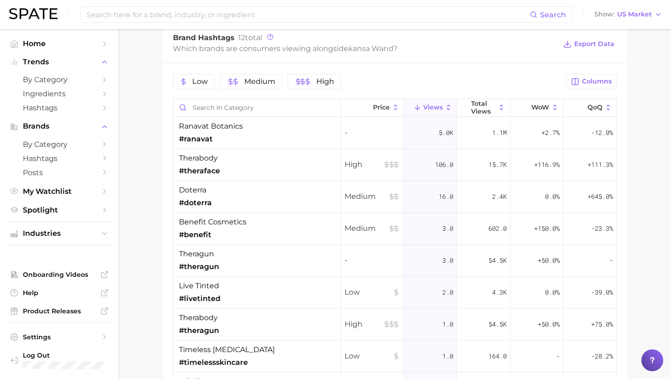
scroll to position [924, 0]
click at [275, 113] on input "Search in category" at bounding box center [256, 107] width 167 height 17
click at [275, 126] on div "ranavat botanics #ranavat" at bounding box center [256, 133] width 167 height 32
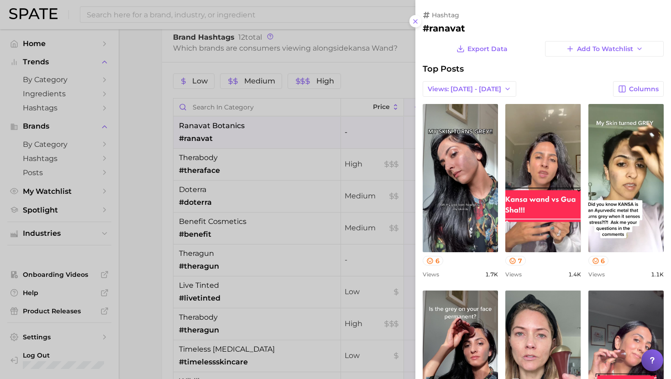
scroll to position [0, 0]
click at [275, 126] on div at bounding box center [335, 189] width 671 height 379
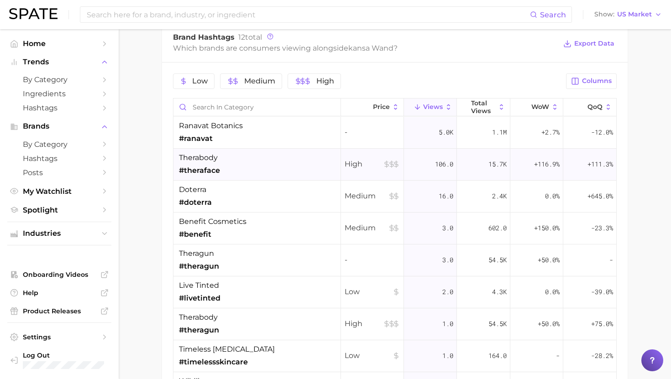
click at [275, 169] on div "therabody #theraface" at bounding box center [256, 165] width 167 height 32
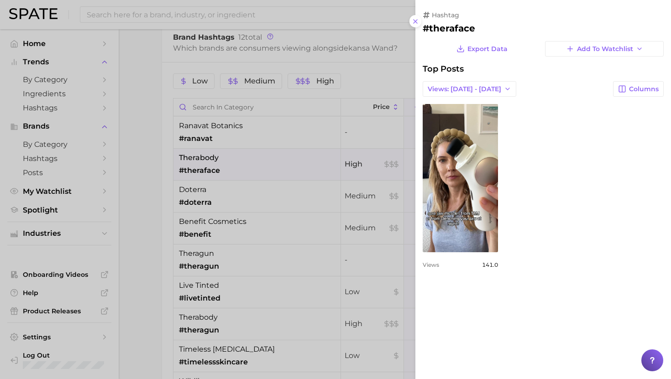
click at [275, 169] on div at bounding box center [335, 189] width 671 height 379
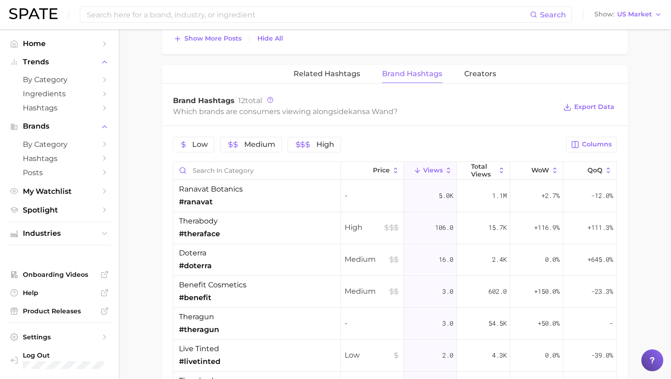
scroll to position [854, 0]
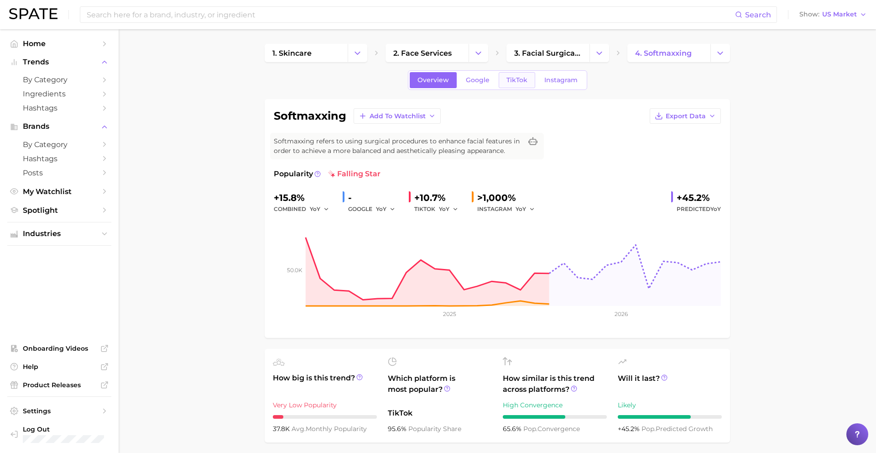
click at [520, 82] on span "TikTok" at bounding box center [516, 80] width 21 height 8
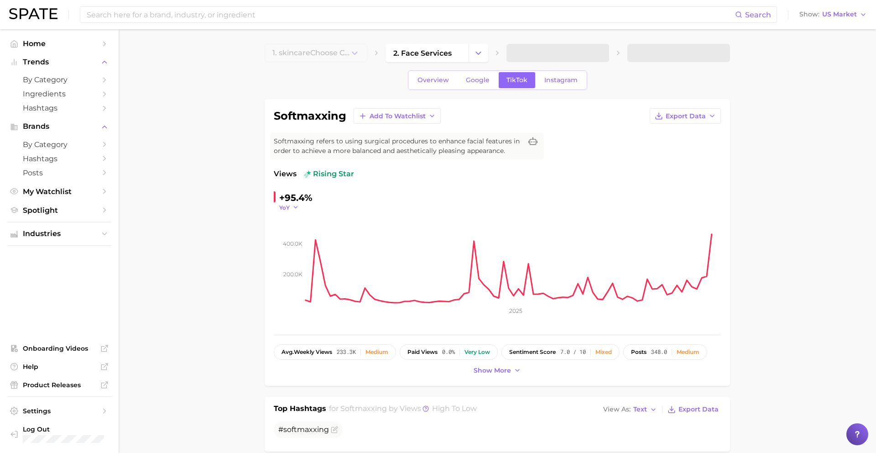
click at [294, 209] on icon "button" at bounding box center [295, 207] width 6 height 6
click at [295, 237] on span "QoQ" at bounding box center [291, 237] width 15 height 8
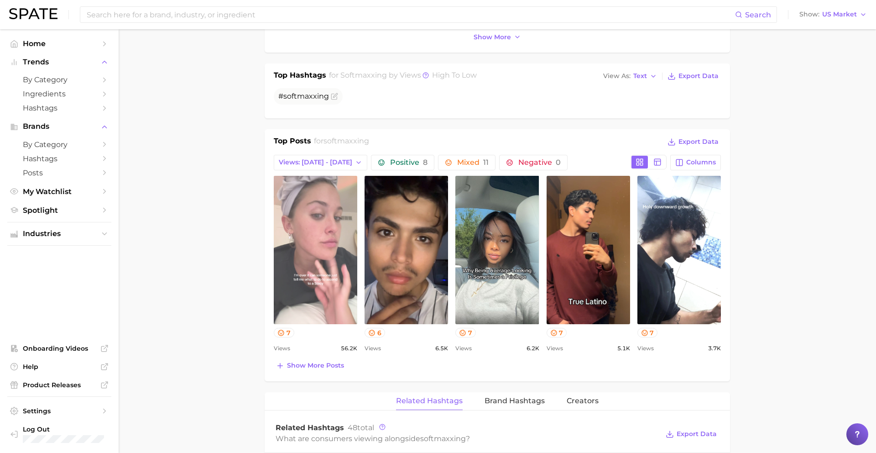
scroll to position [336, 0]
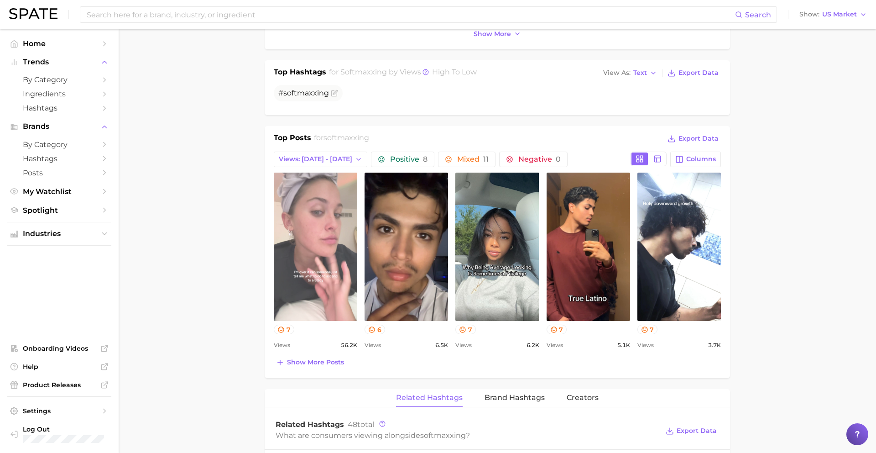
click at [318, 234] on link "view post on TikTok" at bounding box center [316, 246] width 84 height 148
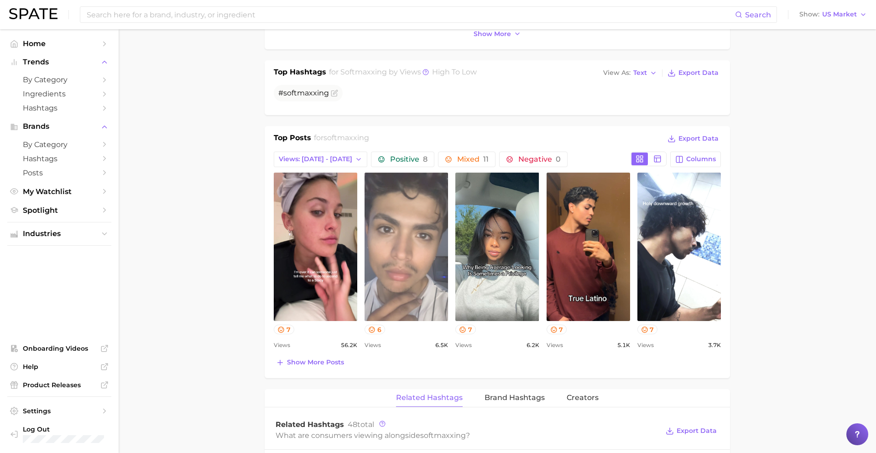
click at [394, 212] on link "view post on TikTok" at bounding box center [407, 246] width 84 height 148
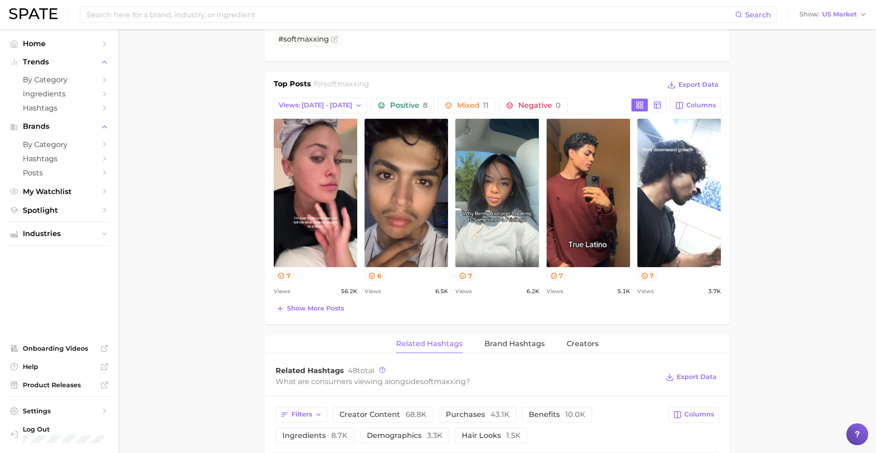
scroll to position [395, 0]
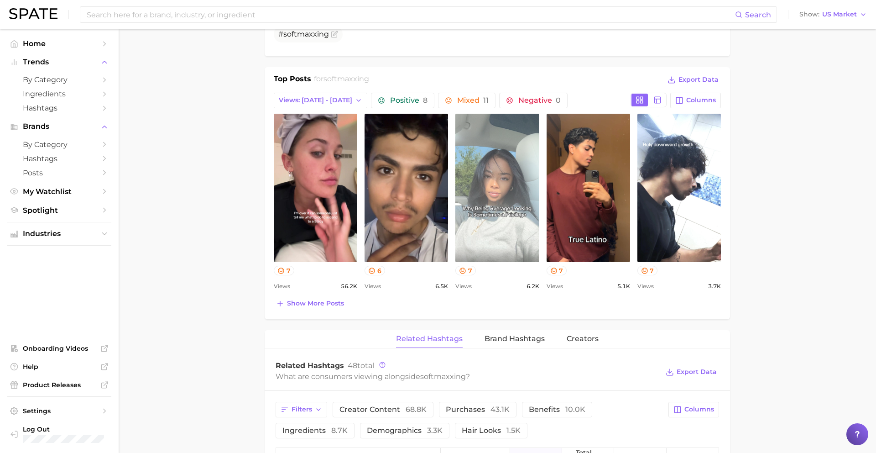
click at [475, 227] on link "view post on TikTok" at bounding box center [497, 188] width 84 height 148
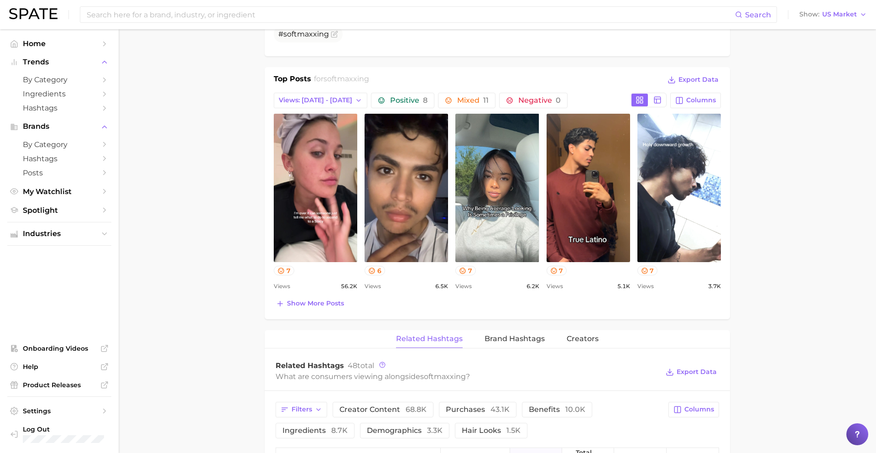
click at [334, 312] on div "Top Posts for softmaxxing Export Data Views: [DATE] - [DATE] Positive 8 Mixed 1…" at bounding box center [497, 193] width 465 height 252
click at [335, 298] on button "Show more posts" at bounding box center [310, 303] width 73 height 13
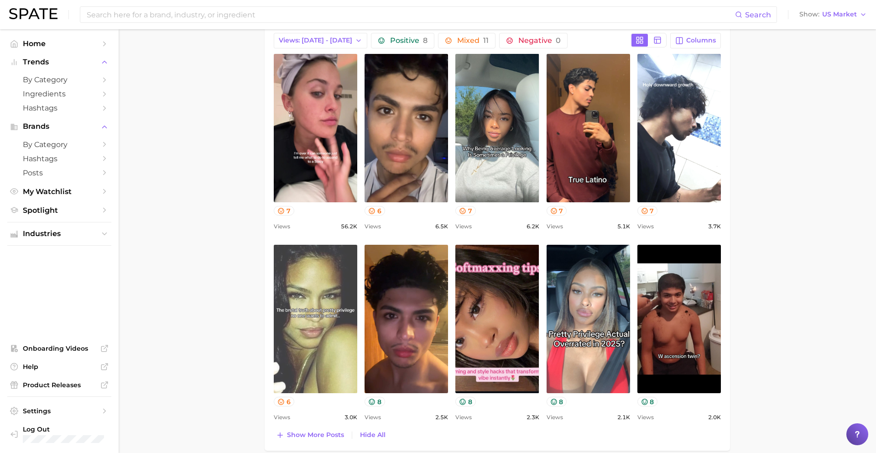
scroll to position [0, 0]
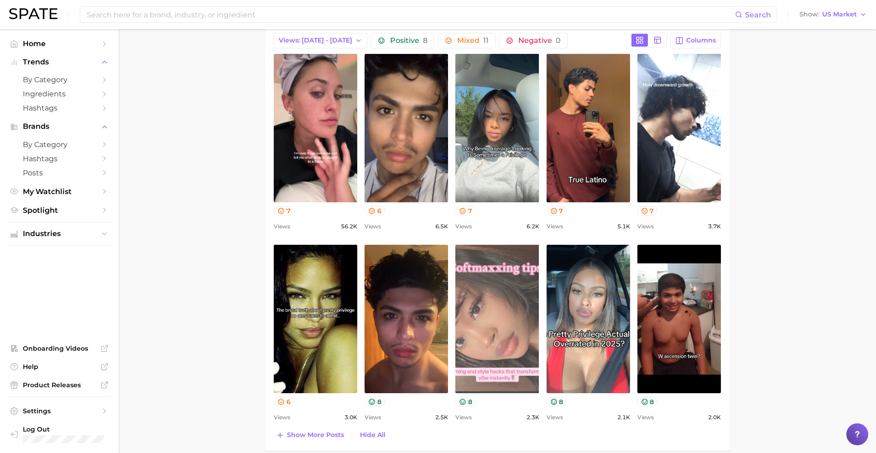
click at [488, 317] on link "view post on TikTok" at bounding box center [497, 319] width 84 height 148
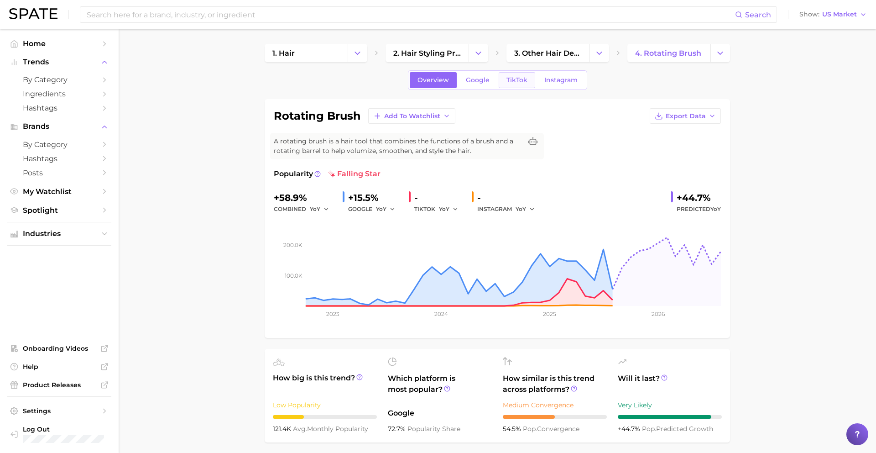
click at [516, 78] on span "TikTok" at bounding box center [516, 80] width 21 height 8
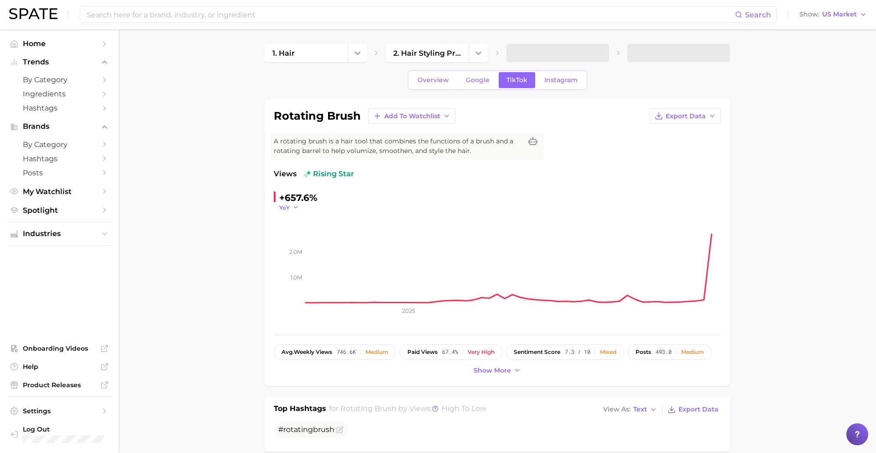
click at [291, 208] on button "YoY" at bounding box center [289, 208] width 20 height 8
click at [295, 235] on span "QoQ" at bounding box center [291, 237] width 15 height 8
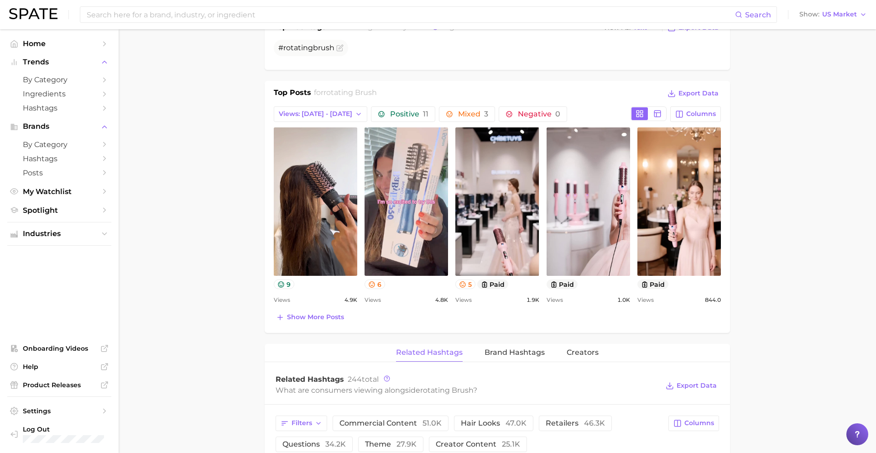
scroll to position [383, 0]
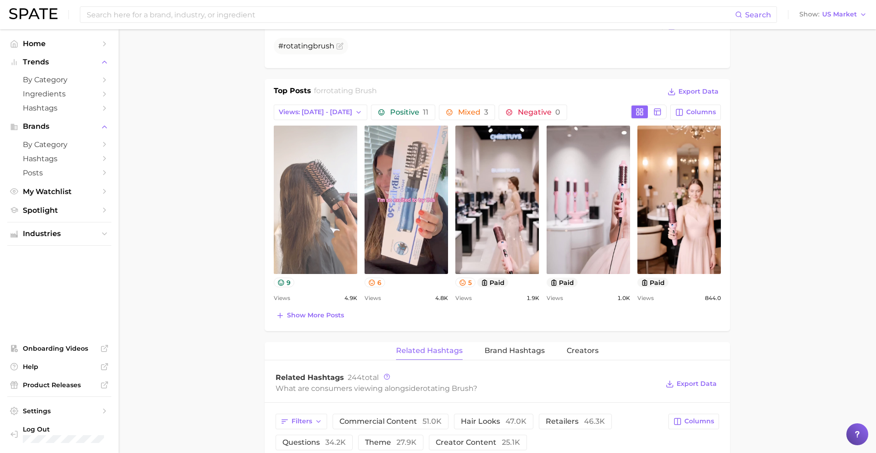
click at [300, 225] on link "view post on TikTok" at bounding box center [316, 199] width 84 height 148
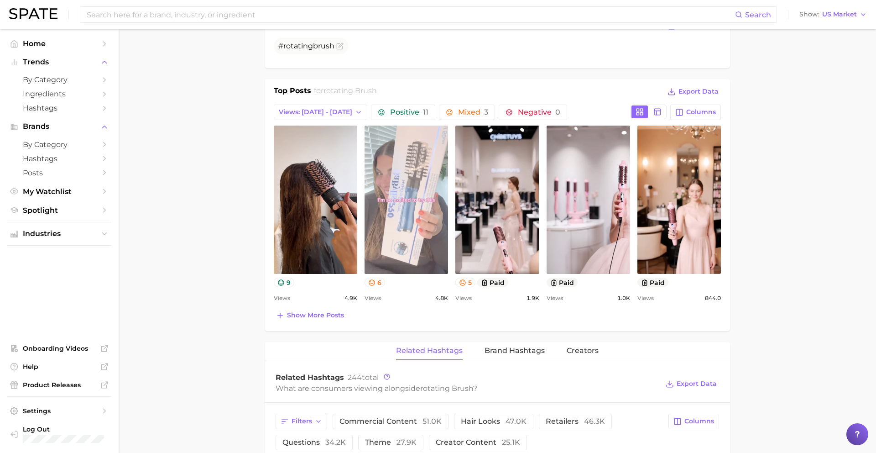
click at [415, 217] on link "view post on TikTok" at bounding box center [407, 199] width 84 height 148
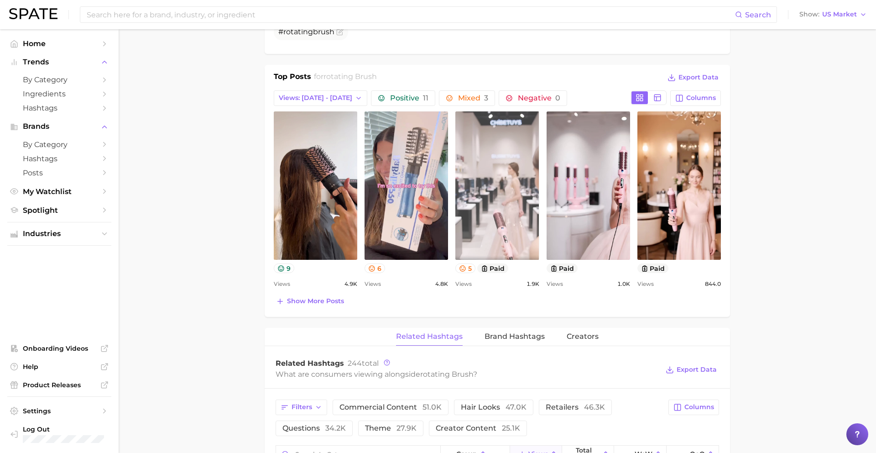
scroll to position [399, 0]
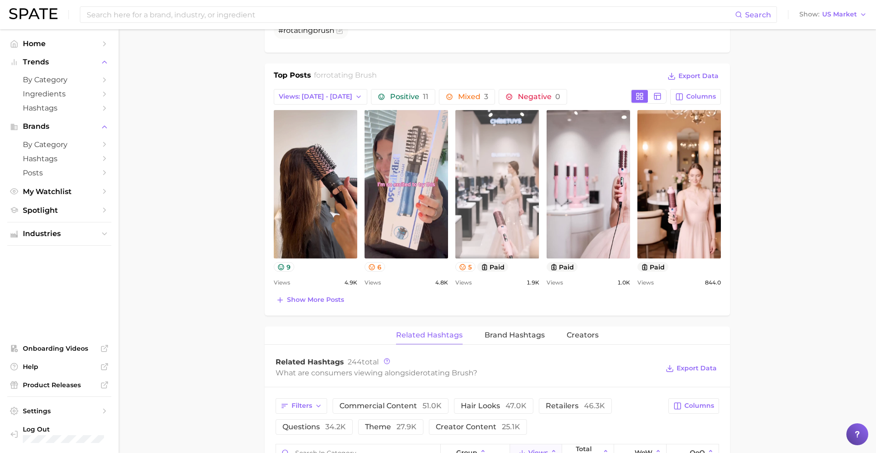
click at [497, 199] on link "view post on TikTok" at bounding box center [497, 184] width 84 height 148
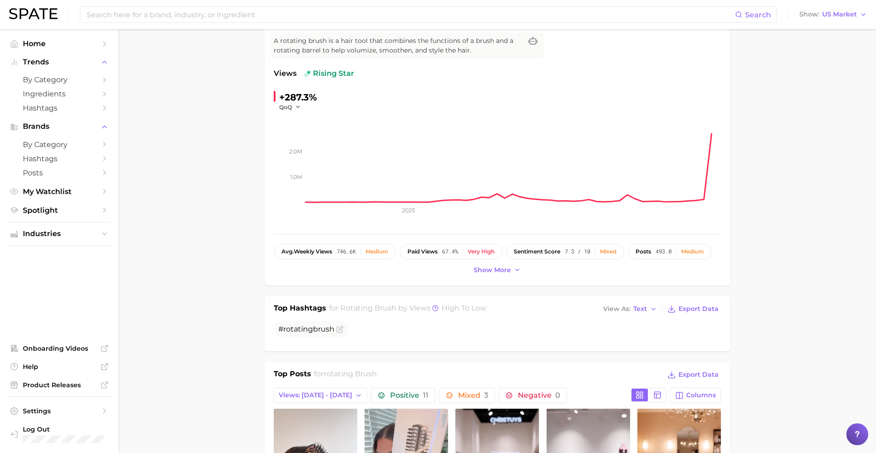
scroll to position [0, 0]
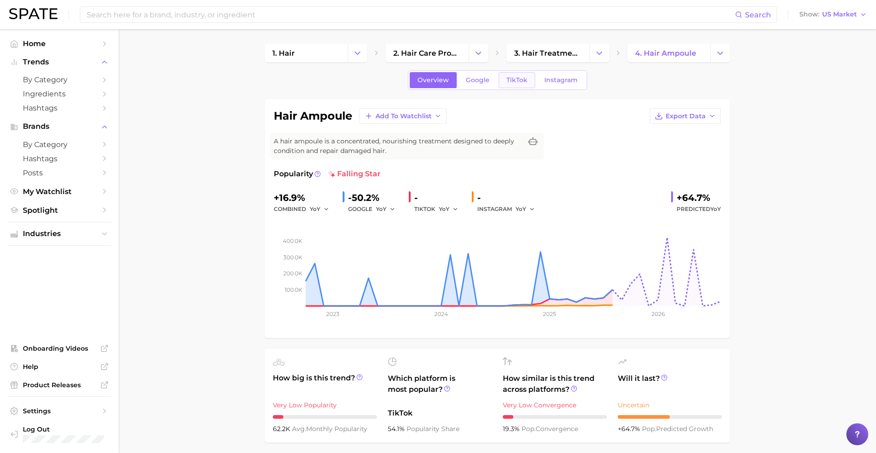
click at [521, 79] on span "TikTok" at bounding box center [516, 80] width 21 height 8
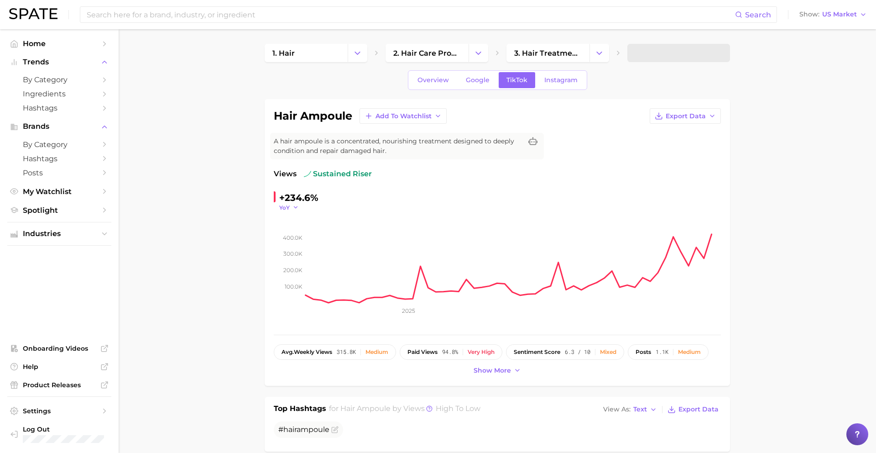
click at [292, 204] on button "YoY" at bounding box center [289, 208] width 20 height 8
click at [294, 240] on span "QoQ" at bounding box center [291, 237] width 15 height 8
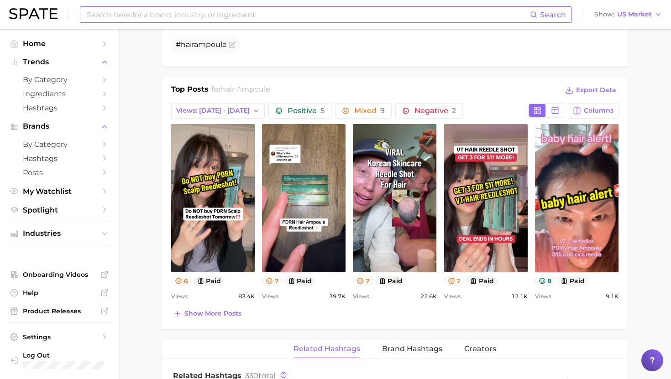
scroll to position [391, 0]
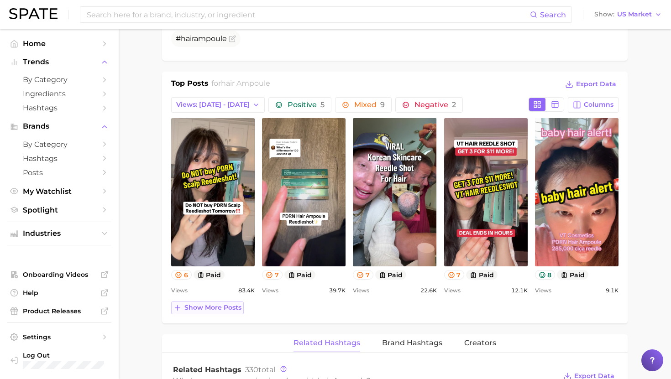
click at [214, 302] on button "Show more posts" at bounding box center [207, 308] width 73 height 13
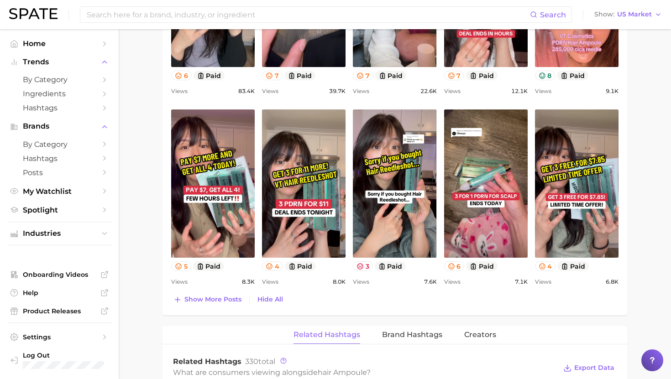
scroll to position [597, 0]
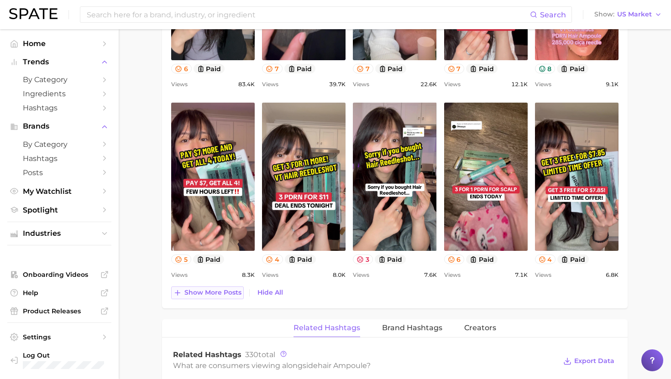
click at [212, 295] on span "Show more posts" at bounding box center [212, 293] width 57 height 8
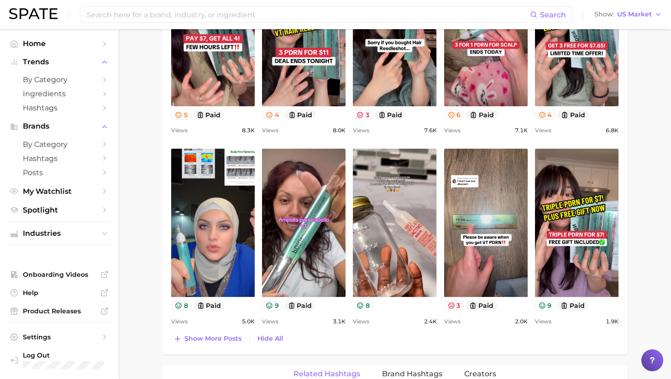
scroll to position [742, 0]
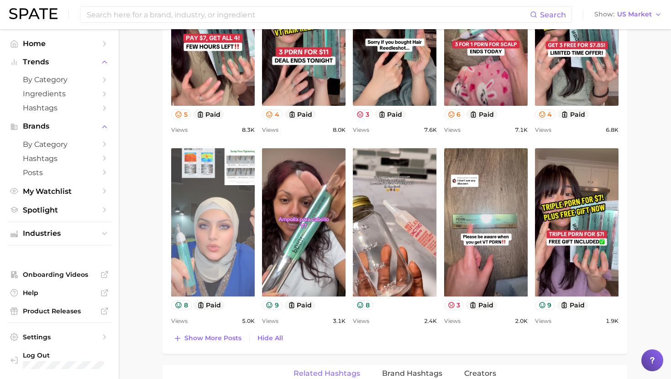
click at [235, 261] on link "view post on TikTok" at bounding box center [213, 222] width 84 height 148
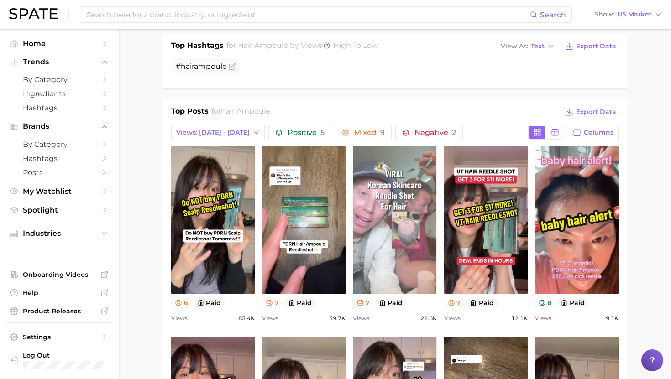
scroll to position [352, 0]
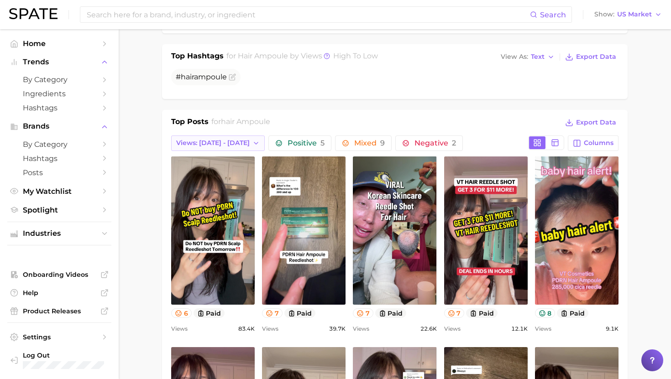
click at [240, 146] on span "Views: [DATE] - [DATE]" at bounding box center [212, 143] width 73 height 8
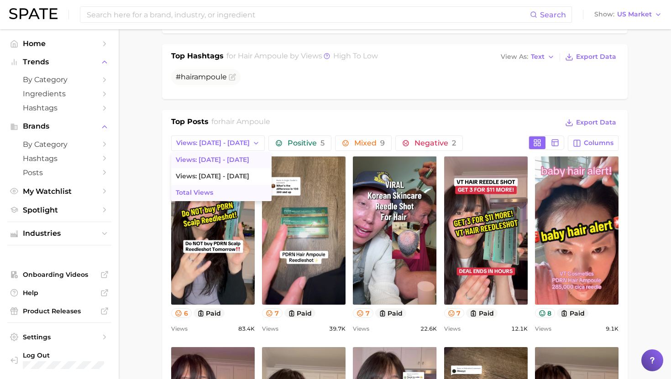
click at [222, 186] on button "Total Views" at bounding box center [221, 193] width 100 height 16
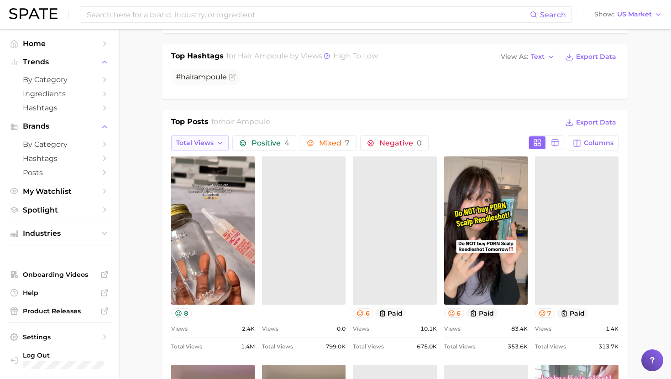
scroll to position [0, 0]
click at [224, 145] on button "Total Views" at bounding box center [199, 144] width 57 height 16
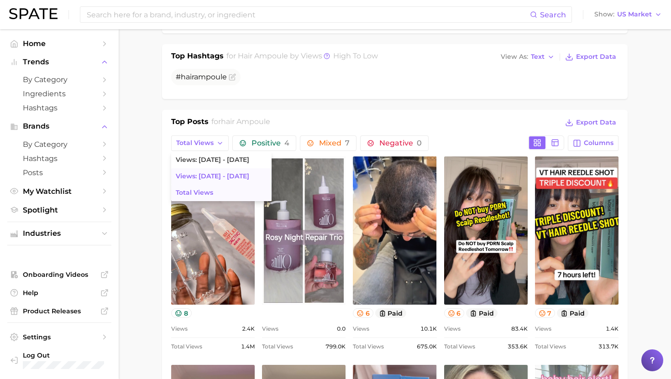
click at [220, 180] on button "Views: Sep 21 - 28" at bounding box center [221, 176] width 100 height 16
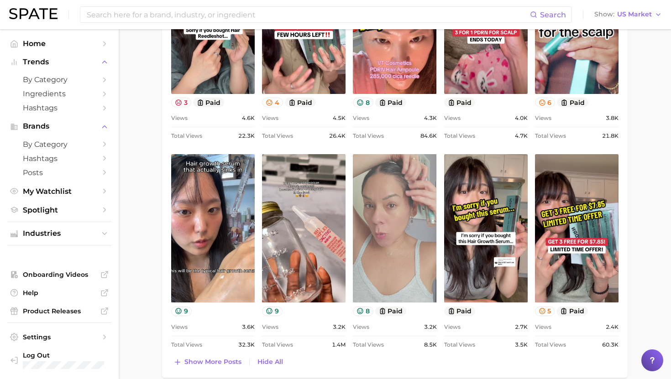
click at [398, 219] on link "view post on TikTok" at bounding box center [395, 228] width 84 height 148
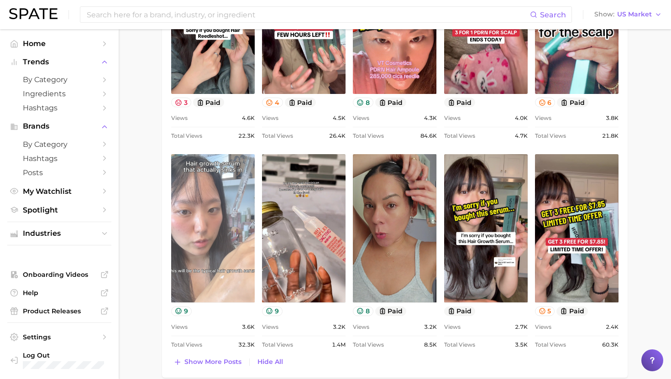
click at [236, 256] on link "view post on TikTok" at bounding box center [213, 228] width 84 height 148
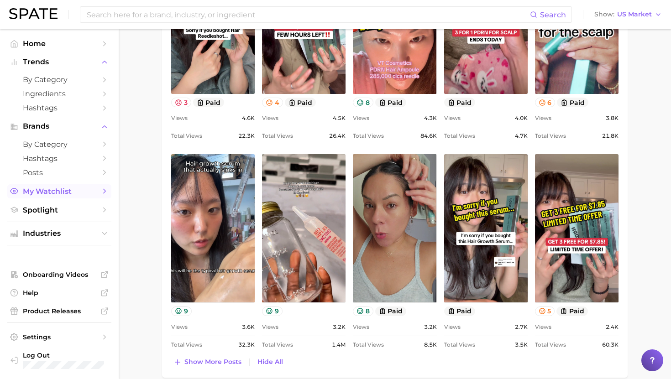
click at [109, 193] on link "My Watchlist" at bounding box center [59, 191] width 104 height 14
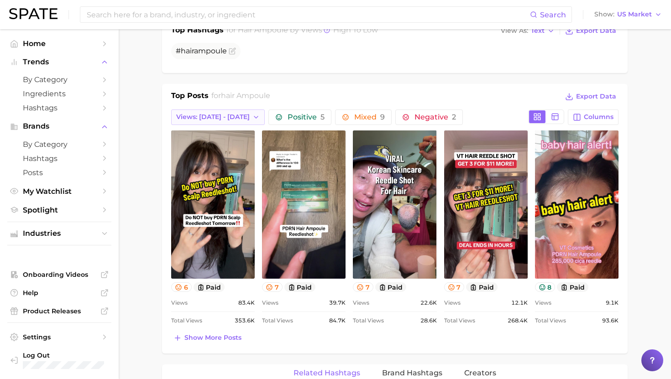
click at [207, 124] on button "Views: [DATE] - [DATE]" at bounding box center [218, 118] width 94 height 16
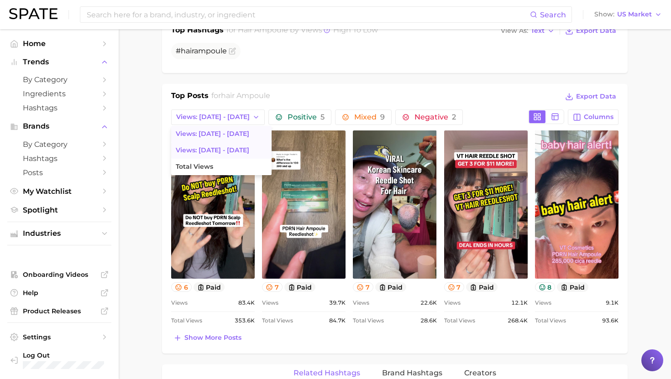
click at [207, 151] on span "Views: Sep 21 - 28" at bounding box center [212, 150] width 73 height 8
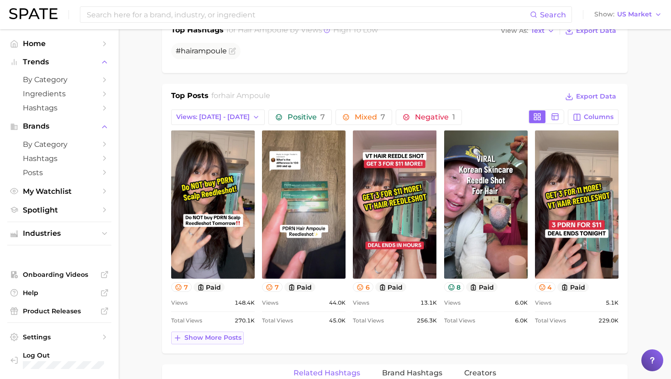
click at [205, 341] on span "Show more posts" at bounding box center [212, 338] width 57 height 8
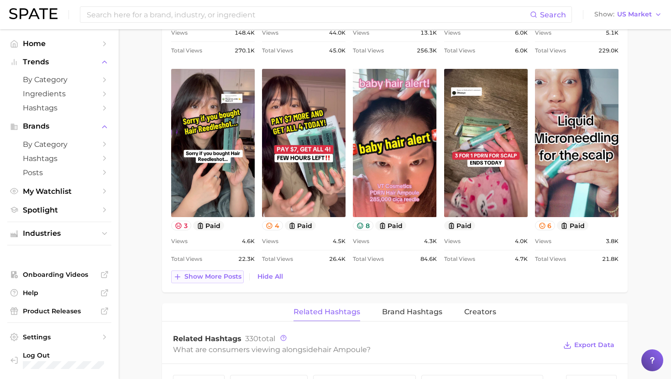
click at [216, 276] on span "Show more posts" at bounding box center [212, 277] width 57 height 8
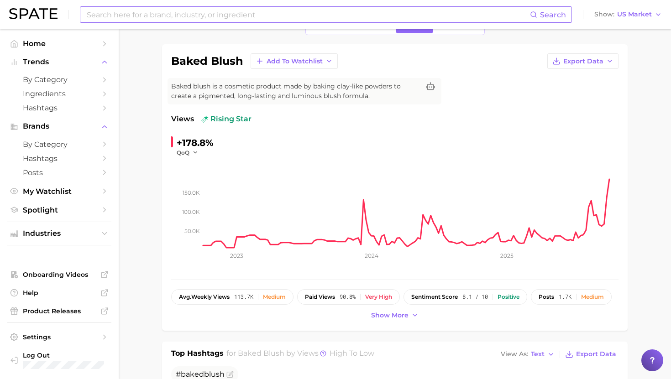
scroll to position [63, 0]
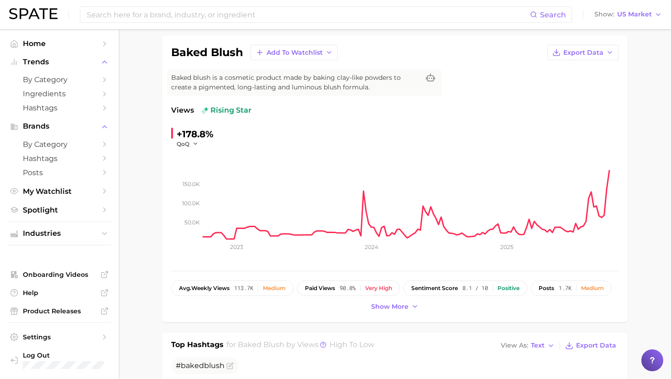
click at [227, 77] on span "Baked blush is a cosmetic product made by baking clay-like powders to create a …" at bounding box center [295, 82] width 248 height 19
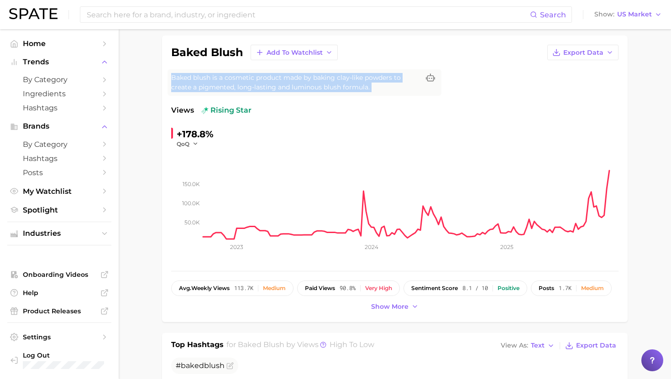
click at [227, 77] on span "Baked blush is a cosmetic product made by baking clay-like powders to create a …" at bounding box center [295, 82] width 248 height 19
copy div "Baked blush is a cosmetic product made by baking clay-like powders to create a …"
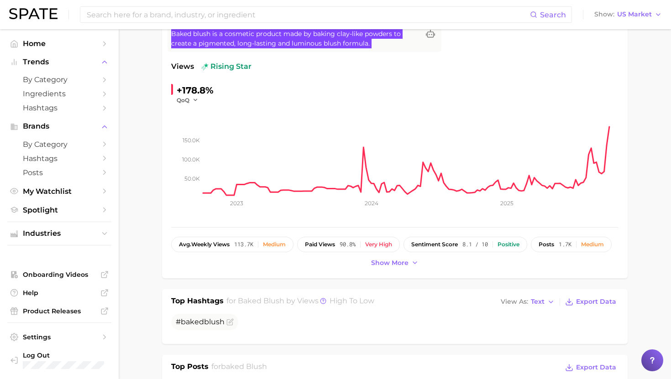
scroll to position [145, 0]
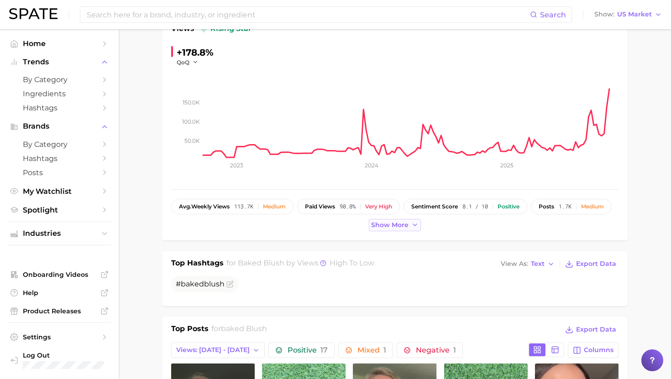
click at [397, 227] on span "Show more" at bounding box center [389, 225] width 37 height 8
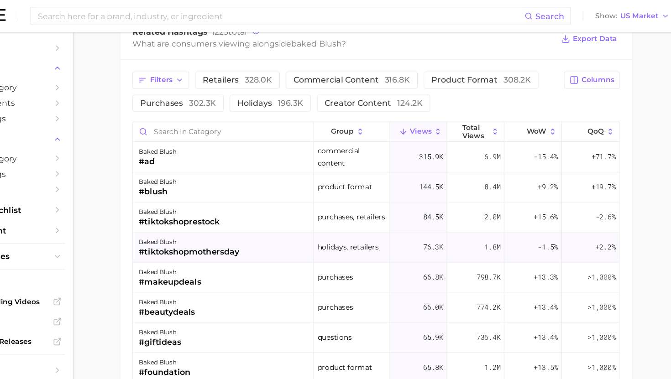
scroll to position [1347, 0]
click at [533, 117] on span "WoW" at bounding box center [541, 119] width 18 height 7
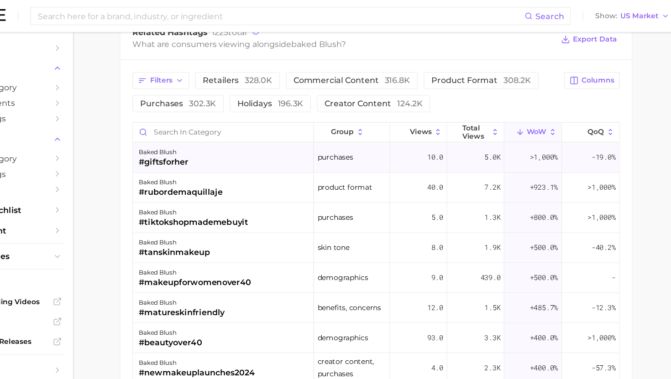
click at [281, 144] on div "baked blush #giftsforher" at bounding box center [255, 143] width 165 height 27
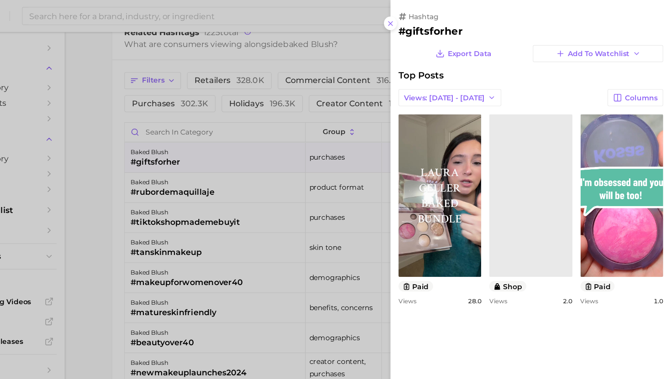
scroll to position [0, 0]
click at [450, 24] on h2 "#giftsforher" at bounding box center [543, 28] width 241 height 11
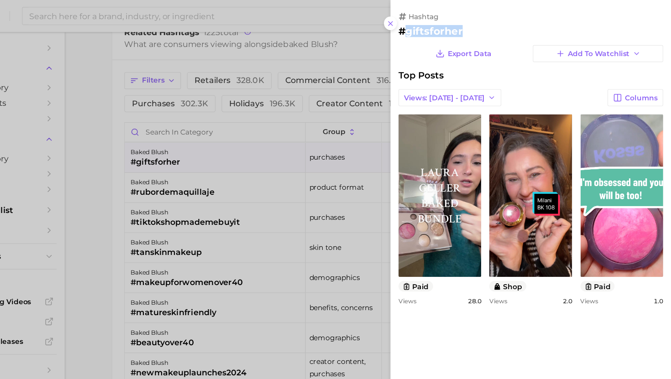
copy h2 "giftsforher"
click at [287, 162] on div at bounding box center [335, 189] width 671 height 379
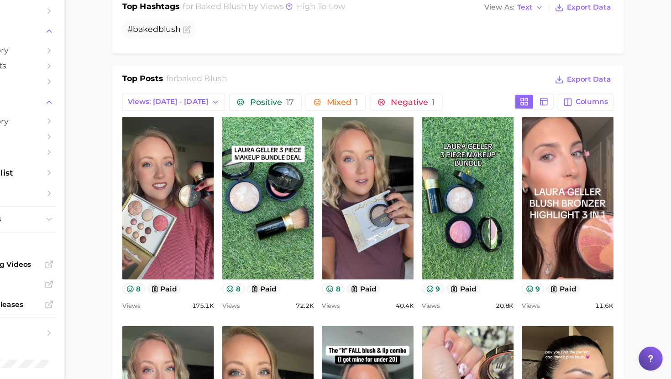
scroll to position [390, 0]
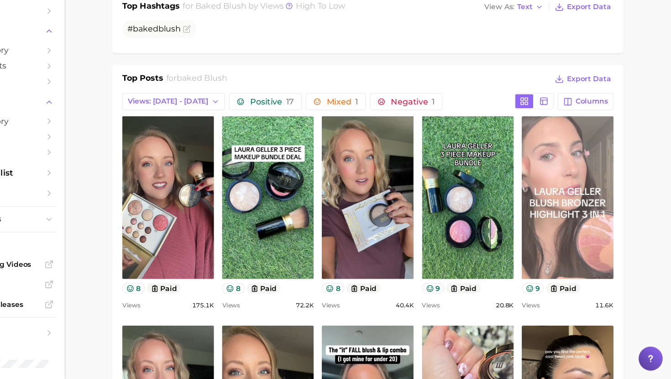
click at [574, 224] on link "view post on TikTok" at bounding box center [577, 214] width 84 height 148
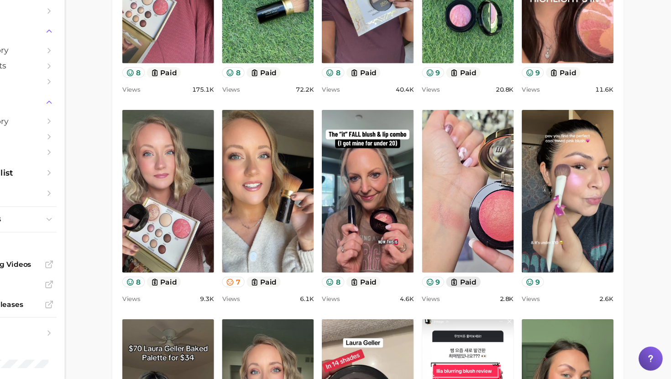
scroll to position [588, 0]
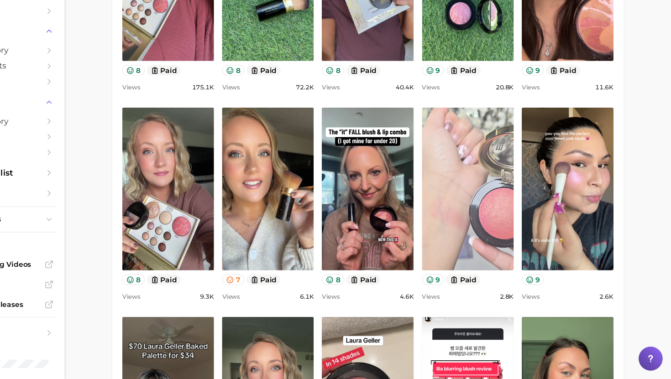
click at [501, 231] on link "view post on TikTok" at bounding box center [486, 206] width 84 height 148
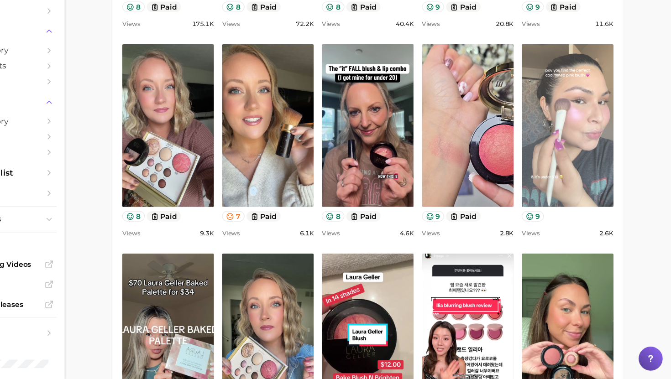
scroll to position [652, 0]
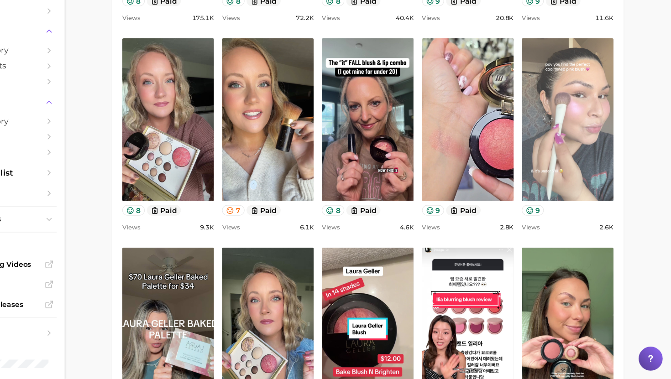
click at [585, 141] on link "view post on TikTok" at bounding box center [577, 142] width 84 height 148
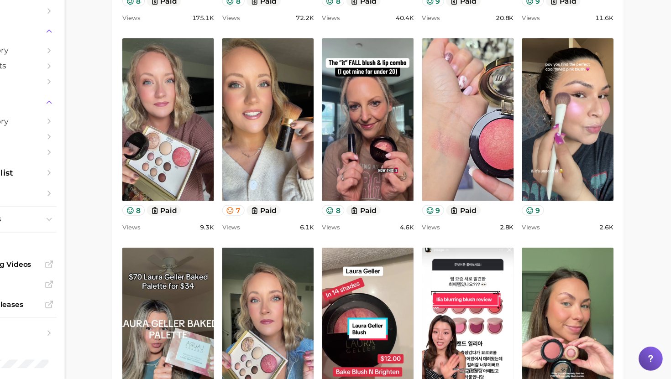
click at [637, 123] on main "1. makeup 2. face makeup 3. blush products 4. baked blush Overview Google TikTo…" at bounding box center [395, 310] width 552 height 1865
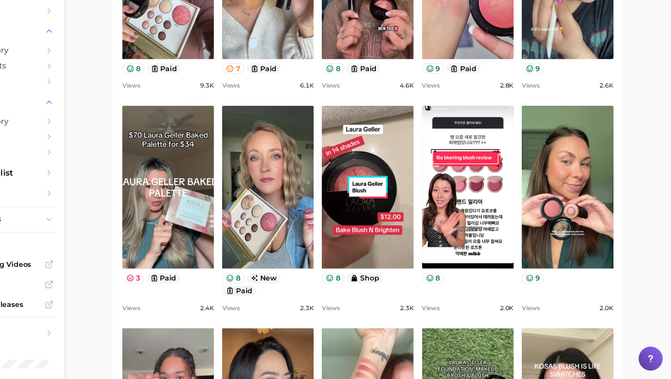
scroll to position [782, 0]
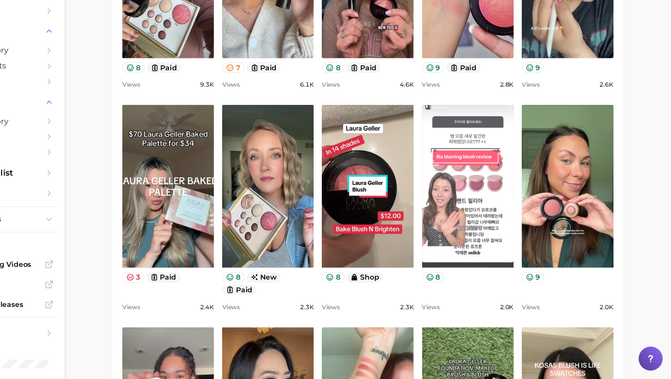
click at [497, 230] on link "view post on TikTok" at bounding box center [486, 203] width 84 height 148
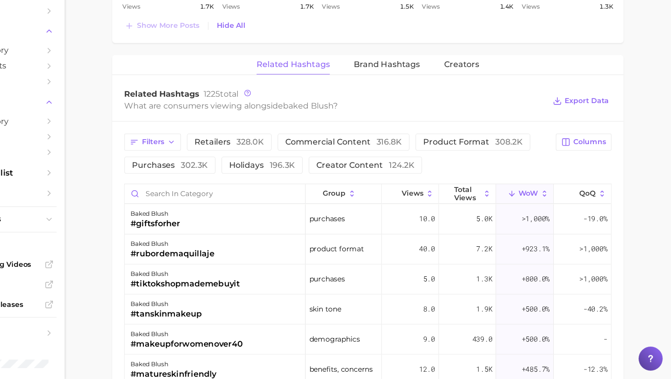
scroll to position [1264, 0]
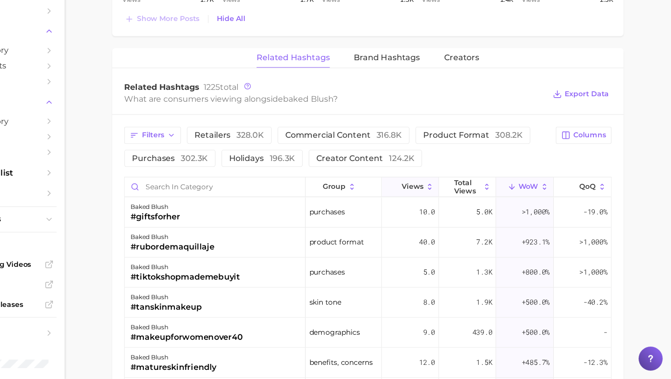
click at [435, 196] on button "Views" at bounding box center [433, 204] width 52 height 18
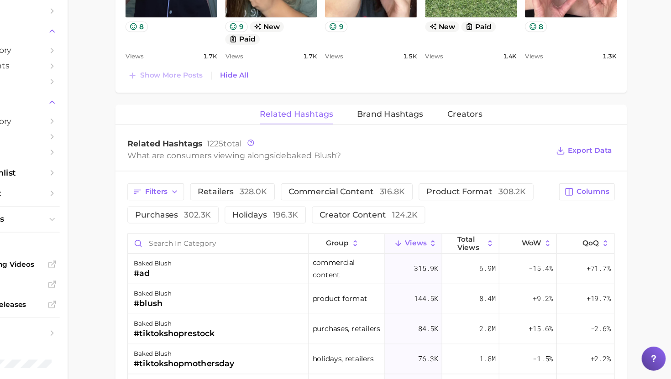
scroll to position [1222, 0]
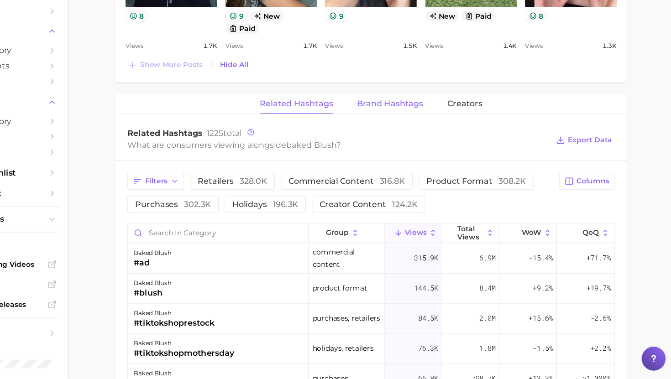
click at [412, 130] on span "Brand Hashtags" at bounding box center [412, 128] width 60 height 8
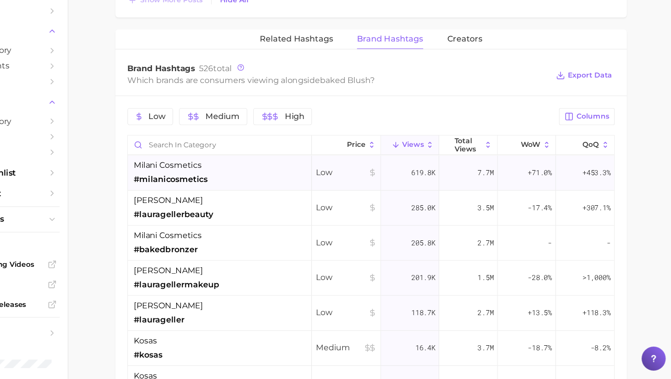
scroll to position [1284, 0]
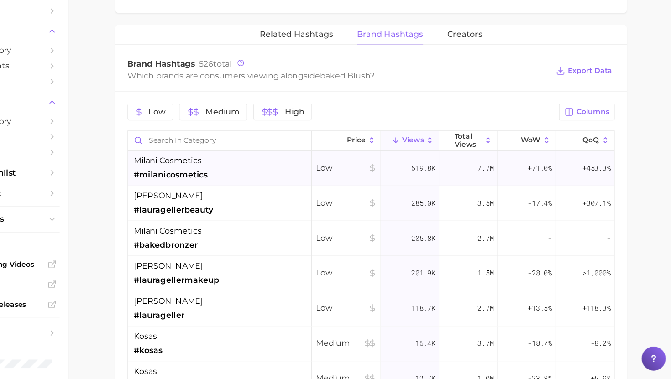
click at [268, 192] on div "milani cosmetics #milanicosmetics" at bounding box center [256, 188] width 167 height 32
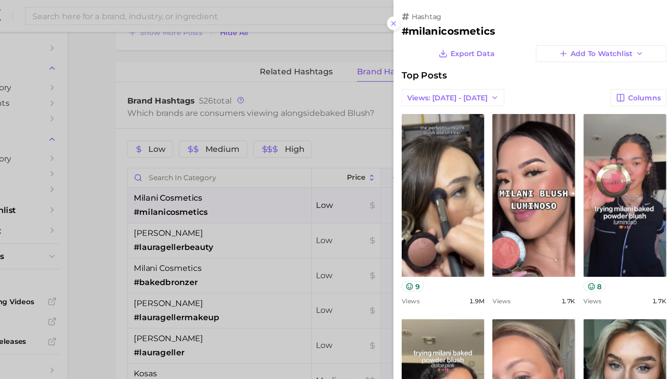
scroll to position [0, 0]
click at [255, 213] on div at bounding box center [335, 189] width 671 height 379
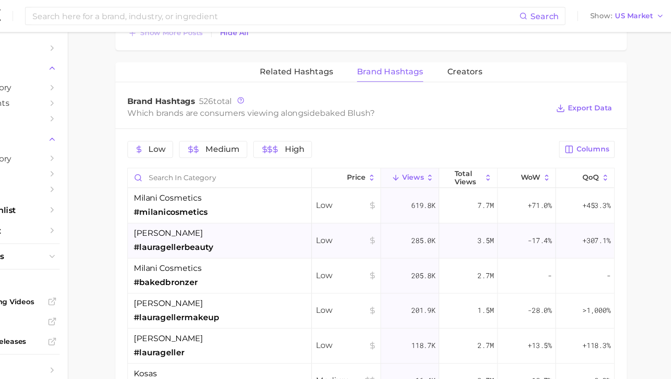
click at [253, 219] on div "laura geller #lauragellerbeauty" at bounding box center [256, 220] width 167 height 32
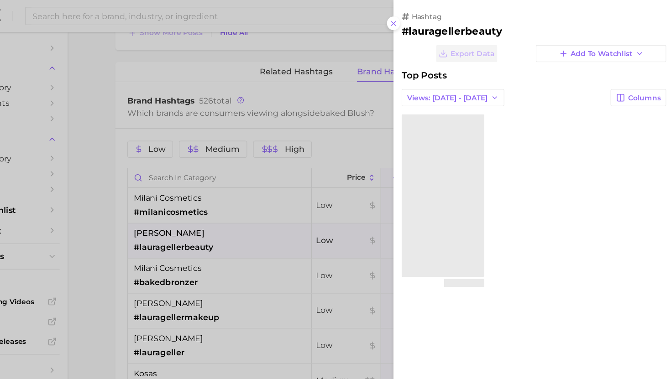
click at [253, 219] on div at bounding box center [335, 189] width 671 height 379
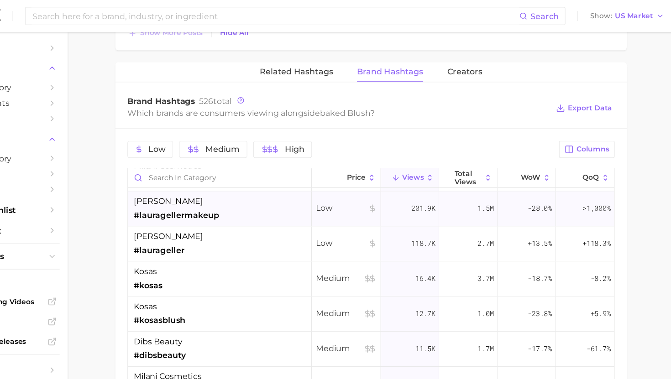
scroll to position [94, 0]
click at [254, 277] on div "kosas #kosasblush" at bounding box center [256, 285] width 167 height 32
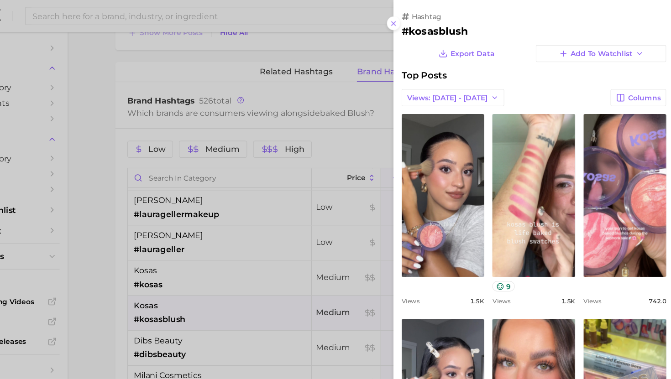
scroll to position [0, 0]
click at [254, 276] on div at bounding box center [335, 189] width 671 height 379
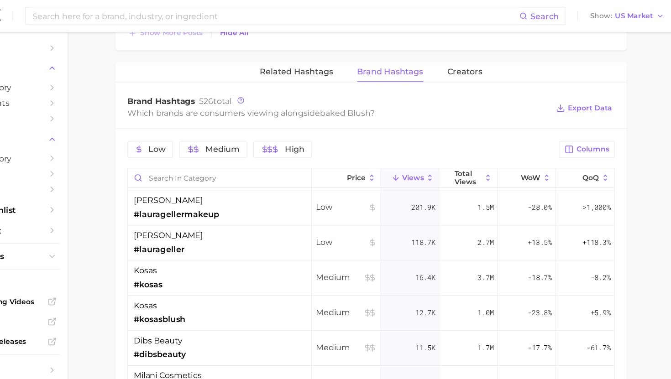
scroll to position [20, 0]
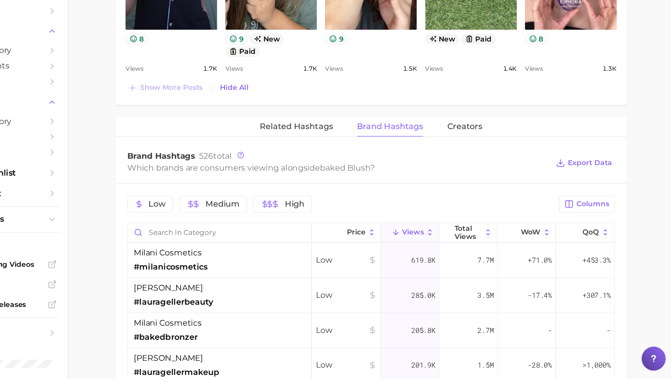
click at [407, 148] on span "Brand Hashtags" at bounding box center [412, 149] width 60 height 8
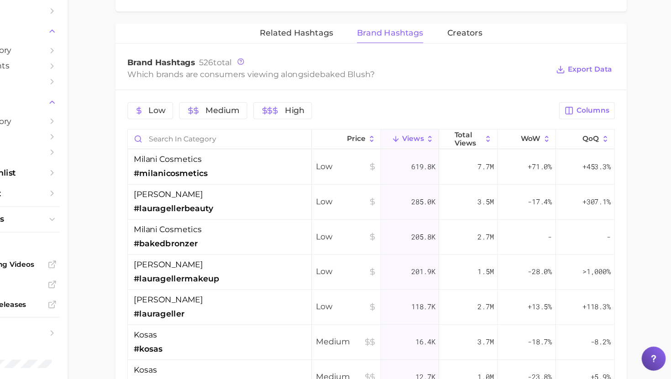
scroll to position [1299, 0]
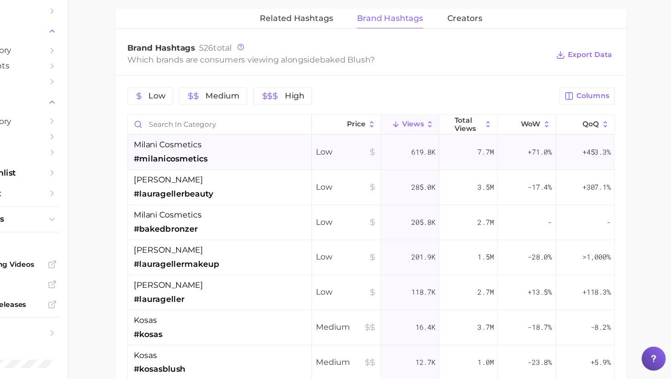
click at [276, 177] on div "milani cosmetics #milanicosmetics" at bounding box center [256, 173] width 167 height 32
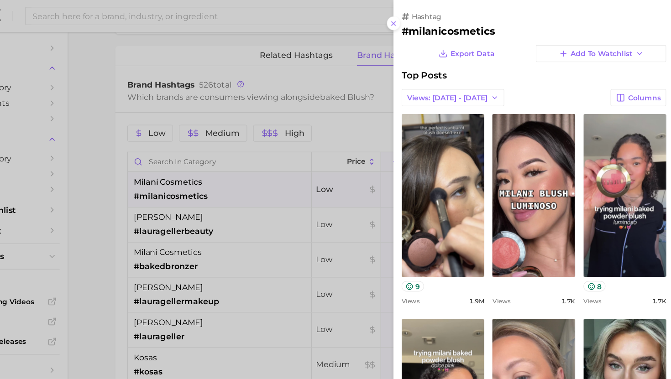
scroll to position [0, 0]
click at [472, 29] on h2 "#milanicosmetics" at bounding box center [543, 28] width 241 height 11
copy h2 "milanicosmetics"
click at [300, 187] on div at bounding box center [335, 189] width 671 height 379
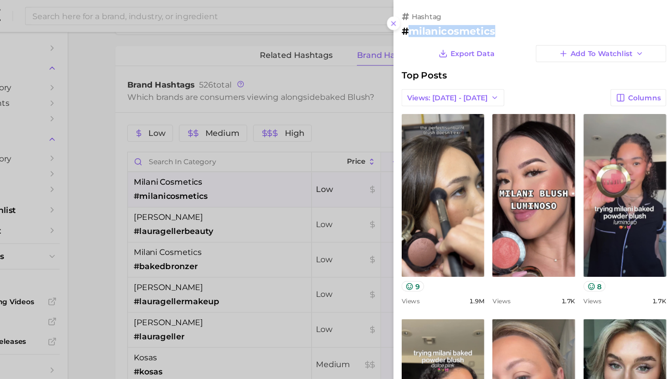
click at [300, 187] on div at bounding box center [335, 189] width 671 height 379
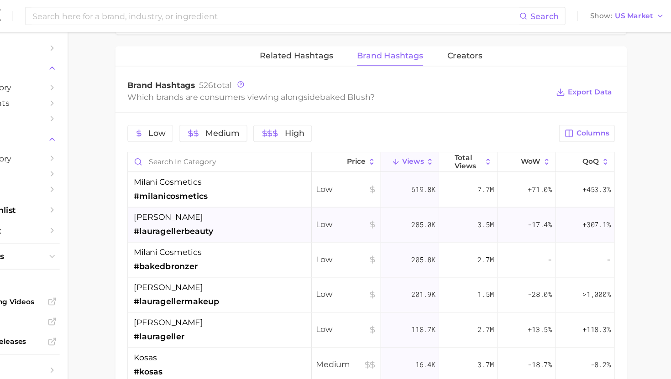
click at [227, 203] on div "laura geller #lauragellerbeauty" at bounding box center [215, 205] width 72 height 24
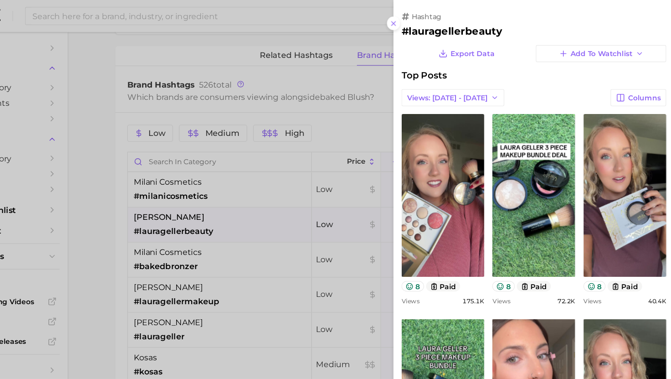
click at [457, 27] on h2 "#lauragellerbeauty" at bounding box center [543, 28] width 241 height 11
copy h2 "lauragellerbeauty"
click at [313, 155] on div at bounding box center [335, 189] width 671 height 379
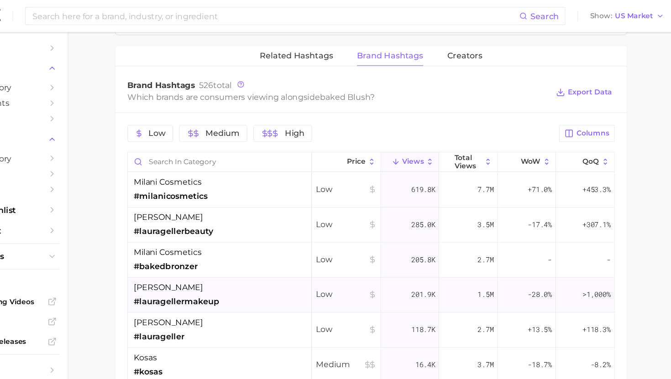
click at [238, 263] on div "laura geller #lauragellermakeup" at bounding box center [218, 268] width 78 height 24
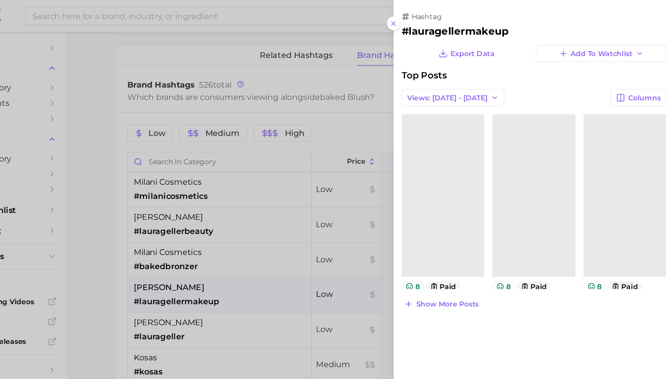
click at [241, 287] on div at bounding box center [335, 189] width 671 height 379
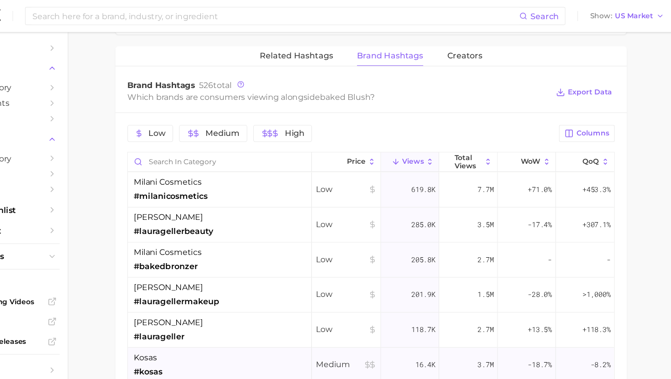
click at [243, 330] on div "kosas #kosas" at bounding box center [256, 333] width 167 height 32
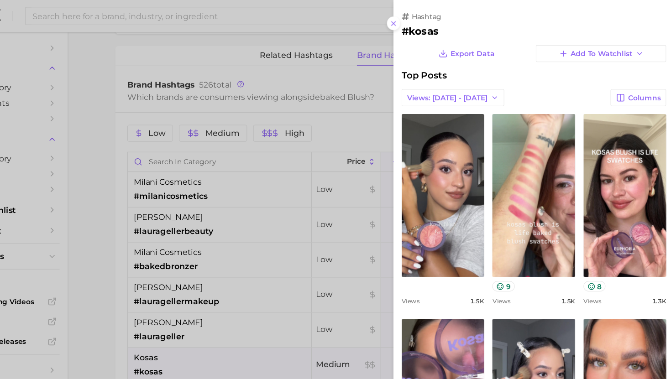
click at [444, 28] on h2 "#kosas" at bounding box center [543, 28] width 241 height 11
copy h2 "kosas"
click at [226, 234] on div at bounding box center [335, 189] width 671 height 379
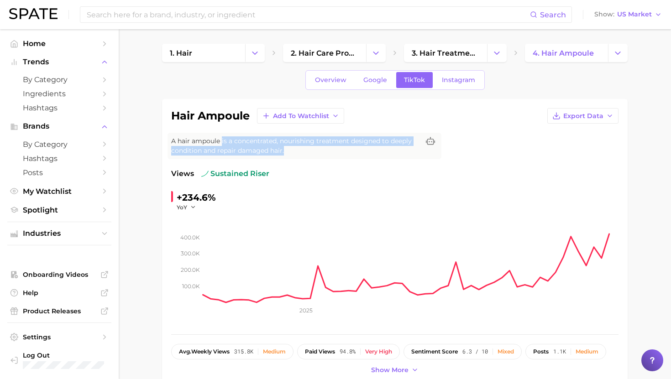
drag, startPoint x: 221, startPoint y: 141, endPoint x: 289, endPoint y: 149, distance: 68.4
click at [290, 149] on span "A hair ampoule is a concentrated, nourishing treatment designed to deeply condi…" at bounding box center [295, 145] width 248 height 19
copy span "is a concentrated, nourishing treatment designed to deeply condition and repair…"
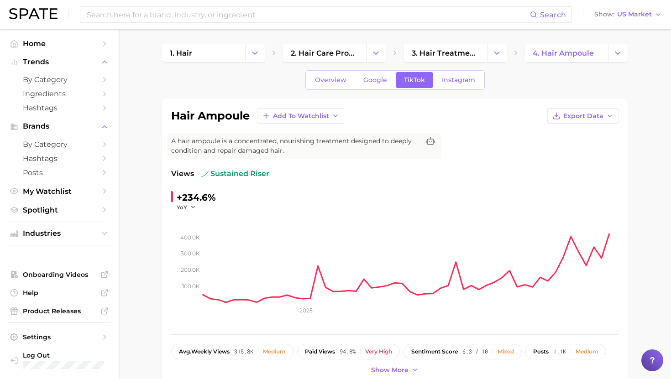
click at [233, 141] on span "A hair ampoule is a concentrated, nourishing treatment designed to deeply condi…" at bounding box center [295, 145] width 248 height 19
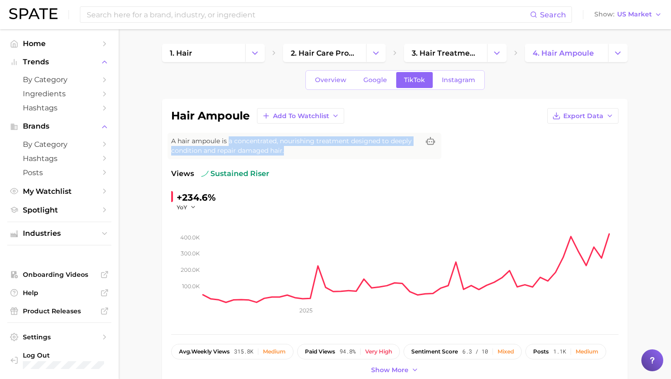
drag, startPoint x: 228, startPoint y: 141, endPoint x: 309, endPoint y: 155, distance: 82.4
click at [309, 155] on span "A hair ampoule is a concentrated, nourishing treatment designed to deeply condi…" at bounding box center [295, 145] width 248 height 19
copy span "a concentrated, nourishing treatment designed to deeply condition and repair da…"
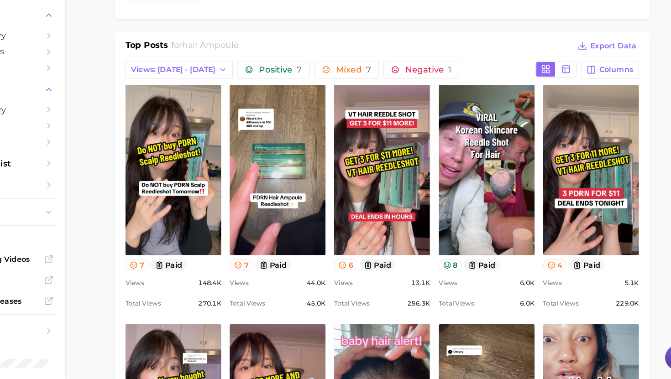
scroll to position [390, 0]
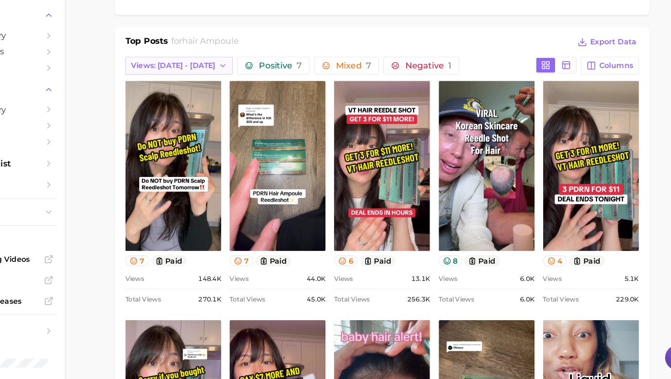
click at [191, 106] on span "Views: [DATE] - [DATE]" at bounding box center [212, 106] width 73 height 8
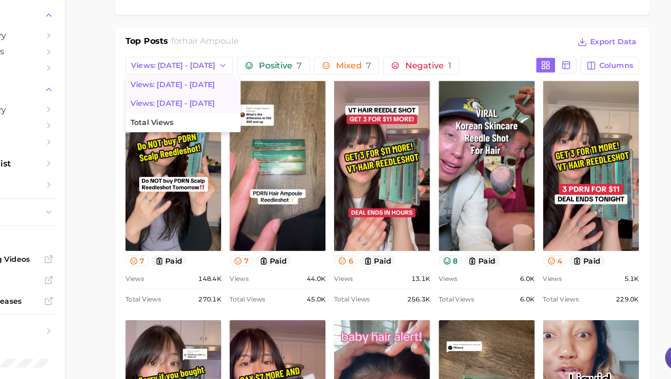
click at [193, 125] on span "Views: [DATE] - [DATE]" at bounding box center [212, 123] width 73 height 8
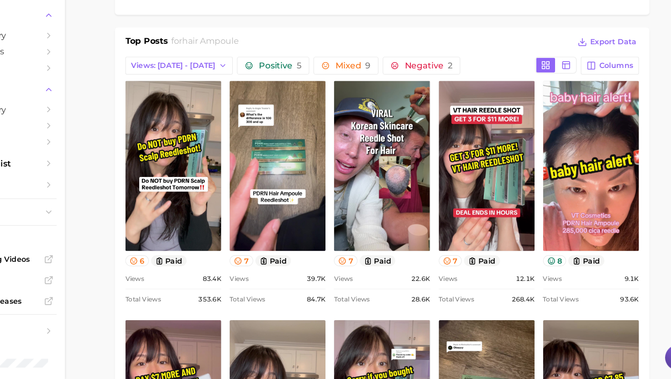
scroll to position [0, 0]
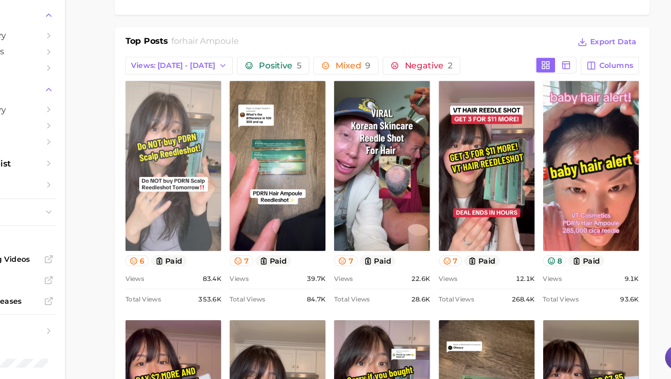
click at [237, 148] on link "view post on TikTok" at bounding box center [213, 193] width 84 height 148
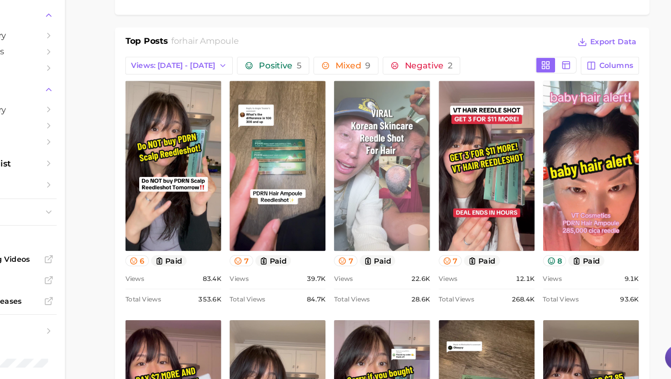
click at [421, 224] on link "view post on TikTok" at bounding box center [395, 193] width 84 height 148
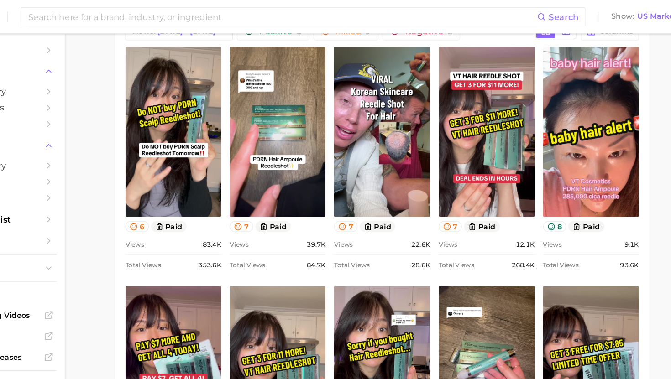
scroll to position [466, 0]
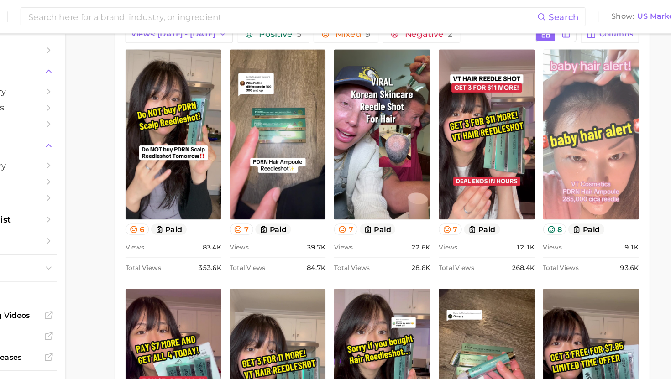
click at [599, 165] on link "view post on TikTok" at bounding box center [577, 117] width 84 height 148
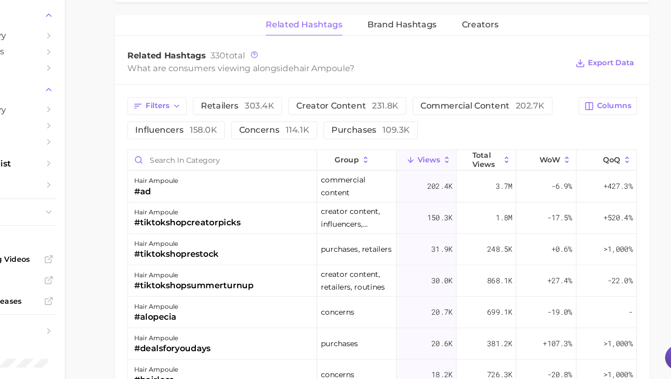
scroll to position [1103, 0]
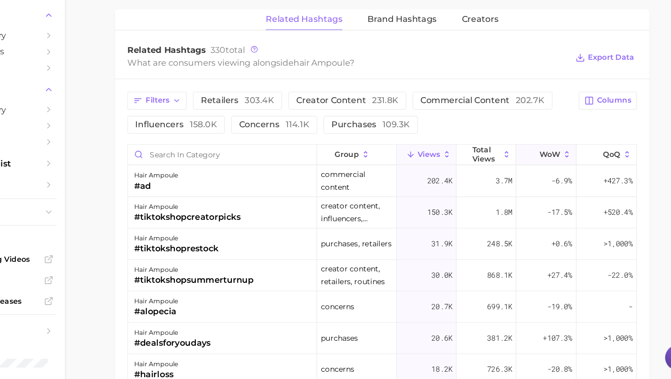
click at [534, 188] on button "WoW" at bounding box center [538, 184] width 52 height 18
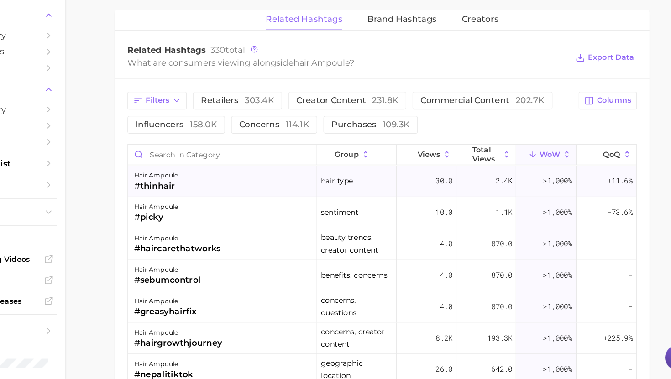
click at [232, 204] on div "hair ampoule #thinhair" at bounding box center [255, 206] width 165 height 27
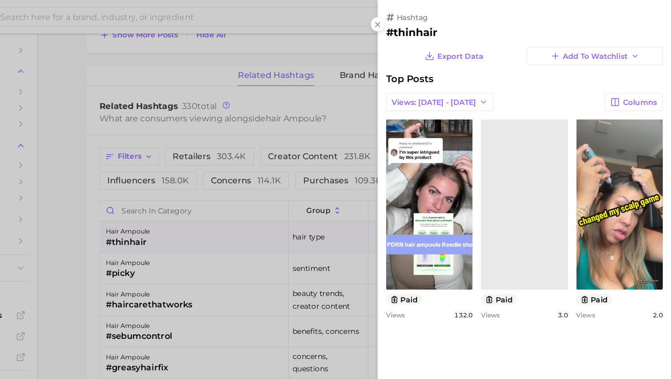
scroll to position [0, 0]
click at [451, 28] on h2 "#thinhair" at bounding box center [543, 28] width 241 height 11
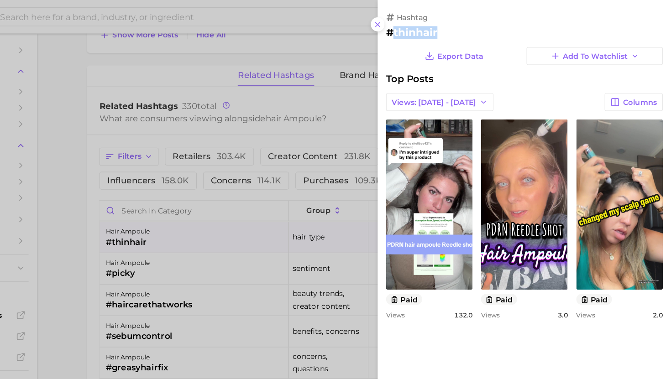
click at [451, 28] on h2 "#thinhair" at bounding box center [543, 28] width 241 height 11
copy h2 "thinhair"
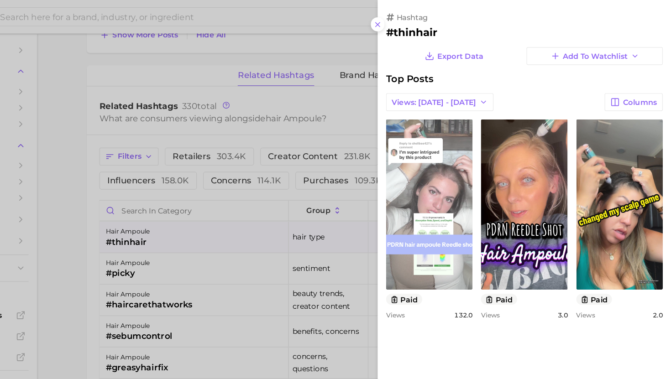
click at [357, 136] on div at bounding box center [335, 189] width 671 height 379
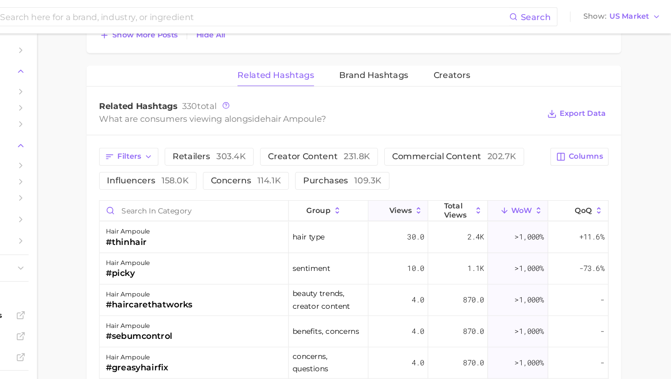
click at [438, 179] on span "Views" at bounding box center [436, 182] width 20 height 7
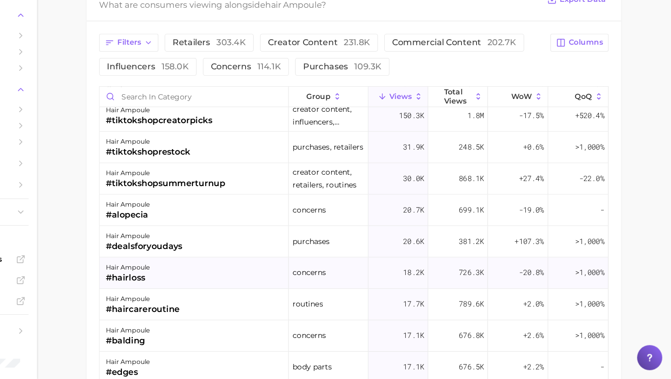
scroll to position [36, 0]
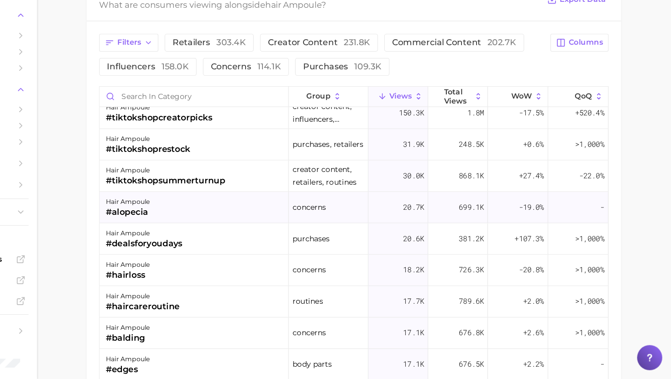
click at [264, 226] on div "hair ampoule #alopecia" at bounding box center [255, 229] width 165 height 27
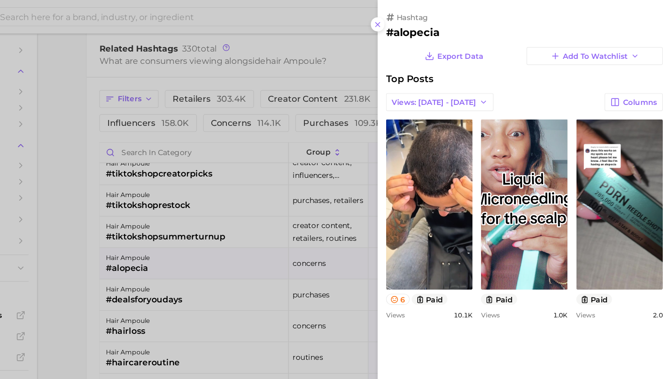
scroll to position [0, 0]
click at [260, 200] on div at bounding box center [335, 189] width 671 height 379
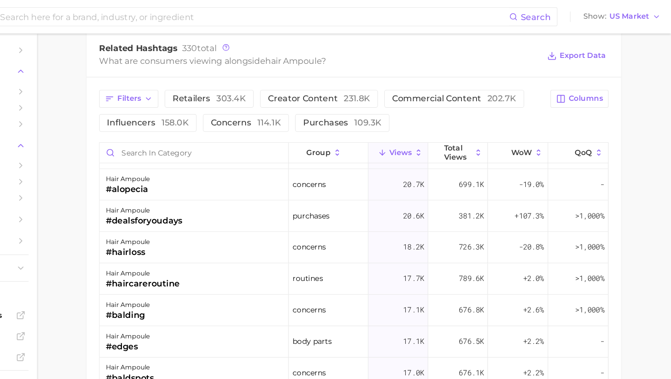
scroll to position [107, 0]
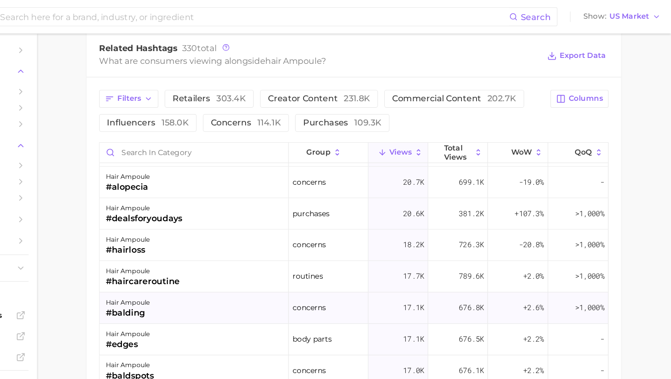
click at [237, 273] on div "hair ampoule #balding" at bounding box center [255, 268] width 165 height 27
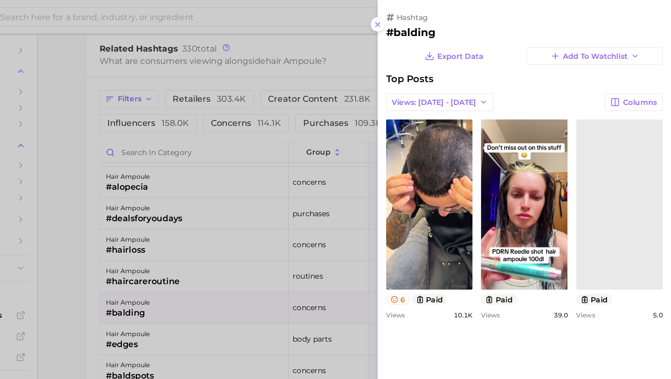
scroll to position [0, 0]
click at [237, 273] on div at bounding box center [335, 189] width 671 height 379
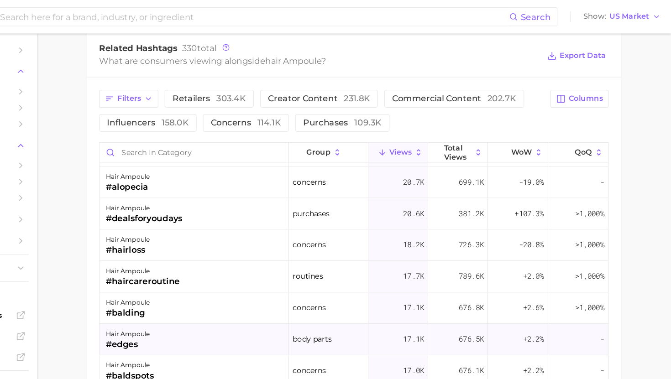
click at [237, 297] on div "hair ampoule #edges" at bounding box center [255, 295] width 165 height 27
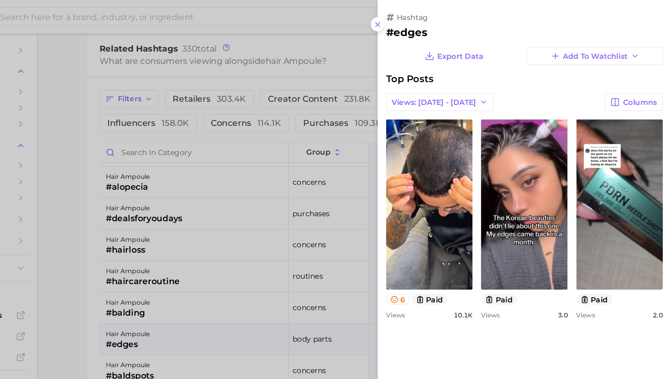
click at [237, 297] on div at bounding box center [335, 189] width 671 height 379
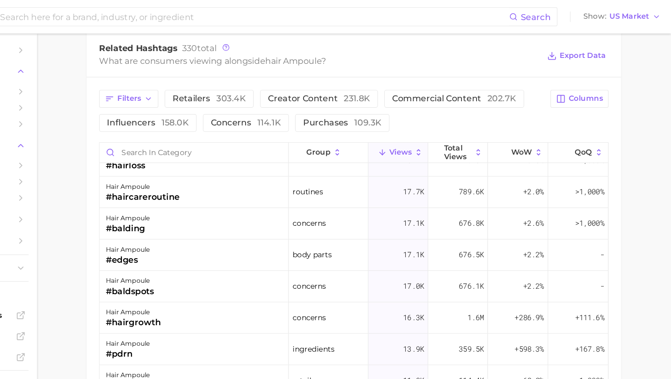
scroll to position [1079, 0]
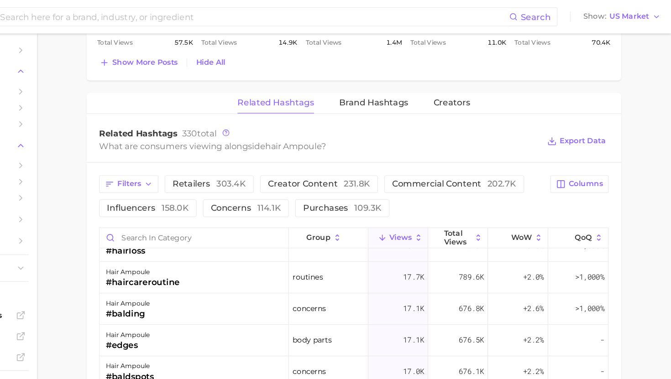
click at [412, 99] on div "Related Hashtags Brand Hashtags Creators" at bounding box center [394, 90] width 465 height 18
click at [409, 95] on button "Brand Hashtags" at bounding box center [412, 90] width 60 height 18
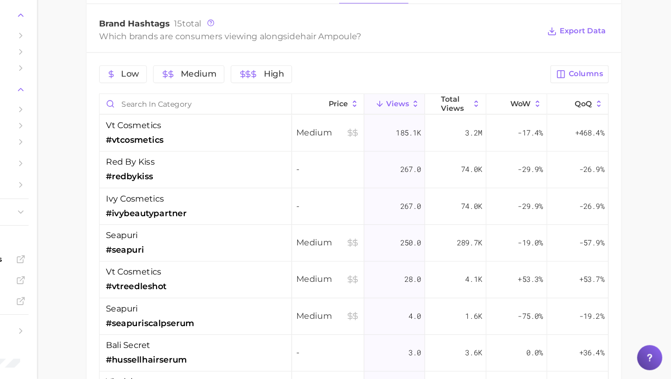
scroll to position [1128, 0]
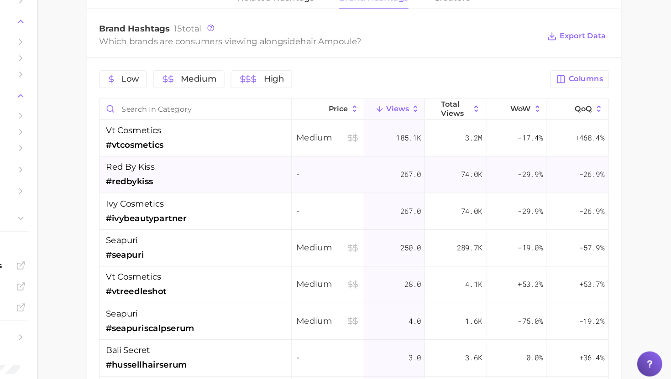
click at [267, 192] on div "red by kiss #redbykiss" at bounding box center [256, 196] width 167 height 32
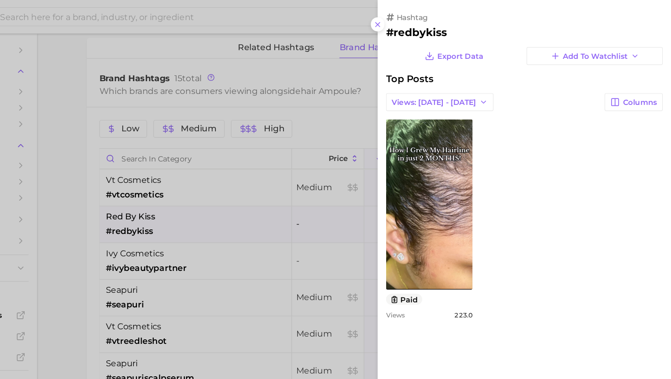
scroll to position [0, 0]
click at [268, 171] on div at bounding box center [335, 189] width 671 height 379
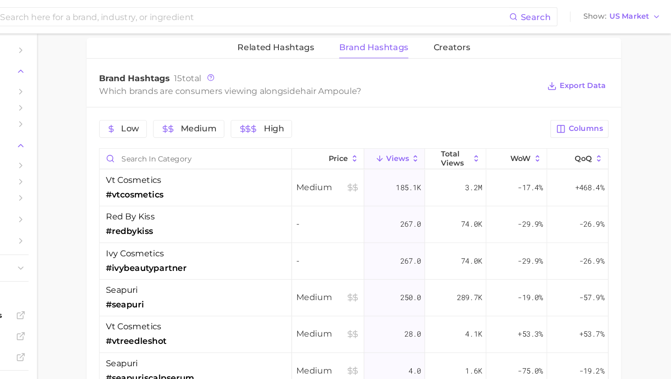
scroll to position [1060, 0]
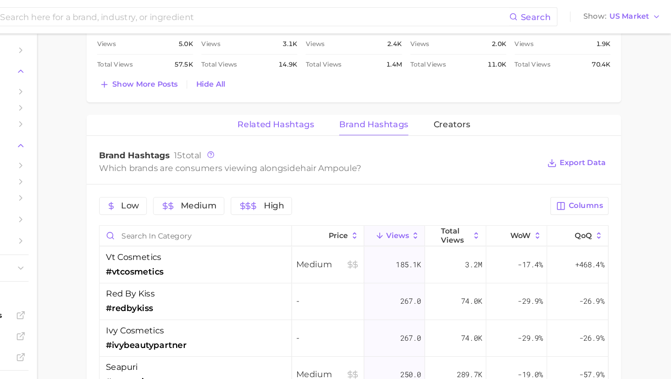
click at [344, 109] on span "Related Hashtags" at bounding box center [326, 108] width 67 height 8
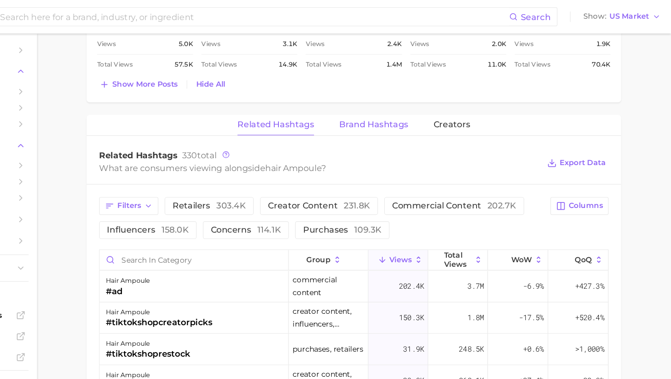
click at [408, 115] on button "Brand Hashtags" at bounding box center [412, 109] width 60 height 18
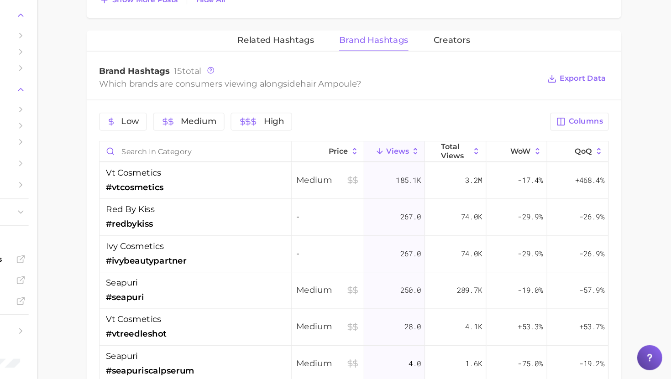
scroll to position [1091, 0]
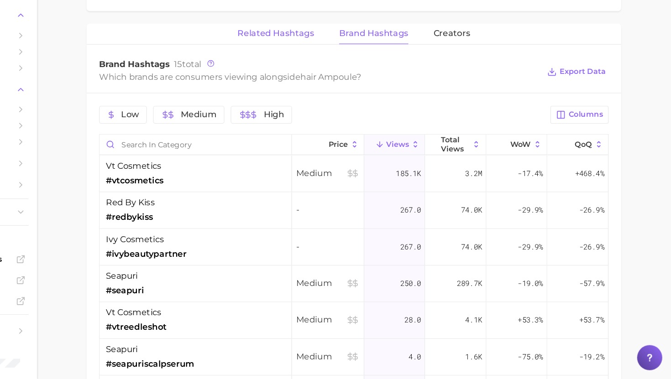
click at [328, 83] on button "Related Hashtags" at bounding box center [326, 78] width 67 height 18
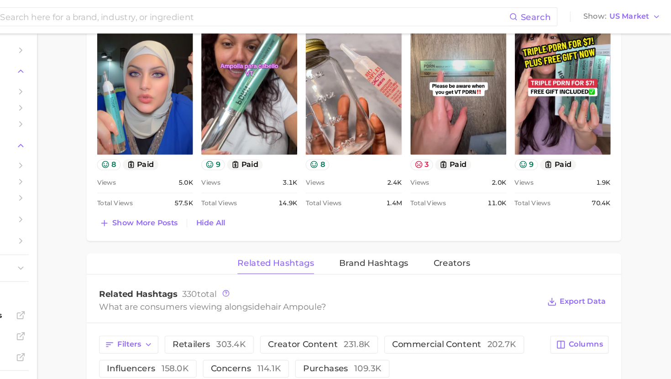
scroll to position [888, 0]
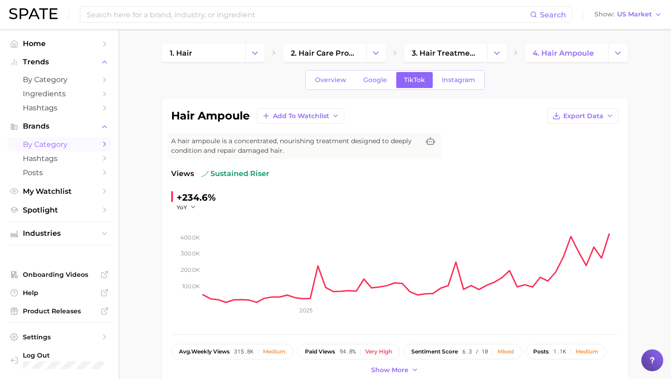
click at [45, 146] on span "by Category" at bounding box center [59, 144] width 73 height 9
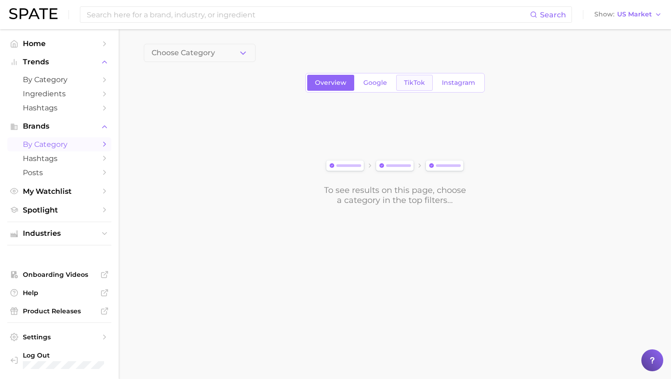
click at [410, 81] on span "TikTok" at bounding box center [414, 83] width 21 height 8
click at [177, 48] on button "Choose Category" at bounding box center [200, 53] width 112 height 18
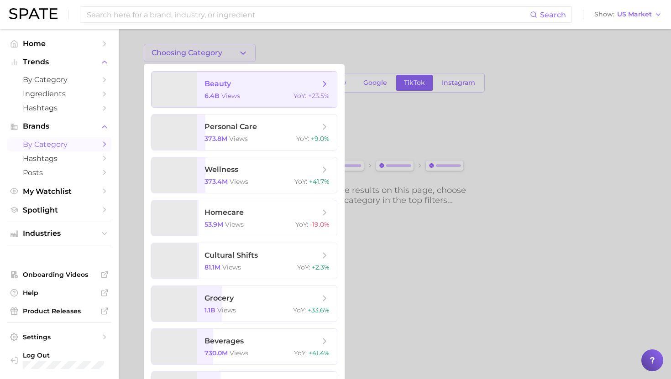
click at [188, 77] on div at bounding box center [174, 90] width 46 height 36
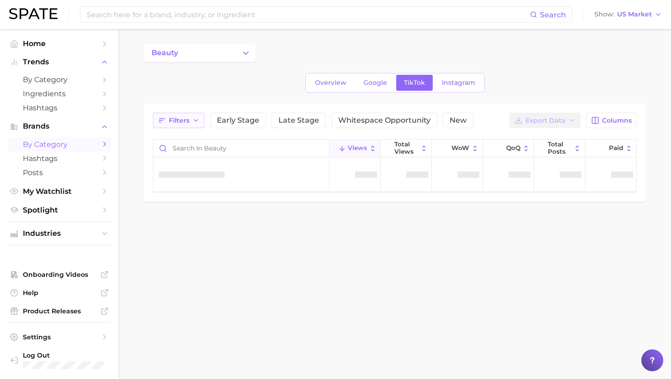
click at [188, 121] on span "Filters" at bounding box center [179, 121] width 21 height 8
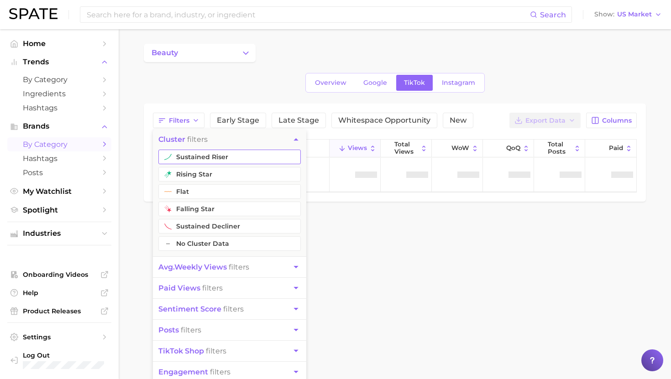
click at [190, 153] on button "sustained riser" at bounding box center [229, 157] width 142 height 15
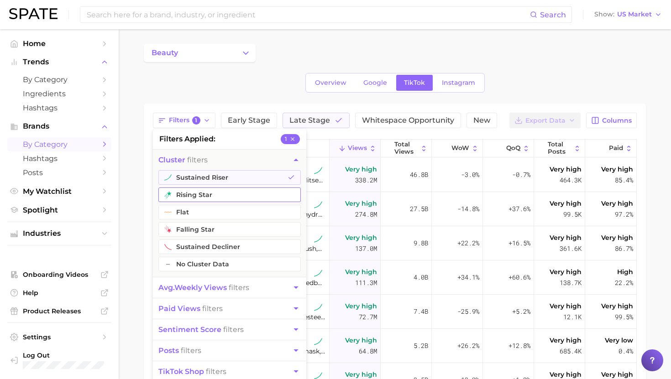
click at [187, 193] on button "rising star" at bounding box center [229, 195] width 142 height 15
click at [197, 283] on span "avg. weekly views" at bounding box center [192, 287] width 68 height 9
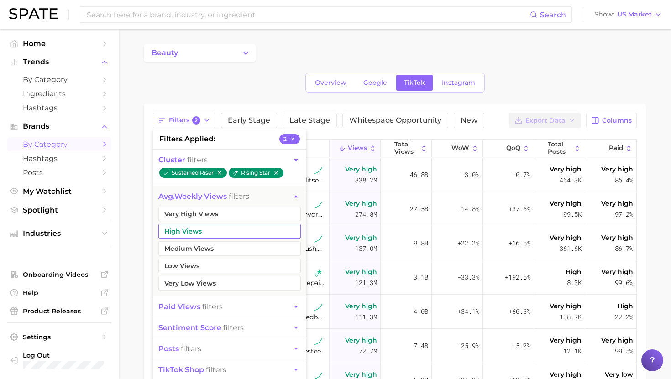
click at [201, 210] on button "Very High Views" at bounding box center [229, 214] width 142 height 15
click at [193, 236] on button "High Views" at bounding box center [229, 231] width 142 height 15
click at [193, 249] on button "Medium Views" at bounding box center [229, 248] width 142 height 15
click at [241, 145] on li "filters applied 5" at bounding box center [229, 139] width 153 height 20
click at [292, 162] on icon "button" at bounding box center [296, 160] width 10 height 10
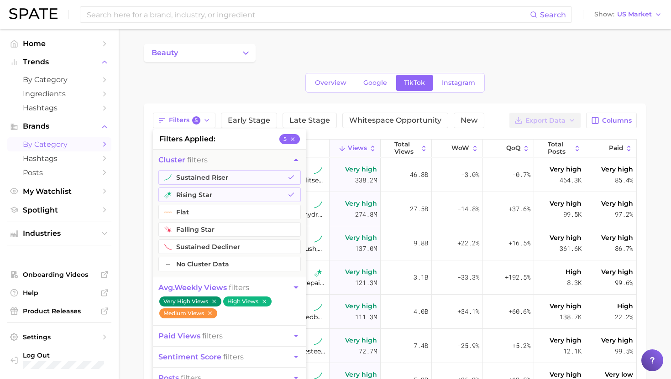
click at [241, 140] on li "filters applied 5" at bounding box center [229, 139] width 153 height 20
click at [226, 104] on div "Filters 5 filters applied 5 cluster filters sustained riser rising star flat fa…" at bounding box center [395, 316] width 502 height 424
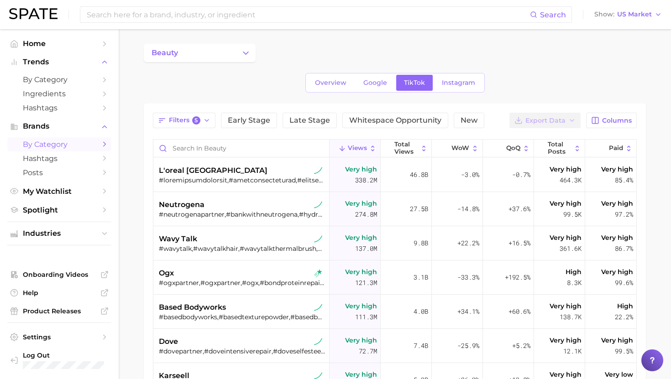
drag, startPoint x: 450, startPoint y: 150, endPoint x: 616, endPoint y: 129, distance: 166.9
click at [450, 150] on button "WoW" at bounding box center [457, 149] width 51 height 18
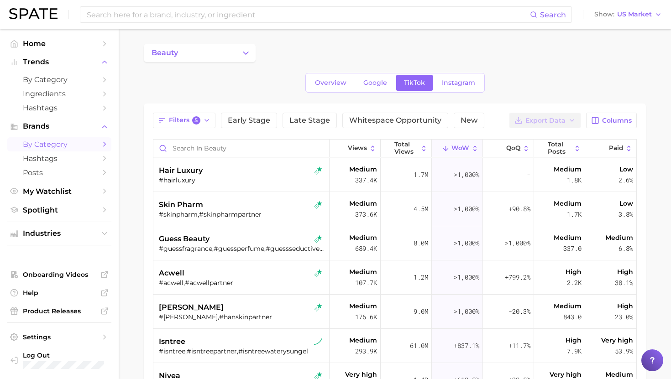
click at [616, 129] on div "Filters 5 Early Stage Late Stage Whitespace Opportunity New Export Data Columns…" at bounding box center [395, 316] width 484 height 406
click at [615, 125] on button "Columns" at bounding box center [611, 121] width 51 height 16
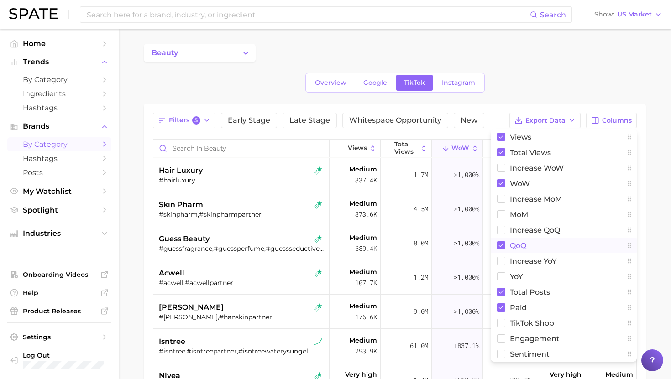
click at [509, 248] on button "QoQ" at bounding box center [564, 246] width 146 height 16
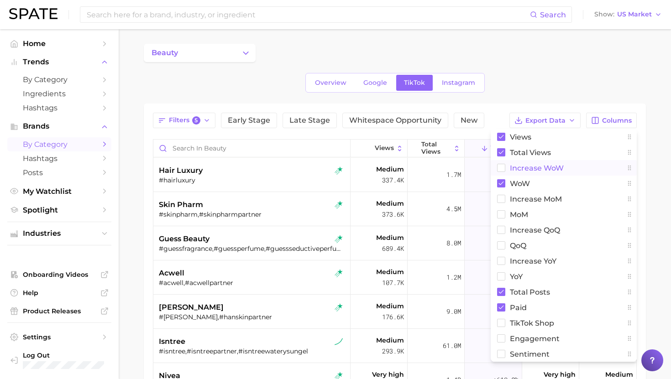
click at [509, 171] on button "Increase WoW" at bounding box center [564, 168] width 146 height 16
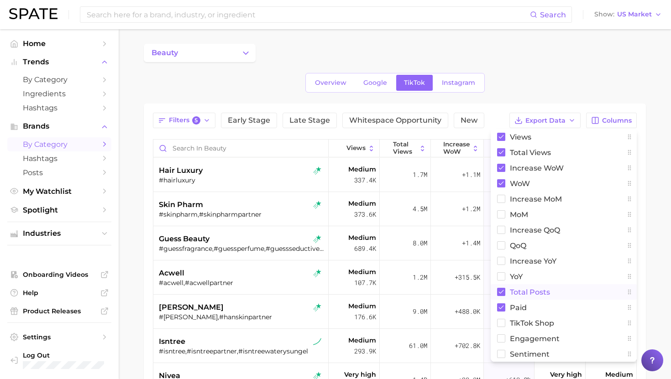
click at [511, 294] on span "Total Posts" at bounding box center [530, 292] width 40 height 8
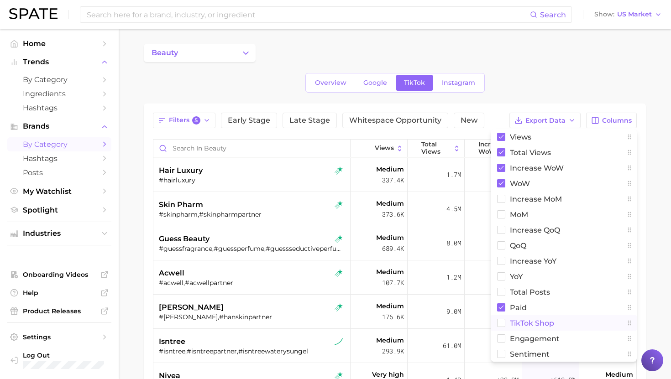
click at [511, 323] on span "TikTok Shop" at bounding box center [532, 323] width 44 height 8
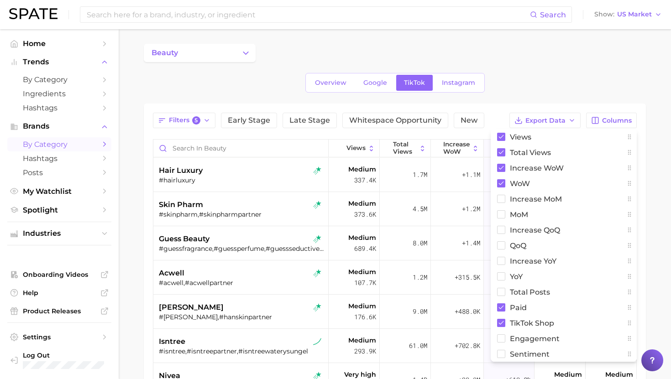
click at [544, 52] on div "beauty" at bounding box center [395, 53] width 502 height 18
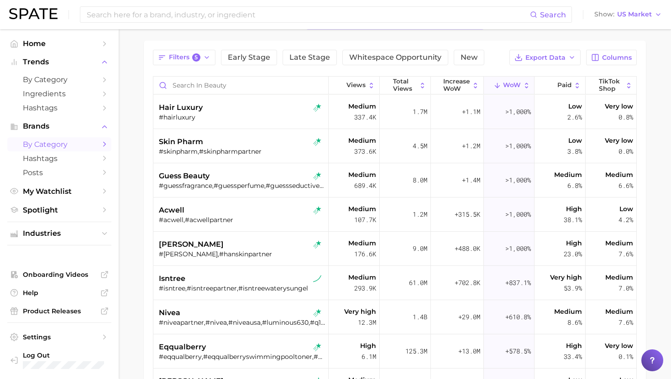
scroll to position [63, 0]
click at [263, 119] on div "#hairluxury" at bounding box center [242, 117] width 166 height 8
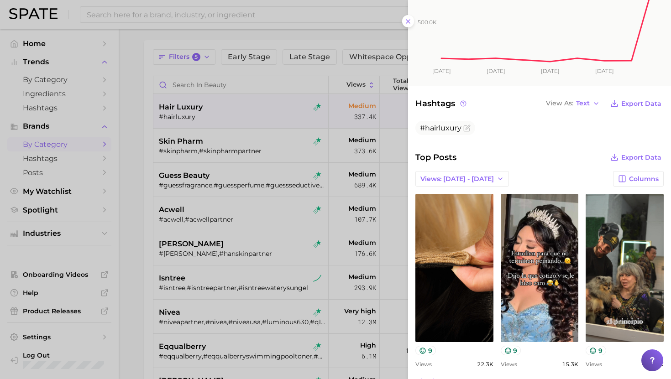
scroll to position [162, 0]
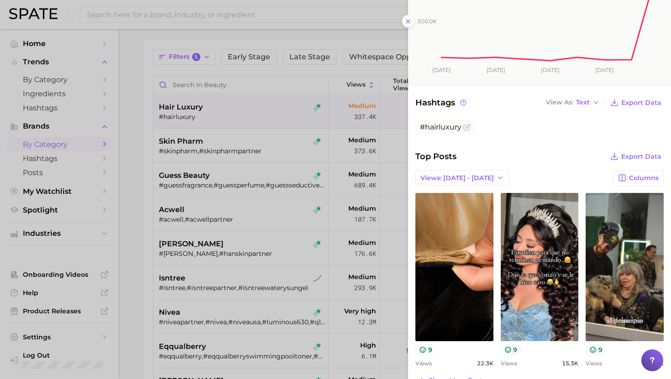
click at [290, 198] on div at bounding box center [335, 189] width 671 height 379
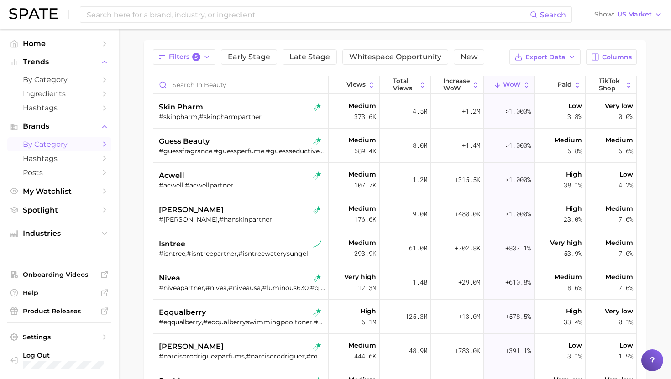
scroll to position [36, 0]
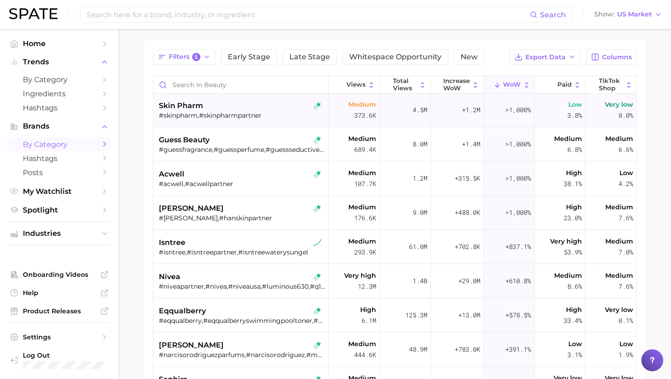
click at [270, 124] on div "skin pharm #skinpharm,#skinpharmpartner" at bounding box center [242, 110] width 166 height 34
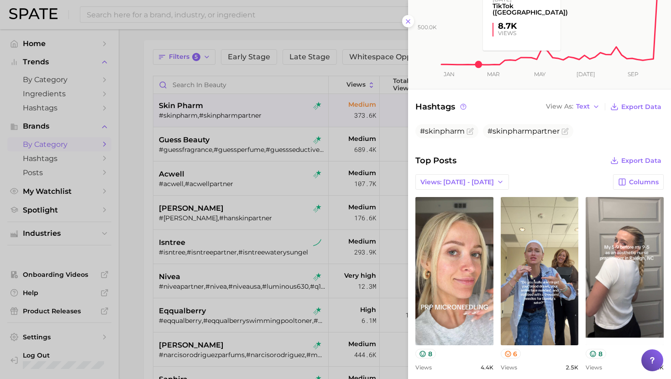
scroll to position [155, 0]
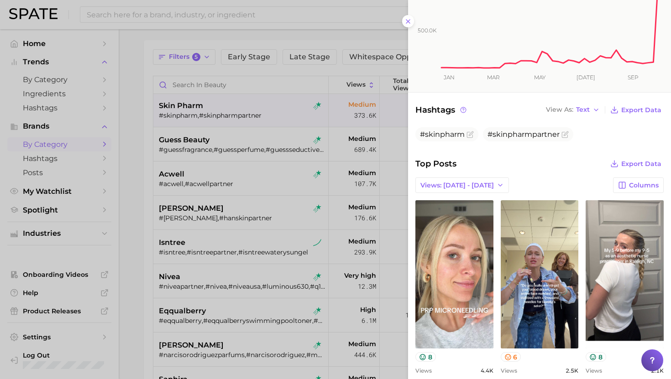
click at [318, 183] on div at bounding box center [335, 189] width 671 height 379
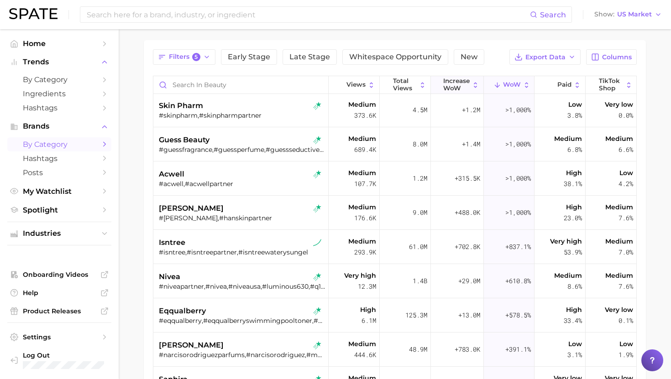
click at [450, 83] on span "Increase WoW" at bounding box center [456, 85] width 26 height 14
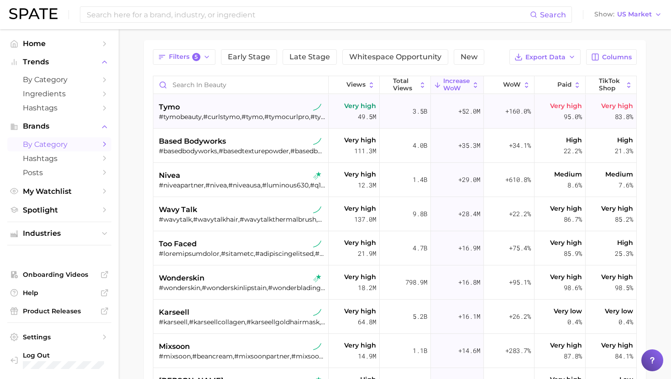
scroll to position [61, 0]
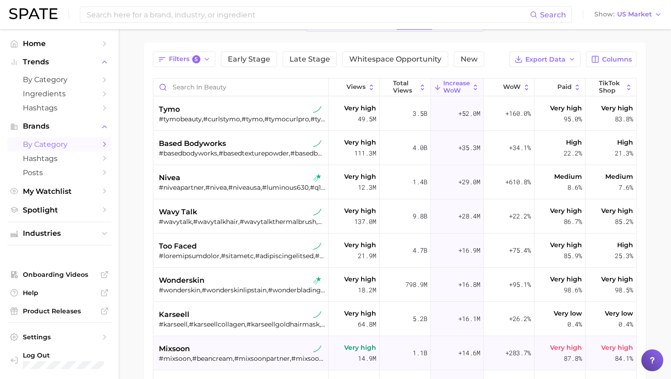
click at [185, 339] on div "mixsoon #mixsoon,#beancream,#mixsoonpartner,#mixsoonskincare,#beanessence,#mixs…" at bounding box center [242, 353] width 166 height 34
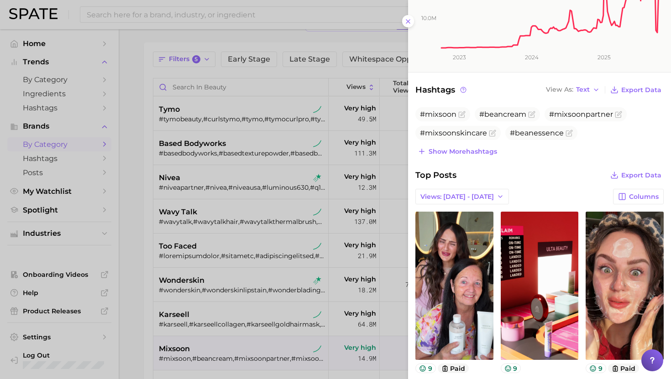
scroll to position [176, 0]
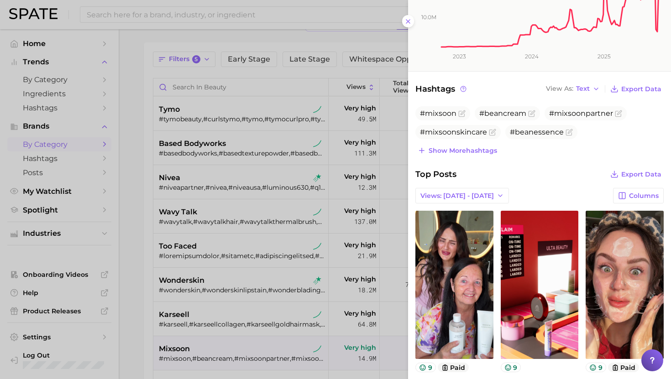
click at [217, 246] on div at bounding box center [335, 189] width 671 height 379
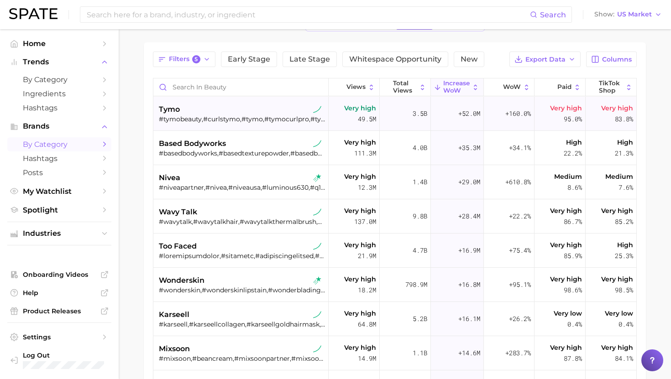
click at [201, 112] on div "tymo" at bounding box center [242, 109] width 166 height 11
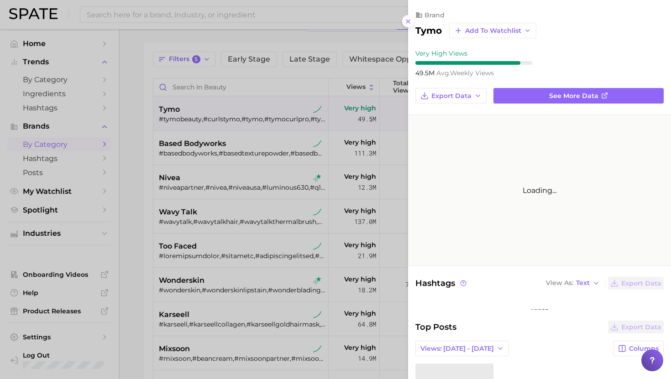
drag, startPoint x: 201, startPoint y: 112, endPoint x: 215, endPoint y: 114, distance: 14.3
click at [215, 114] on div at bounding box center [335, 189] width 671 height 379
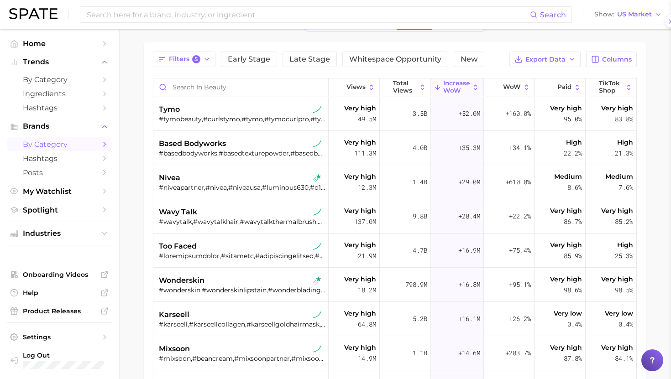
click at [215, 114] on div "tymo" at bounding box center [242, 109] width 166 height 11
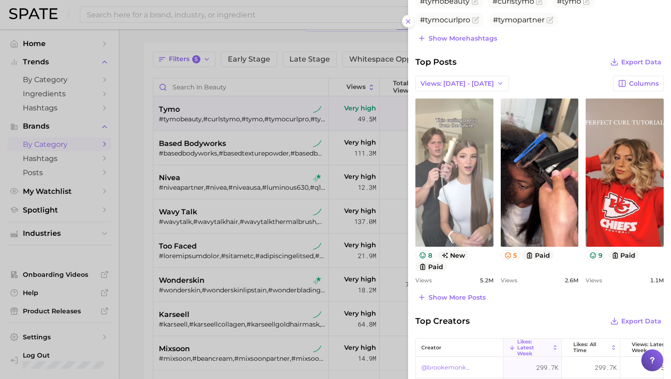
scroll to position [289, 0]
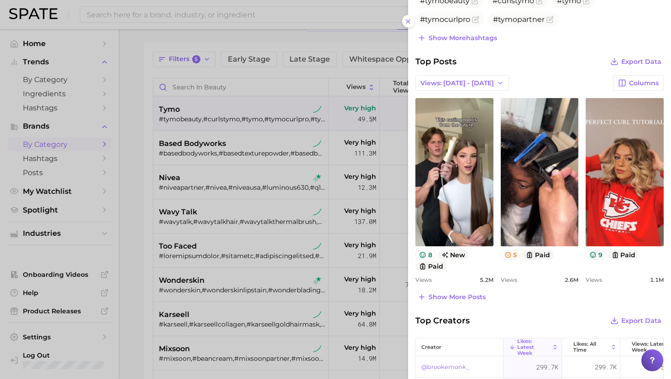
click at [250, 215] on div at bounding box center [335, 189] width 671 height 379
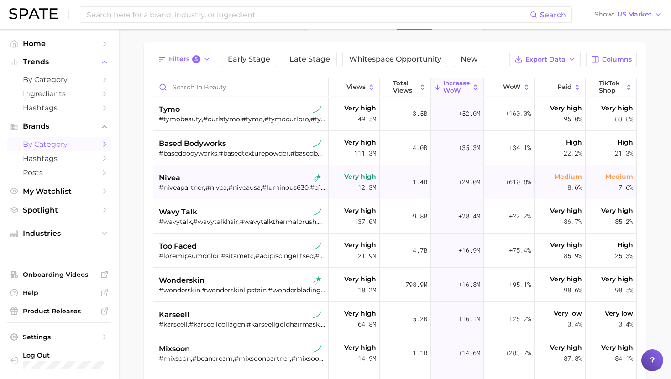
click at [232, 182] on div "nivea" at bounding box center [242, 177] width 166 height 11
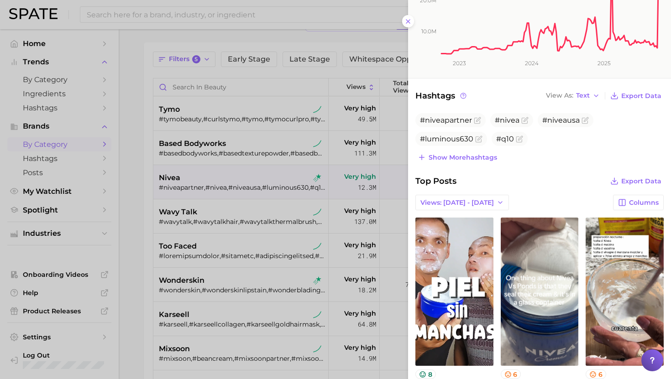
scroll to position [170, 0]
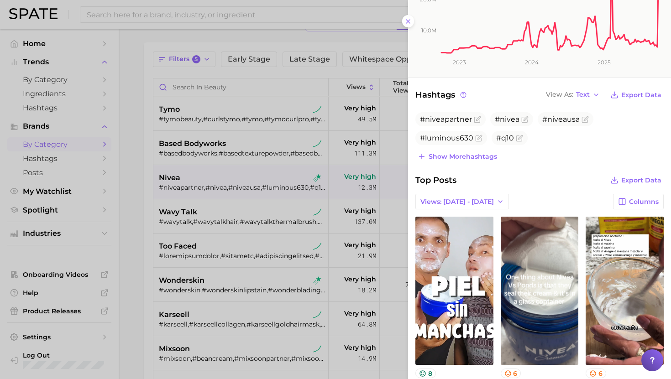
click at [233, 256] on div at bounding box center [335, 189] width 671 height 379
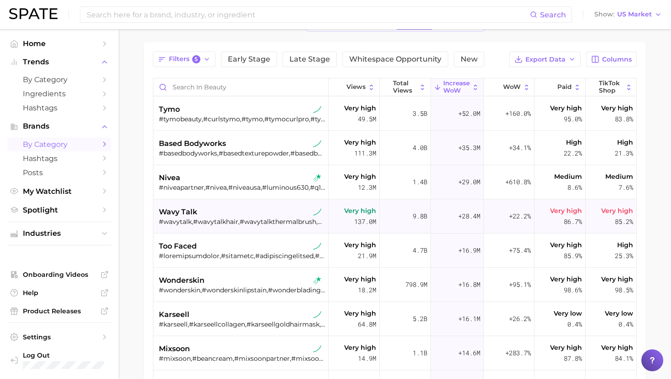
click at [217, 227] on div "wavy talk #wavytalk,#wavytalkhair,#wavytalkthermalbrush,#wavytalksteamlinepro,#…" at bounding box center [242, 216] width 166 height 34
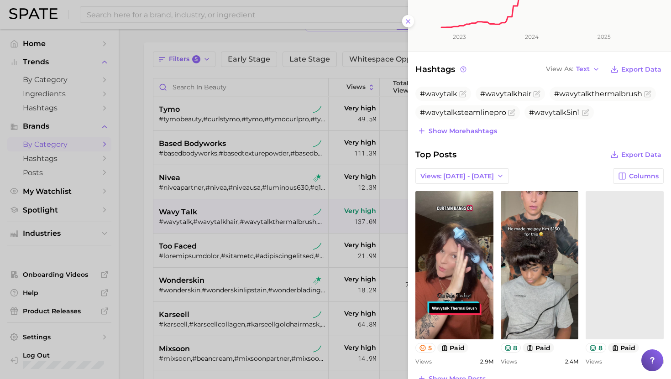
scroll to position [0, 0]
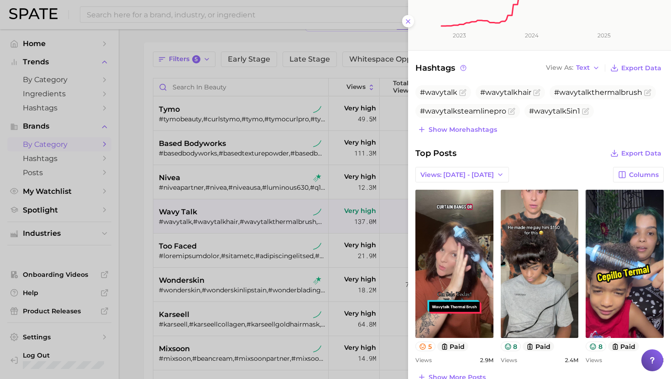
click at [203, 243] on div at bounding box center [335, 189] width 671 height 379
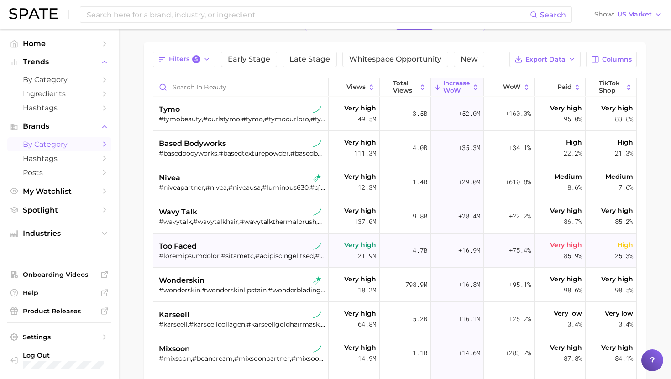
click at [204, 239] on div "too faced" at bounding box center [242, 251] width 166 height 34
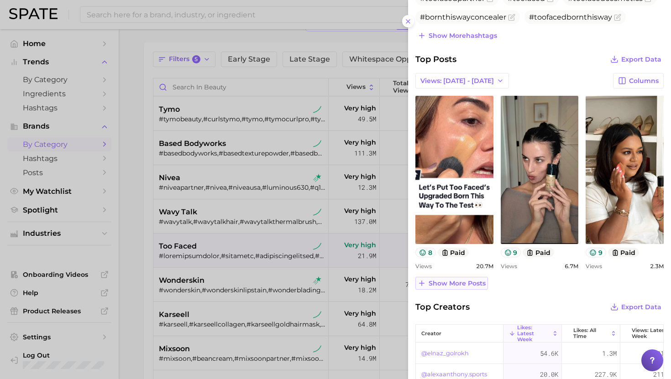
click at [453, 283] on span "Show more posts" at bounding box center [456, 284] width 57 height 8
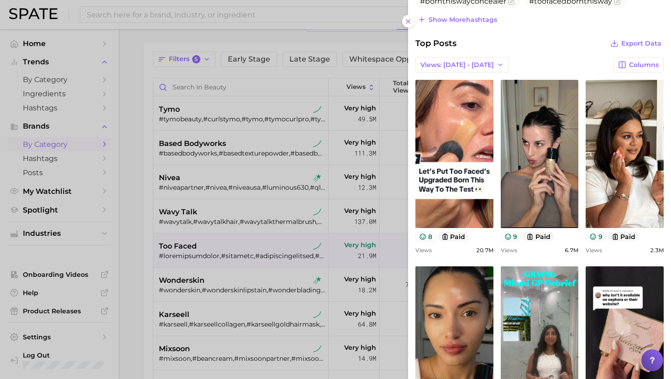
click at [214, 268] on div at bounding box center [335, 189] width 671 height 379
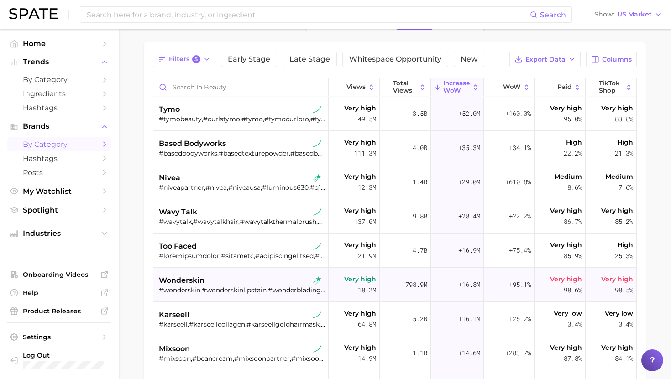
click at [215, 284] on div "wonderskin" at bounding box center [242, 280] width 166 height 11
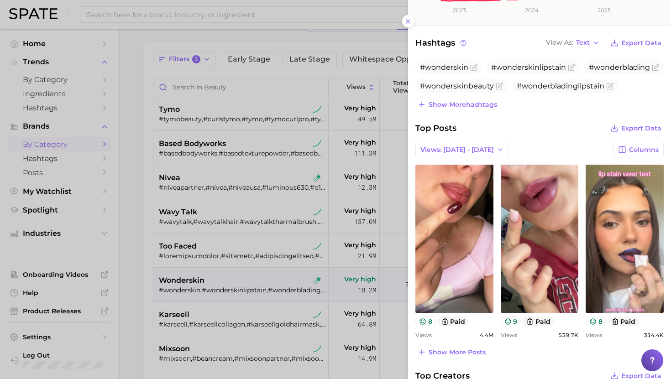
click at [242, 272] on div at bounding box center [335, 189] width 671 height 379
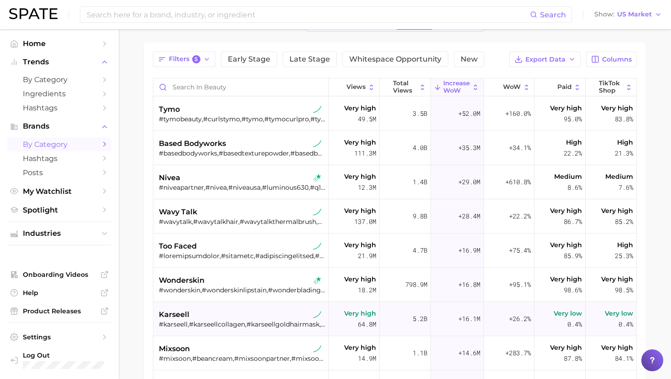
click at [230, 317] on div "karseell" at bounding box center [242, 314] width 166 height 11
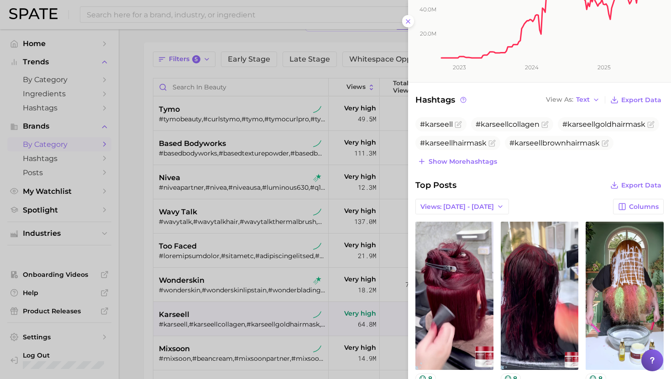
click at [343, 202] on div at bounding box center [335, 189] width 671 height 379
